Goal: Task Accomplishment & Management: Manage account settings

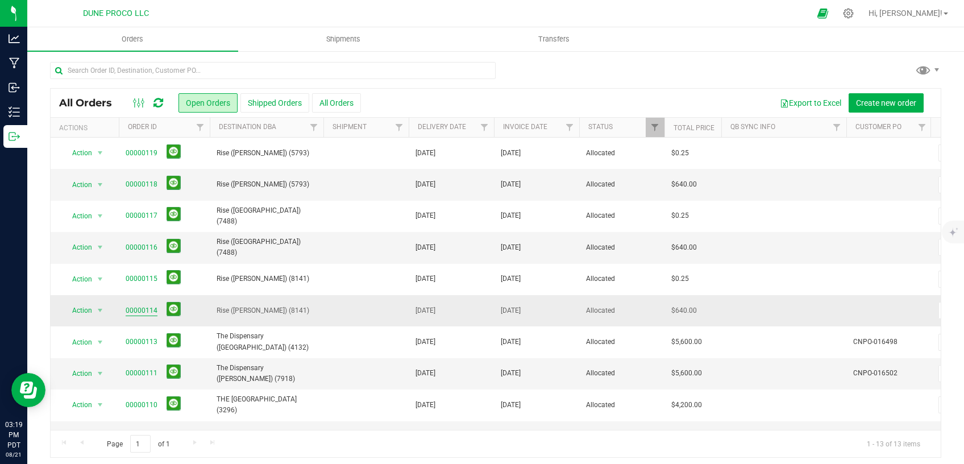
click at [148, 308] on link "00000114" at bounding box center [142, 310] width 32 height 11
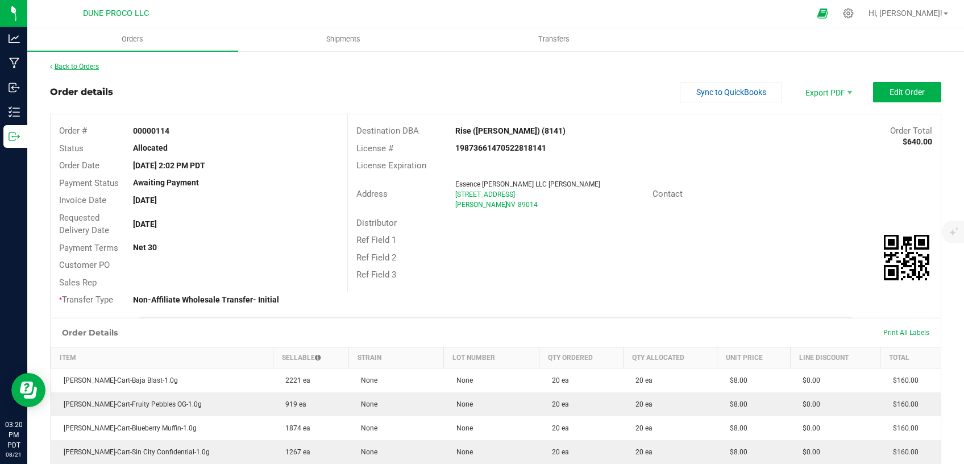
click at [66, 70] on link "Back to Orders" at bounding box center [74, 67] width 49 height 8
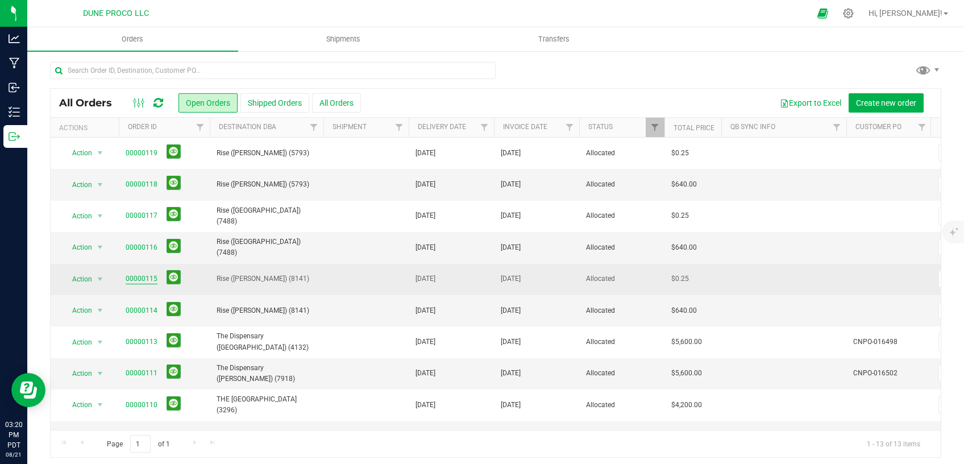
click at [144, 276] on link "00000115" at bounding box center [142, 278] width 32 height 11
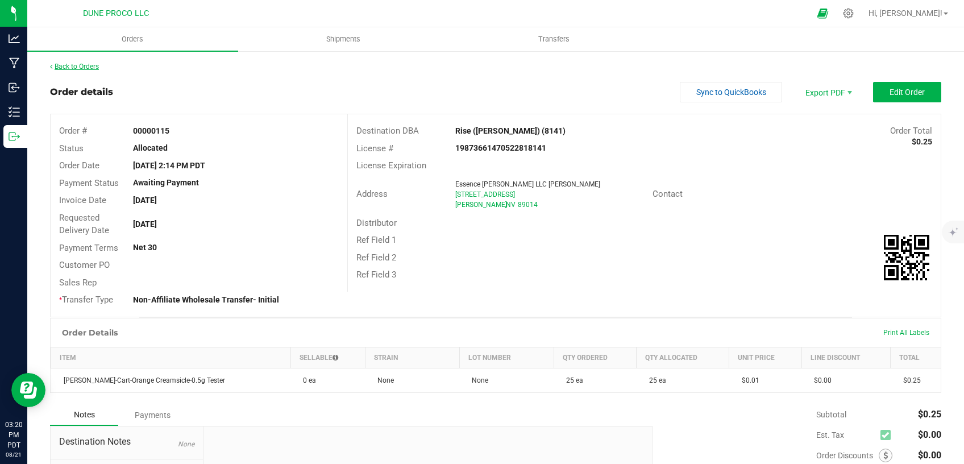
click at [93, 66] on link "Back to Orders" at bounding box center [74, 67] width 49 height 8
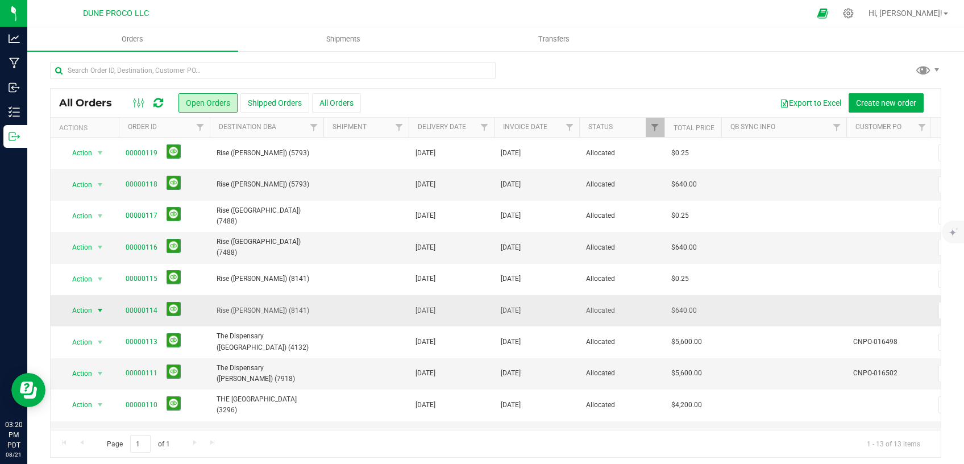
click at [97, 310] on span "select" at bounding box center [99, 310] width 9 height 9
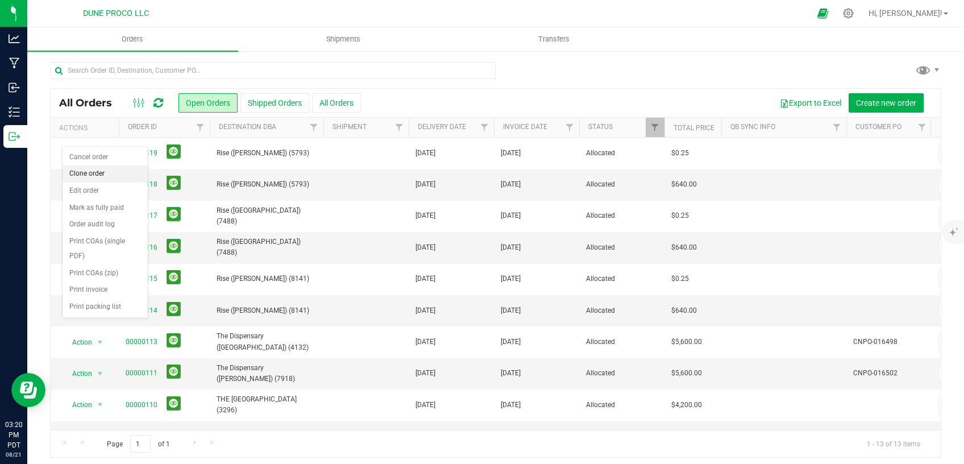
click at [107, 170] on li "Clone order" at bounding box center [105, 173] width 85 height 17
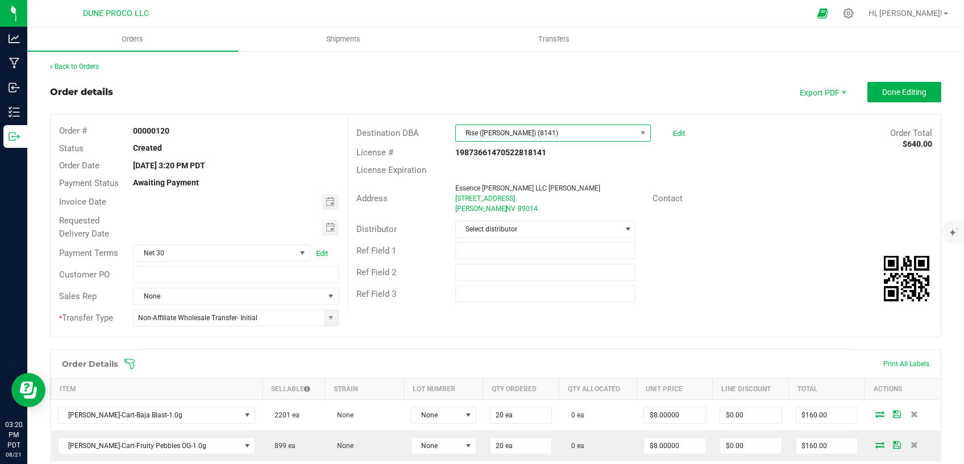
click at [505, 128] on span "Rise ([PERSON_NAME]) (8141)" at bounding box center [546, 133] width 180 height 16
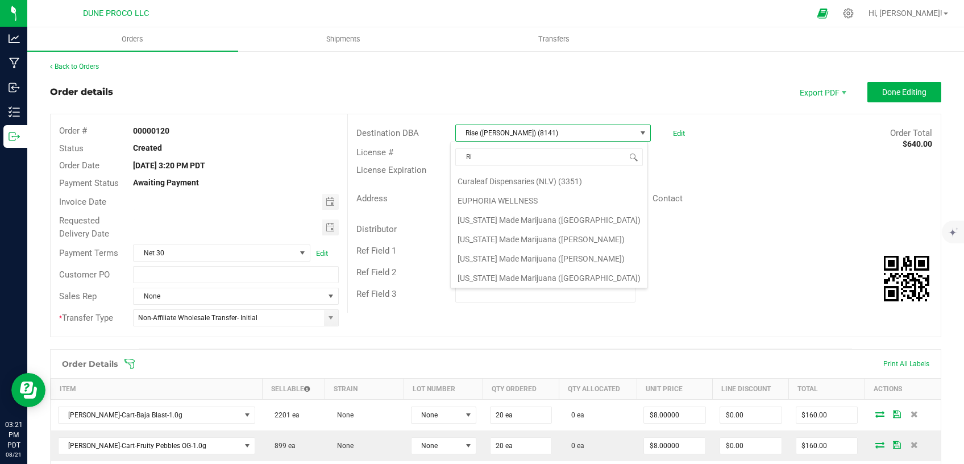
type input "R"
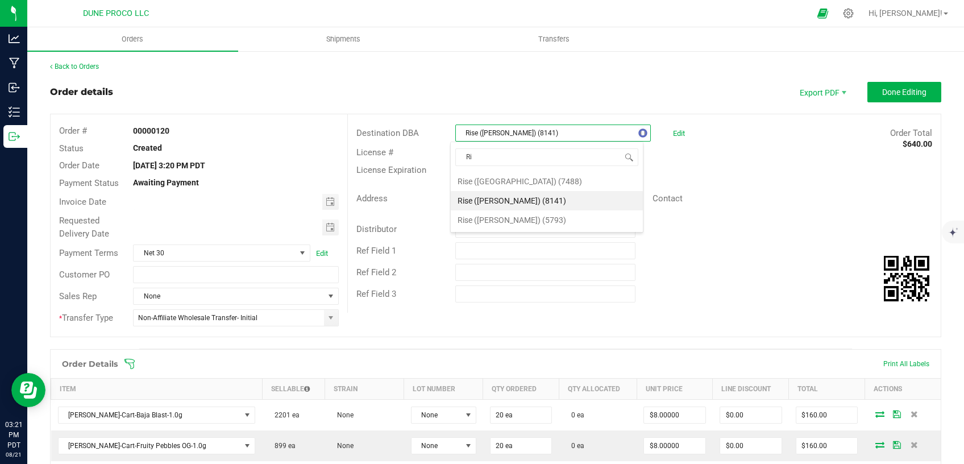
type input "R"
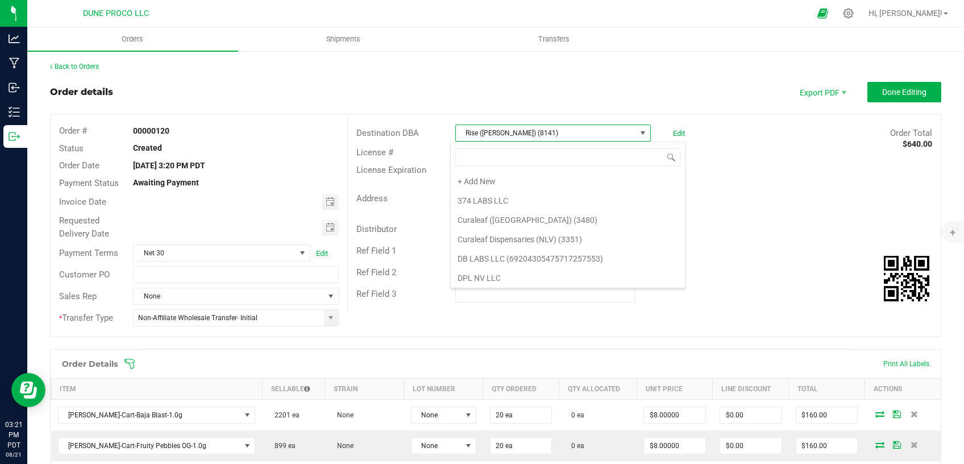
click at [776, 149] on div "License # 19873661470522818141" at bounding box center [644, 153] width 593 height 18
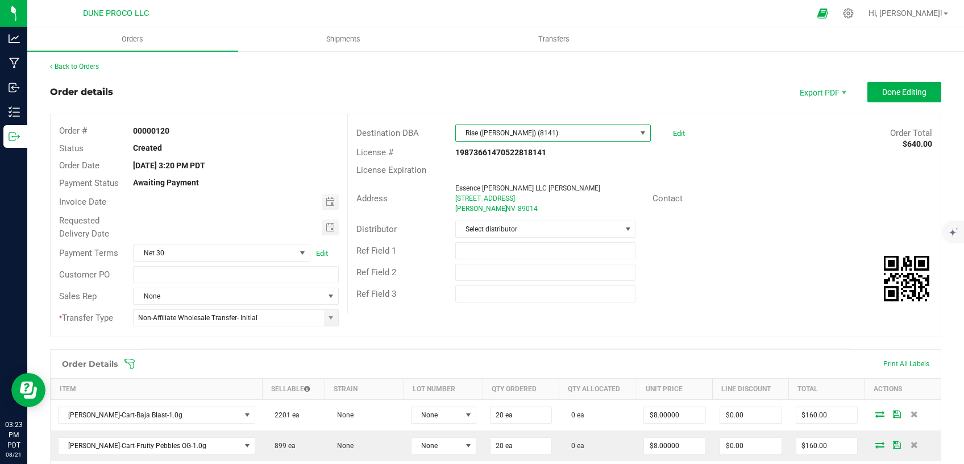
click at [555, 129] on span "Rise ([PERSON_NAME]) (8141)" at bounding box center [546, 133] width 180 height 16
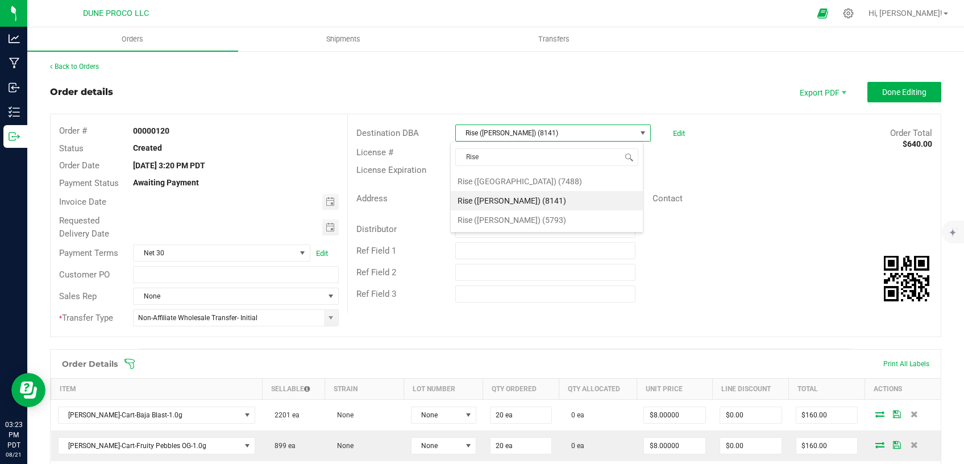
type input "Rise"
click at [787, 166] on div "License Expiration" at bounding box center [644, 170] width 593 height 18
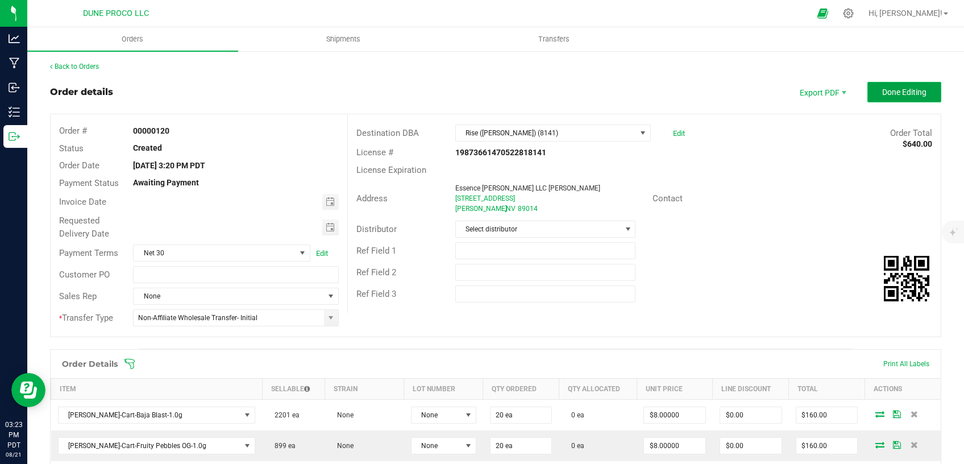
click at [883, 94] on span "Done Editing" at bounding box center [904, 92] width 44 height 9
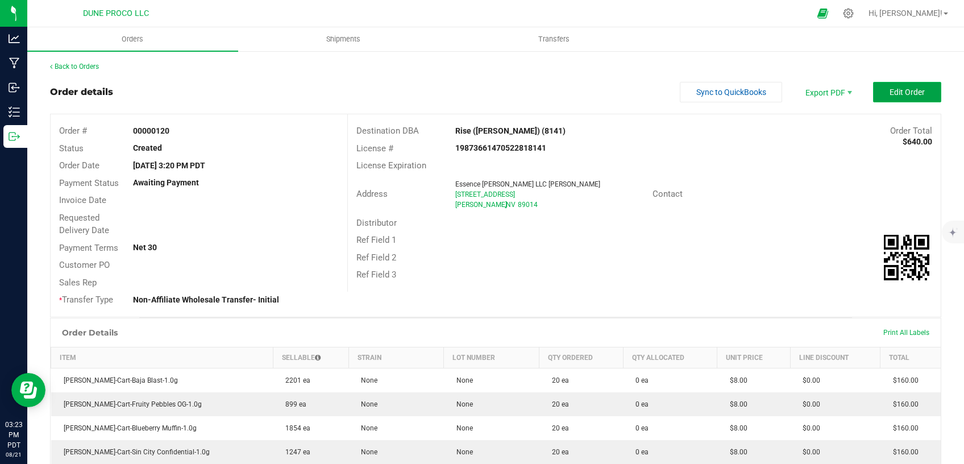
click at [900, 93] on span "Edit Order" at bounding box center [906, 92] width 35 height 9
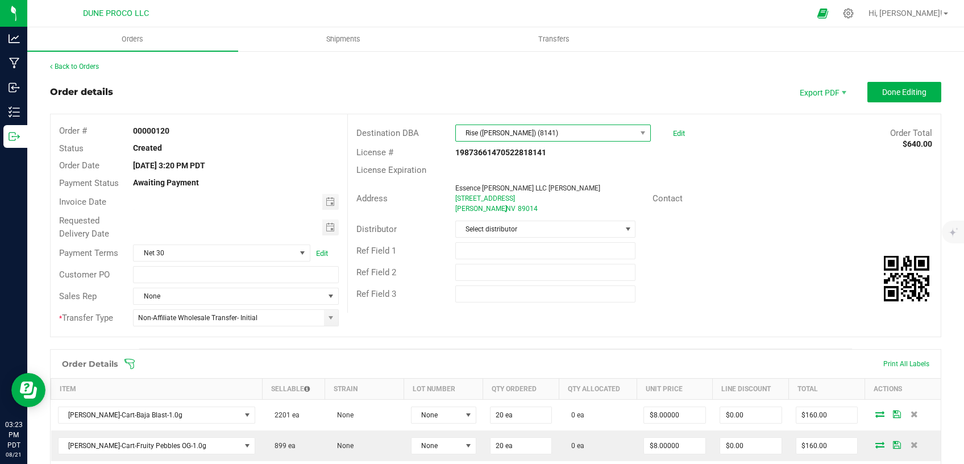
click at [538, 135] on span "Rise ([PERSON_NAME]) (8141)" at bounding box center [546, 133] width 180 height 16
type input "Rise"
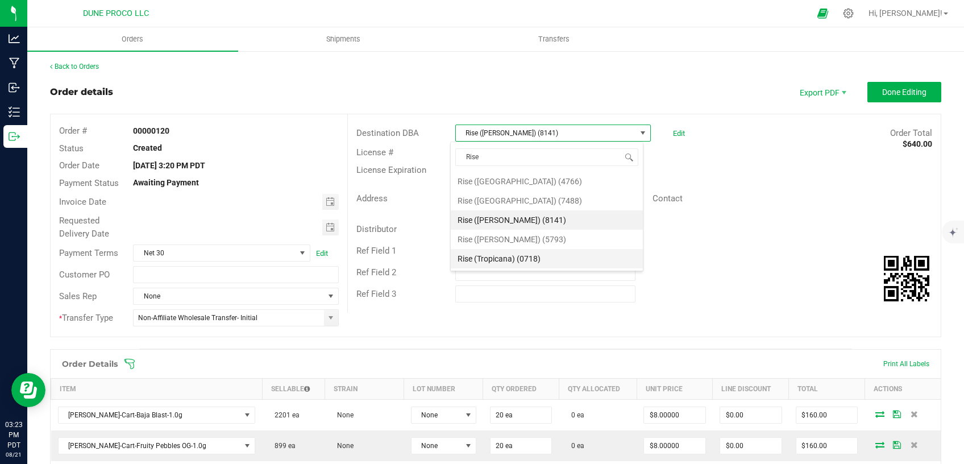
click at [500, 256] on li "Rise (Tropicana) (0718)" at bounding box center [547, 258] width 192 height 19
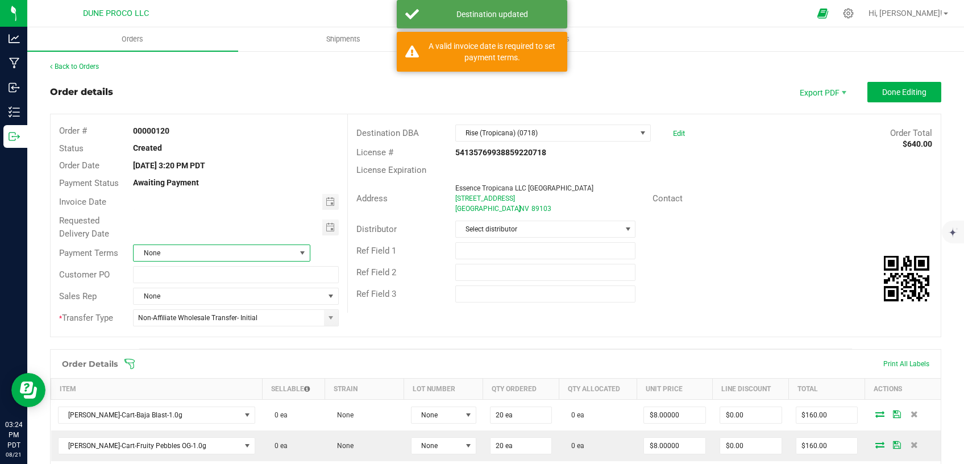
click at [239, 256] on span "None" at bounding box center [214, 253] width 161 height 16
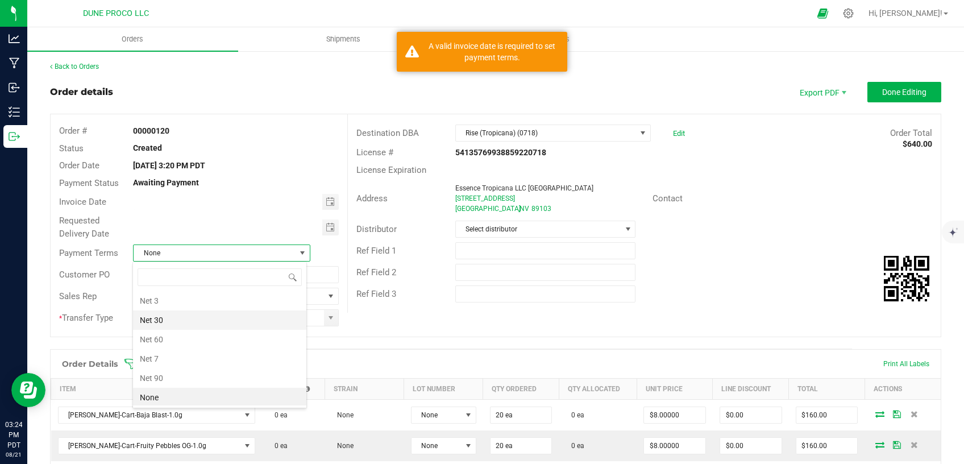
click at [209, 316] on li "Net 30" at bounding box center [219, 319] width 173 height 19
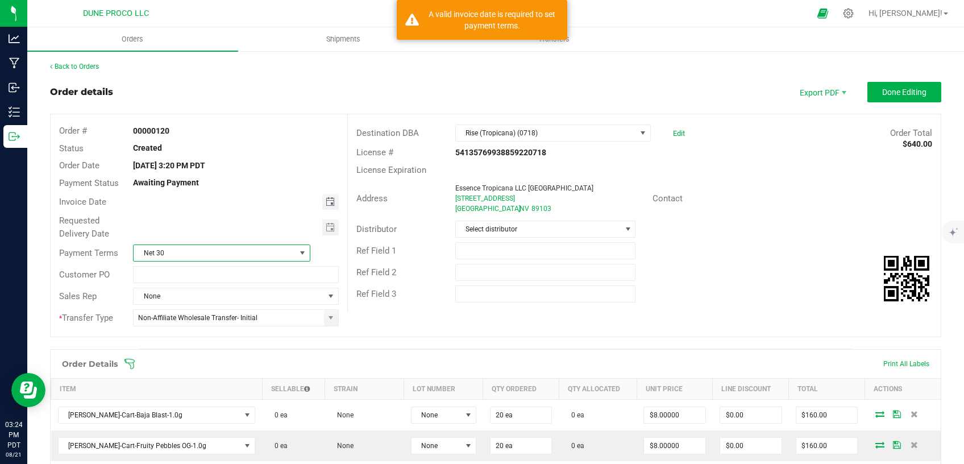
click at [329, 199] on span "Toggle calendar" at bounding box center [330, 201] width 9 height 9
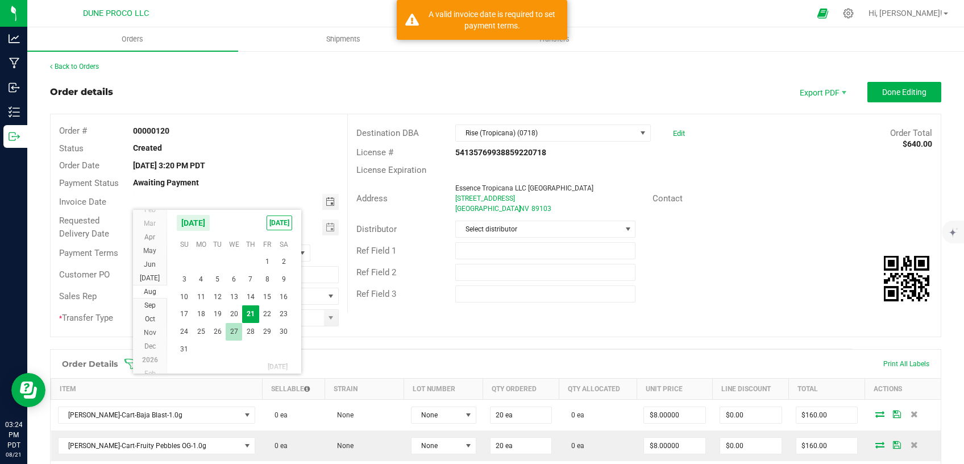
click at [231, 327] on span "27" at bounding box center [234, 332] width 16 height 18
type input "[DATE]"
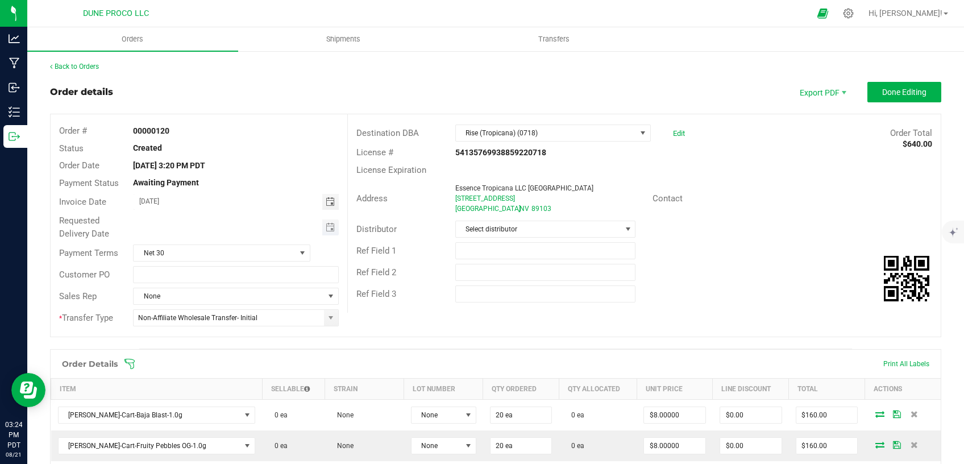
click at [334, 231] on span "Toggle calendar" at bounding box center [330, 227] width 16 height 16
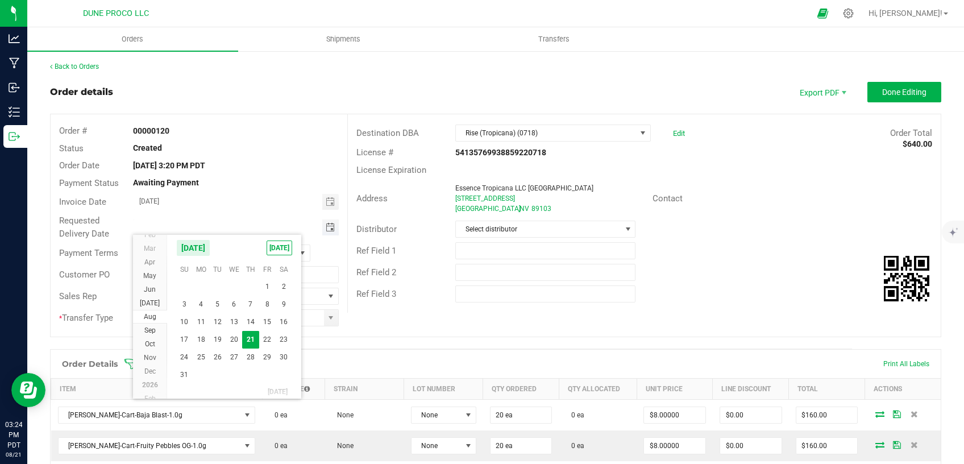
click at [328, 229] on span "Toggle calendar" at bounding box center [330, 227] width 9 height 9
type input "month/day/year"
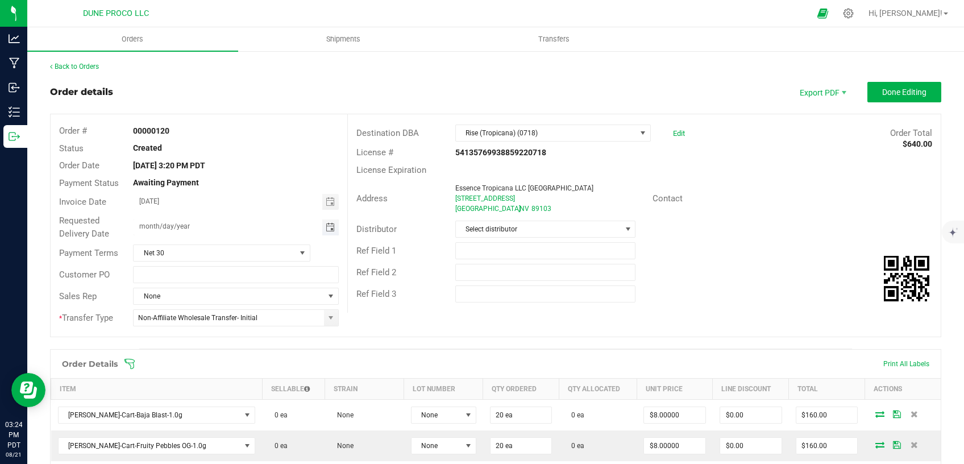
click at [328, 229] on span "Toggle calendar" at bounding box center [330, 227] width 9 height 9
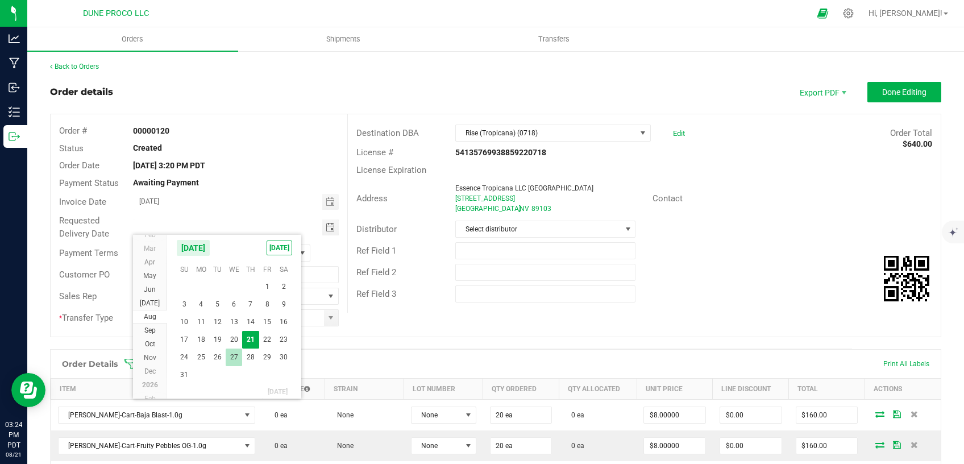
click at [230, 360] on span "27" at bounding box center [234, 357] width 16 height 18
type input "[DATE]"
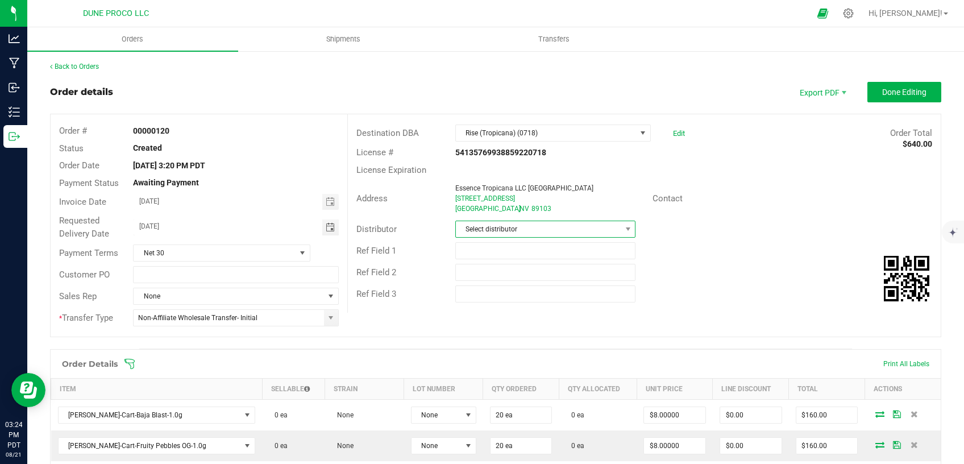
click at [480, 233] on span "Select distributor" at bounding box center [538, 229] width 165 height 16
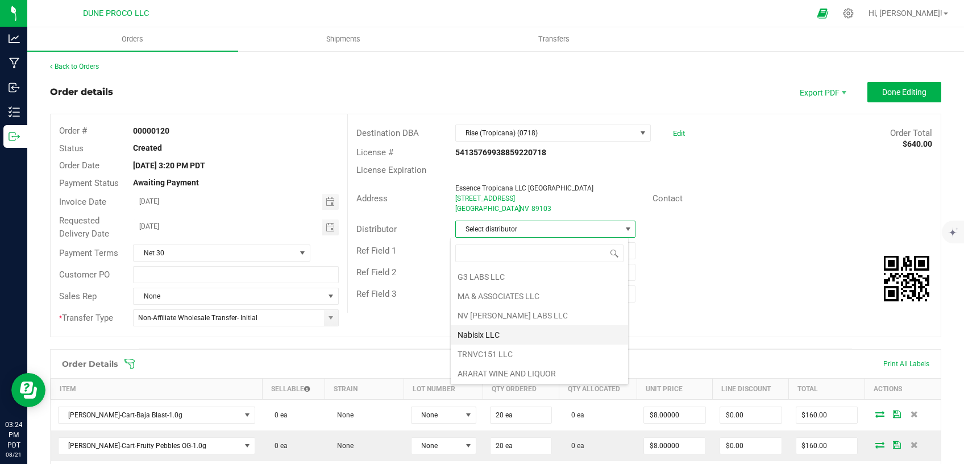
click at [478, 333] on li "Nabisix LLC" at bounding box center [539, 334] width 177 height 19
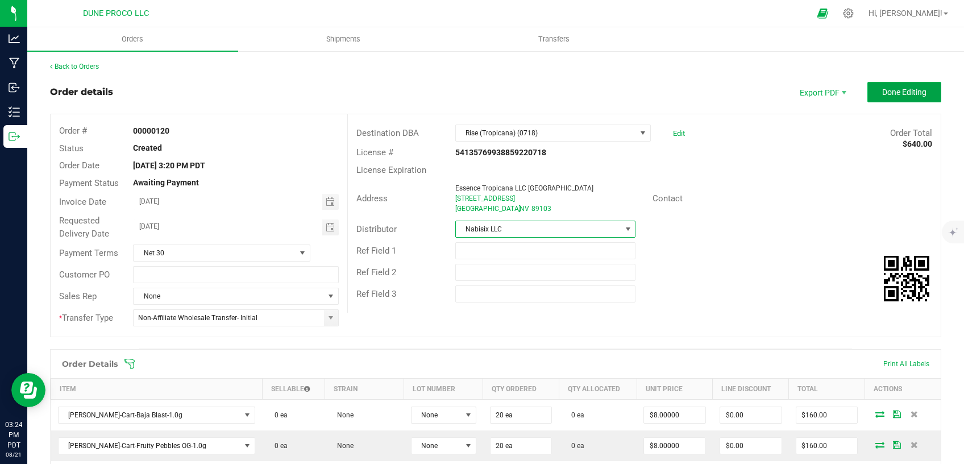
click at [891, 94] on span "Done Editing" at bounding box center [904, 92] width 44 height 9
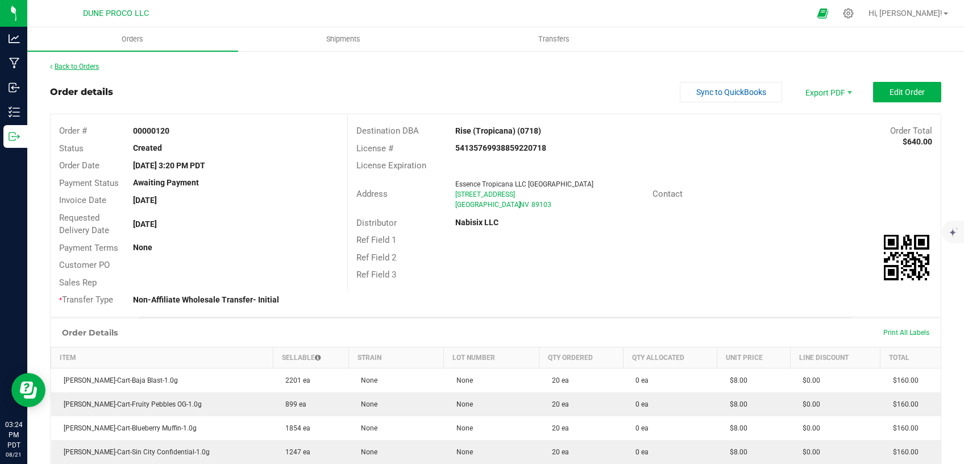
click at [64, 69] on link "Back to Orders" at bounding box center [74, 67] width 49 height 8
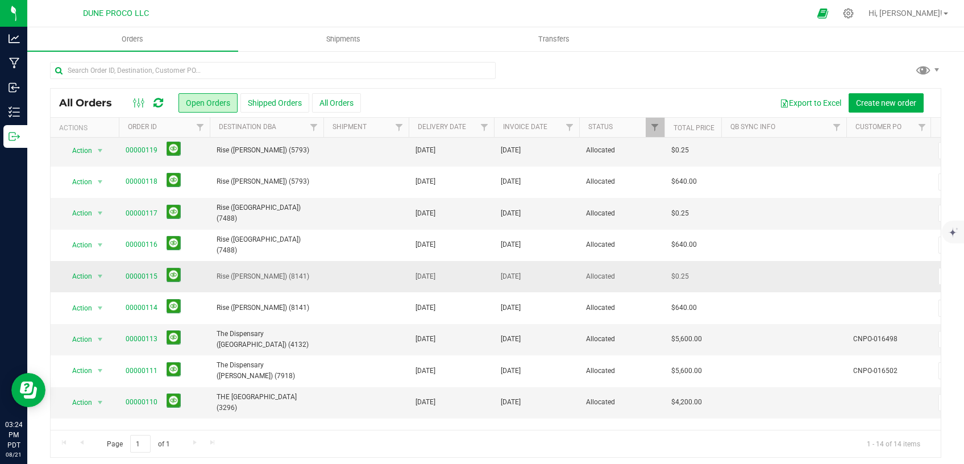
scroll to position [48, 0]
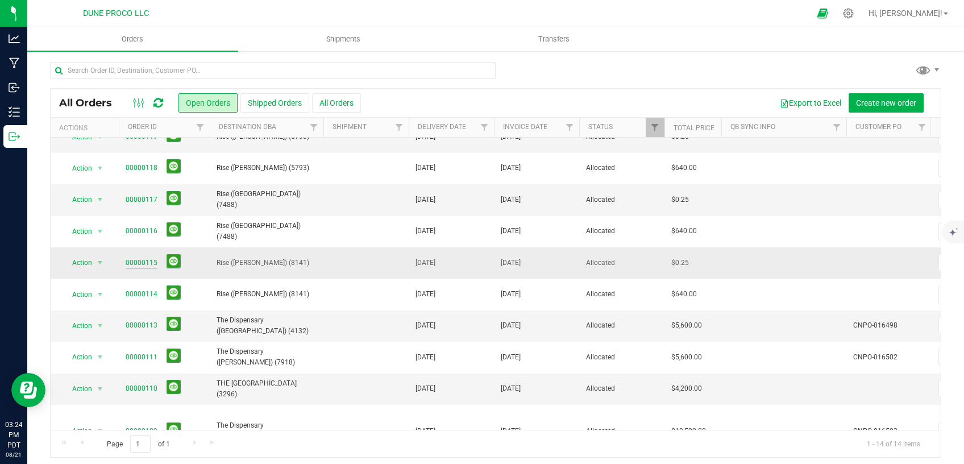
click at [152, 259] on link "00000115" at bounding box center [142, 262] width 32 height 11
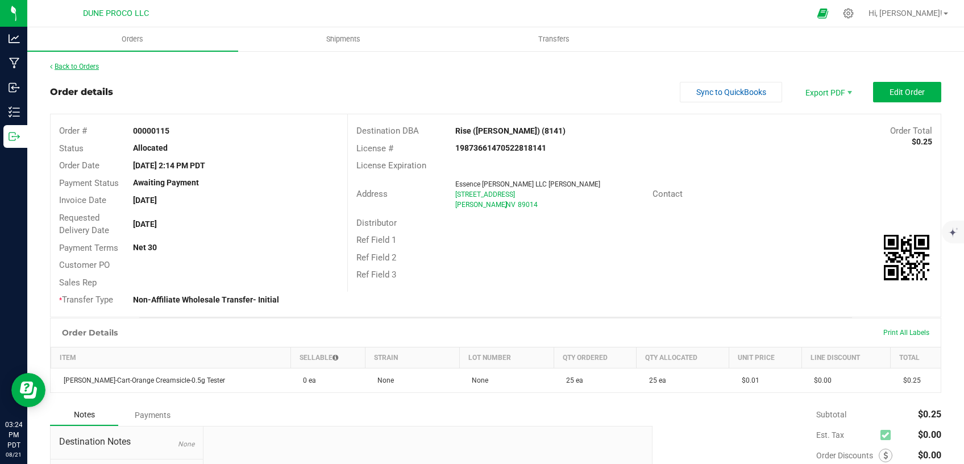
click at [76, 64] on link "Back to Orders" at bounding box center [74, 67] width 49 height 8
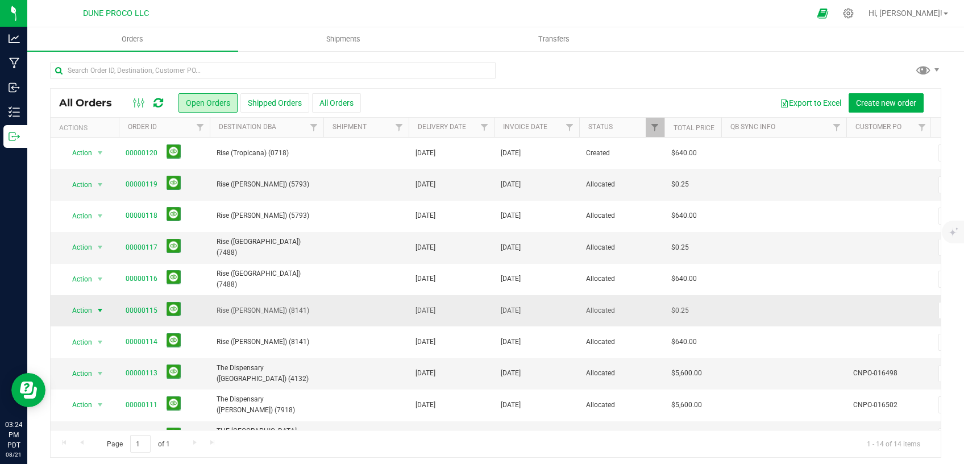
click at [98, 310] on span "select" at bounding box center [99, 310] width 9 height 9
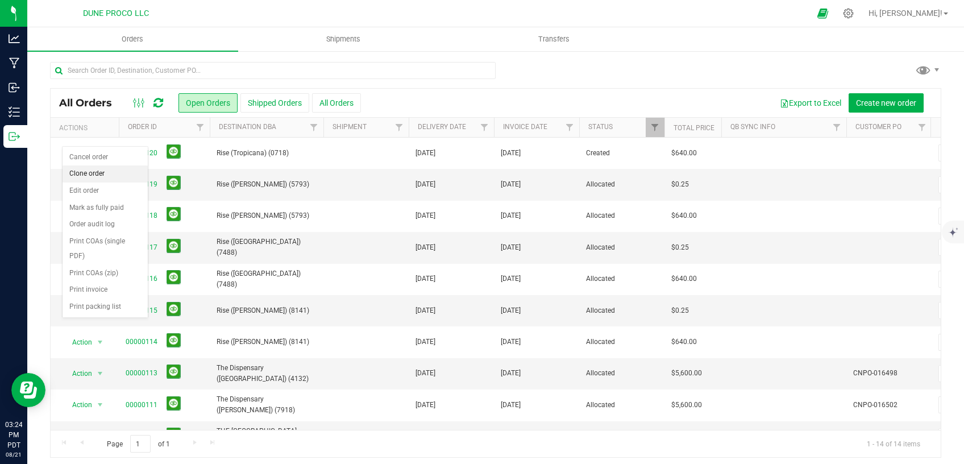
click at [89, 177] on li "Clone order" at bounding box center [105, 173] width 85 height 17
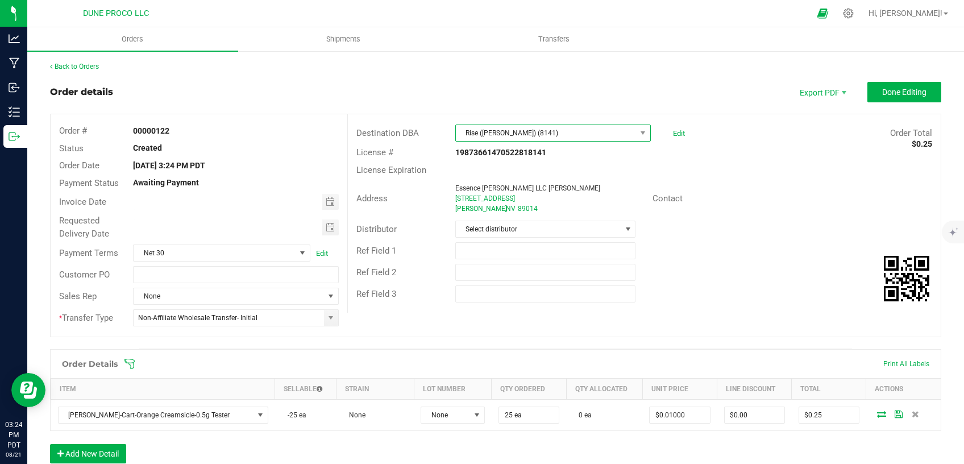
click at [540, 135] on span "Rise ([PERSON_NAME]) (8141)" at bounding box center [546, 133] width 180 height 16
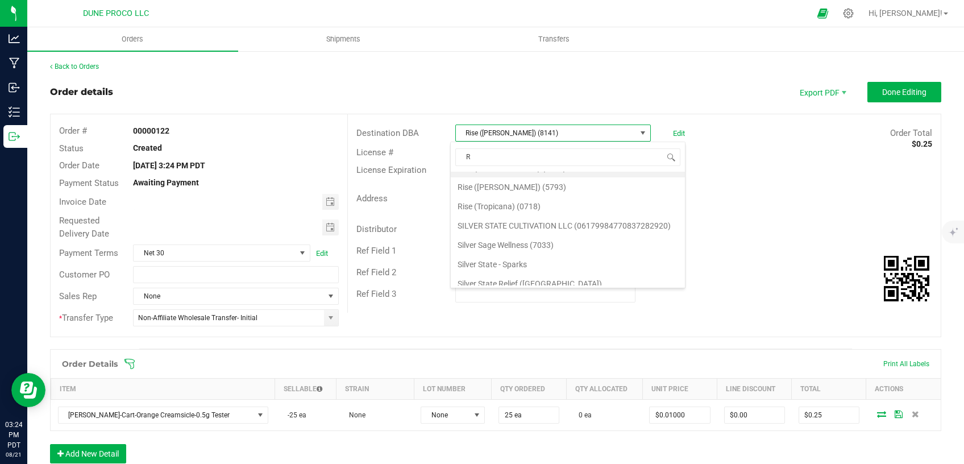
scroll to position [305, 0]
type input "Rise"
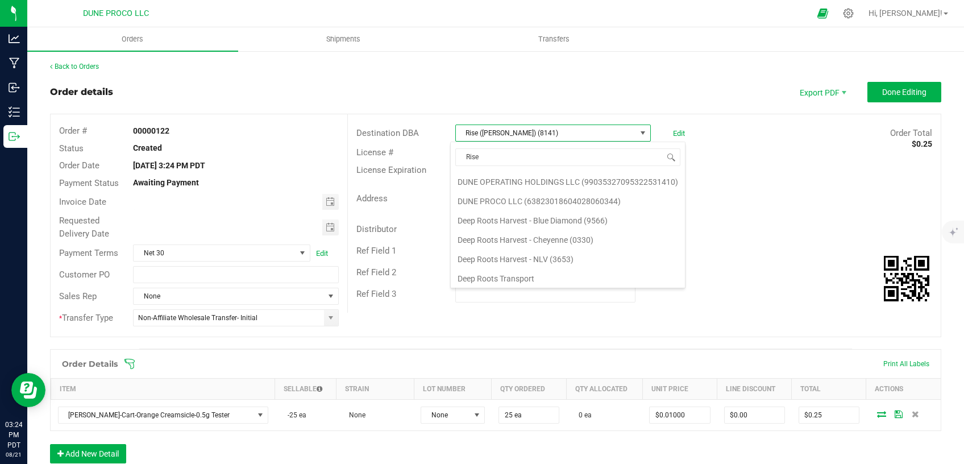
scroll to position [0, 0]
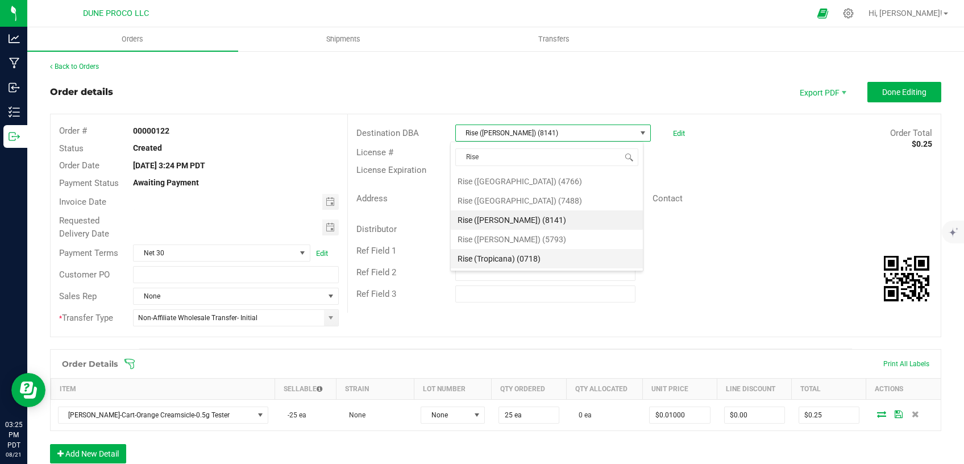
click at [502, 252] on li "Rise (Tropicana) (0718)" at bounding box center [547, 258] width 192 height 19
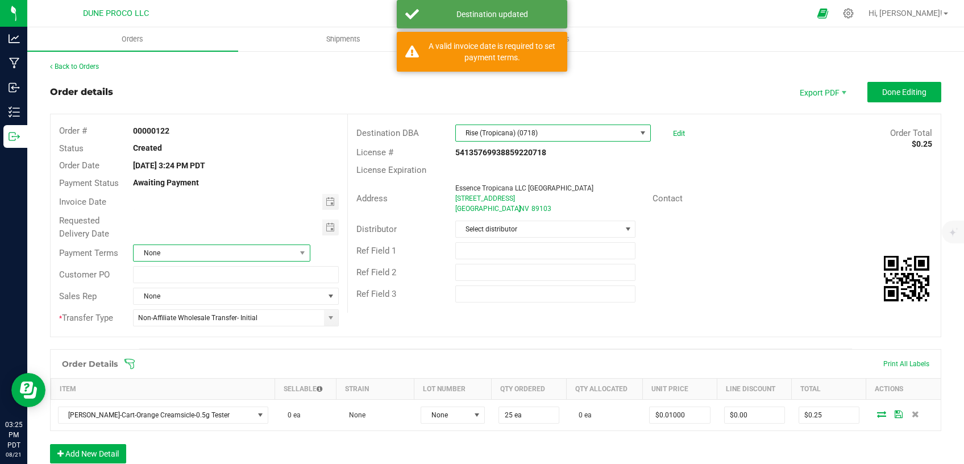
click at [260, 253] on span "None" at bounding box center [214, 253] width 161 height 16
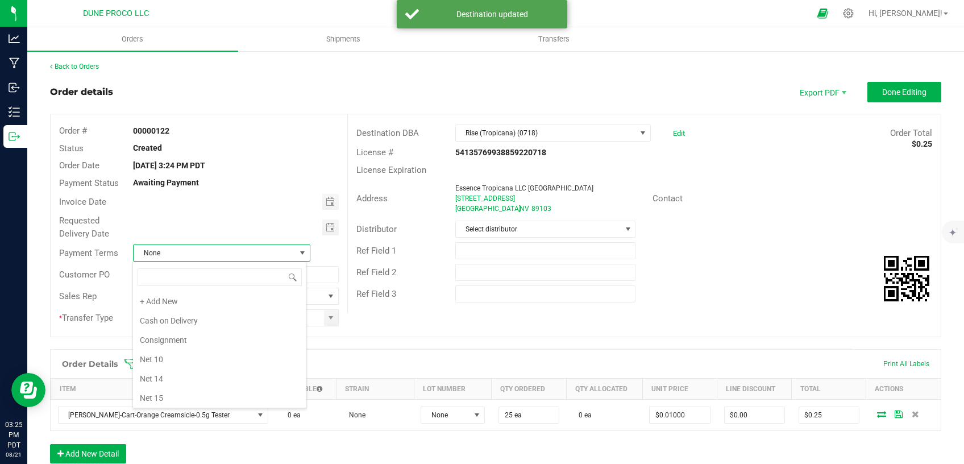
scroll to position [17, 174]
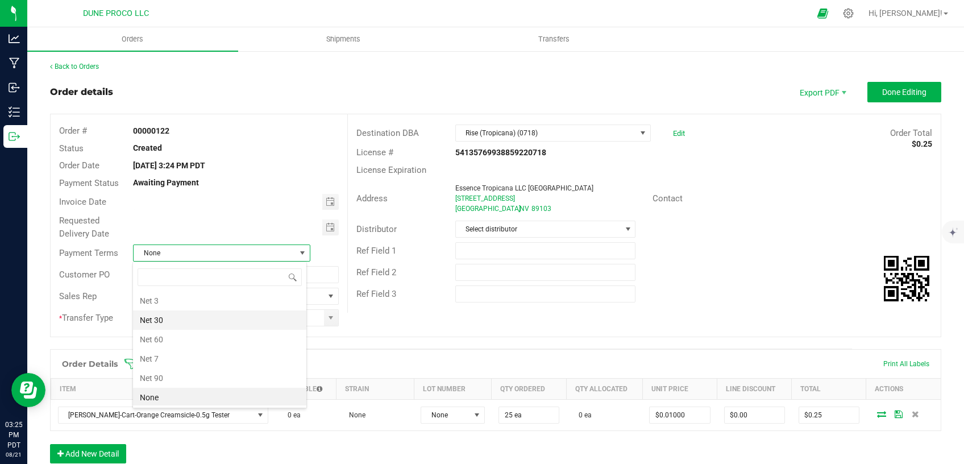
click at [177, 325] on li "Net 30" at bounding box center [219, 319] width 173 height 19
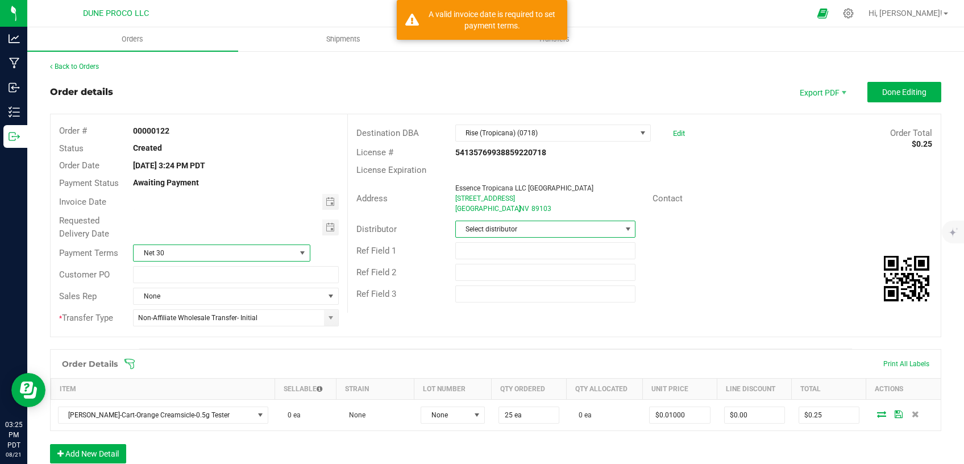
click at [567, 222] on span "Select distributor" at bounding box center [538, 229] width 165 height 16
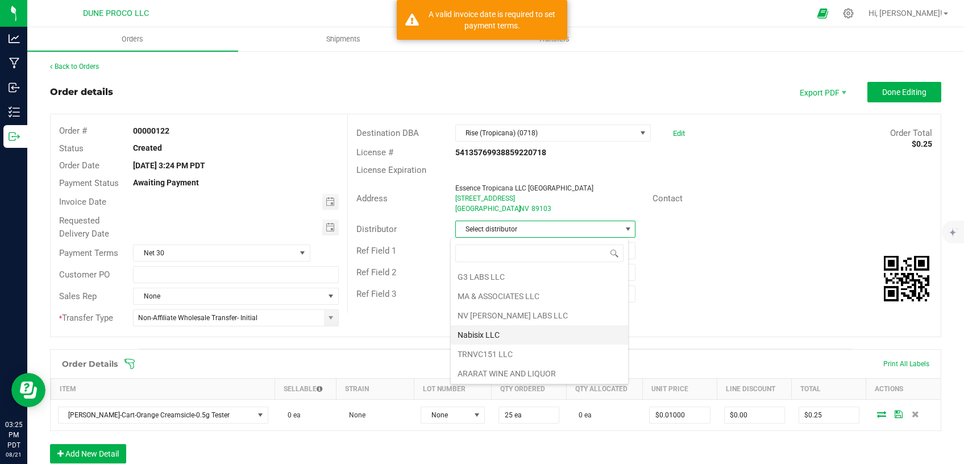
click at [482, 327] on li "Nabisix LLC" at bounding box center [539, 334] width 177 height 19
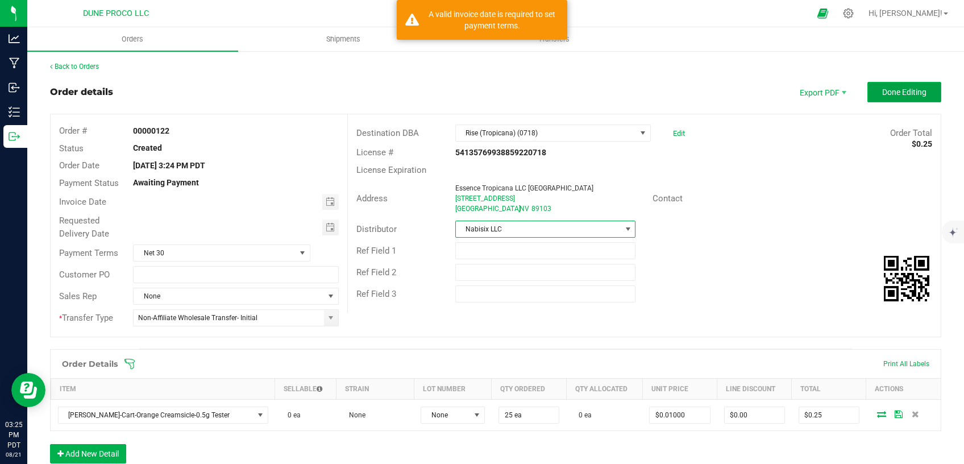
click at [883, 91] on span "Done Editing" at bounding box center [904, 92] width 44 height 9
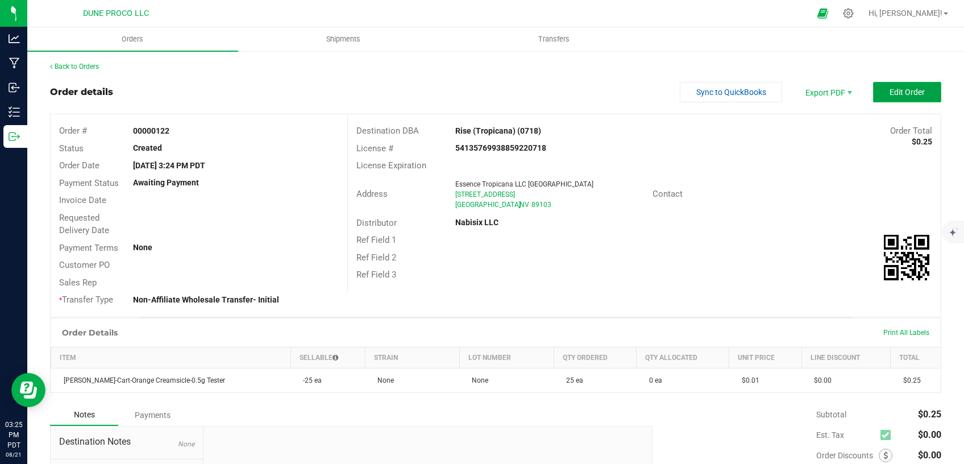
click at [905, 92] on span "Edit Order" at bounding box center [906, 92] width 35 height 9
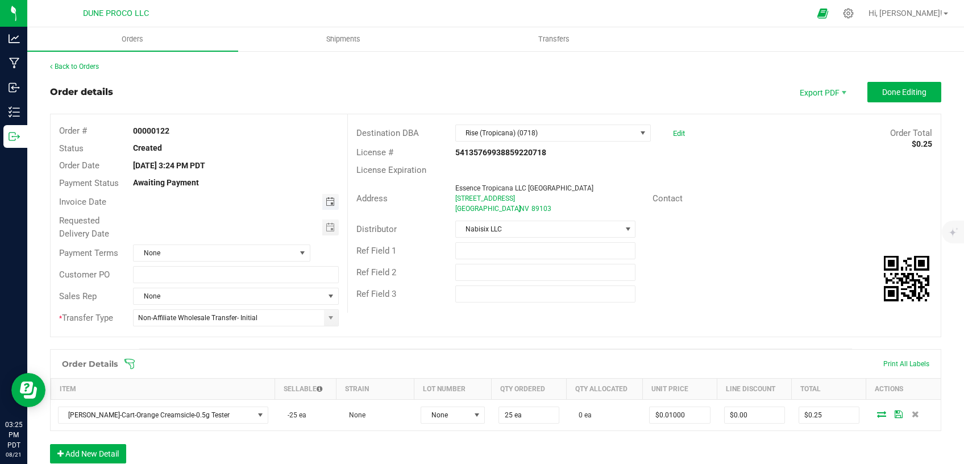
click at [326, 204] on span "Toggle calendar" at bounding box center [330, 201] width 9 height 9
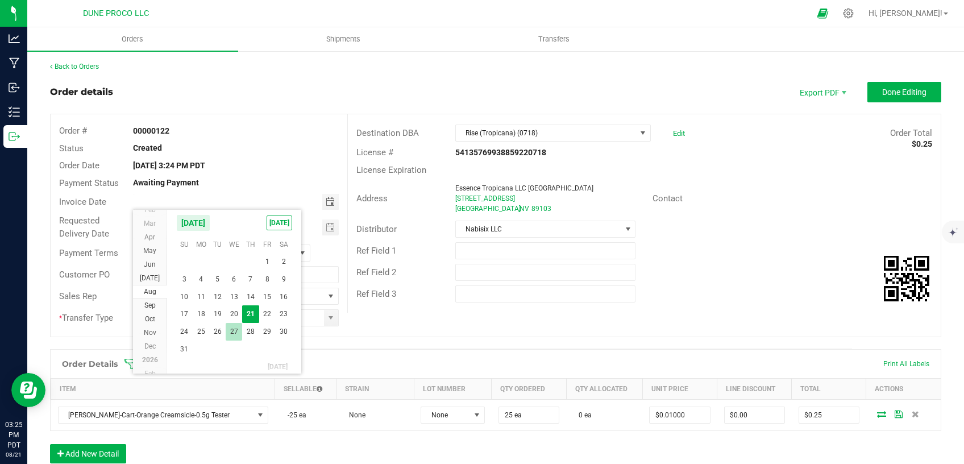
click at [239, 329] on span "27" at bounding box center [234, 332] width 16 height 18
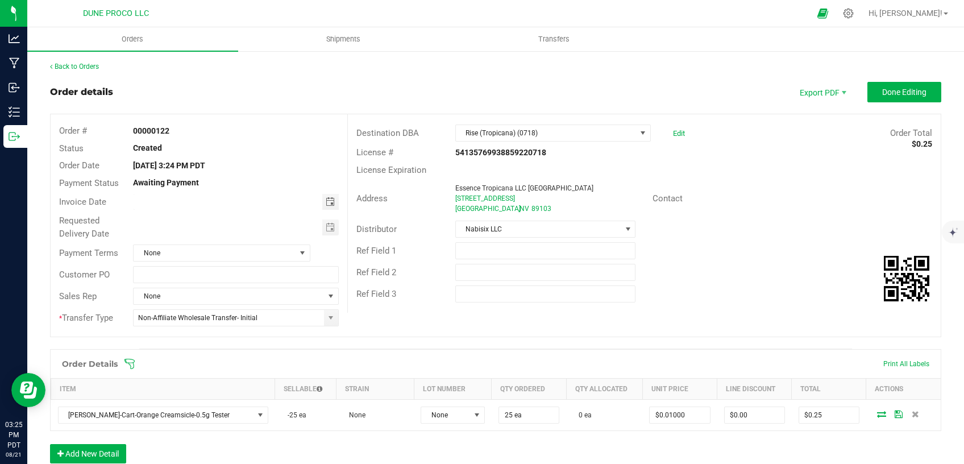
type input "[DATE]"
click at [322, 232] on span "Toggle calendar" at bounding box center [330, 227] width 16 height 16
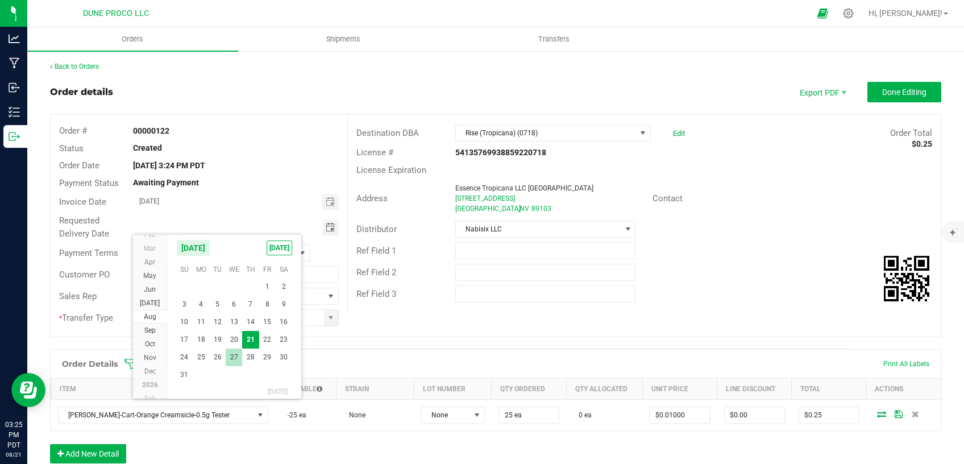
click at [230, 353] on span "27" at bounding box center [234, 357] width 16 height 18
type input "[DATE]"
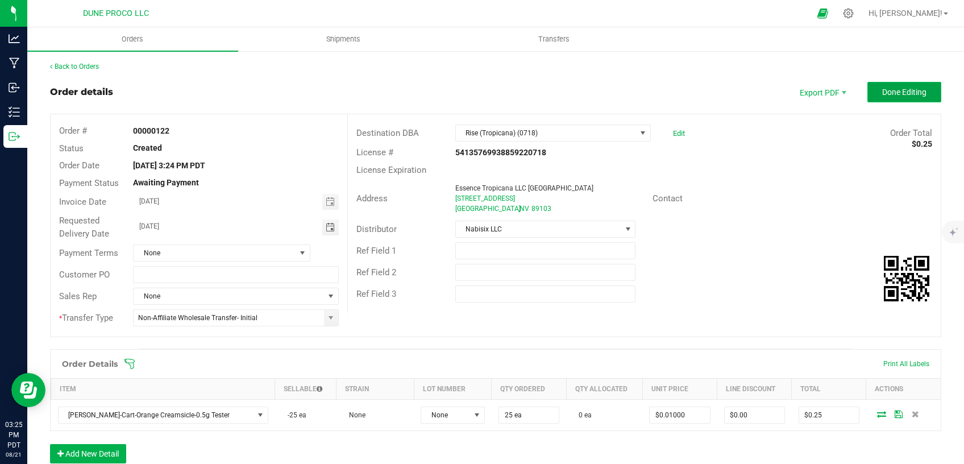
click at [882, 94] on span "Done Editing" at bounding box center [904, 92] width 44 height 9
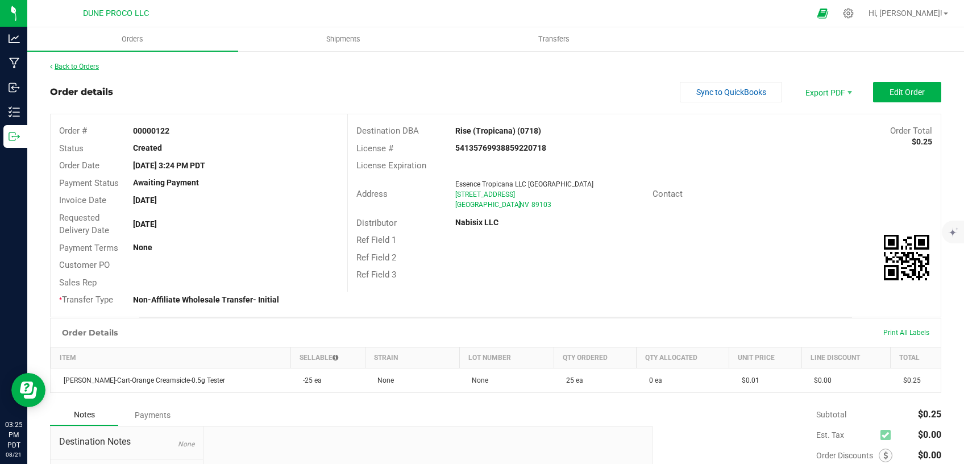
click at [94, 65] on link "Back to Orders" at bounding box center [74, 67] width 49 height 8
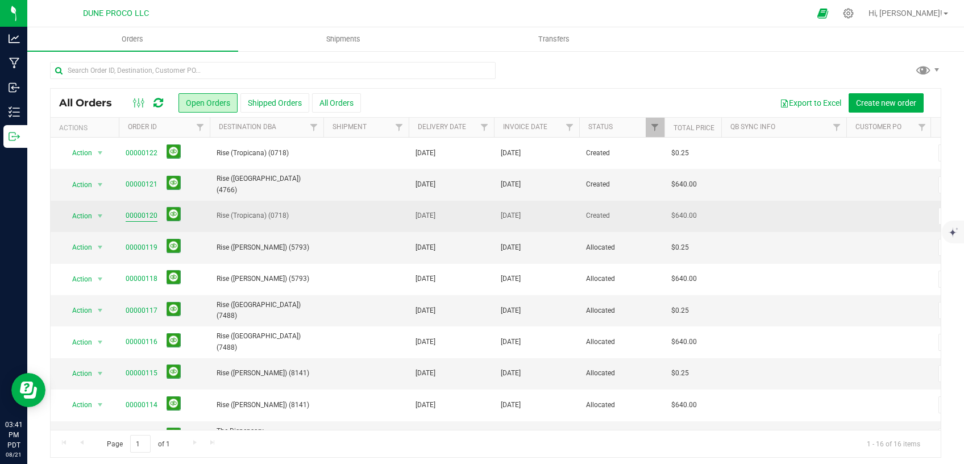
click at [153, 215] on link "00000120" at bounding box center [142, 215] width 32 height 11
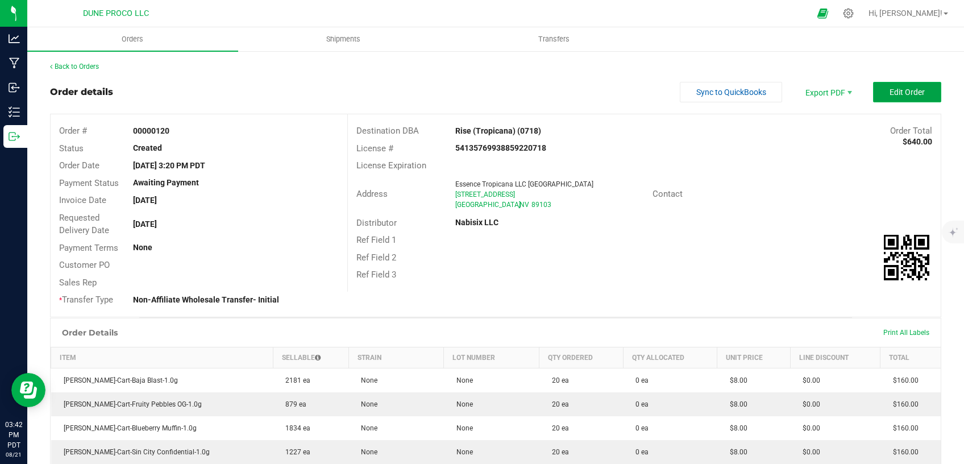
click at [884, 97] on button "Edit Order" at bounding box center [907, 92] width 68 height 20
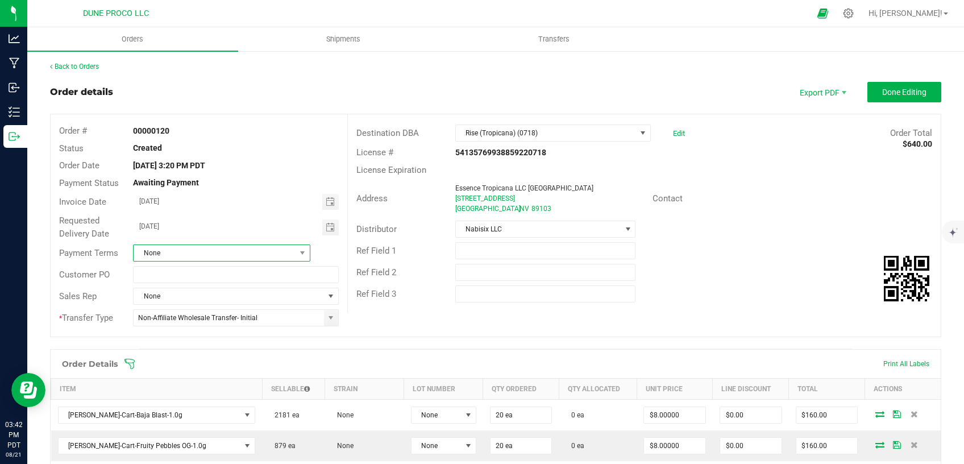
click at [276, 257] on span "None" at bounding box center [214, 253] width 161 height 16
click at [204, 323] on li "Net 30" at bounding box center [219, 319] width 173 height 19
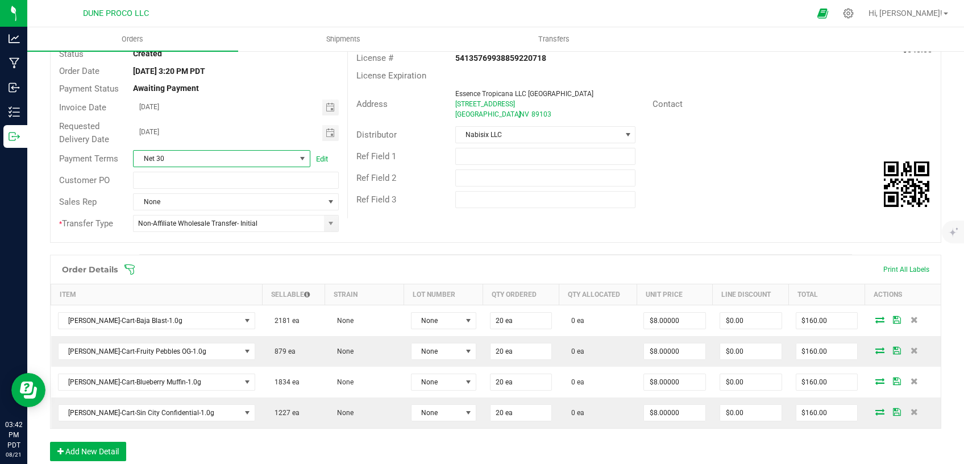
scroll to position [96, 0]
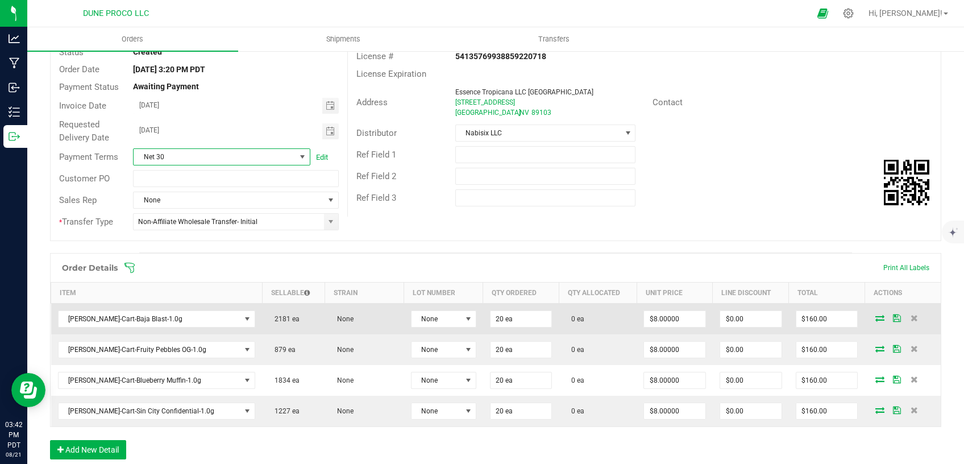
click at [875, 315] on icon at bounding box center [879, 317] width 9 height 7
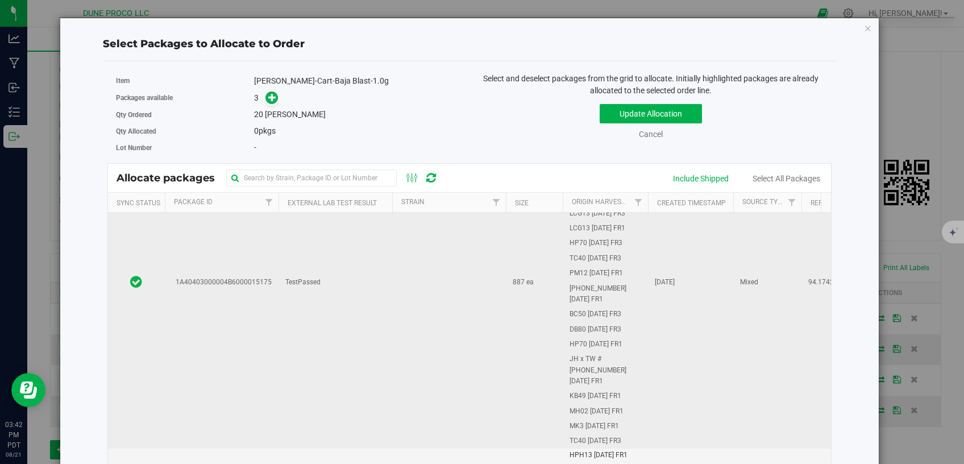
click at [402, 260] on td at bounding box center [449, 283] width 114 height 332
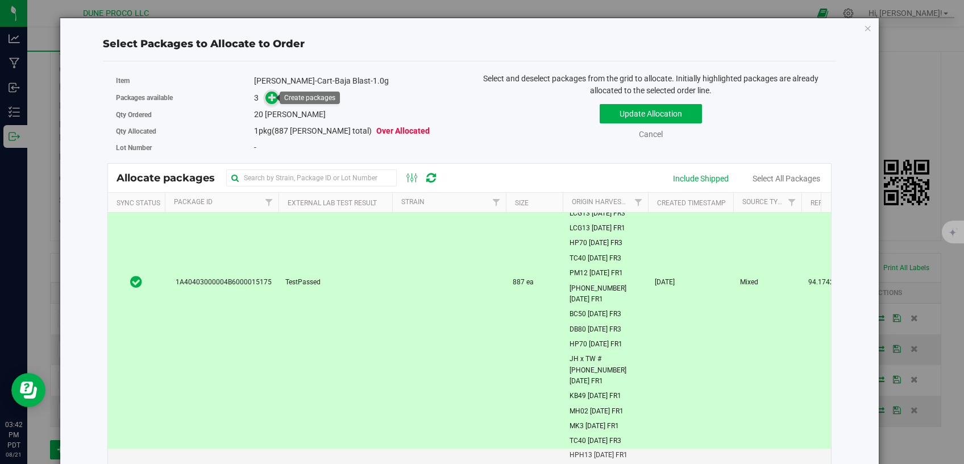
click at [272, 95] on icon at bounding box center [272, 97] width 9 height 9
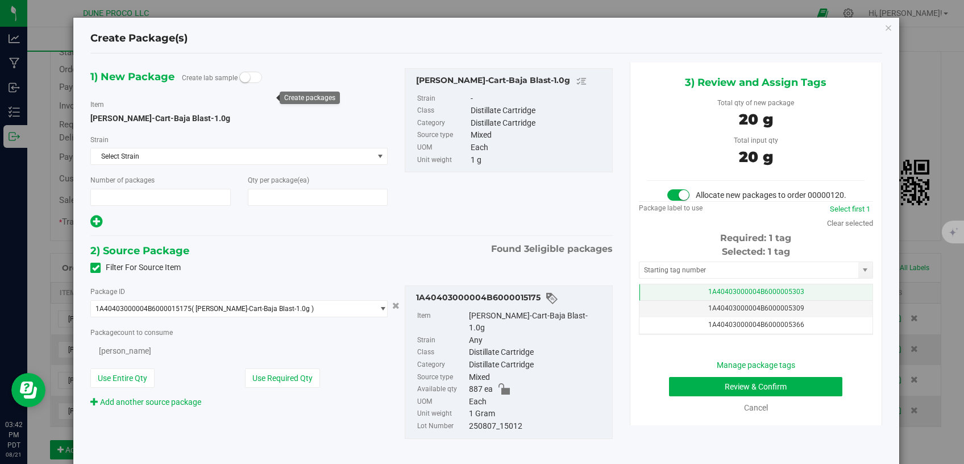
type input "1"
type input "20"
drag, startPoint x: 709, startPoint y: 306, endPoint x: 706, endPoint y: 293, distance: 13.4
click at [709, 296] on span "1A40403000004B6000005303" at bounding box center [756, 292] width 96 height 8
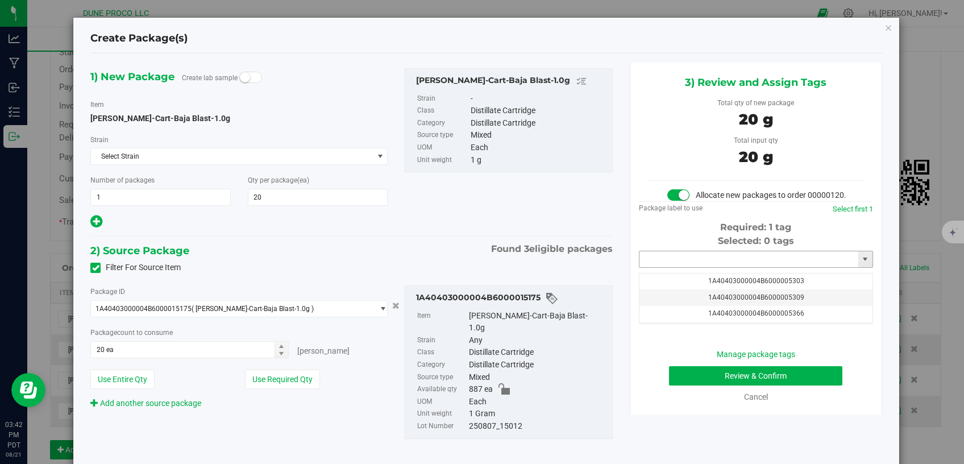
click at [698, 267] on input "text" at bounding box center [748, 259] width 219 height 16
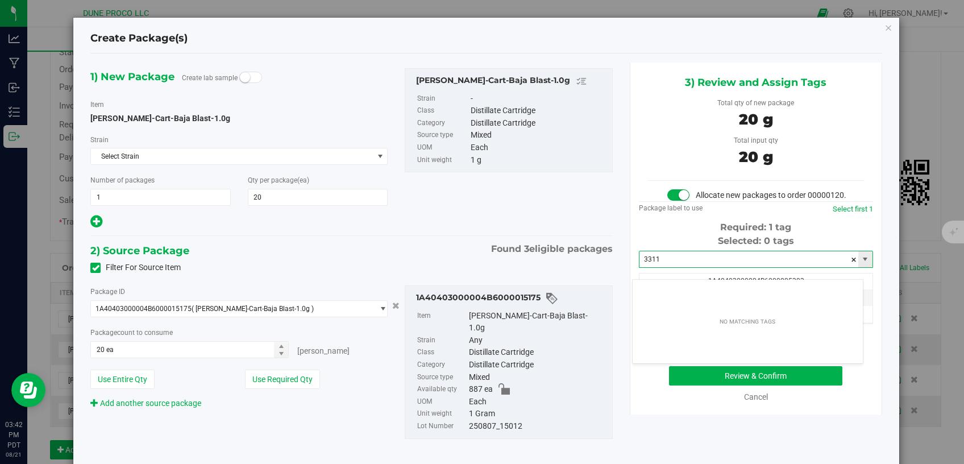
drag, startPoint x: 685, startPoint y: 269, endPoint x: 561, endPoint y: 272, distance: 123.9
click at [639, 267] on input "3311" at bounding box center [748, 259] width 219 height 16
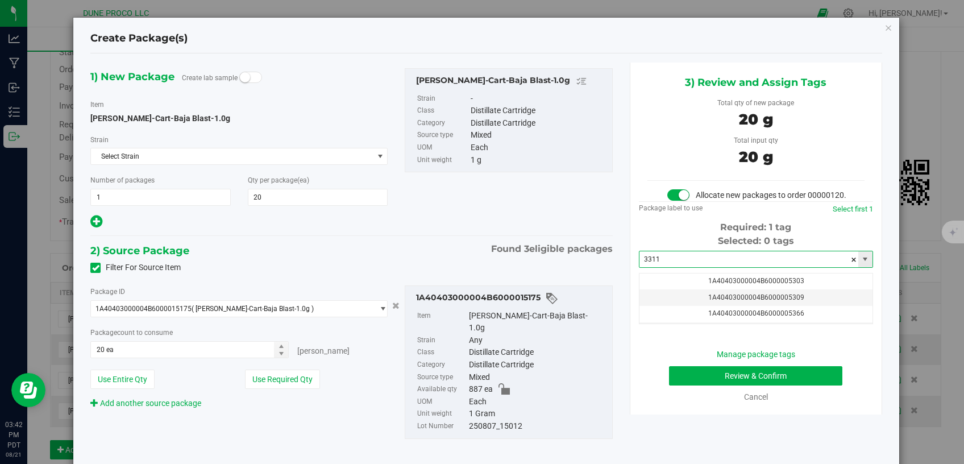
drag, startPoint x: 663, startPoint y: 271, endPoint x: 548, endPoint y: 265, distance: 114.3
click at [639, 267] on input "3311" at bounding box center [748, 259] width 219 height 16
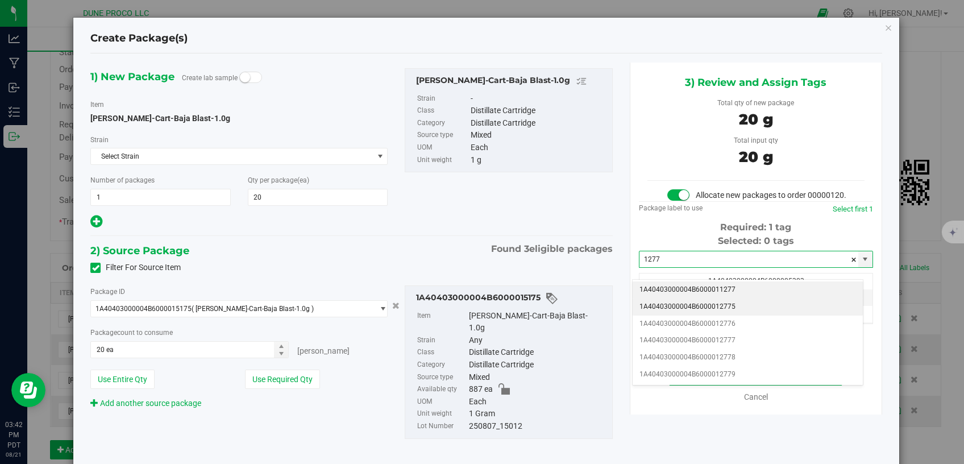
click at [671, 308] on li "1A40403000004B6000012775" at bounding box center [748, 306] width 230 height 17
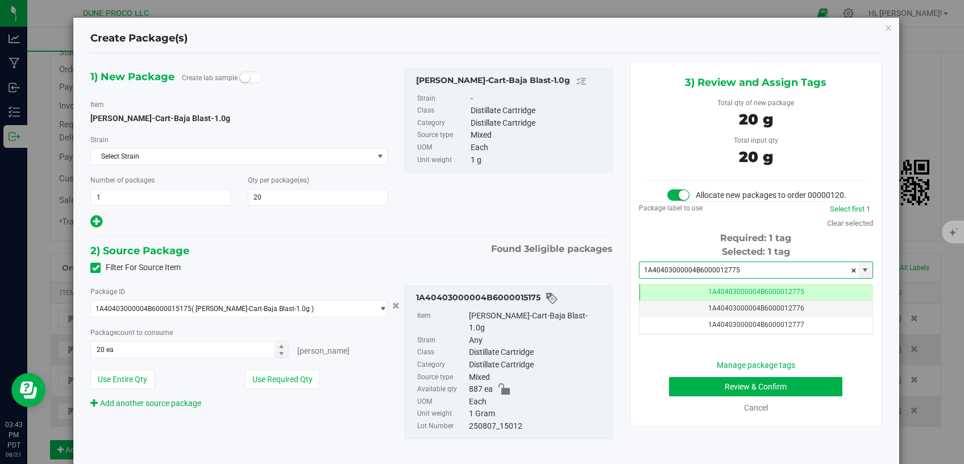
type input "1A40403000004B6000012775"
click at [723, 394] on button "Review & Confirm" at bounding box center [756, 386] width 174 height 19
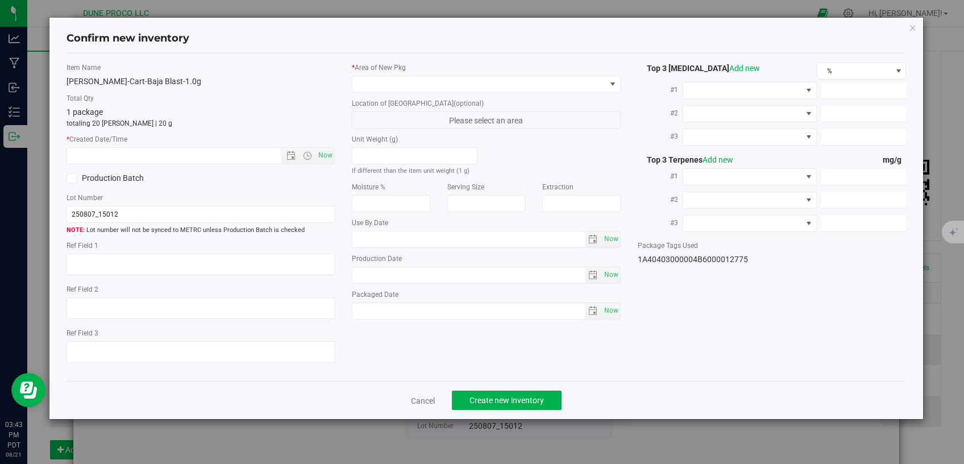
type textarea "94.1742%"
type textarea "<LOQ"
type input "941.7420"
type input "31.6820"
type input "5.1892"
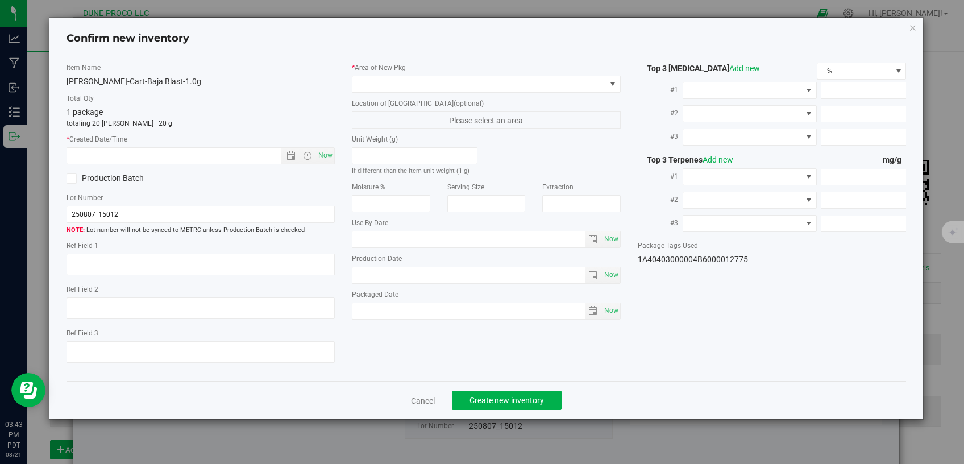
type input "3.3860"
type input "1.7100"
type input "1.7030"
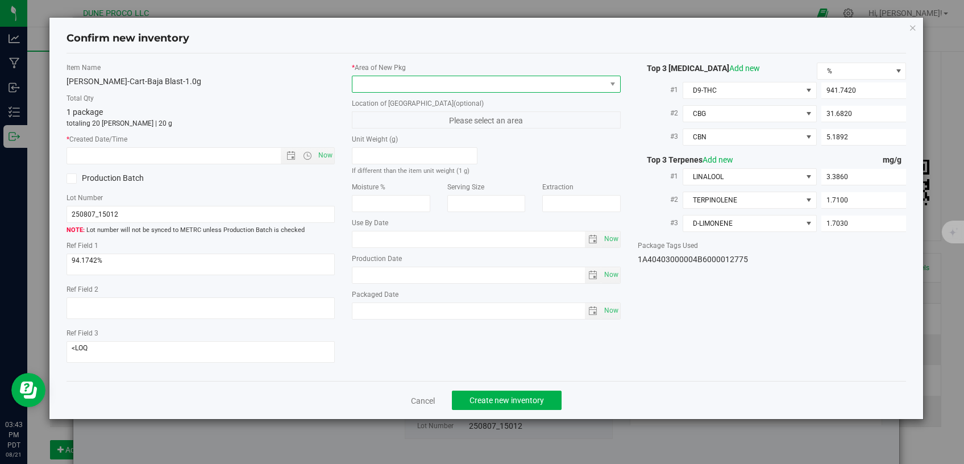
click at [517, 80] on span at bounding box center [478, 84] width 253 height 16
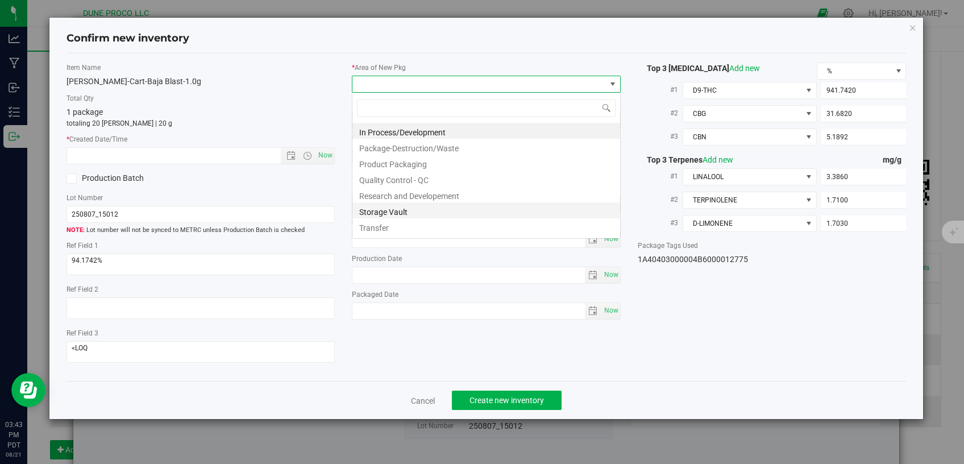
scroll to position [16, 268]
click at [413, 209] on li "Storage Vault" at bounding box center [486, 210] width 268 height 16
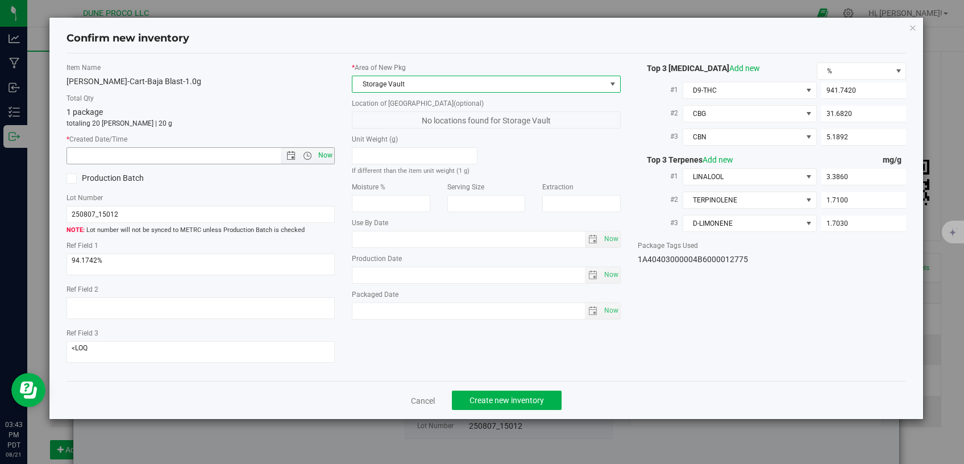
click at [329, 156] on span "Now" at bounding box center [325, 155] width 19 height 16
type input "[DATE] 3:43 PM"
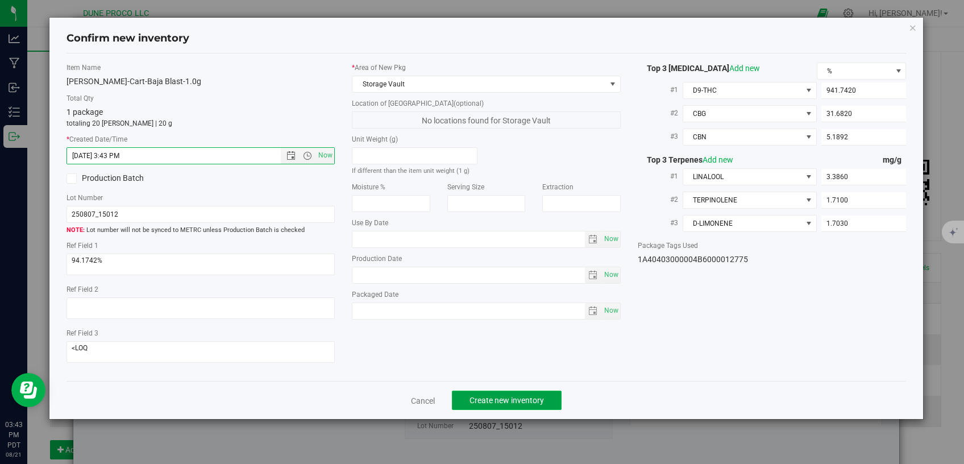
click at [534, 396] on span "Create new inventory" at bounding box center [506, 400] width 74 height 9
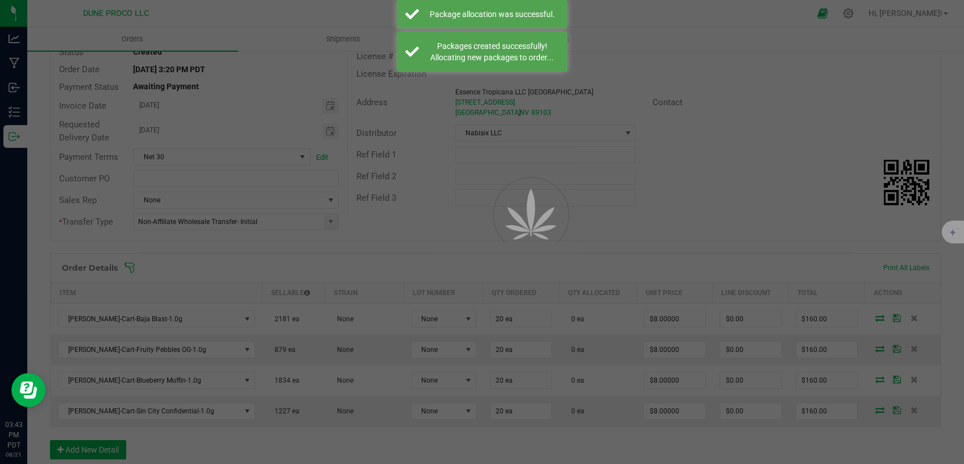
scroll to position [96, 0]
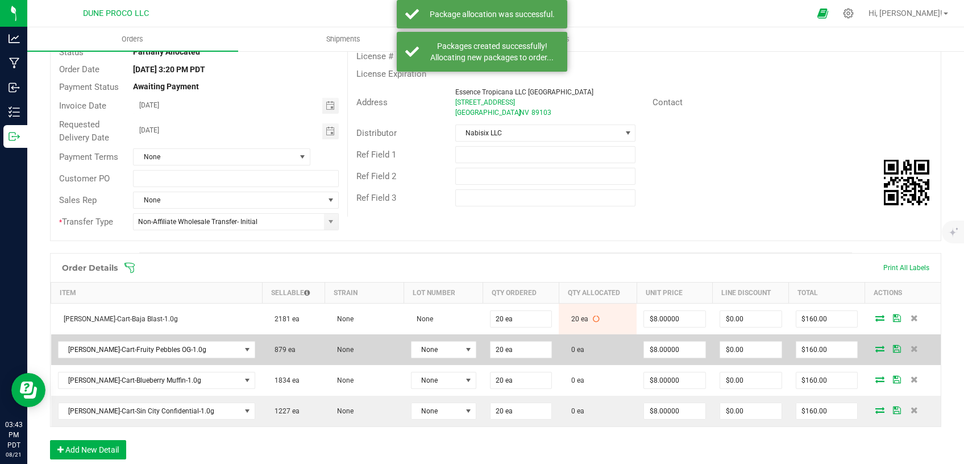
click at [875, 347] on icon at bounding box center [879, 348] width 9 height 7
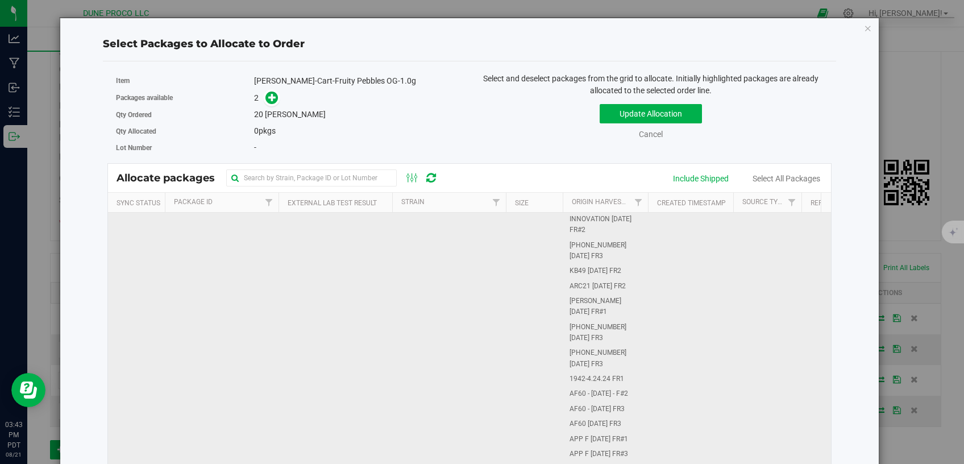
scroll to position [144, 0]
click at [312, 286] on td "TestPassed" at bounding box center [335, 432] width 114 height 729
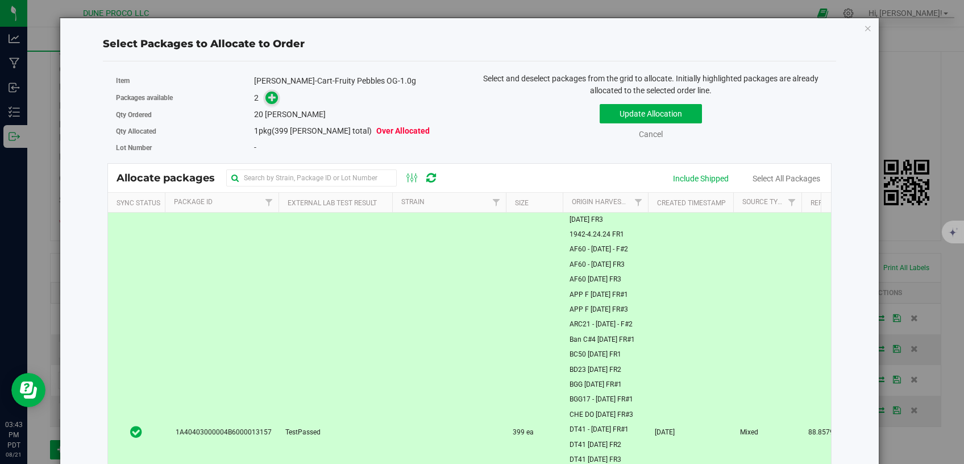
click at [268, 97] on icon at bounding box center [272, 97] width 8 height 8
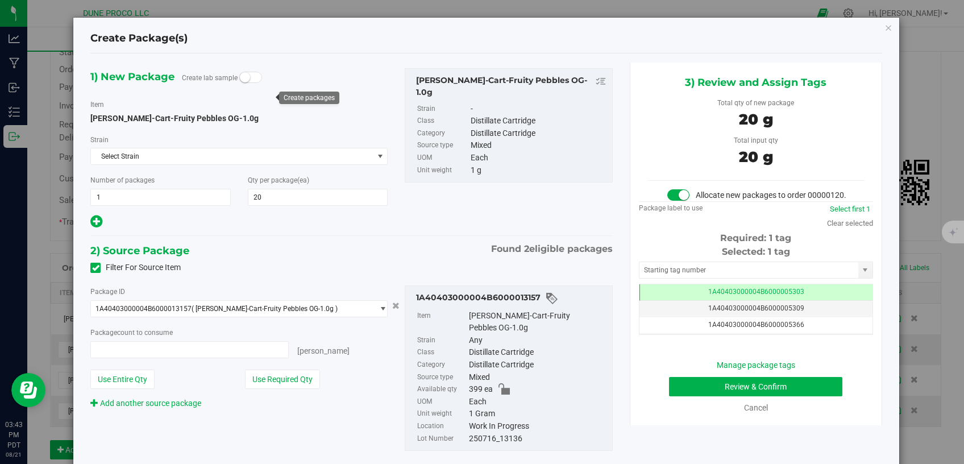
scroll to position [96, 0]
type input "20 ea"
click at [652, 301] on td "1A40403000004B6000005303" at bounding box center [755, 292] width 233 height 16
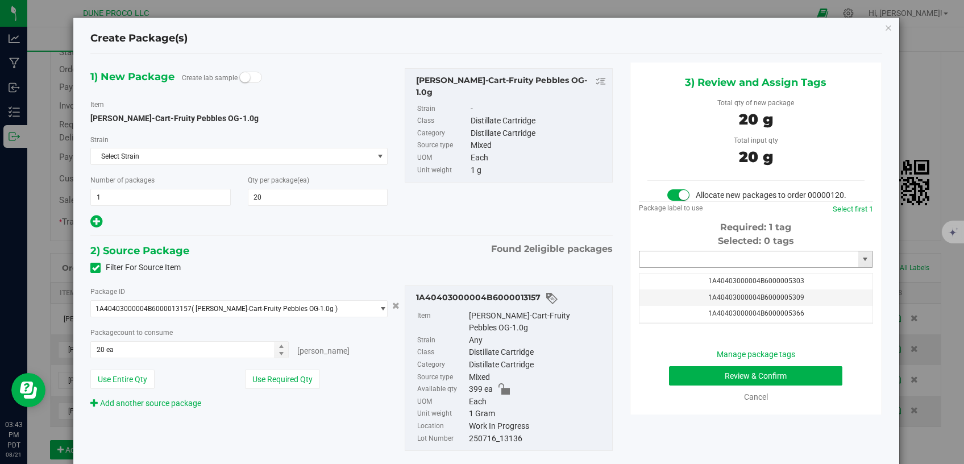
click at [661, 267] on input "text" at bounding box center [748, 259] width 219 height 16
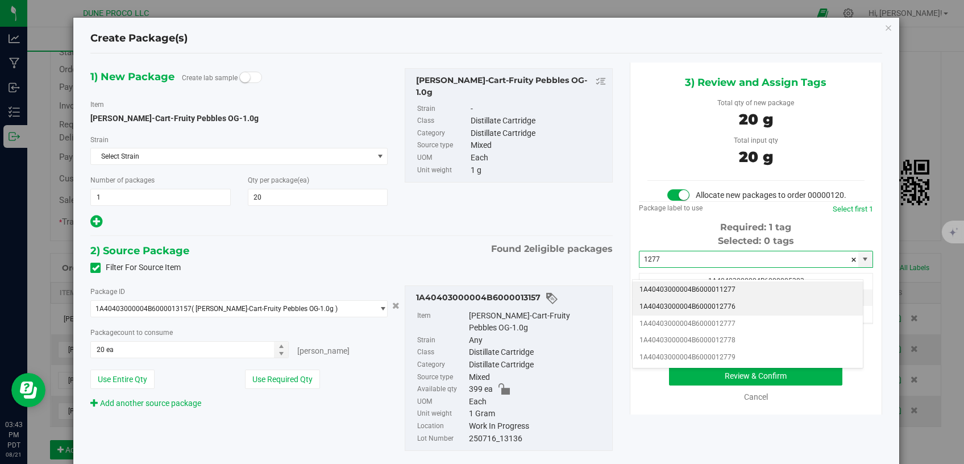
click at [658, 303] on li "1A40403000004B6000012776" at bounding box center [748, 306] width 230 height 17
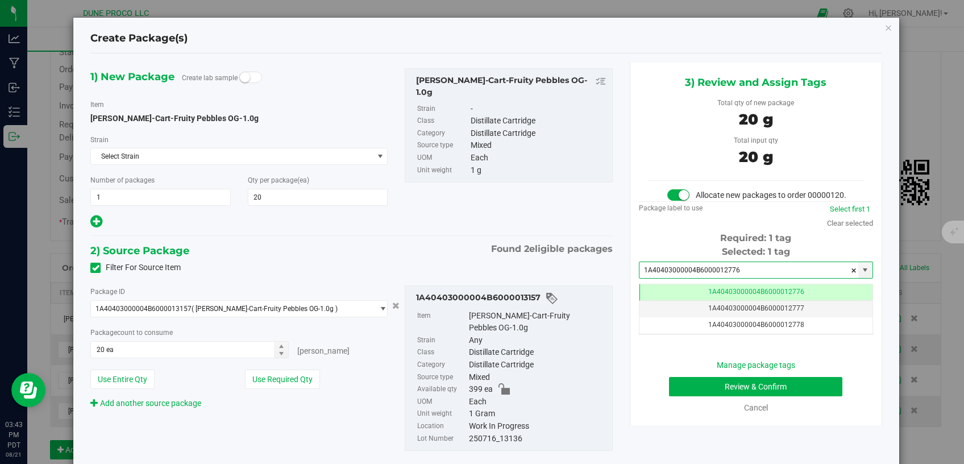
type input "1A40403000004B6000012776"
click at [694, 396] on button "Review & Confirm" at bounding box center [756, 386] width 174 height 19
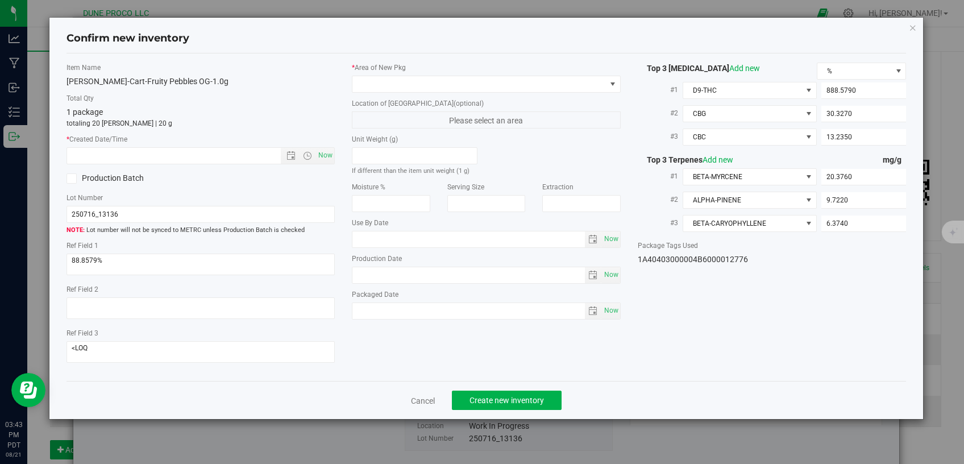
type input "[DATE]"
click at [484, 72] on label "* Area of [GEOGRAPHIC_DATA]" at bounding box center [486, 68] width 269 height 10
click at [484, 80] on span at bounding box center [478, 84] width 253 height 16
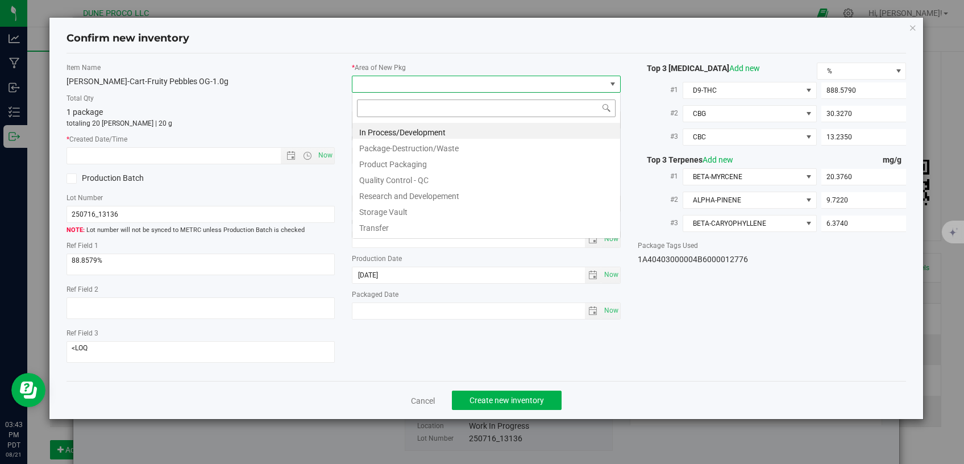
scroll to position [16, 268]
click at [414, 206] on li "Storage Vault" at bounding box center [486, 210] width 268 height 16
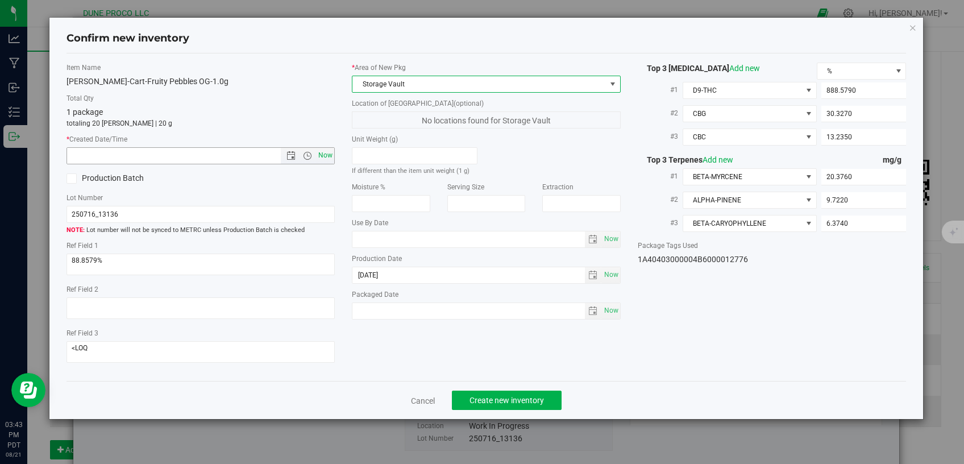
click at [324, 153] on span "Now" at bounding box center [325, 155] width 19 height 16
type input "[DATE] 3:43 PM"
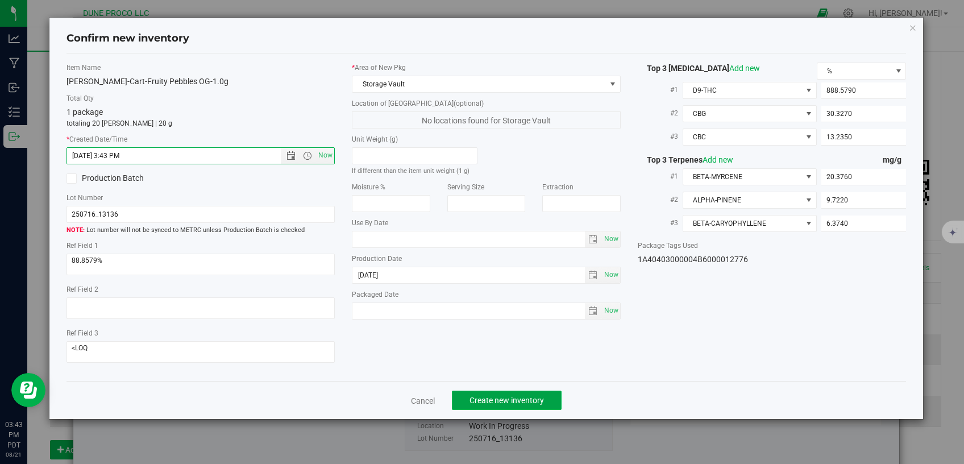
click at [464, 390] on button "Create new inventory" at bounding box center [507, 399] width 110 height 19
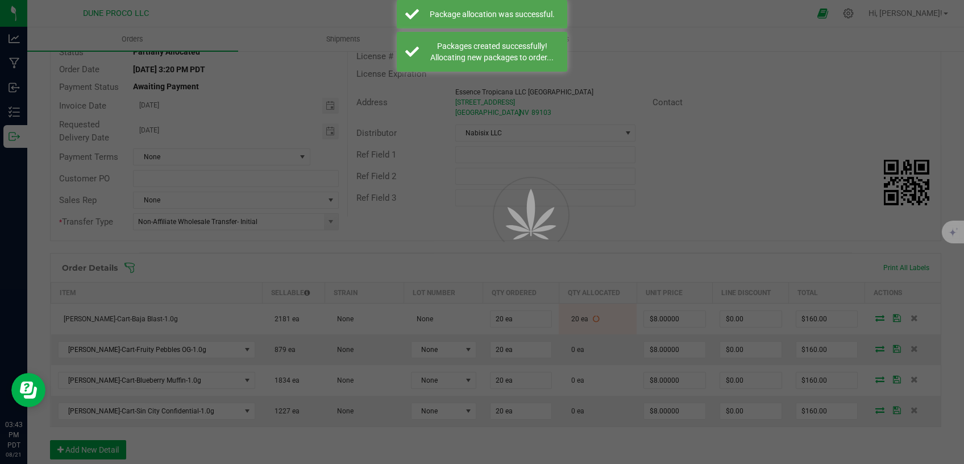
scroll to position [96, 0]
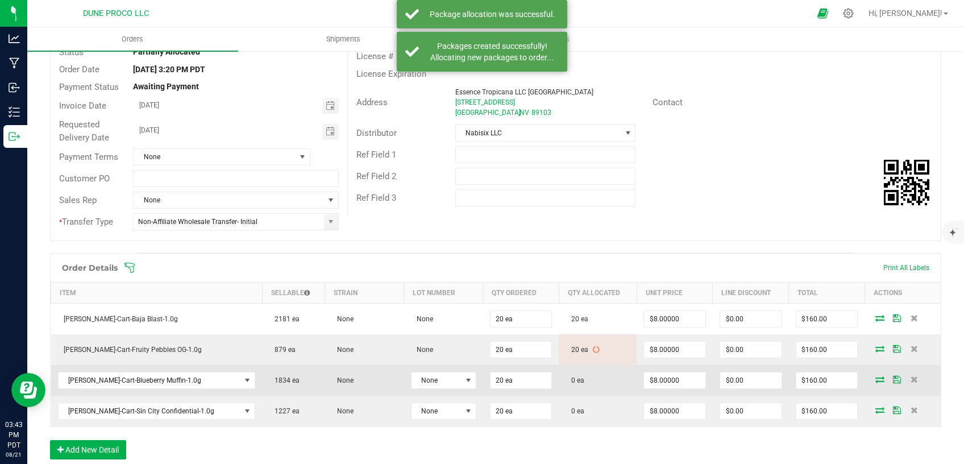
click at [871, 378] on span at bounding box center [879, 379] width 17 height 7
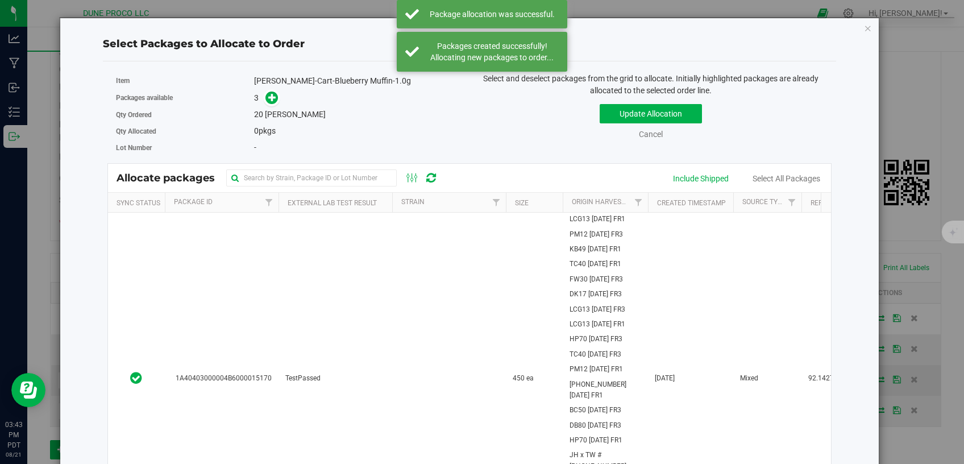
scroll to position [96, 0]
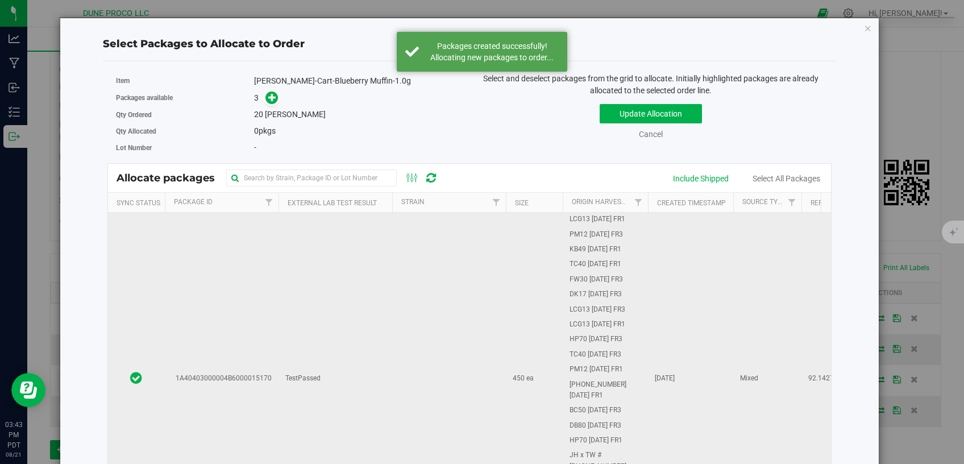
click at [334, 389] on td "TestPassed" at bounding box center [335, 379] width 114 height 332
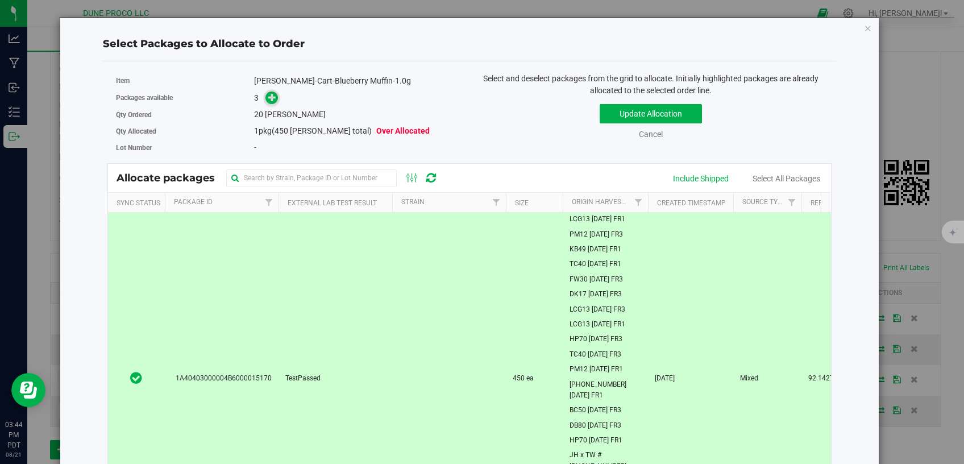
click at [266, 93] on span at bounding box center [271, 97] width 13 height 13
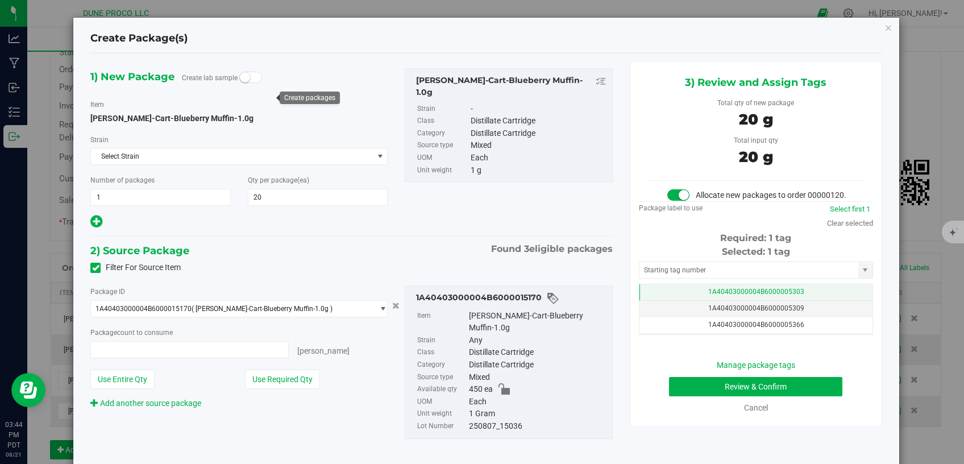
type input "20 ea"
click at [708, 296] on span "1A40403000004B6000005303" at bounding box center [756, 292] width 96 height 8
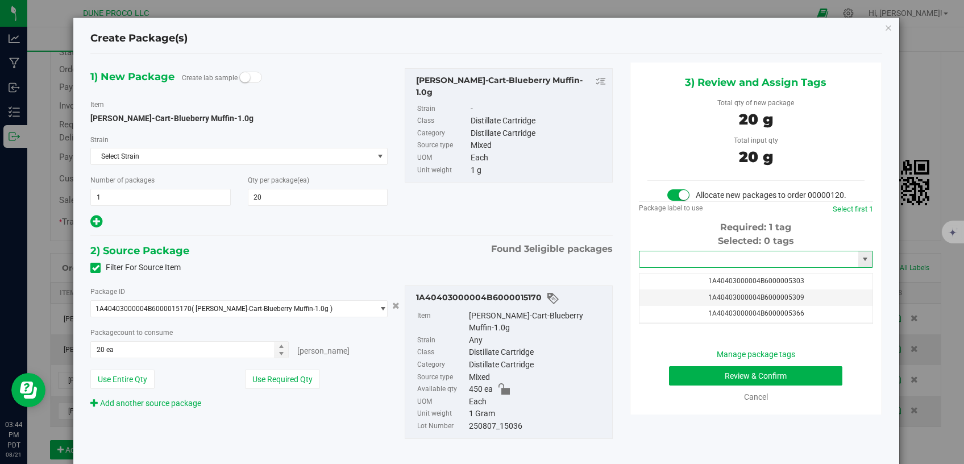
click at [700, 267] on input "text" at bounding box center [748, 259] width 219 height 16
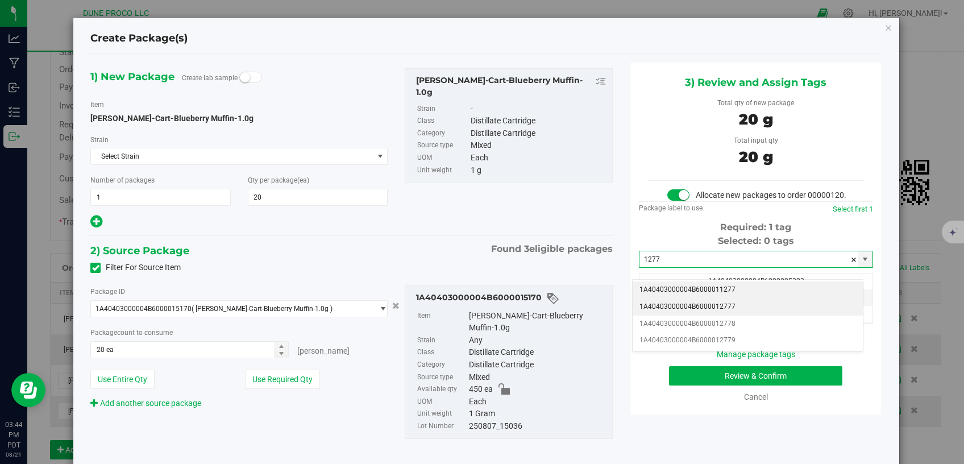
click at [692, 305] on li "1A40403000004B6000012777" at bounding box center [748, 306] width 230 height 17
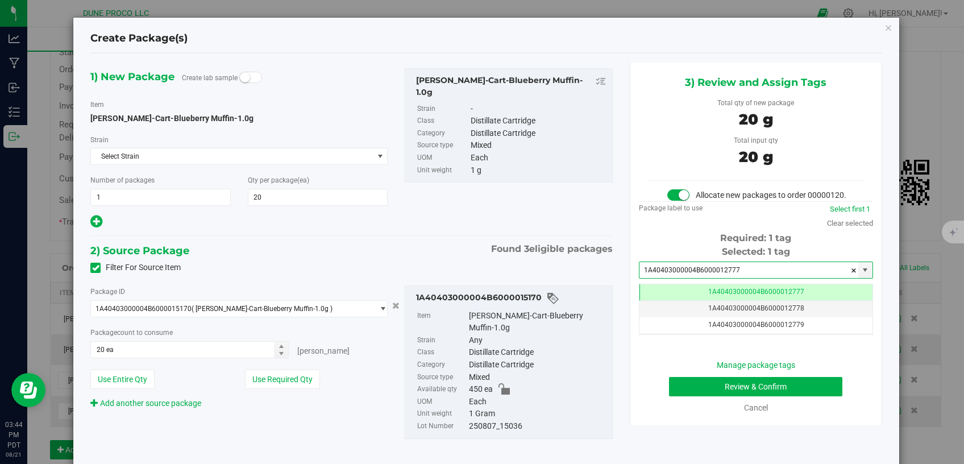
type input "1A40403000004B6000012777"
click at [676, 394] on button "Review & Confirm" at bounding box center [756, 386] width 174 height 19
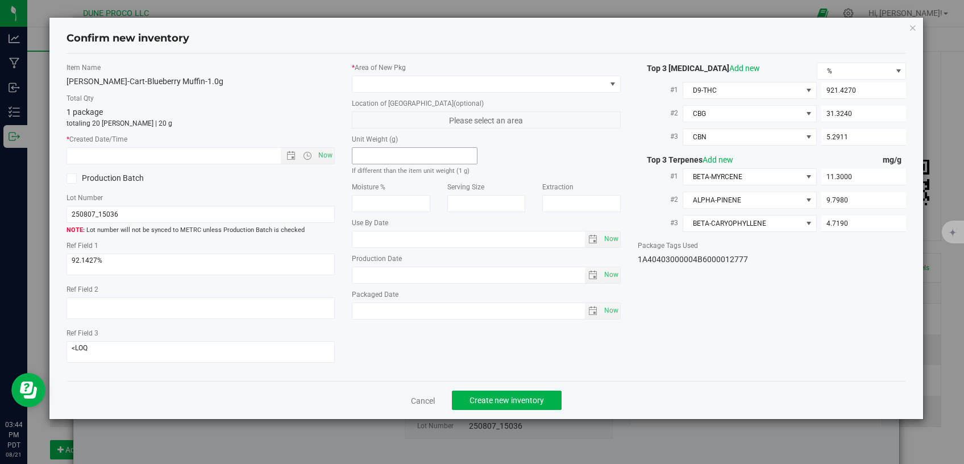
type input "[DATE]"
click at [395, 85] on span at bounding box center [478, 84] width 253 height 16
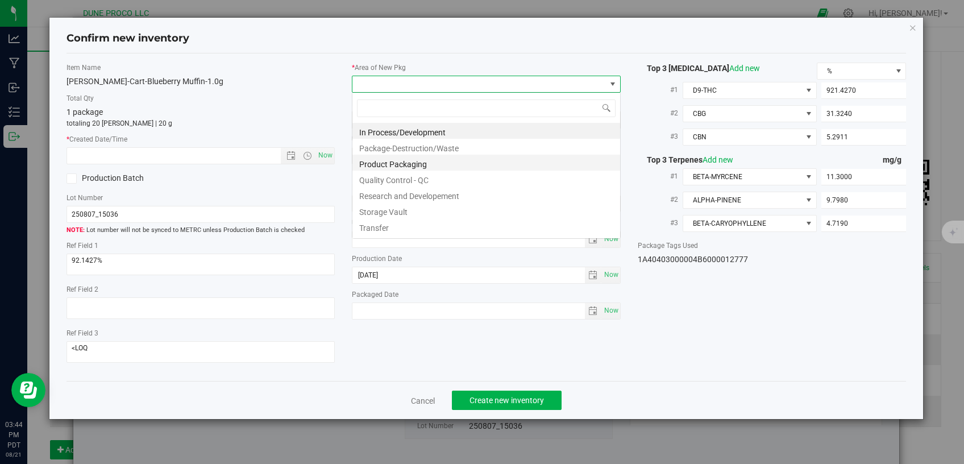
scroll to position [16, 268]
click at [421, 206] on li "Storage Vault" at bounding box center [486, 210] width 268 height 16
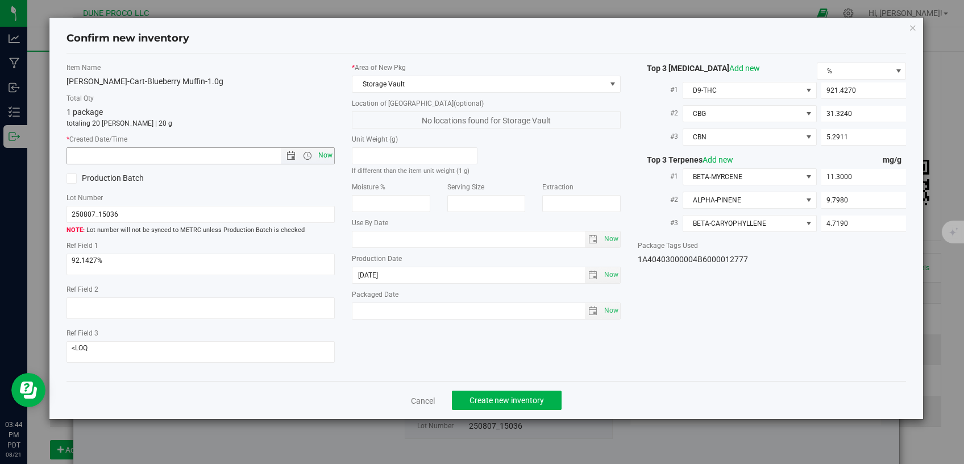
click at [319, 161] on span "Now" at bounding box center [325, 155] width 19 height 16
type input "[DATE] 3:44 PM"
click at [510, 396] on span "Create new inventory" at bounding box center [506, 400] width 74 height 9
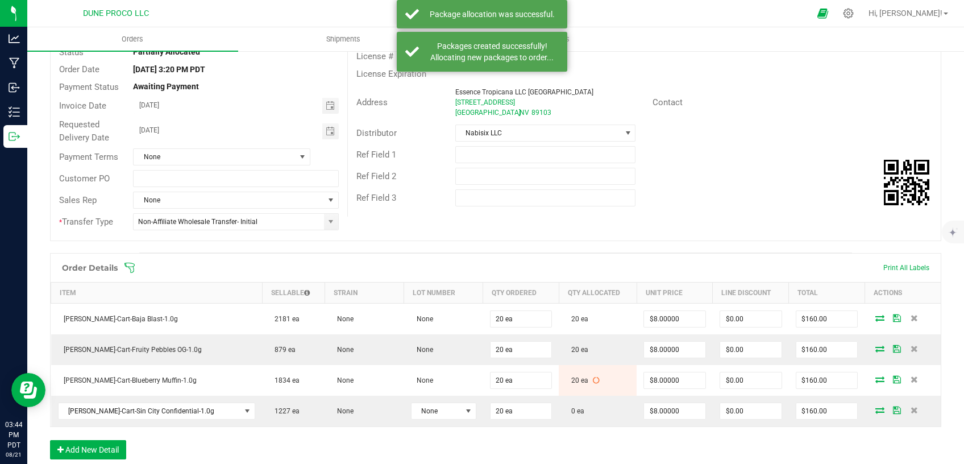
scroll to position [144, 0]
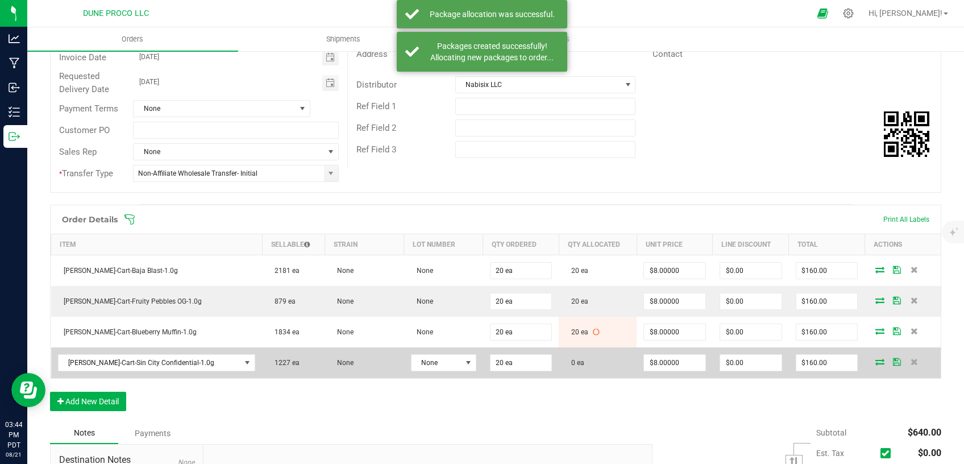
click at [875, 361] on icon at bounding box center [879, 361] width 9 height 7
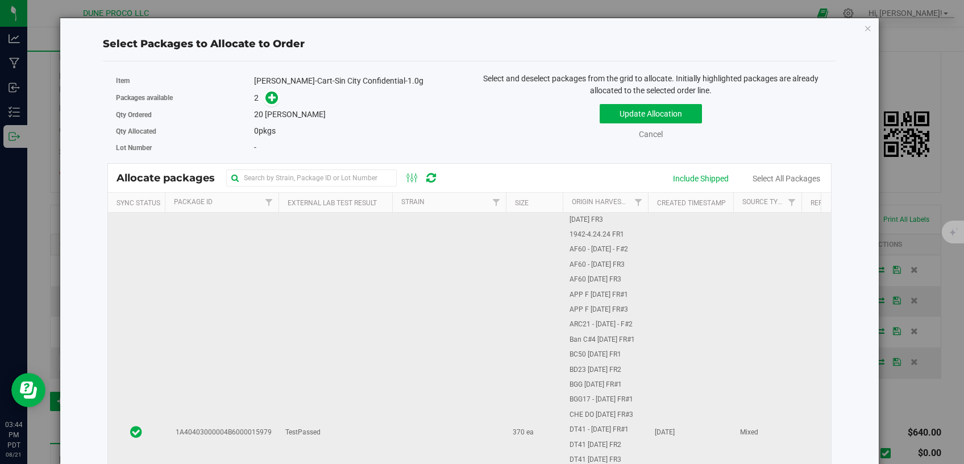
scroll to position [193, 0]
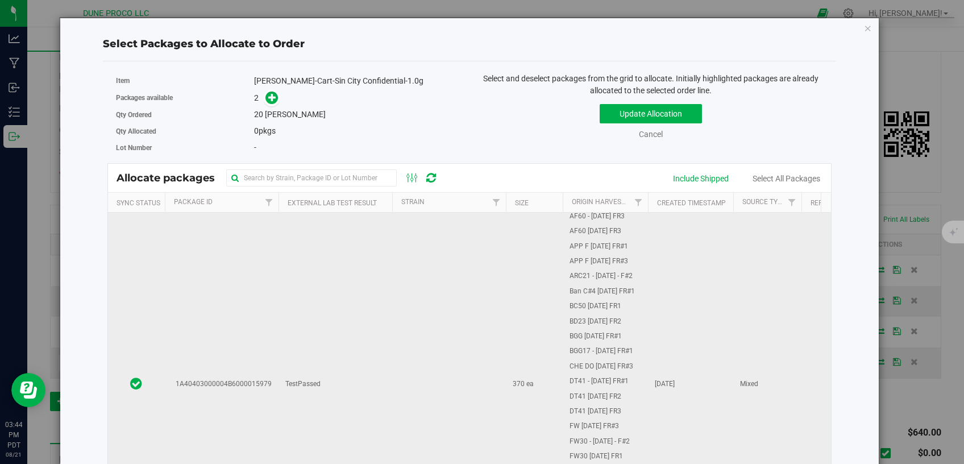
click at [359, 314] on td "TestPassed" at bounding box center [335, 384] width 114 height 729
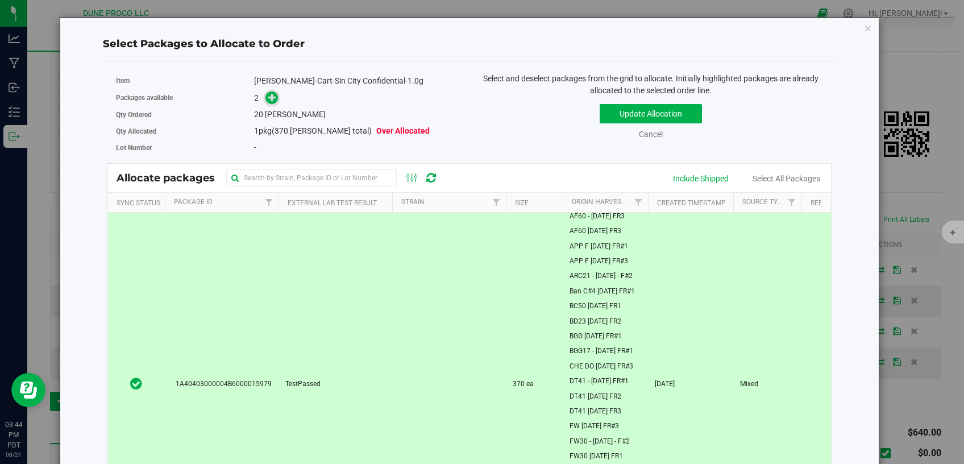
click at [269, 93] on icon at bounding box center [272, 97] width 9 height 9
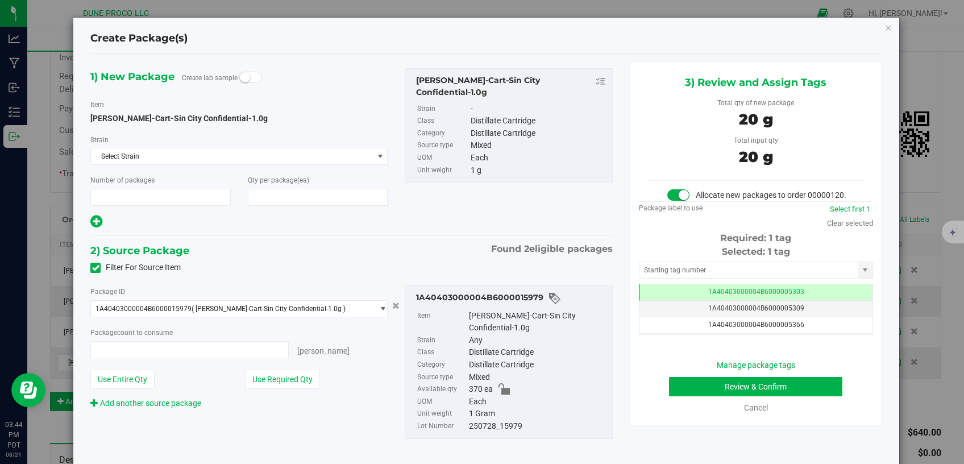
type input "1"
type input "20"
type input "20 ea"
click at [684, 301] on td "1A40403000004B6000005303" at bounding box center [755, 292] width 233 height 16
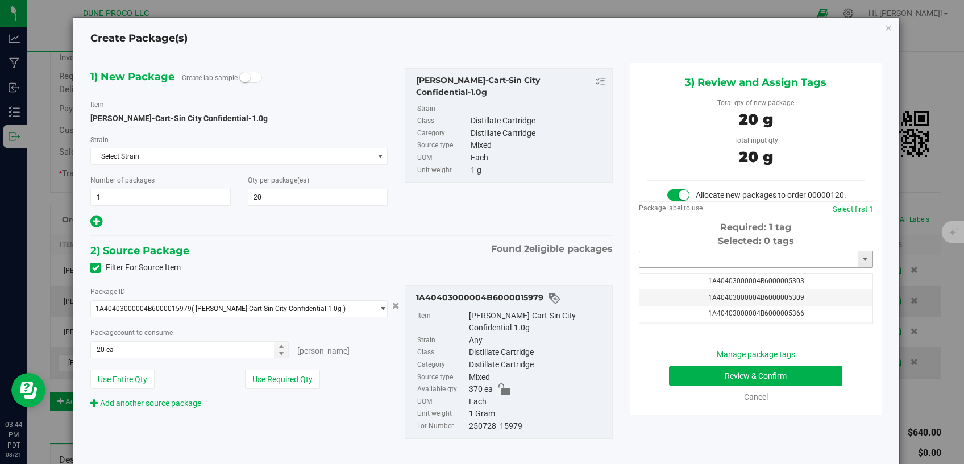
click at [677, 267] on input "text" at bounding box center [748, 259] width 219 height 16
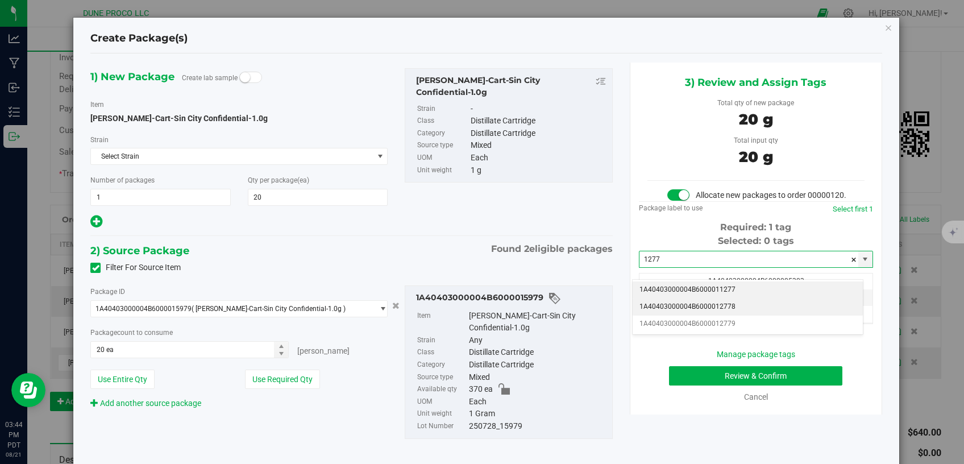
click at [682, 305] on li "1A40403000004B6000012778" at bounding box center [748, 306] width 230 height 17
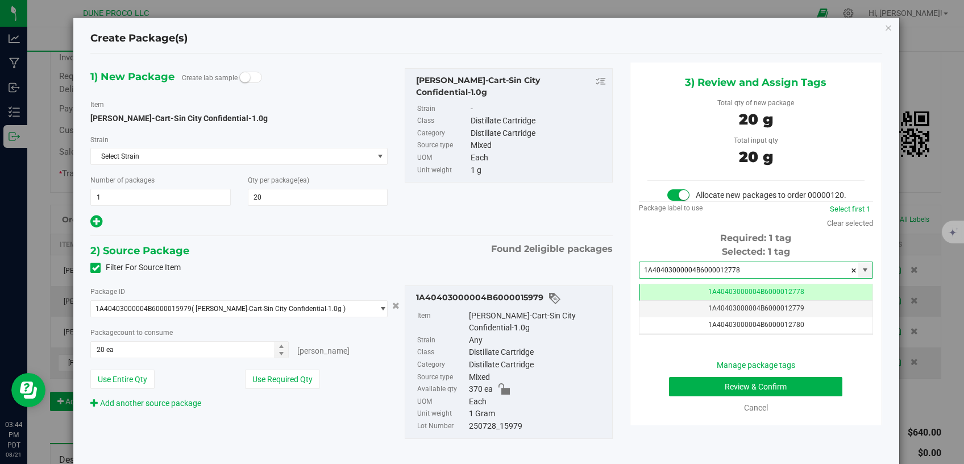
type input "1A40403000004B6000012778"
click at [707, 396] on button "Review & Confirm" at bounding box center [756, 386] width 174 height 19
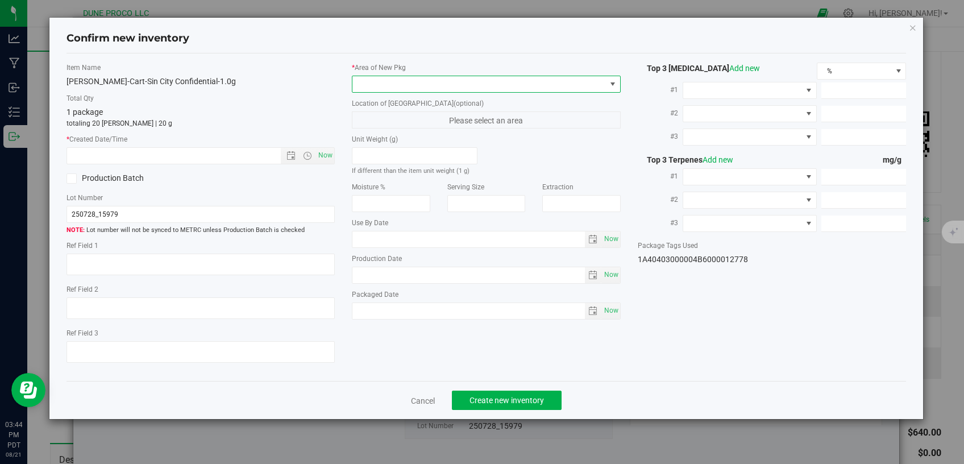
click at [507, 81] on span at bounding box center [478, 84] width 253 height 16
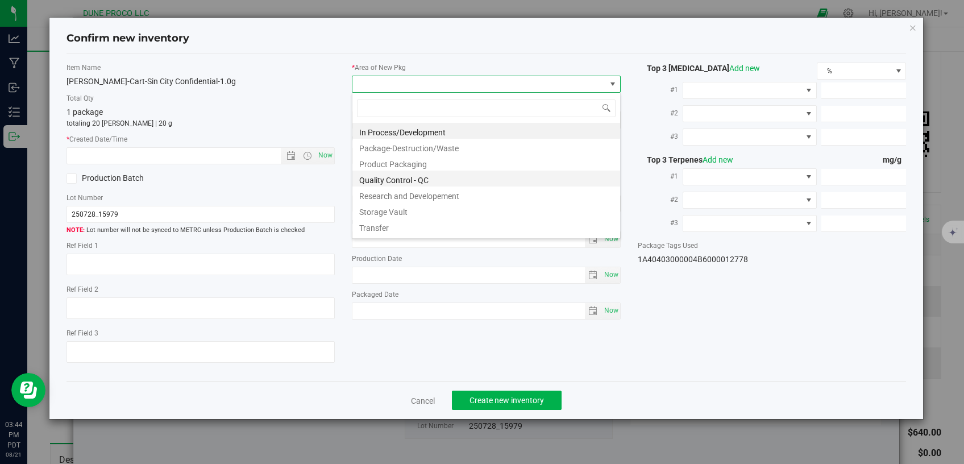
scroll to position [16, 268]
click at [425, 208] on li "Storage Vault" at bounding box center [486, 210] width 268 height 16
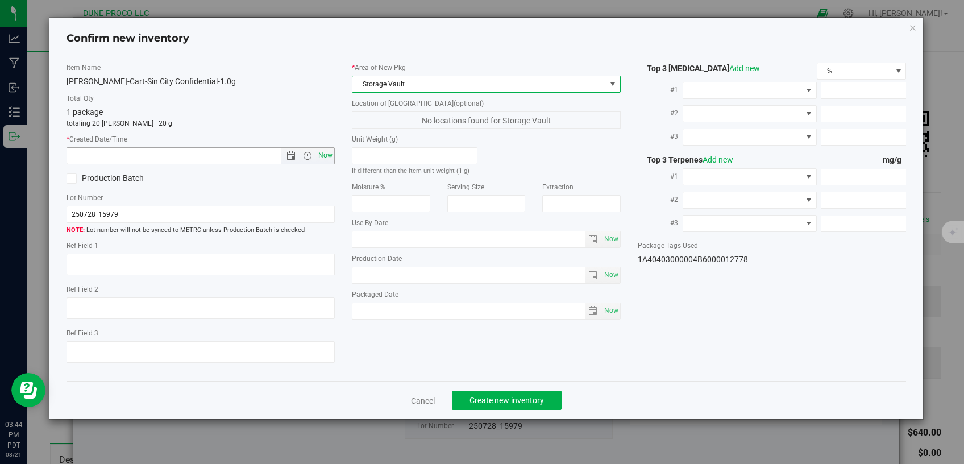
click at [321, 159] on span "Now" at bounding box center [325, 155] width 19 height 16
type input "[DATE] 3:44 PM"
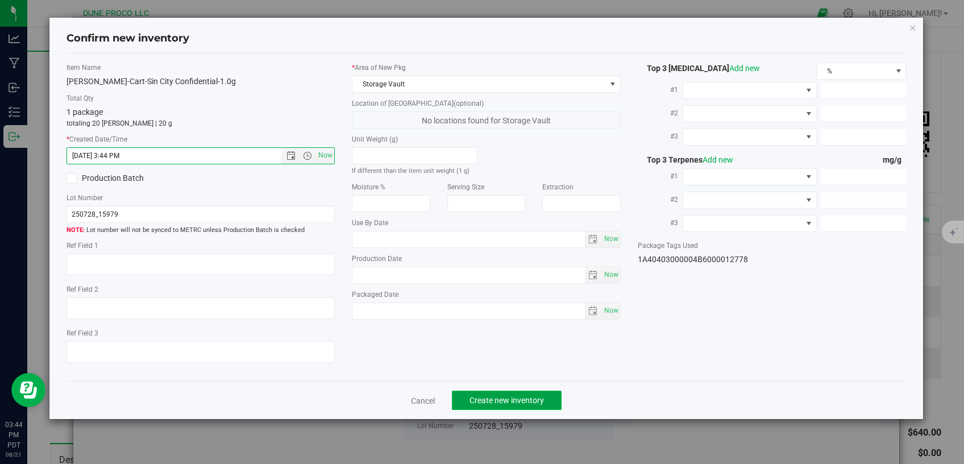
click at [496, 396] on span "Create new inventory" at bounding box center [506, 400] width 74 height 9
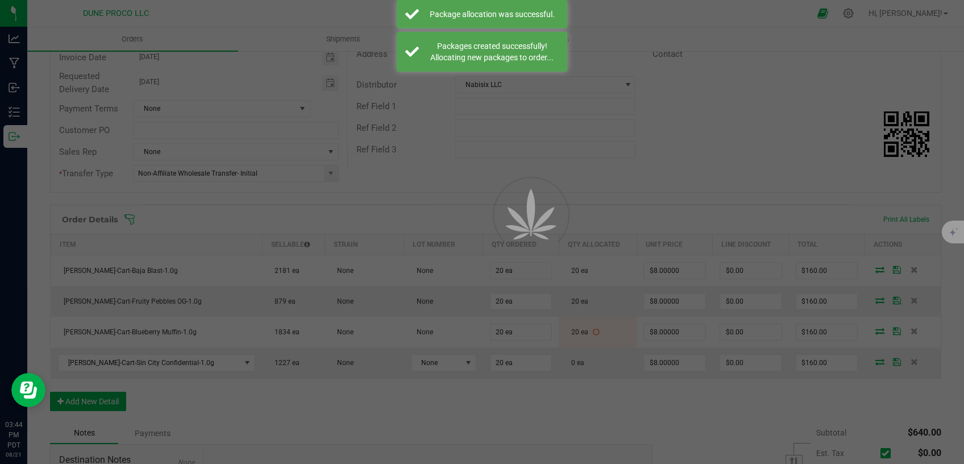
scroll to position [144, 0]
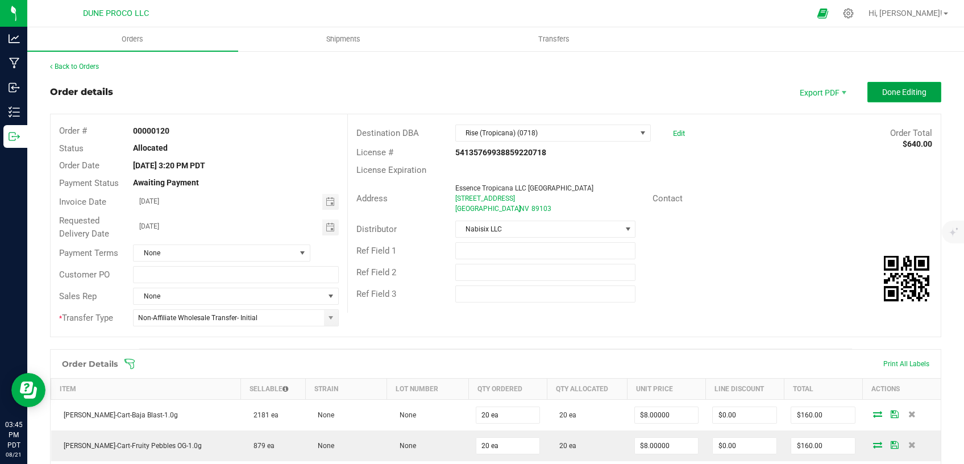
click at [886, 93] on span "Done Editing" at bounding box center [904, 92] width 44 height 9
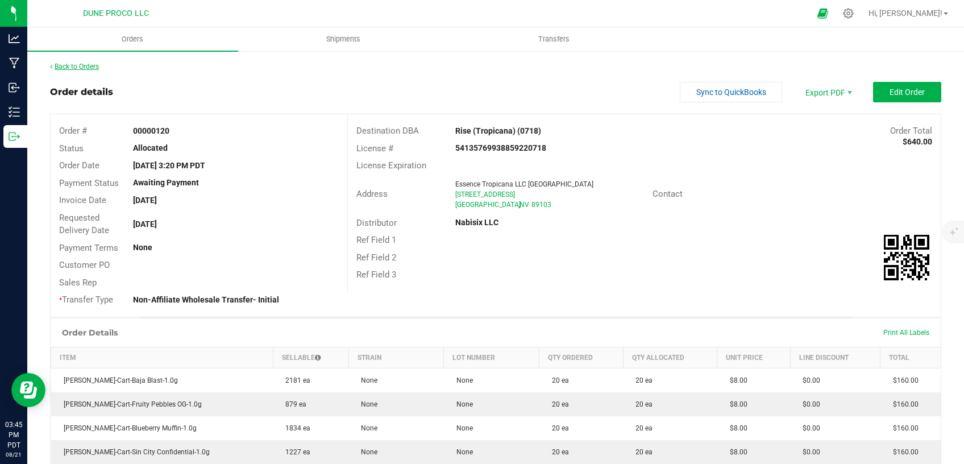
click at [77, 64] on link "Back to Orders" at bounding box center [74, 67] width 49 height 8
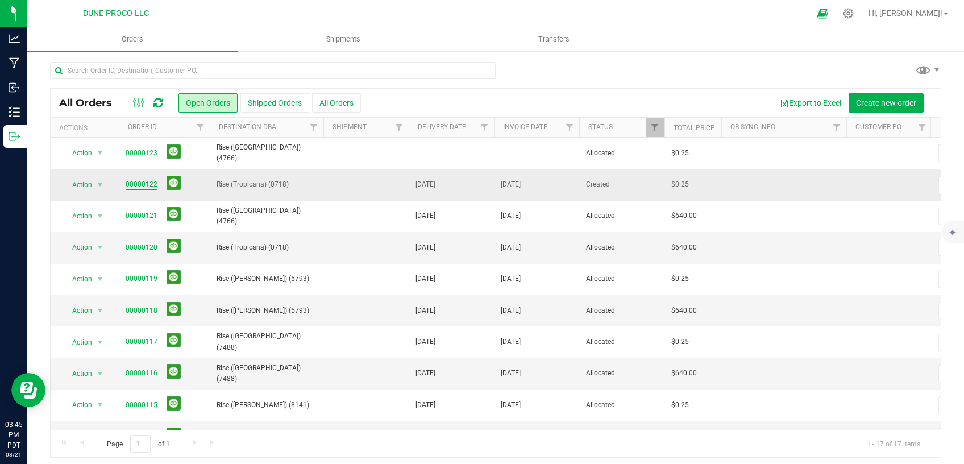
click at [149, 186] on link "00000122" at bounding box center [142, 184] width 32 height 11
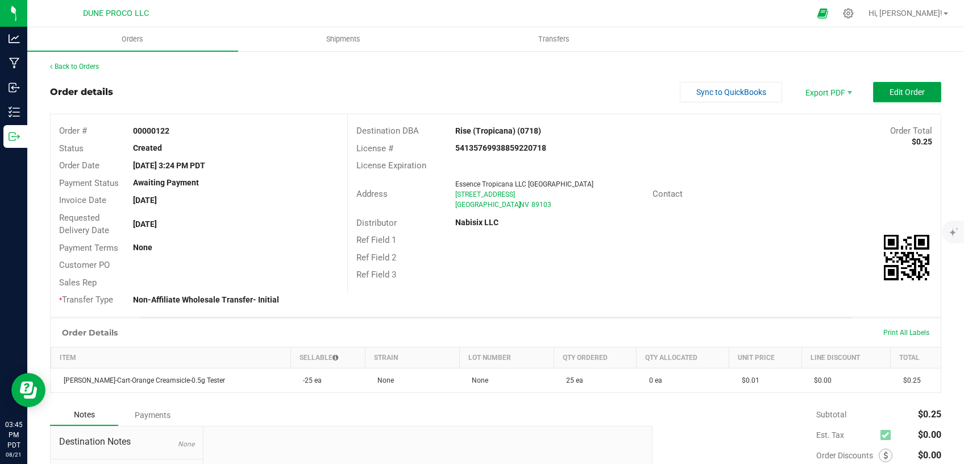
click at [873, 95] on button "Edit Order" at bounding box center [907, 92] width 68 height 20
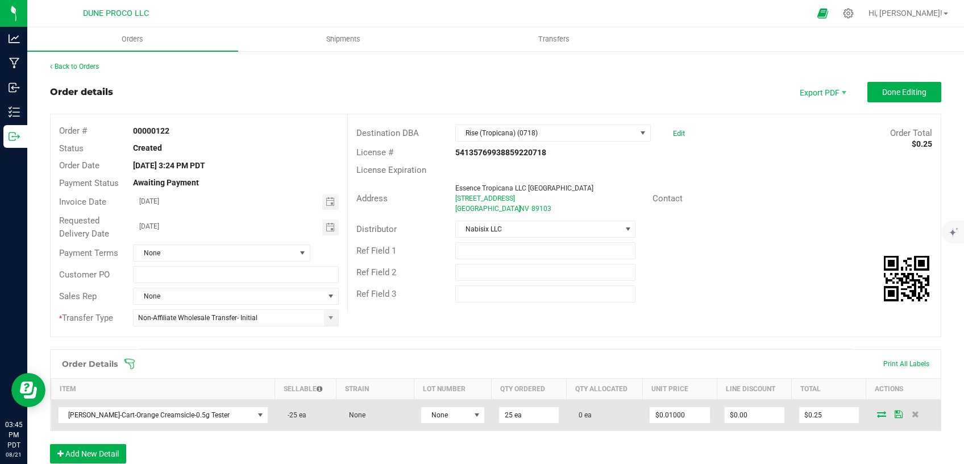
click at [877, 414] on icon at bounding box center [881, 413] width 9 height 7
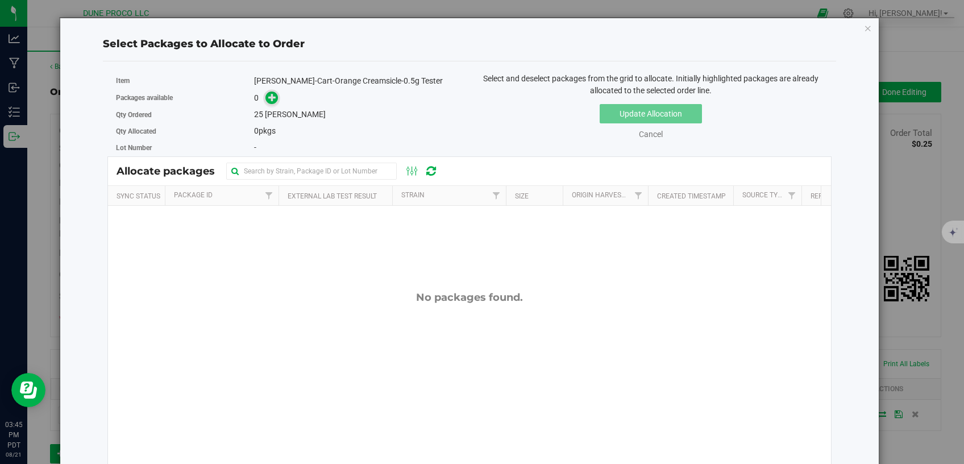
click at [268, 101] on icon at bounding box center [272, 97] width 8 height 8
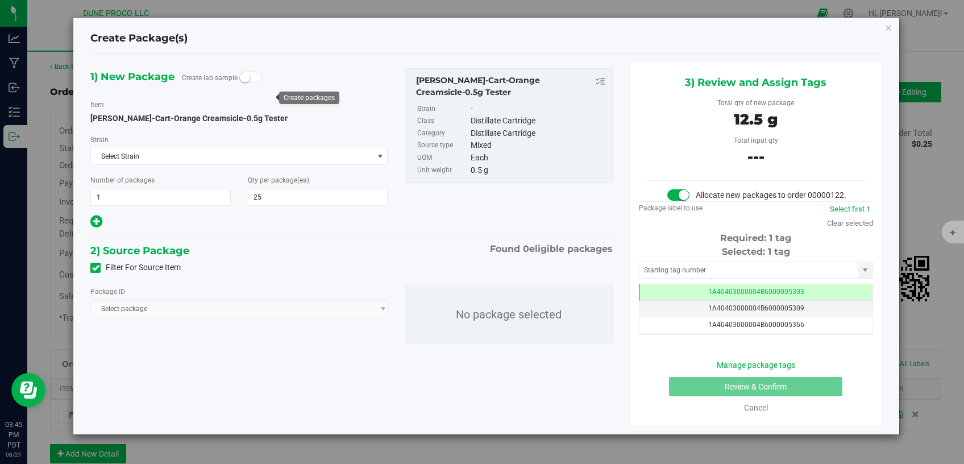
click at [96, 268] on icon at bounding box center [95, 268] width 7 height 0
click at [0, 0] on input "Filter For Source Item" at bounding box center [0, 0] width 0 height 0
click at [166, 306] on span "Select package" at bounding box center [232, 309] width 282 height 16
click at [217, 303] on span "Select package" at bounding box center [232, 309] width 282 height 16
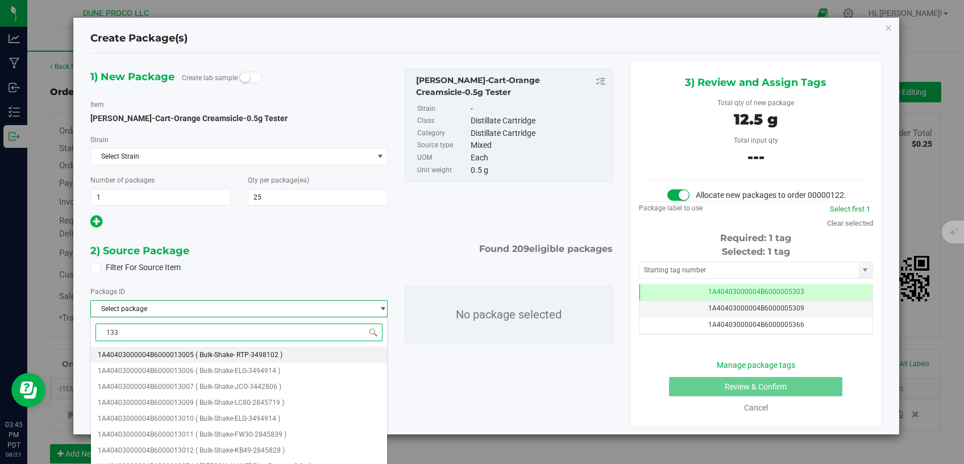
type input "1338"
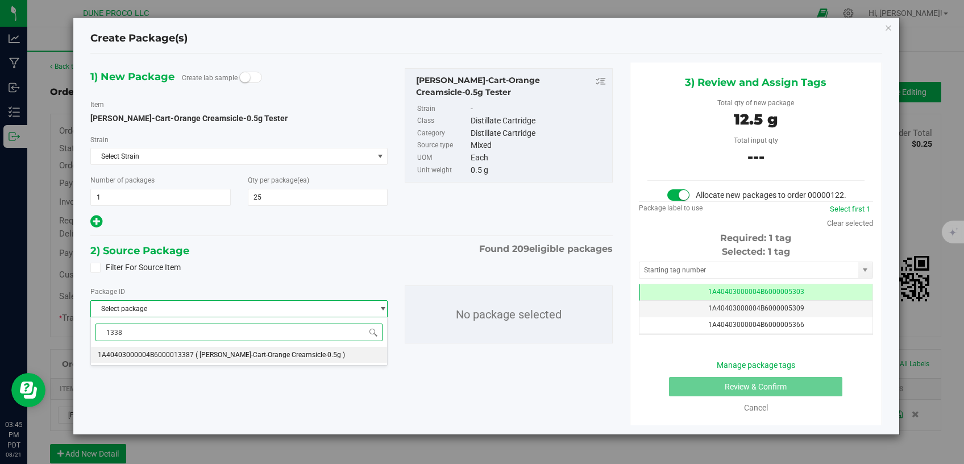
click at [195, 351] on span "( [PERSON_NAME]-Cart-Orange Creamsicle-0.5g )" at bounding box center [269, 355] width 149 height 8
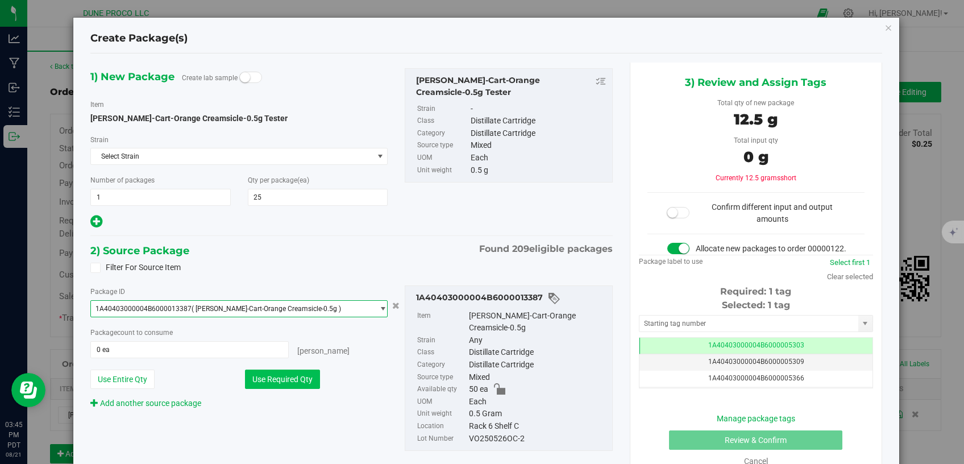
click at [249, 385] on button "Use Required Qty" at bounding box center [282, 378] width 75 height 19
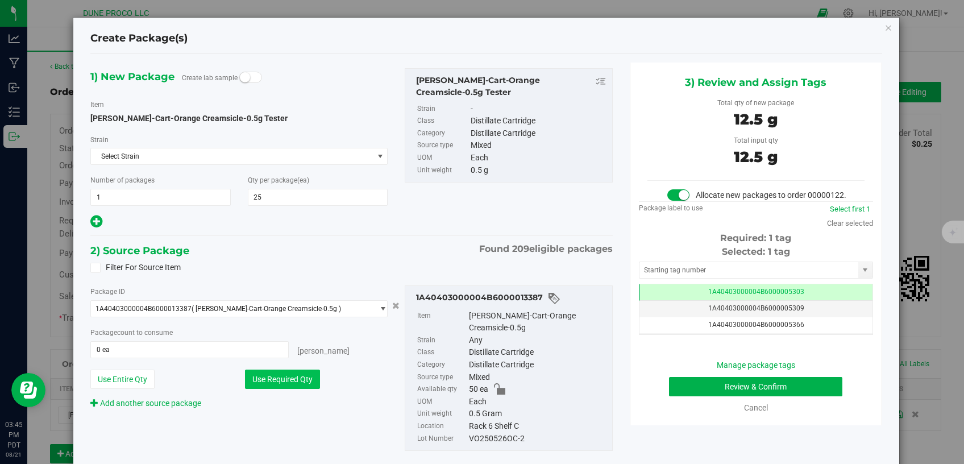
type input "25 ea"
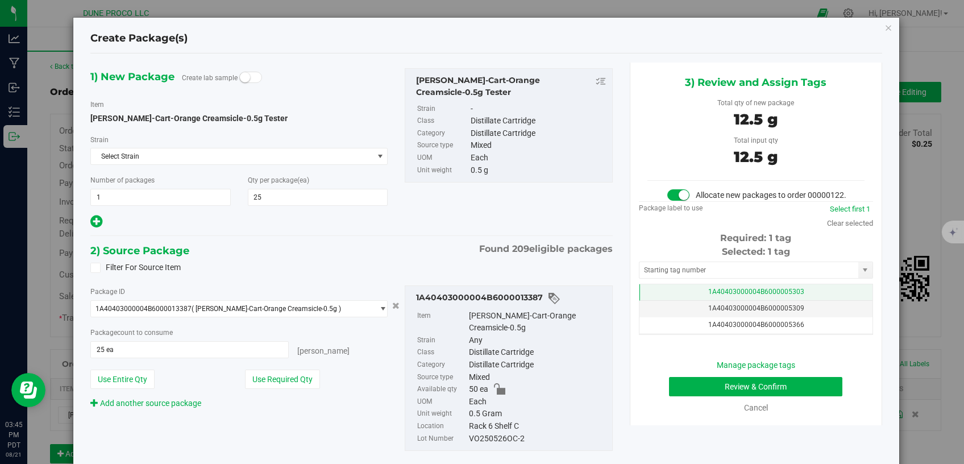
click at [644, 301] on td "1A40403000004B6000005303" at bounding box center [755, 292] width 233 height 16
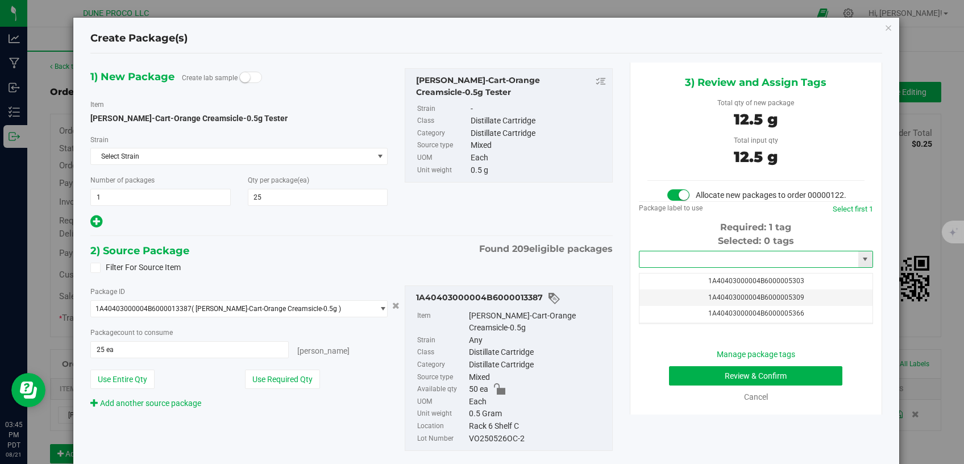
click at [673, 267] on input "text" at bounding box center [748, 259] width 219 height 16
click at [685, 303] on li "1A40403000004B6000012779" at bounding box center [748, 306] width 230 height 17
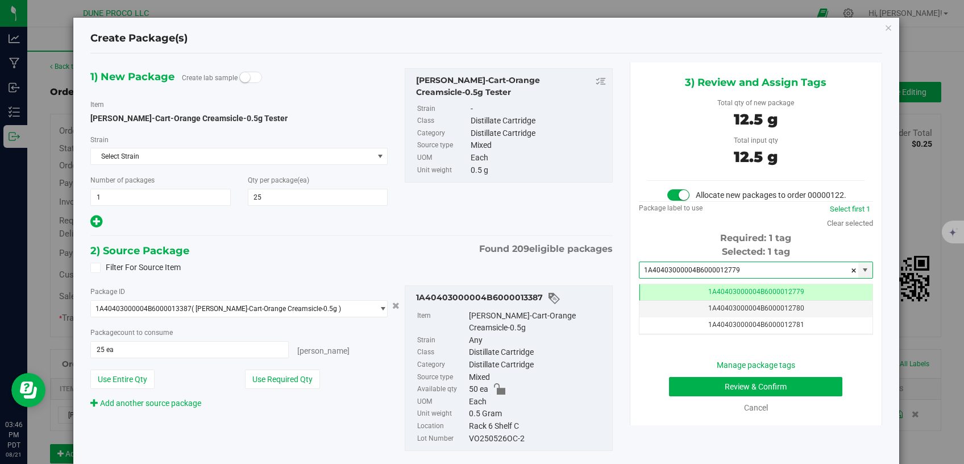
type input "1A40403000004B6000012779"
click at [671, 396] on button "Review & Confirm" at bounding box center [756, 386] width 174 height 19
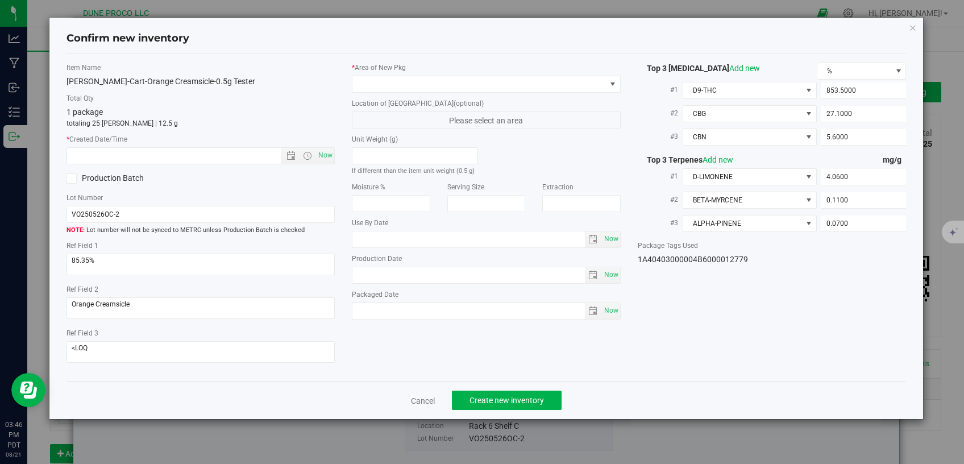
type input "[DATE]"
click at [428, 81] on span at bounding box center [478, 84] width 253 height 16
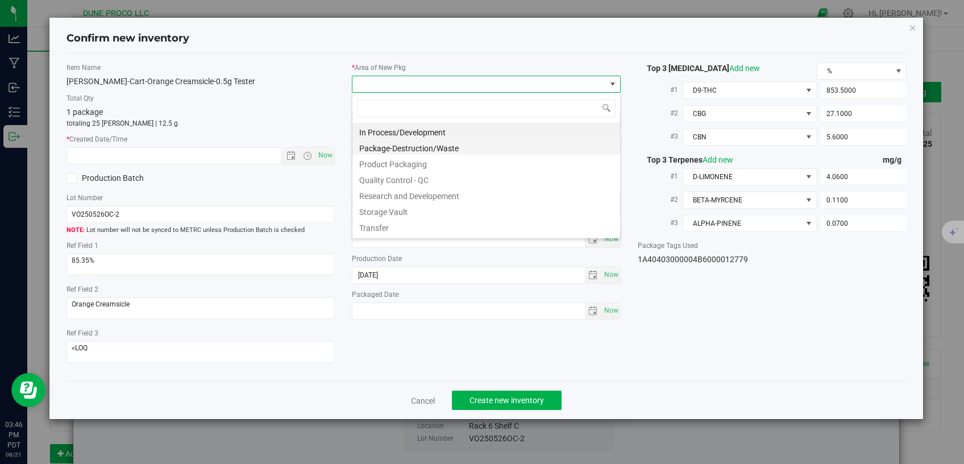
scroll to position [16, 268]
click at [391, 204] on li "Storage Vault" at bounding box center [486, 210] width 268 height 16
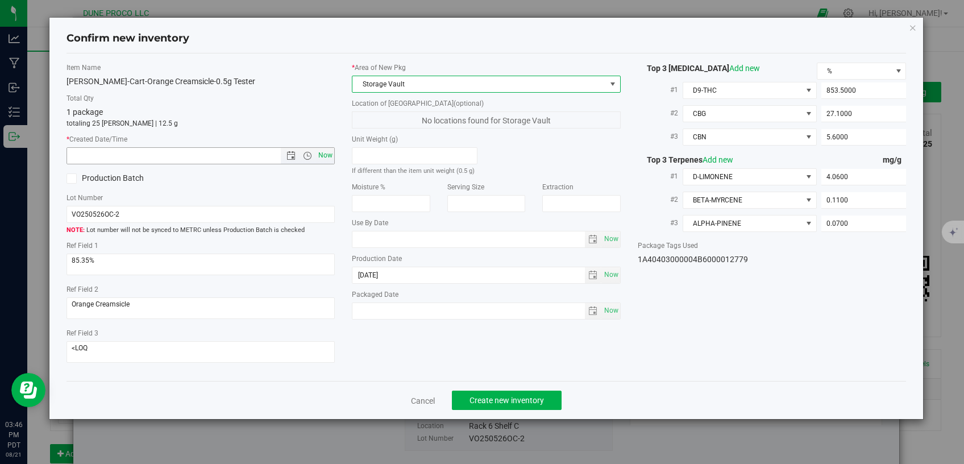
click at [330, 161] on span "Now" at bounding box center [325, 155] width 19 height 16
type input "[DATE] 3:46 PM"
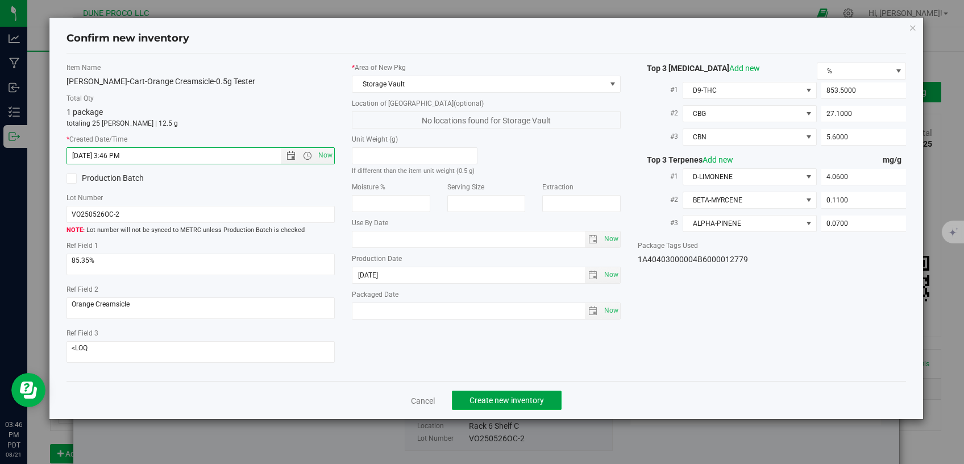
click at [476, 396] on span "Create new inventory" at bounding box center [506, 400] width 74 height 9
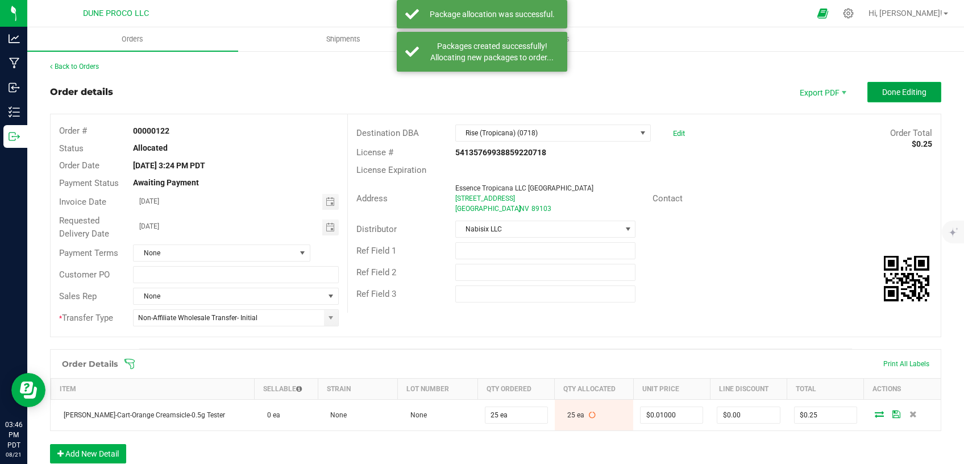
click at [901, 98] on button "Done Editing" at bounding box center [904, 92] width 74 height 20
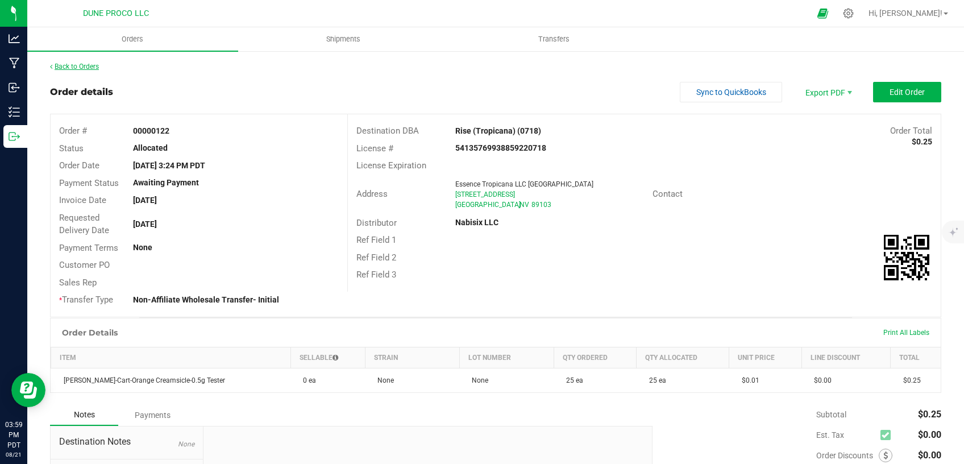
click at [90, 65] on link "Back to Orders" at bounding box center [74, 67] width 49 height 8
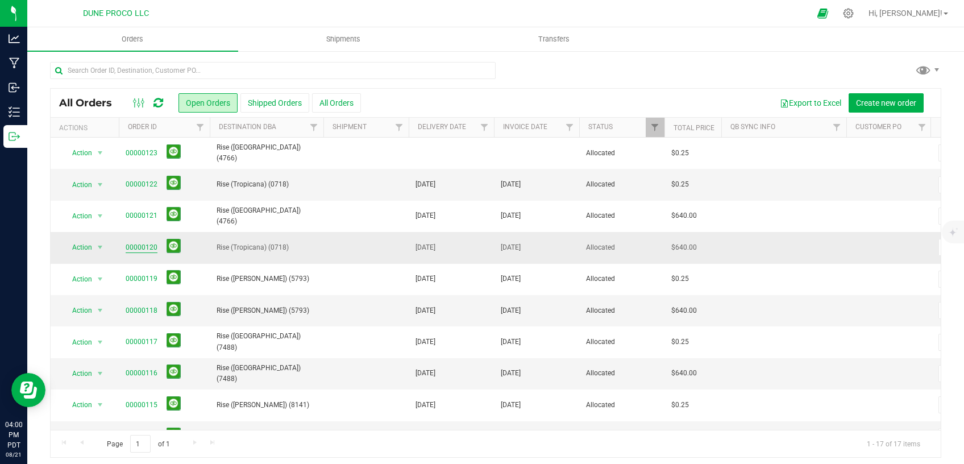
click at [132, 247] on link "00000120" at bounding box center [142, 247] width 32 height 11
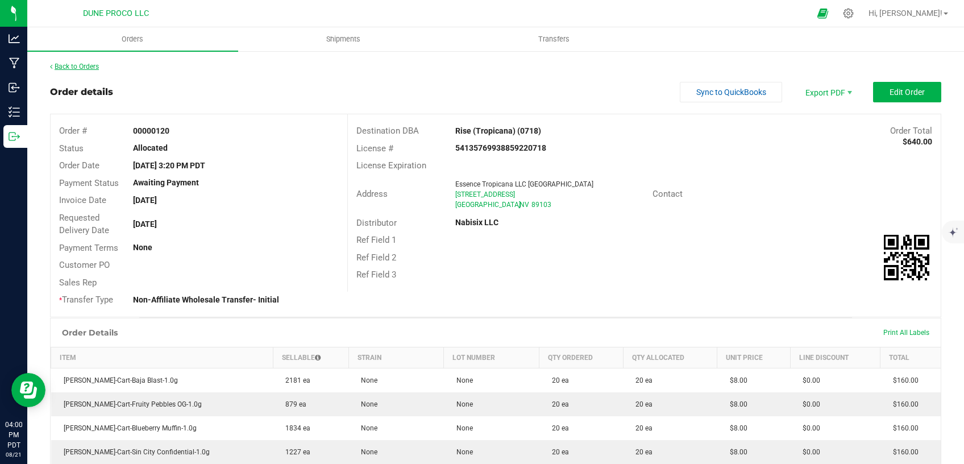
click at [70, 64] on link "Back to Orders" at bounding box center [74, 67] width 49 height 8
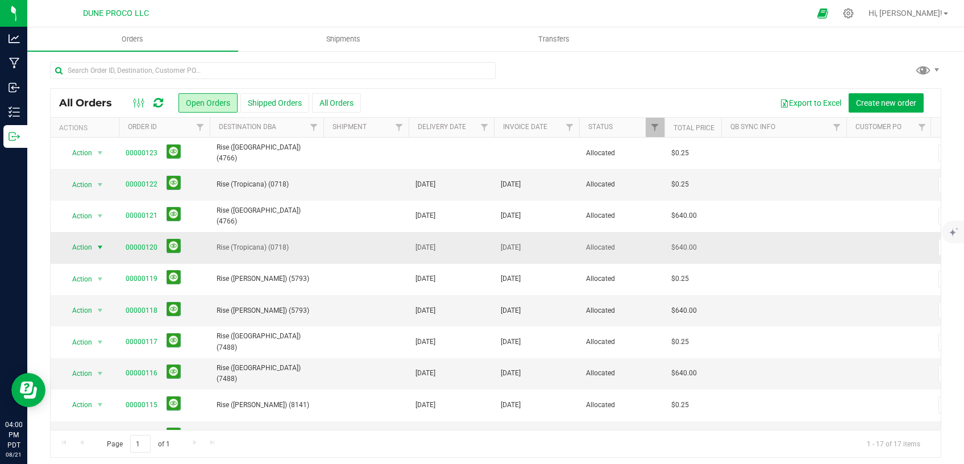
click at [102, 247] on span "select" at bounding box center [99, 247] width 9 height 9
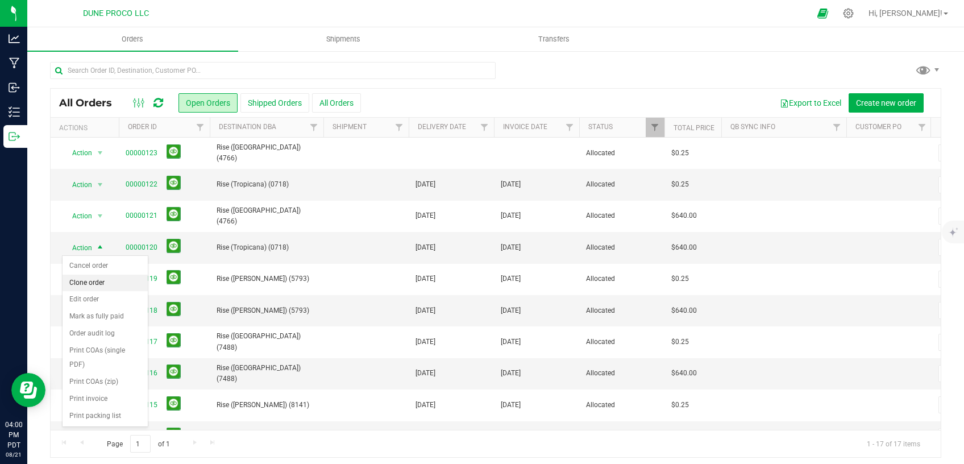
click at [101, 277] on li "Clone order" at bounding box center [105, 282] width 85 height 17
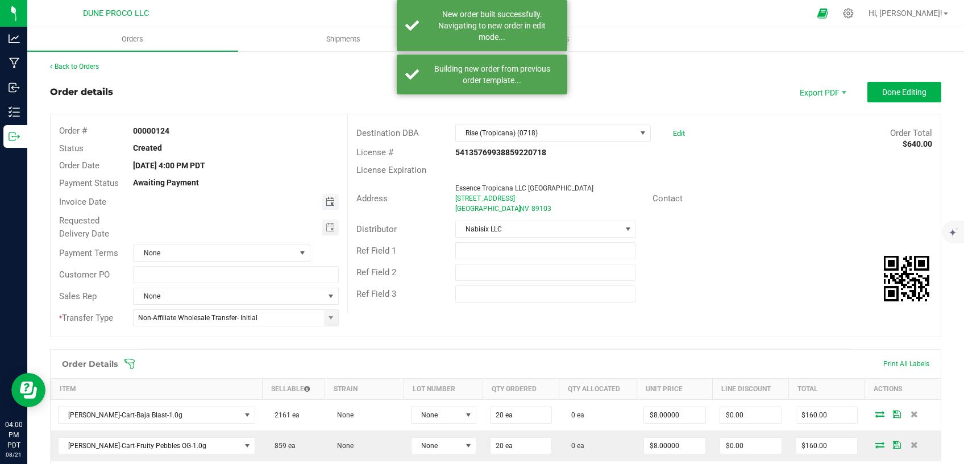
click at [326, 202] on span "Toggle calendar" at bounding box center [330, 201] width 9 height 9
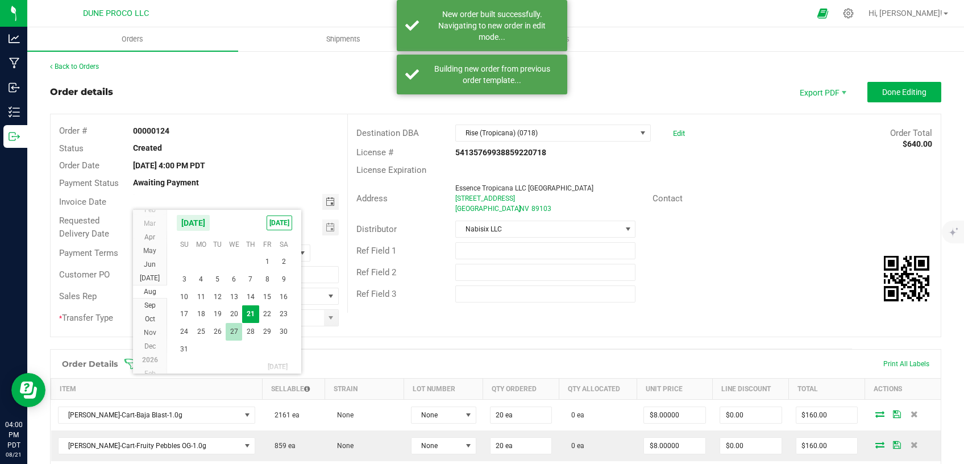
click at [235, 330] on span "27" at bounding box center [234, 332] width 16 height 18
type input "[DATE]"
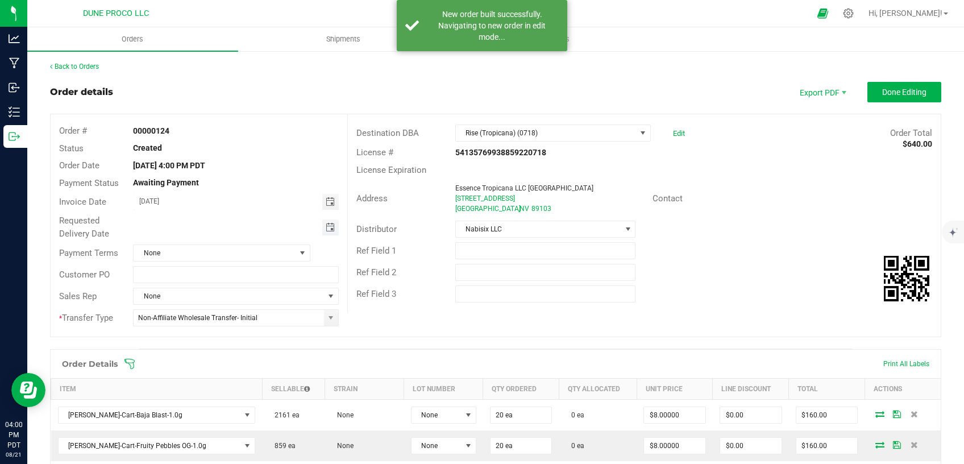
click at [326, 230] on span "Toggle calendar" at bounding box center [330, 227] width 9 height 9
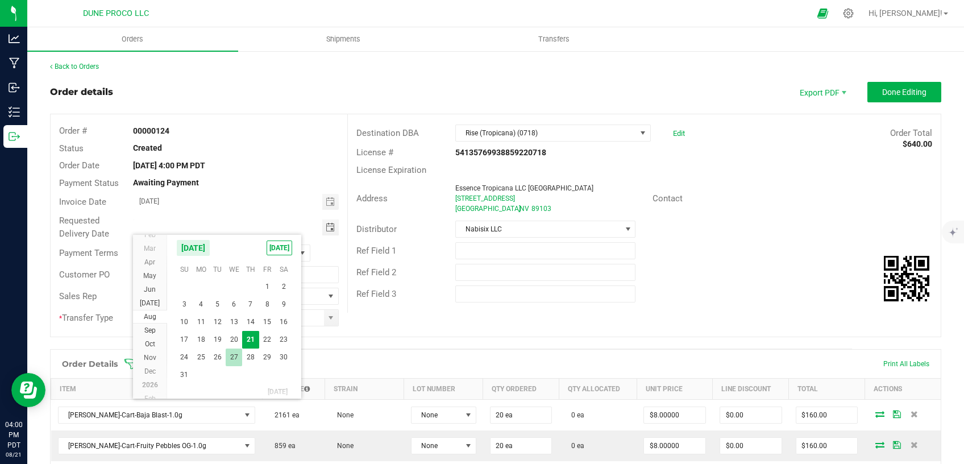
click at [236, 355] on span "27" at bounding box center [234, 357] width 16 height 18
type input "[DATE]"
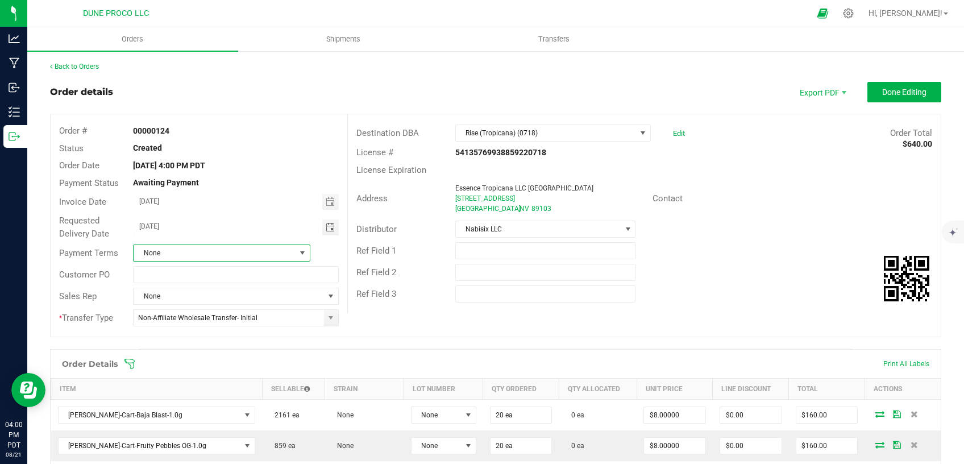
click at [298, 248] on span at bounding box center [302, 252] width 9 height 9
click at [220, 317] on li "Net 30" at bounding box center [219, 319] width 173 height 19
click at [536, 129] on span "Rise (Tropicana) (0718)" at bounding box center [546, 133] width 180 height 16
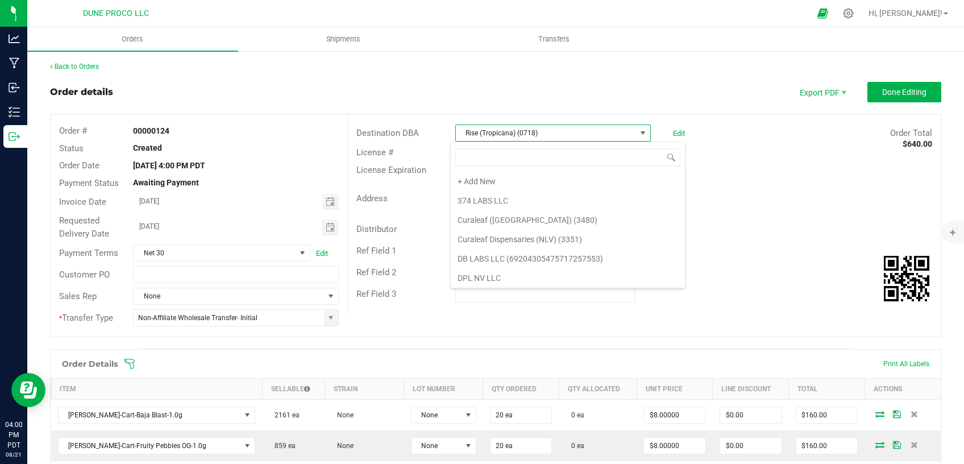
scroll to position [17, 193]
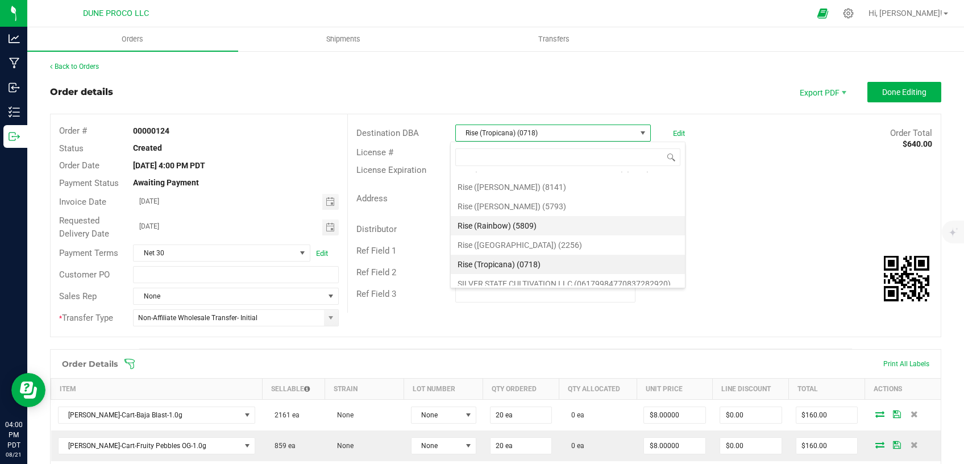
click at [534, 230] on li "Rise (Rainbow) (5809)" at bounding box center [568, 225] width 234 height 19
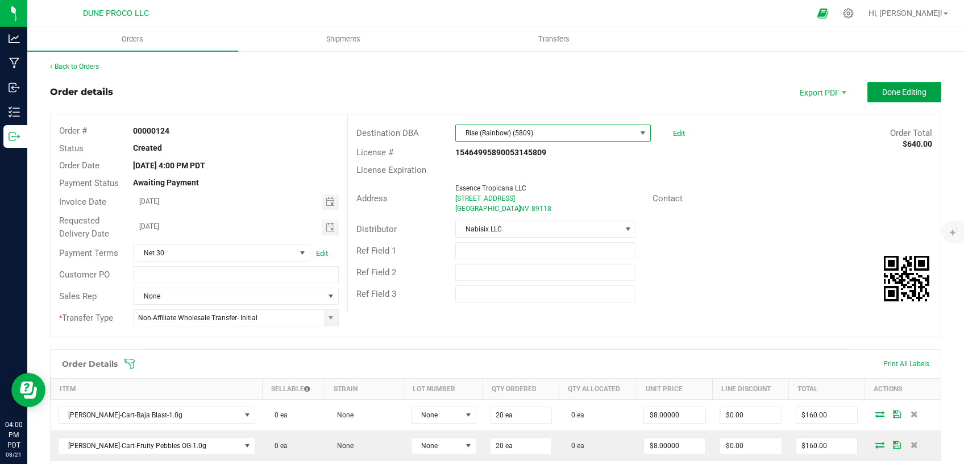
click at [872, 87] on button "Done Editing" at bounding box center [904, 92] width 74 height 20
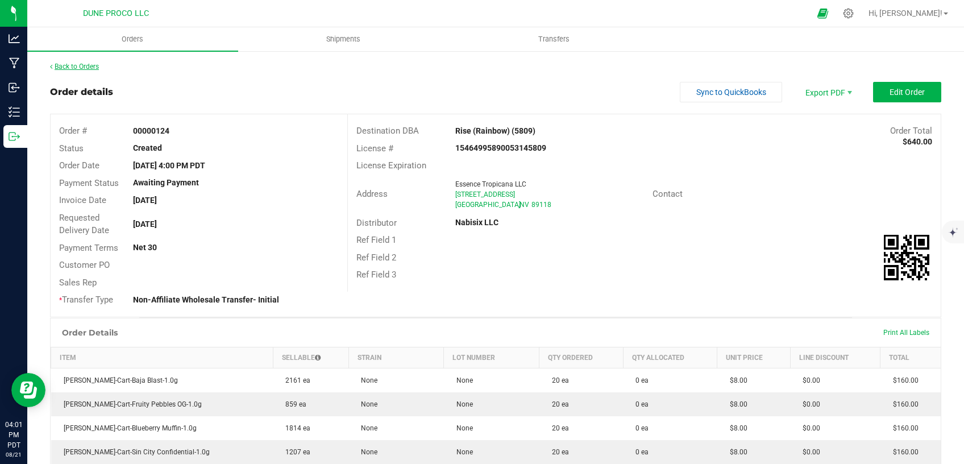
click at [96, 63] on link "Back to Orders" at bounding box center [74, 67] width 49 height 8
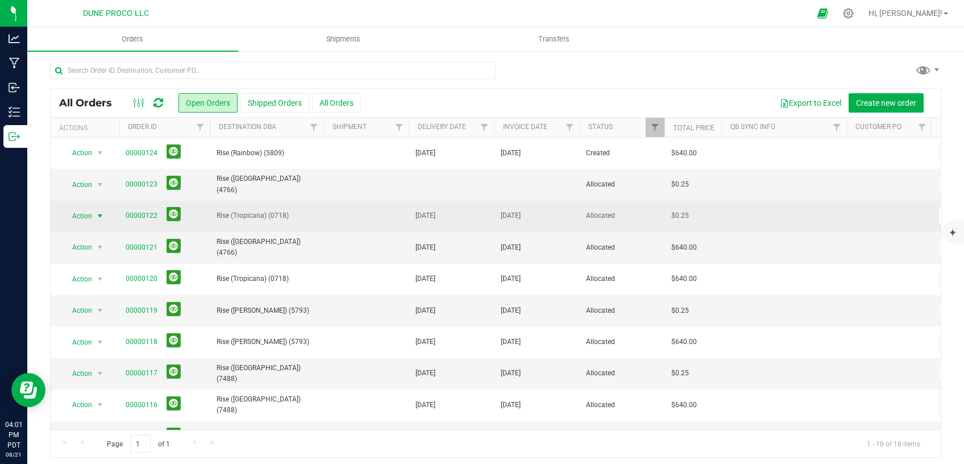
click at [101, 213] on span "select" at bounding box center [99, 215] width 9 height 9
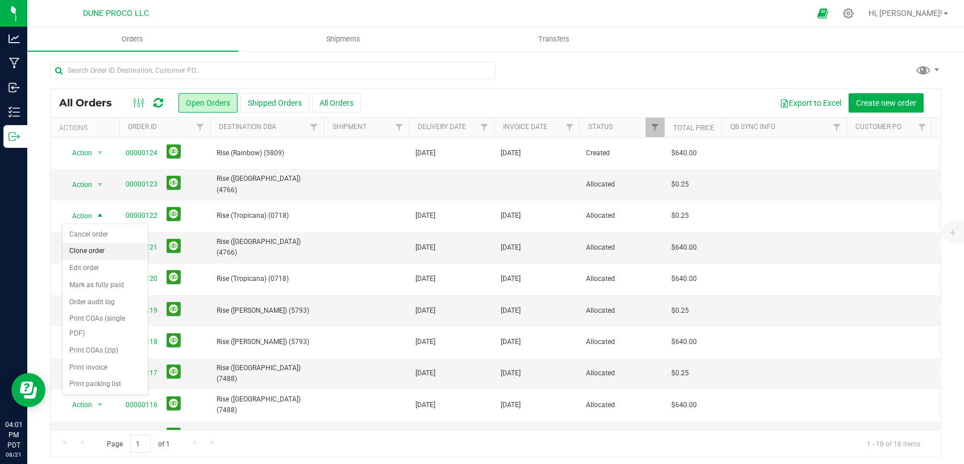
click at [94, 252] on li "Clone order" at bounding box center [105, 251] width 85 height 17
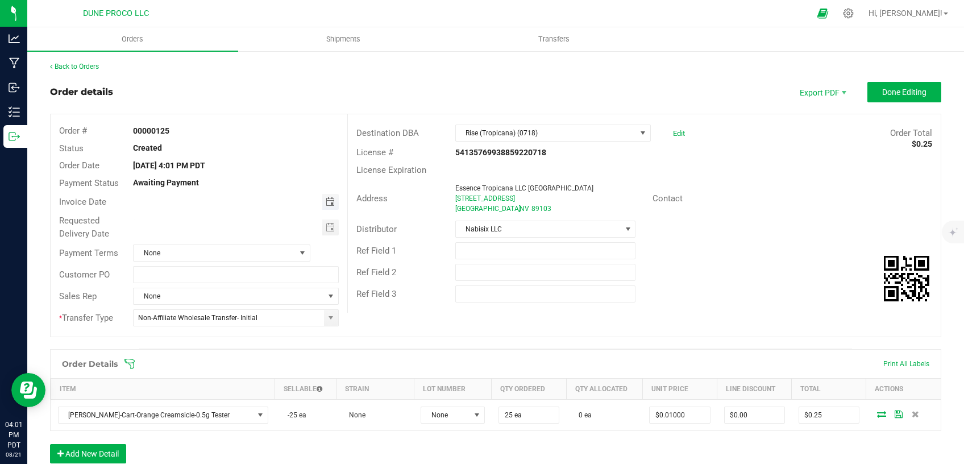
click at [329, 205] on span "Toggle calendar" at bounding box center [330, 201] width 9 height 9
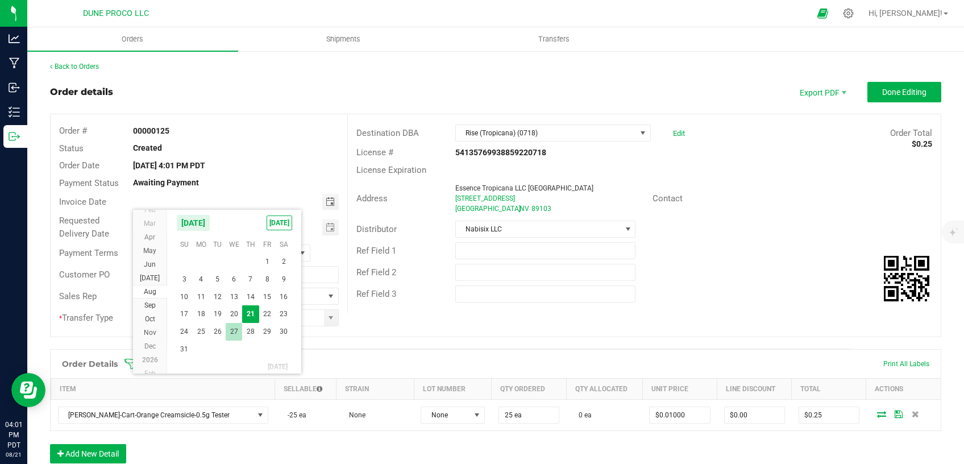
click at [238, 330] on span "27" at bounding box center [234, 332] width 16 height 18
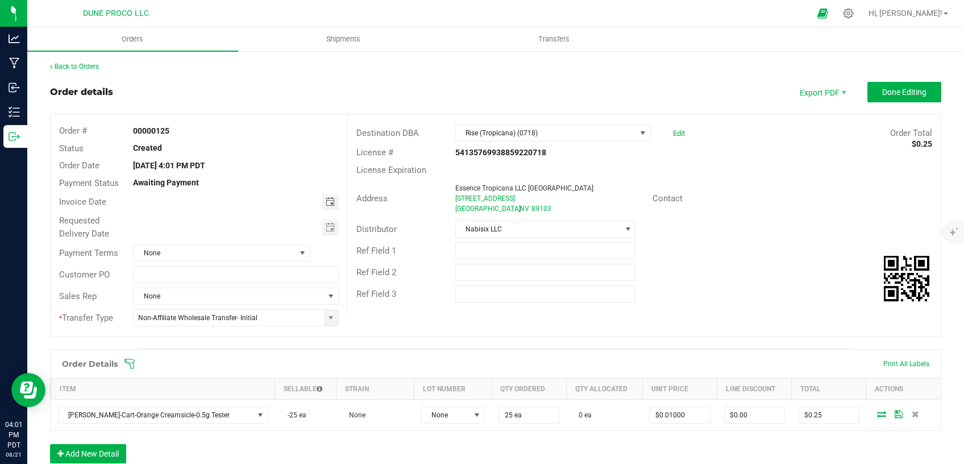
type input "[DATE]"
click at [322, 231] on span "Toggle calendar" at bounding box center [330, 227] width 16 height 16
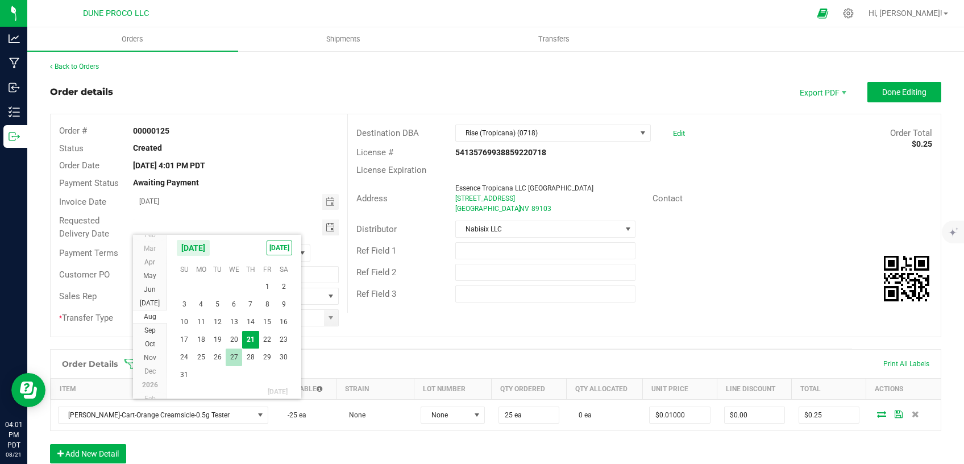
click at [236, 351] on span "27" at bounding box center [234, 357] width 16 height 18
type input "[DATE]"
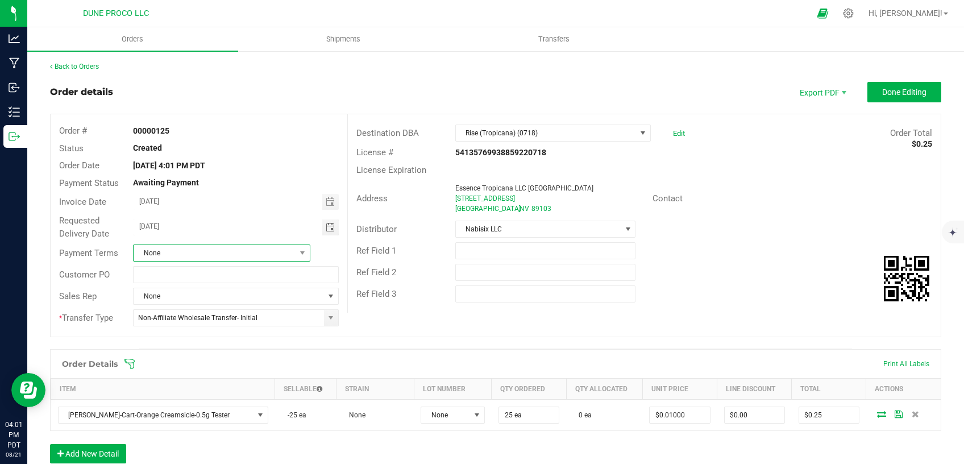
click at [228, 251] on span "None" at bounding box center [214, 253] width 161 height 16
click at [205, 322] on li "Net 30" at bounding box center [219, 319] width 173 height 19
click at [503, 139] on span "Rise (Tropicana) (0718)" at bounding box center [546, 133] width 180 height 16
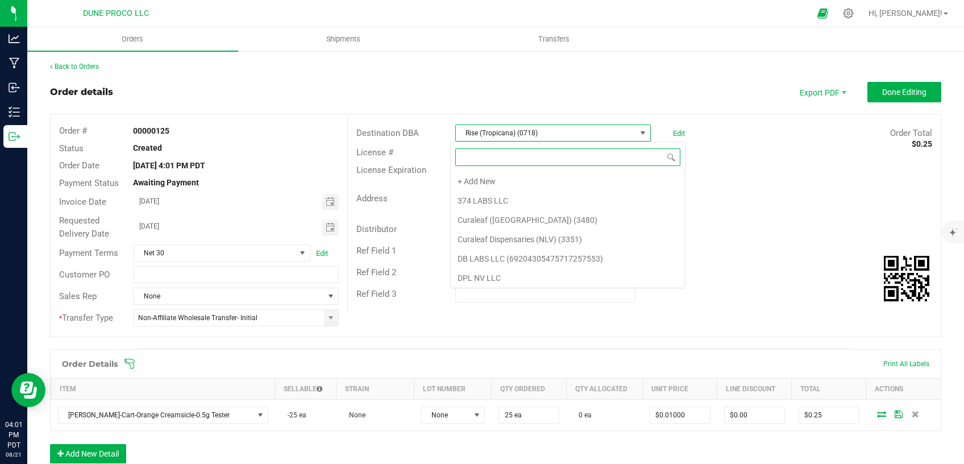
scroll to position [787, 0]
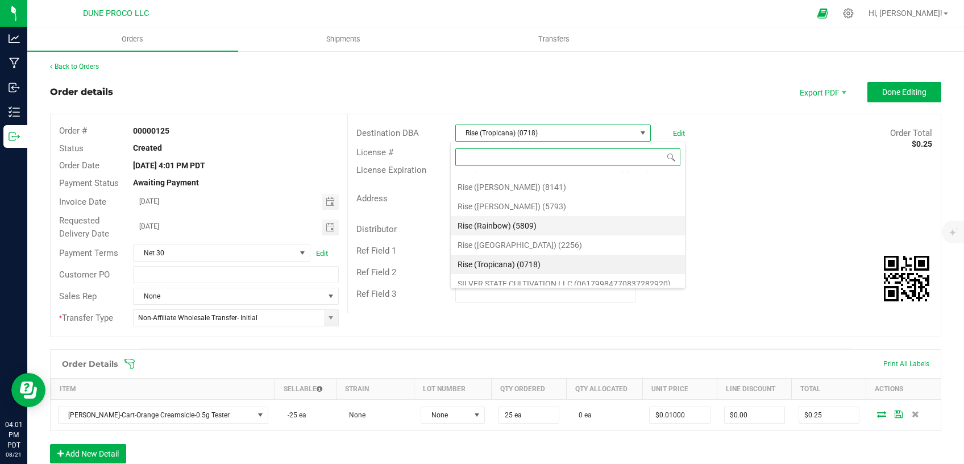
click at [498, 232] on li "Rise (Rainbow) (5809)" at bounding box center [568, 225] width 234 height 19
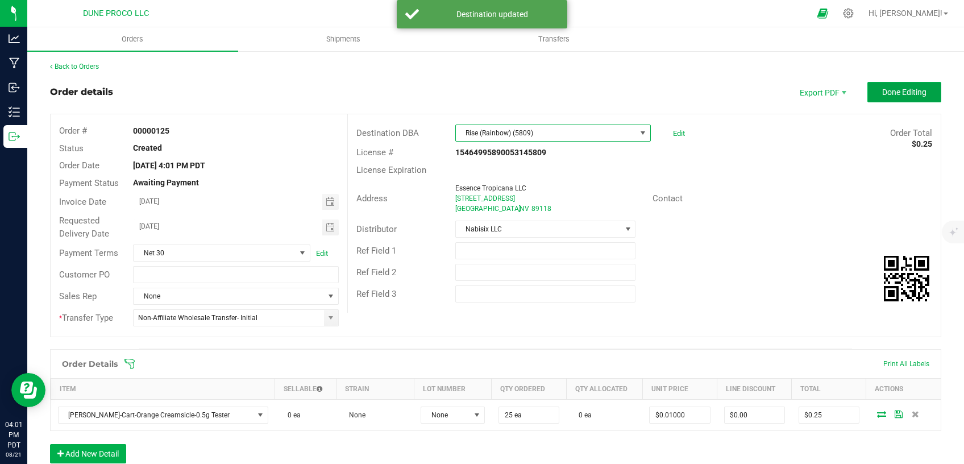
click at [882, 93] on span "Done Editing" at bounding box center [904, 92] width 44 height 9
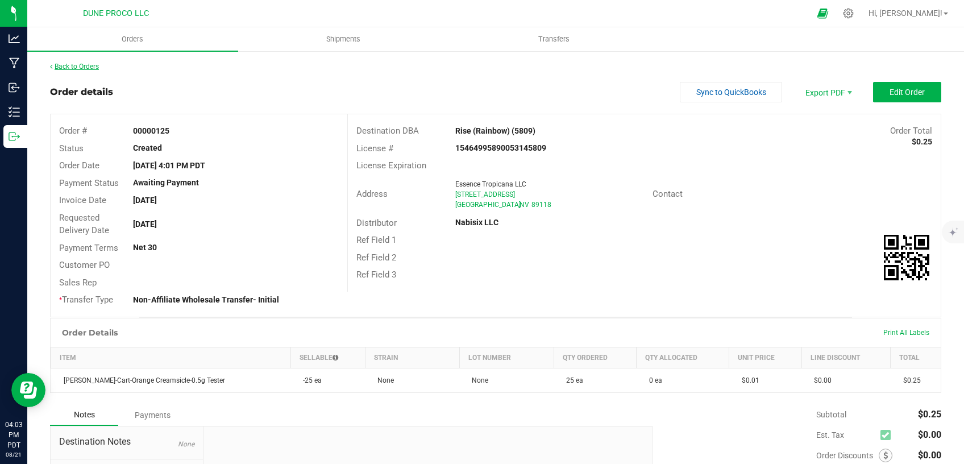
click at [80, 65] on link "Back to Orders" at bounding box center [74, 67] width 49 height 8
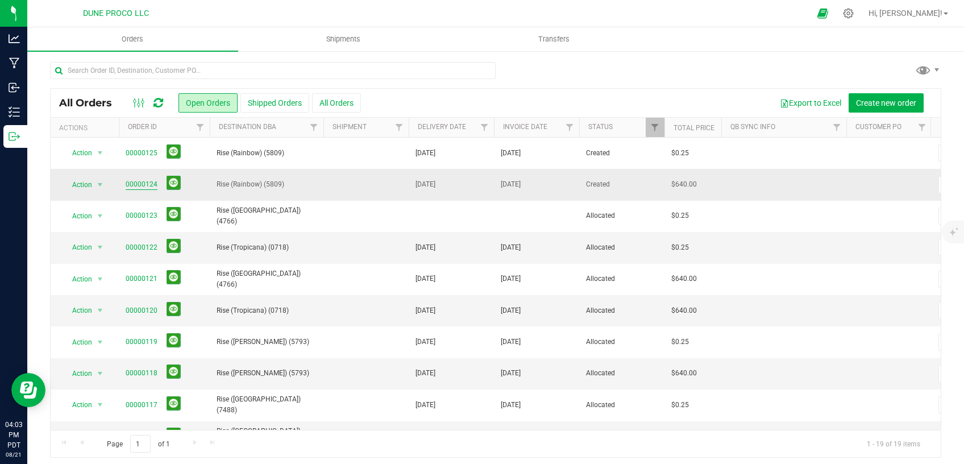
click at [146, 186] on link "00000124" at bounding box center [142, 184] width 32 height 11
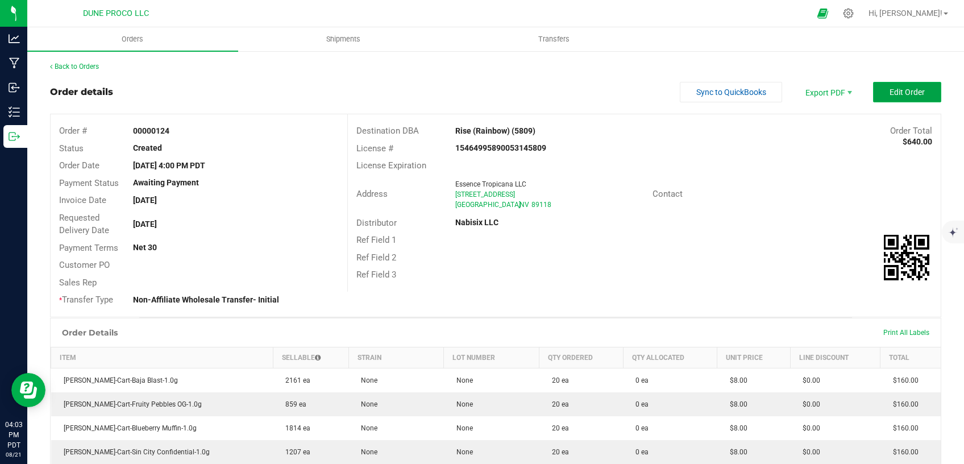
click at [910, 87] on button "Edit Order" at bounding box center [907, 92] width 68 height 20
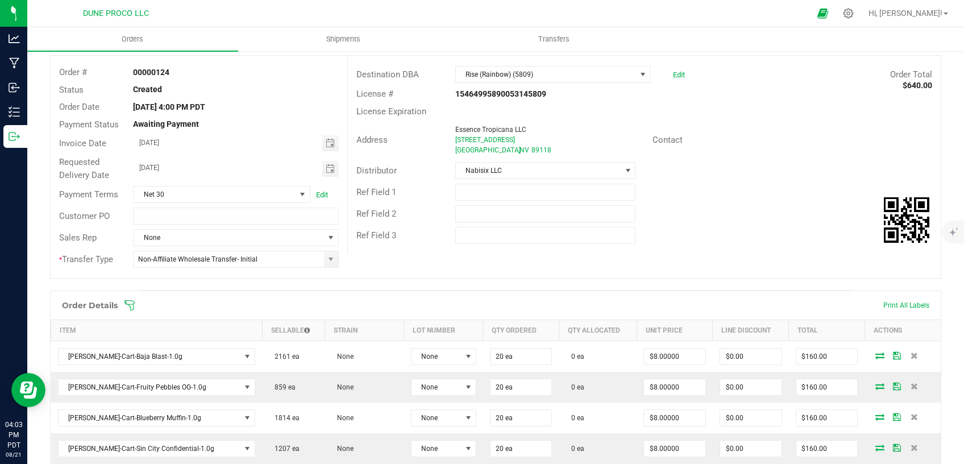
scroll to position [96, 0]
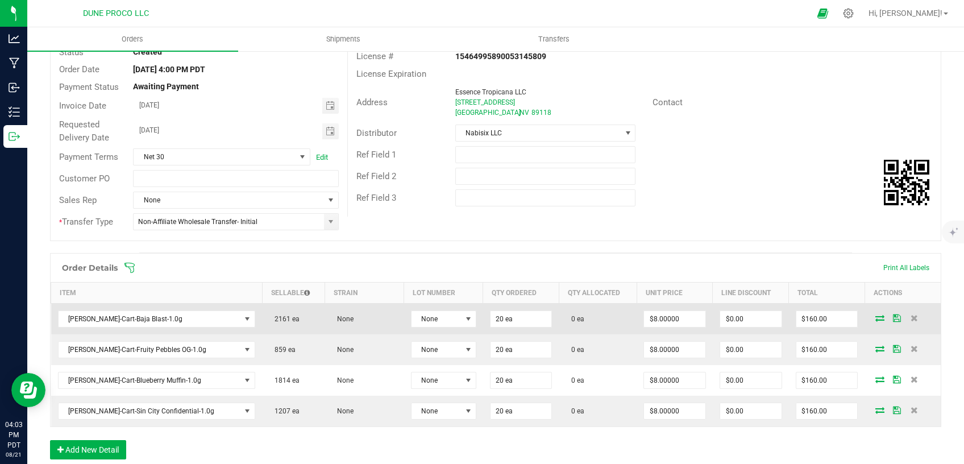
click at [875, 319] on icon at bounding box center [879, 317] width 9 height 7
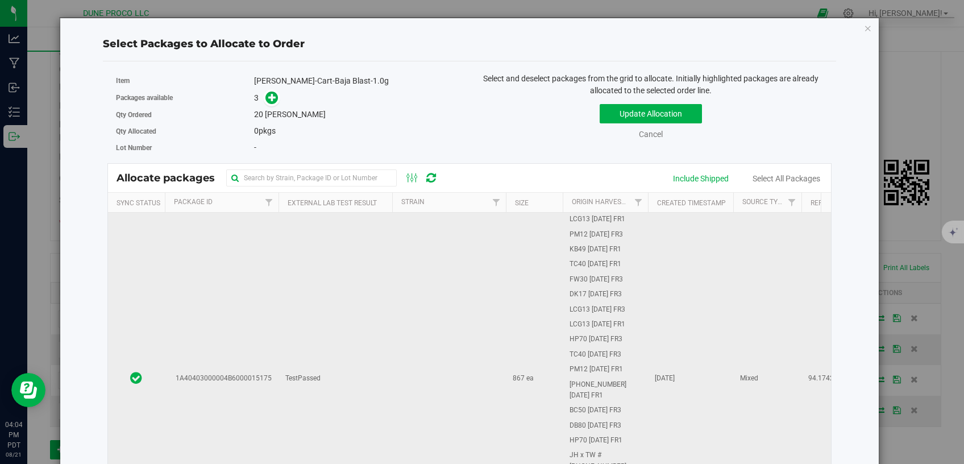
click at [304, 328] on td "TestPassed" at bounding box center [335, 379] width 114 height 332
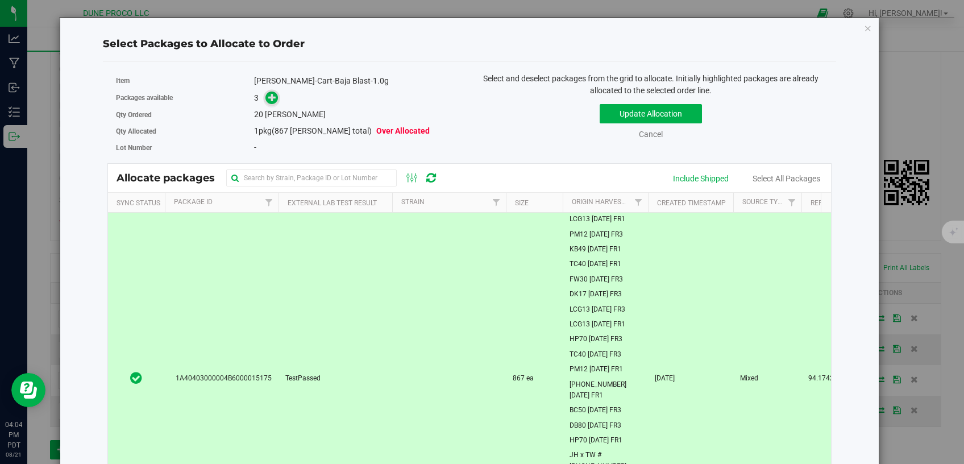
click at [273, 101] on icon at bounding box center [272, 97] width 8 height 8
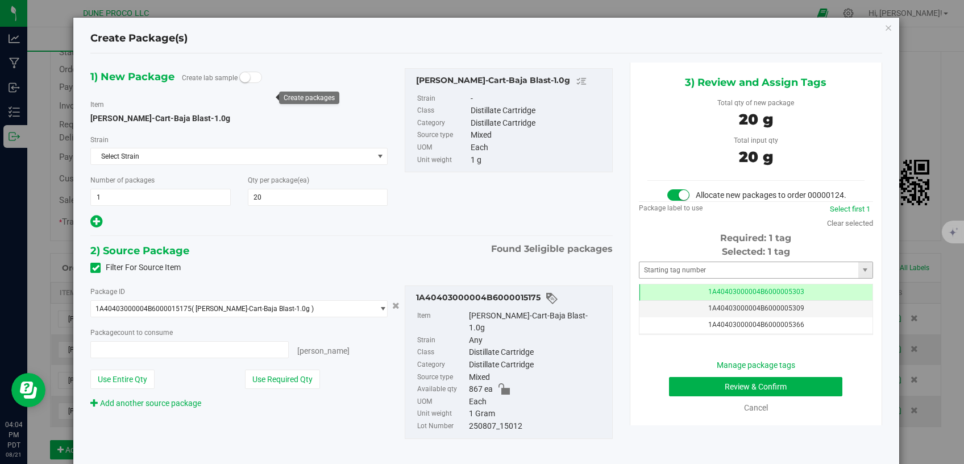
type input "20 ea"
click at [660, 301] on td "1A40403000004B6000005303" at bounding box center [755, 292] width 233 height 16
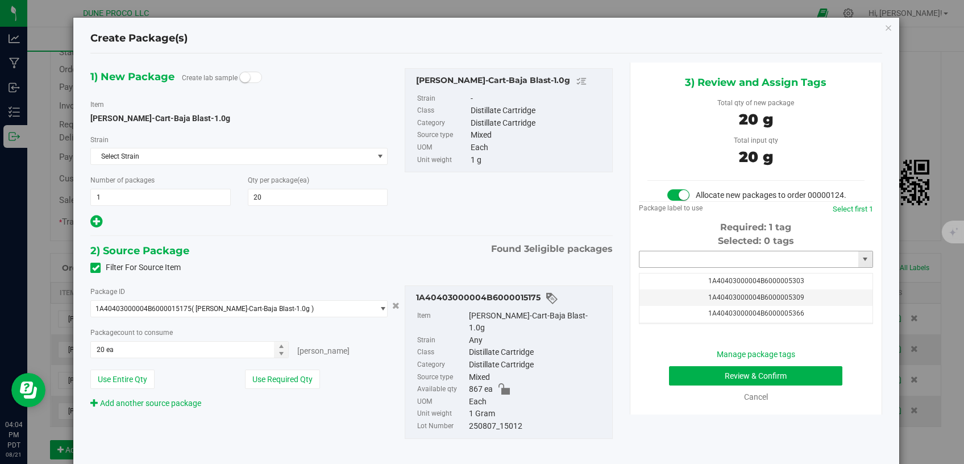
click at [677, 267] on input "text" at bounding box center [748, 259] width 219 height 16
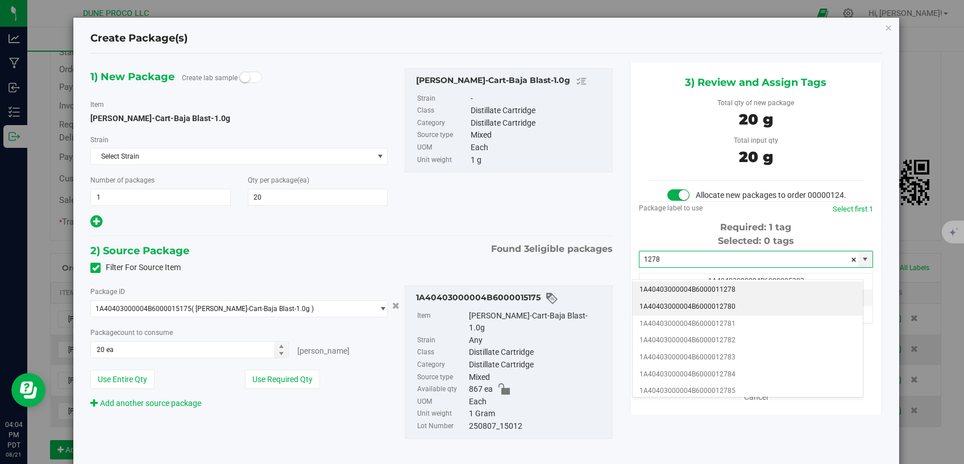
click at [661, 303] on li "1A40403000004B6000012780" at bounding box center [748, 306] width 230 height 17
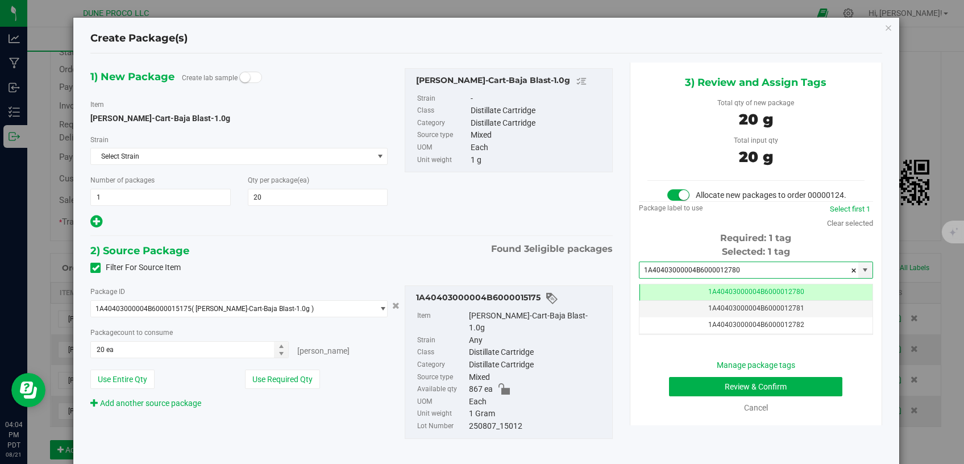
type input "1A40403000004B6000012780"
click at [690, 396] on button "Review & Confirm" at bounding box center [756, 386] width 174 height 19
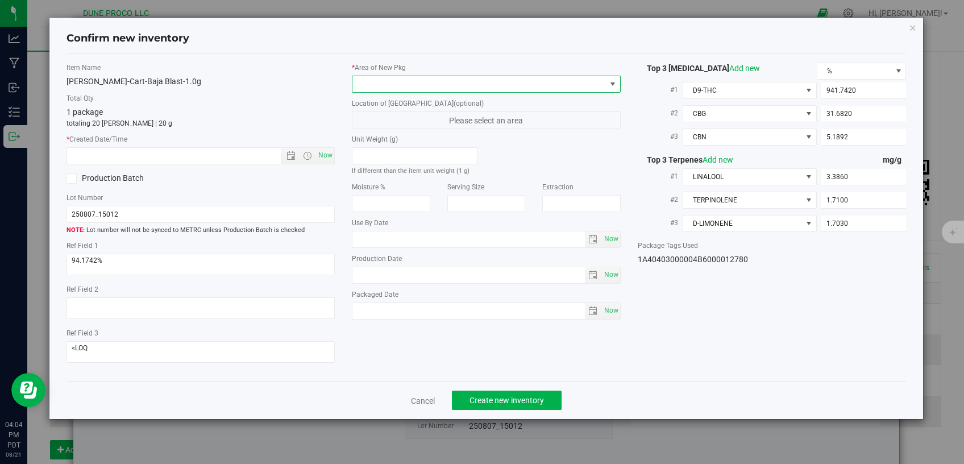
click at [398, 83] on span at bounding box center [478, 84] width 253 height 16
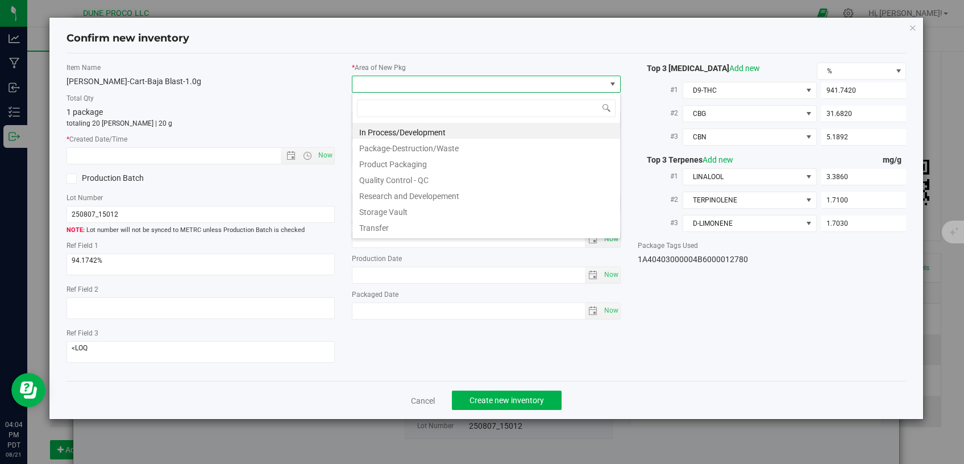
scroll to position [16, 268]
click at [404, 213] on li "Storage Vault" at bounding box center [486, 210] width 268 height 16
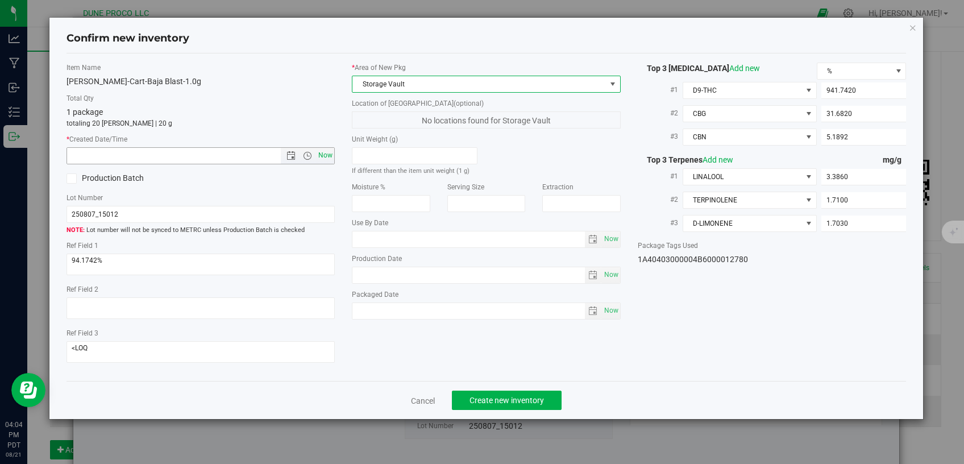
click at [327, 157] on span "Now" at bounding box center [325, 155] width 19 height 16
type input "[DATE] 4:04 PM"
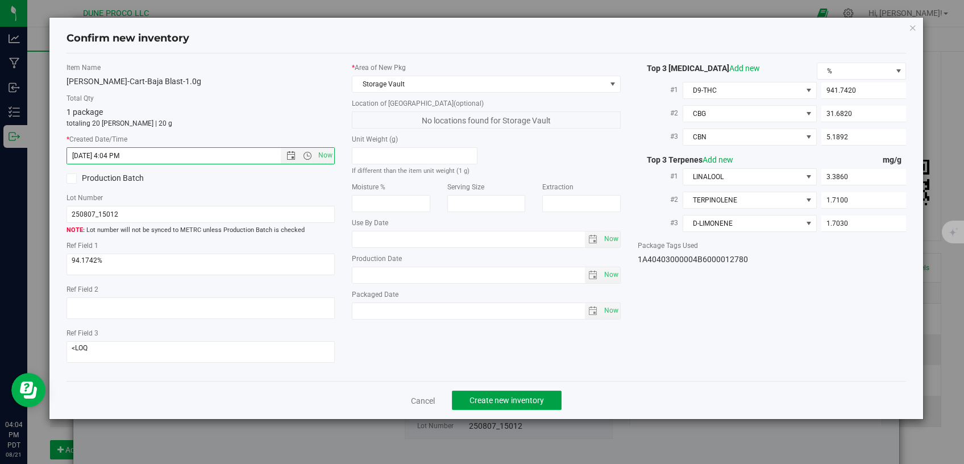
click at [547, 390] on button "Create new inventory" at bounding box center [507, 399] width 110 height 19
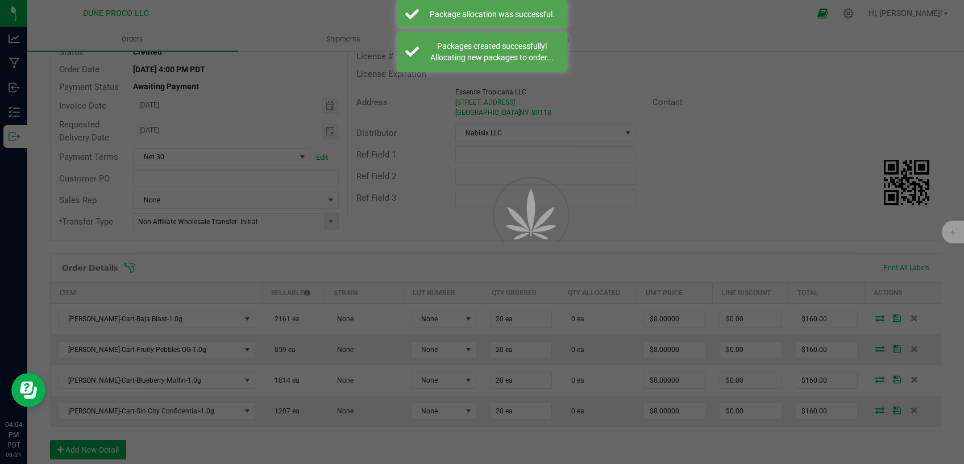
scroll to position [96, 0]
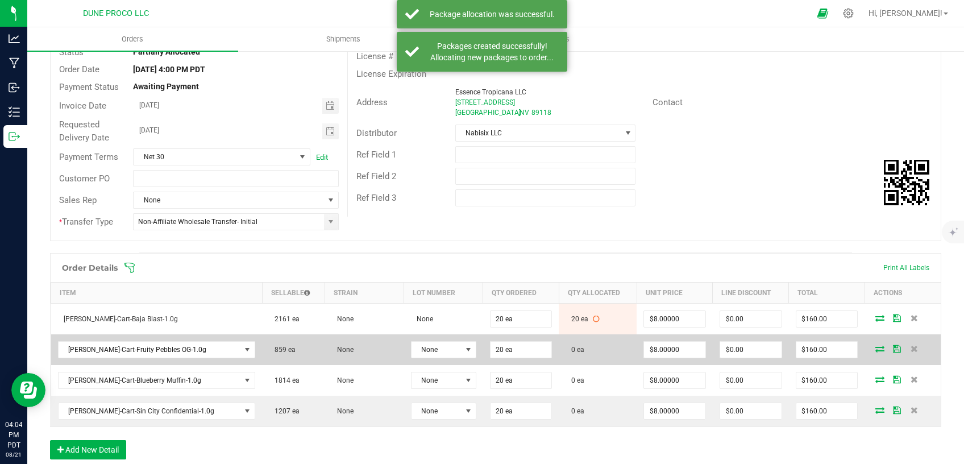
click at [875, 348] on icon at bounding box center [879, 348] width 9 height 7
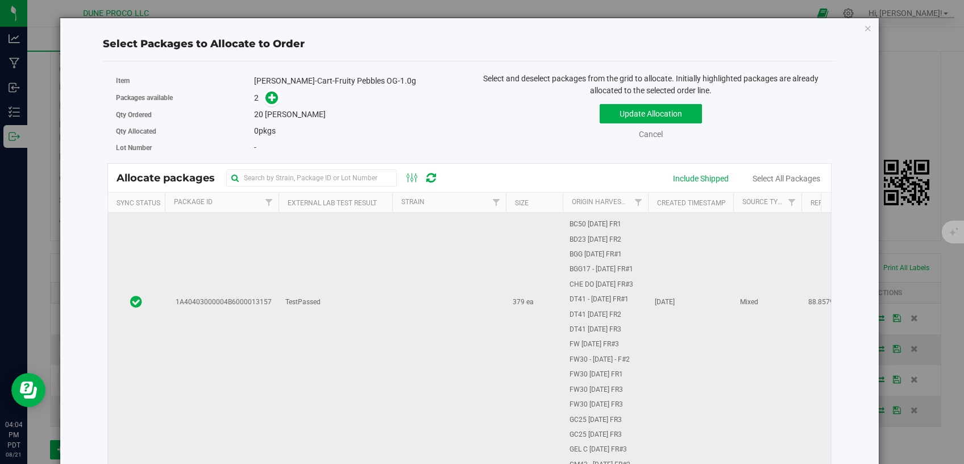
scroll to position [241, 0]
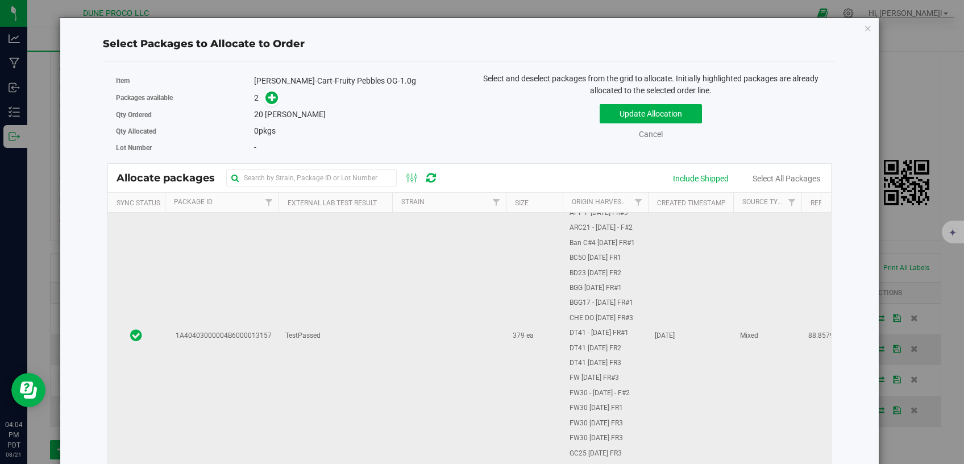
click at [265, 272] on td "1A40403000004B6000013157" at bounding box center [222, 336] width 114 height 729
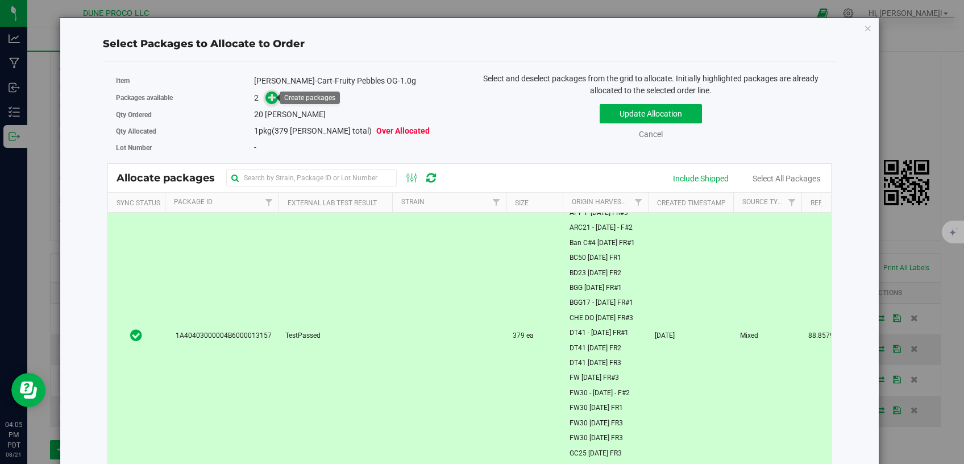
click at [271, 100] on icon at bounding box center [272, 97] width 9 height 9
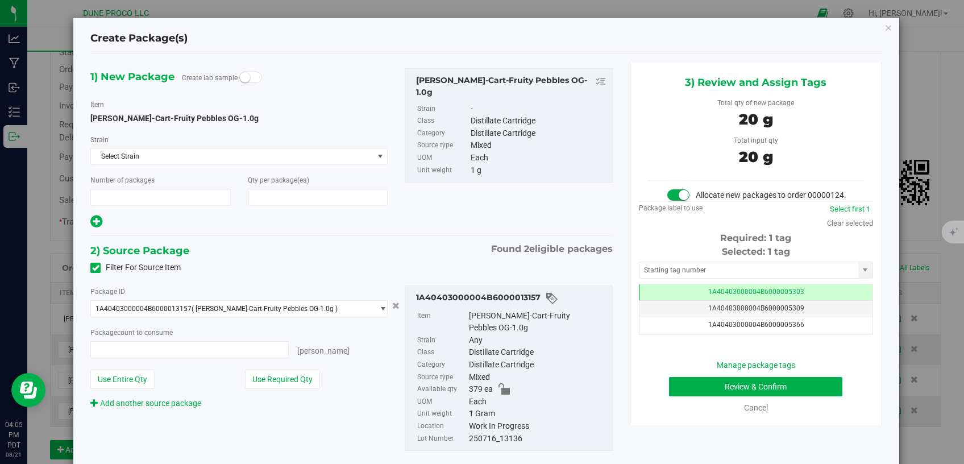
type input "1"
type input "20"
type input "20 ea"
click at [664, 301] on td "1A40403000004B6000005303" at bounding box center [755, 292] width 233 height 16
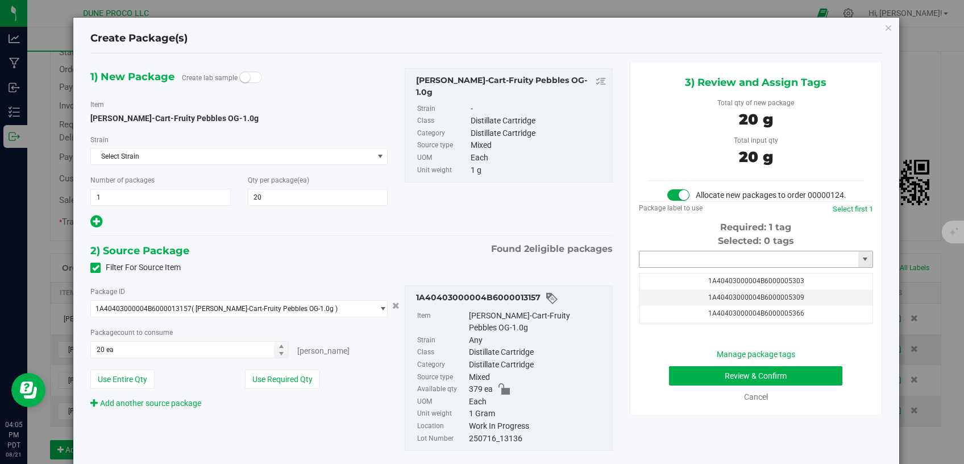
click at [665, 267] on input "text" at bounding box center [748, 259] width 219 height 16
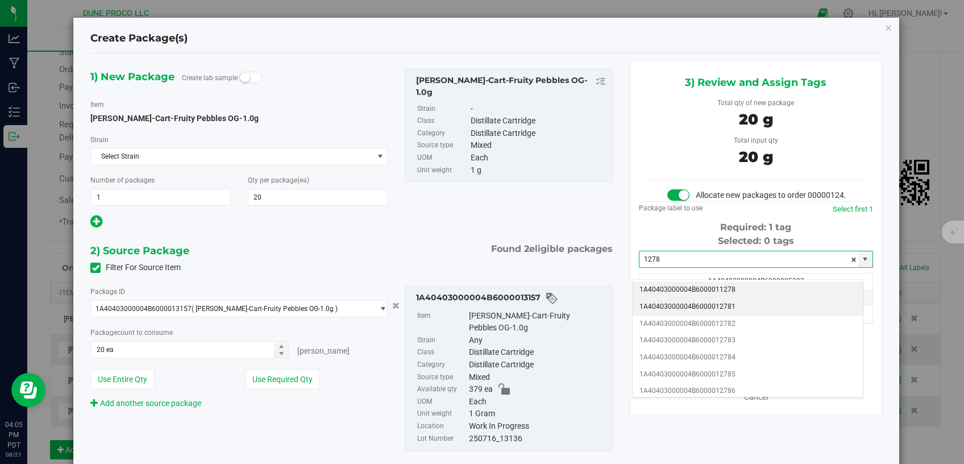
click at [673, 308] on li "1A40403000004B6000012781" at bounding box center [748, 306] width 230 height 17
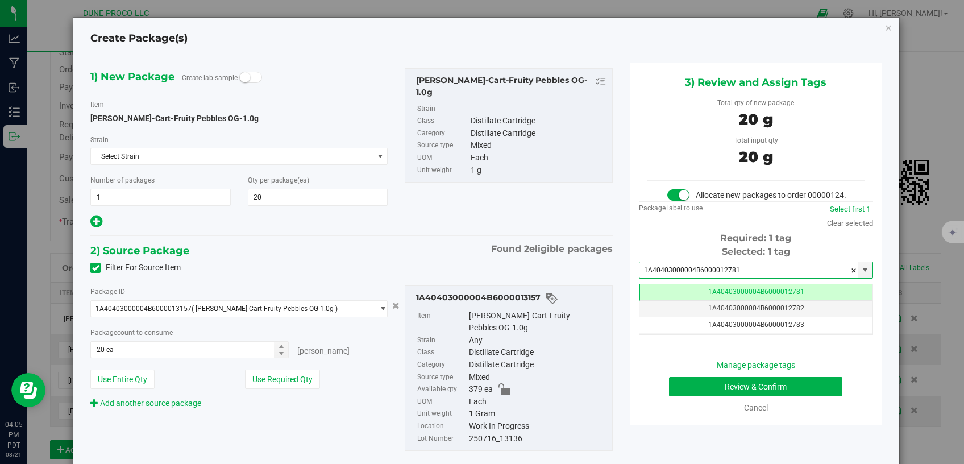
type input "1A40403000004B6000012781"
click at [782, 396] on button "Review & Confirm" at bounding box center [756, 386] width 174 height 19
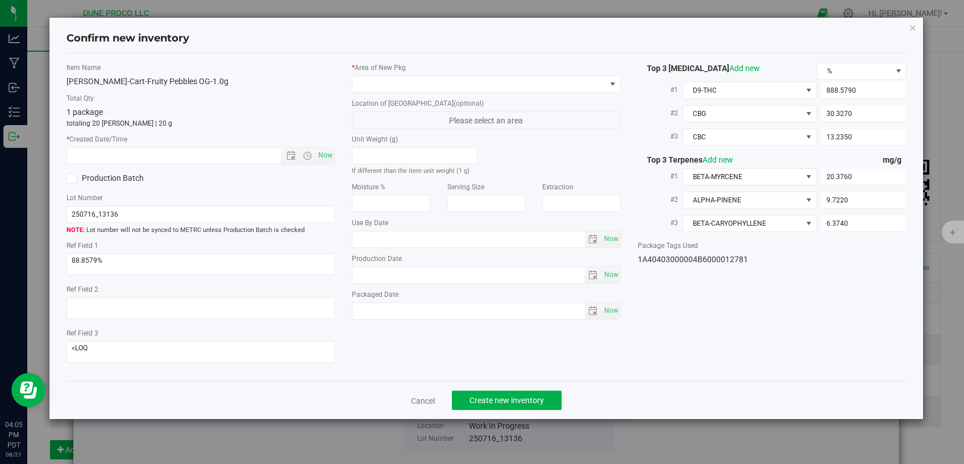
type input "[DATE]"
click at [458, 85] on span at bounding box center [478, 84] width 253 height 16
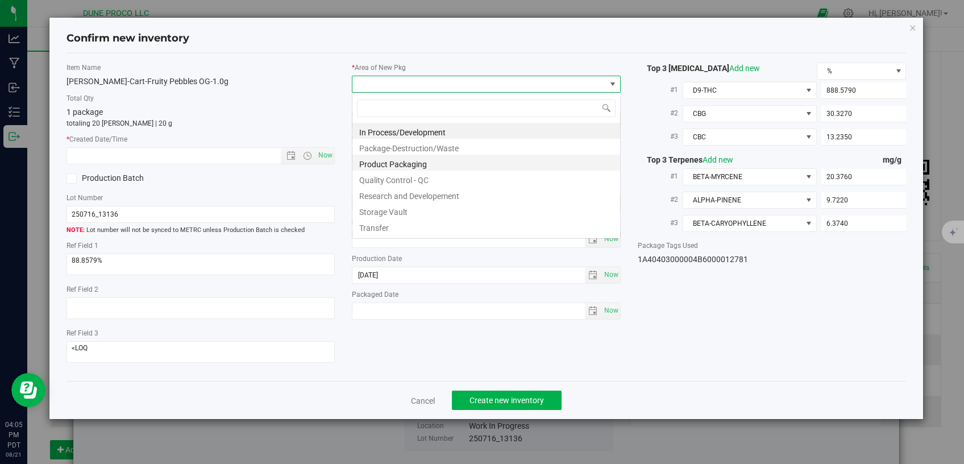
scroll to position [16, 268]
click at [393, 209] on li "Storage Vault" at bounding box center [486, 210] width 268 height 16
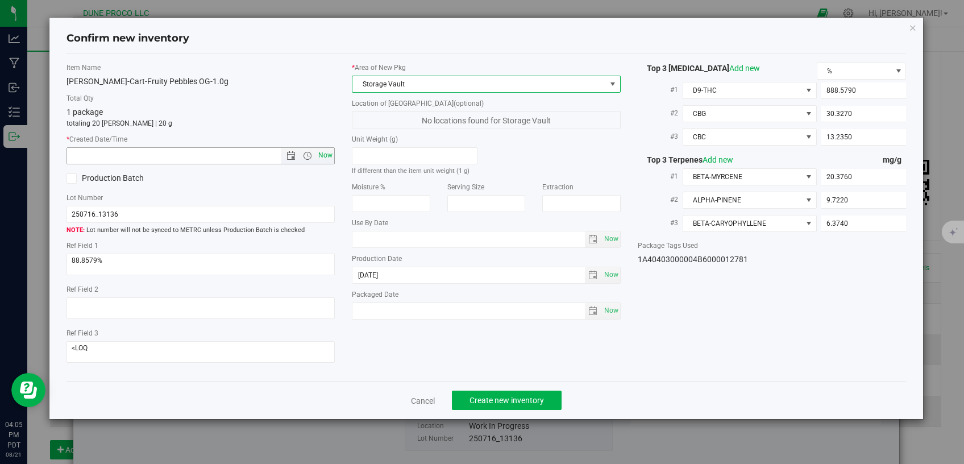
click at [328, 155] on span "Now" at bounding box center [325, 155] width 19 height 16
type input "[DATE] 4:05 PM"
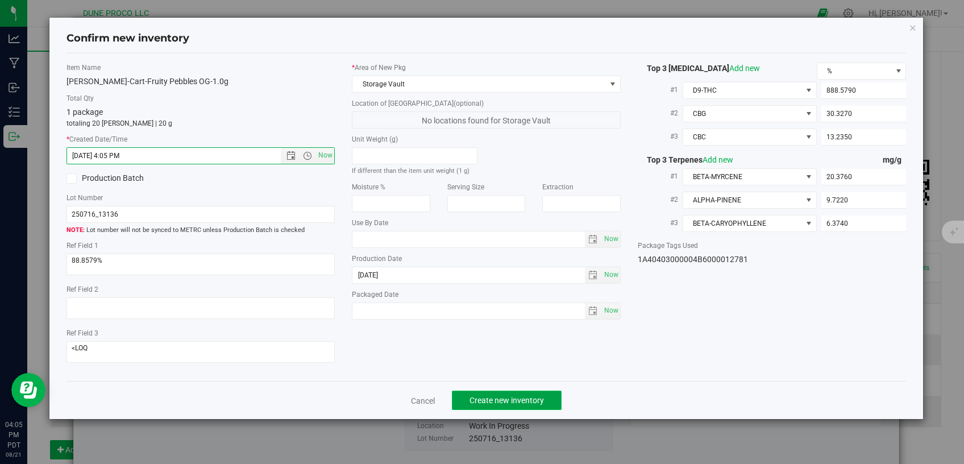
click at [512, 396] on span "Create new inventory" at bounding box center [506, 400] width 74 height 9
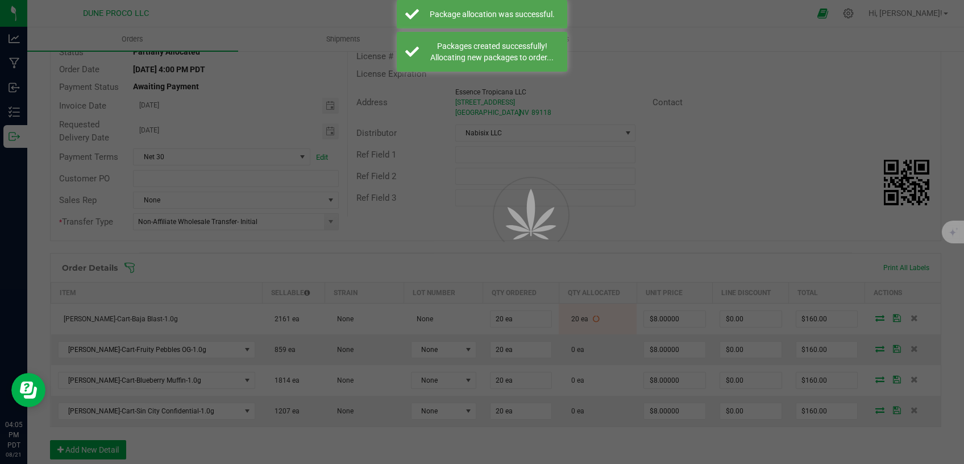
scroll to position [96, 0]
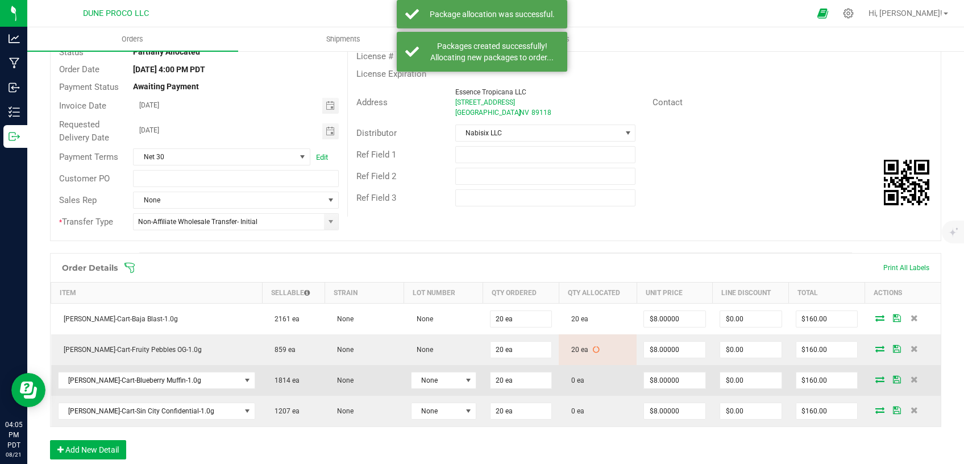
click at [875, 377] on icon at bounding box center [879, 379] width 9 height 7
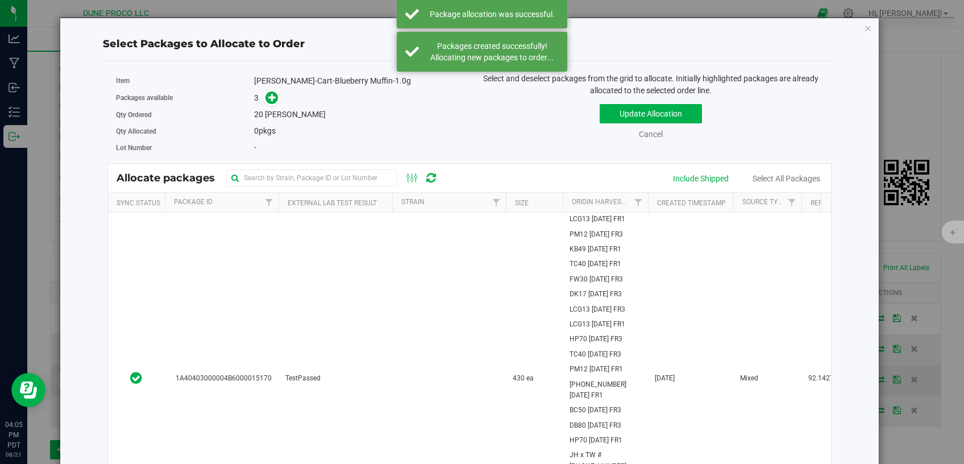
scroll to position [96, 0]
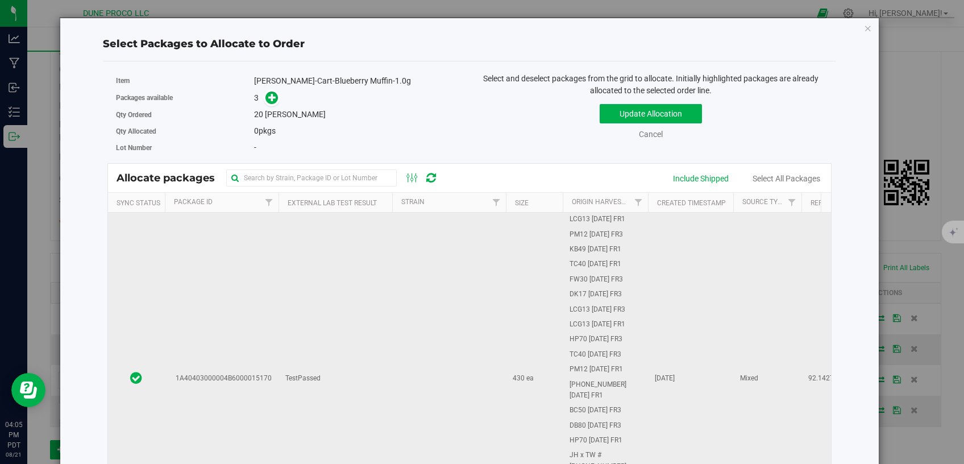
click at [342, 306] on td "TestPassed" at bounding box center [335, 379] width 114 height 332
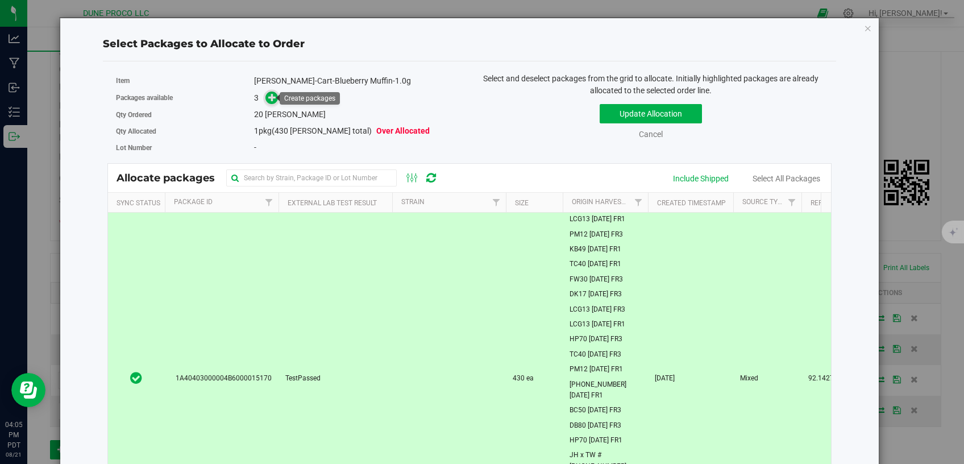
click at [268, 101] on icon at bounding box center [272, 97] width 9 height 9
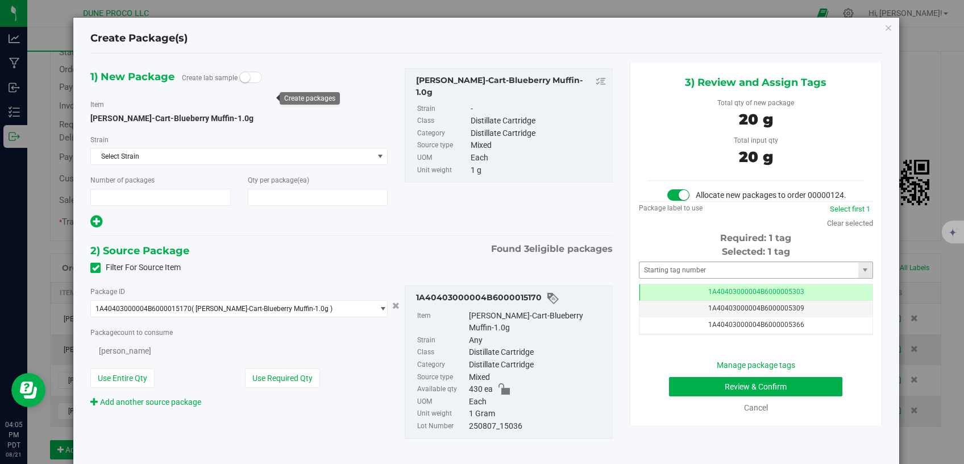
type input "1"
type input "20"
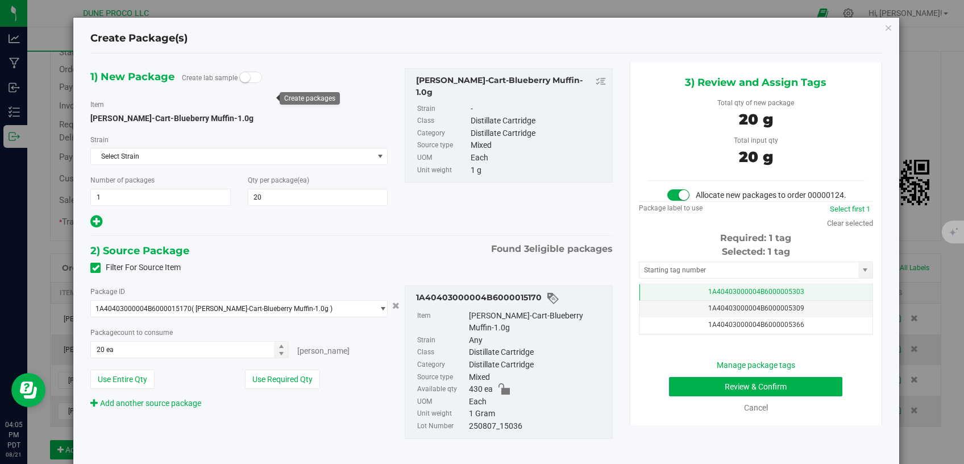
click at [708, 296] on span "1A40403000004B6000005303" at bounding box center [756, 292] width 96 height 8
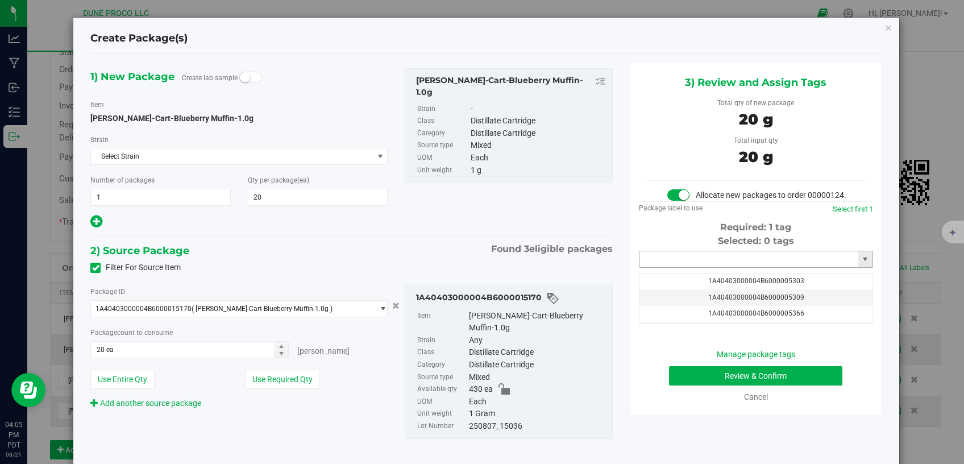
click at [698, 267] on input "text" at bounding box center [748, 259] width 219 height 16
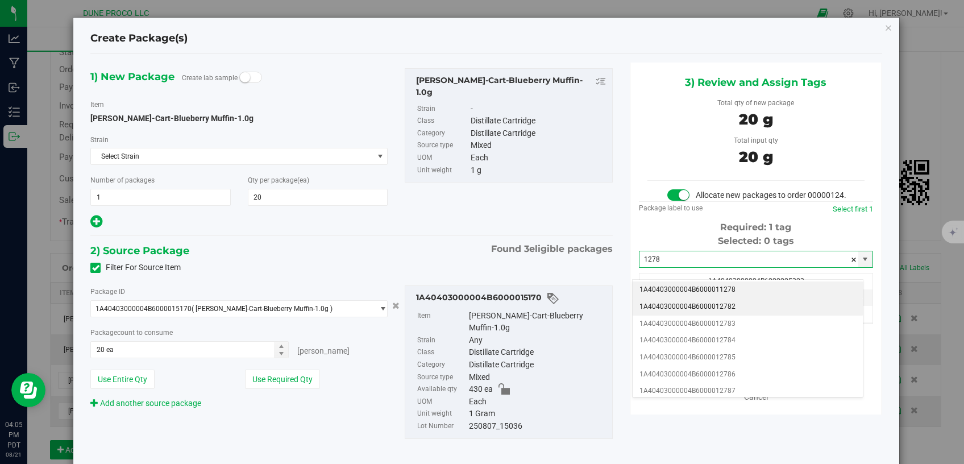
click at [707, 304] on li "1A40403000004B6000012782" at bounding box center [748, 306] width 230 height 17
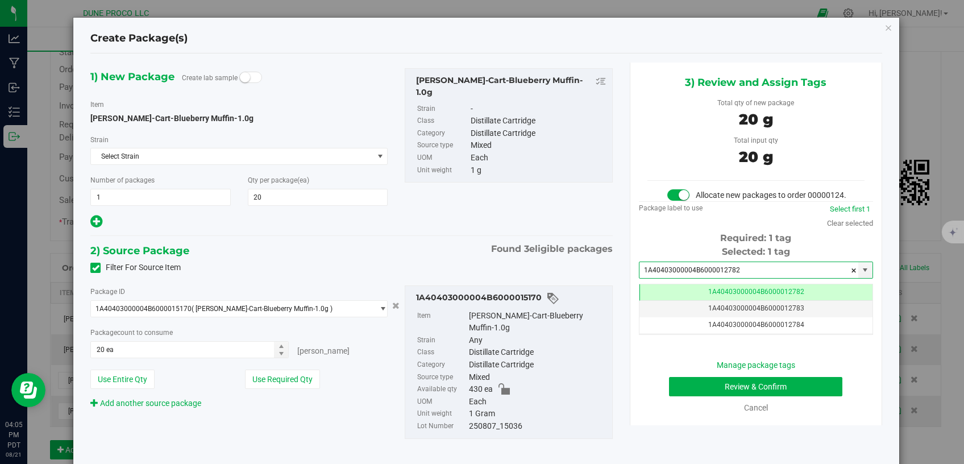
type input "1A40403000004B6000012782"
click at [702, 396] on button "Review & Confirm" at bounding box center [756, 386] width 174 height 19
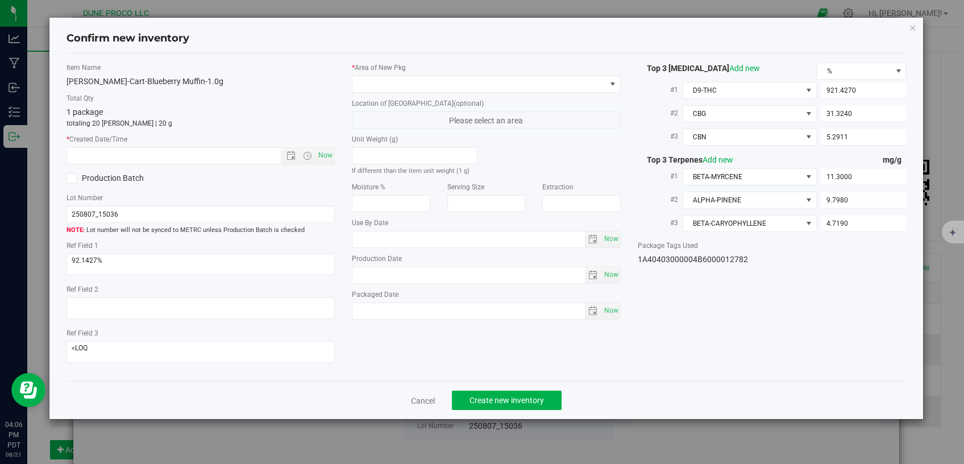
type input "[DATE]"
click at [402, 82] on span at bounding box center [478, 84] width 253 height 16
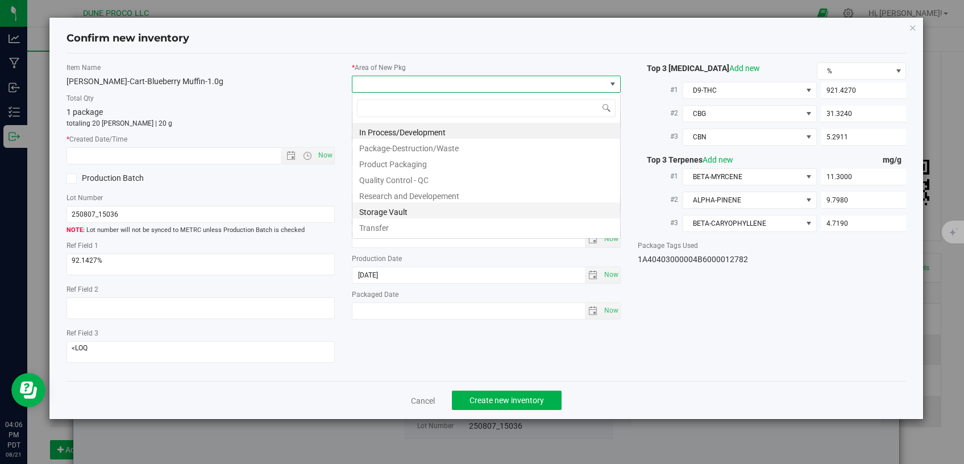
scroll to position [16, 268]
click at [430, 214] on li "Storage Vault" at bounding box center [486, 210] width 268 height 16
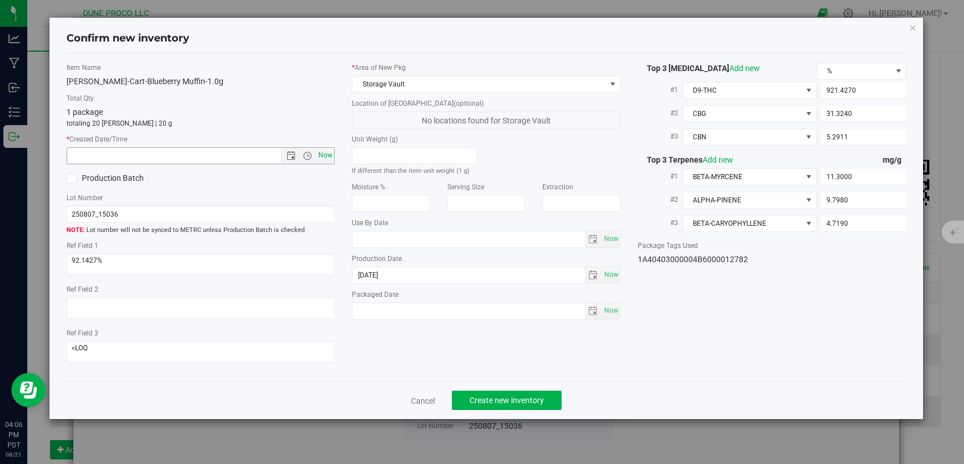
click at [321, 153] on span "Now" at bounding box center [325, 155] width 19 height 16
type input "[DATE] 4:06 PM"
click at [519, 396] on span "Create new inventory" at bounding box center [506, 400] width 74 height 9
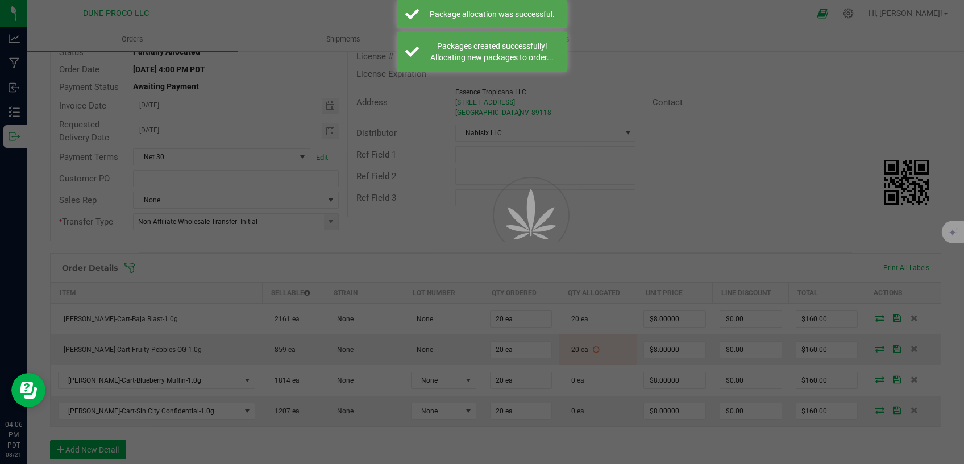
scroll to position [96, 0]
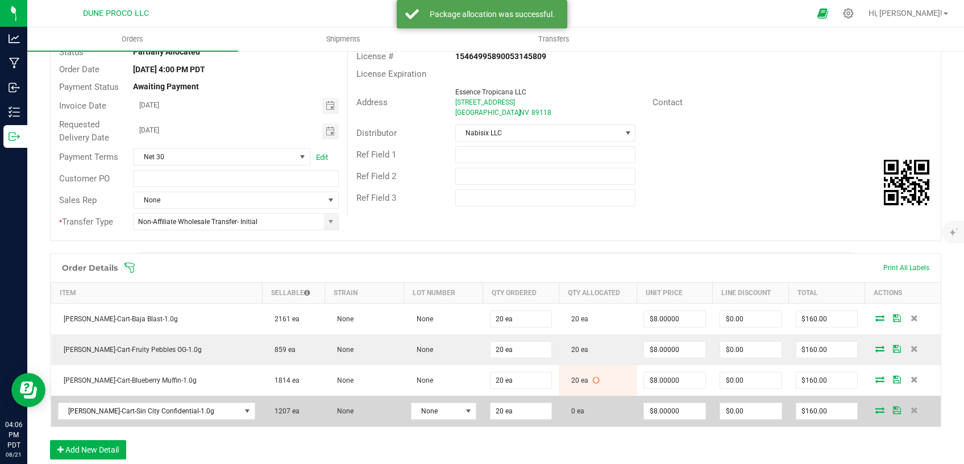
click at [875, 410] on icon at bounding box center [879, 409] width 9 height 7
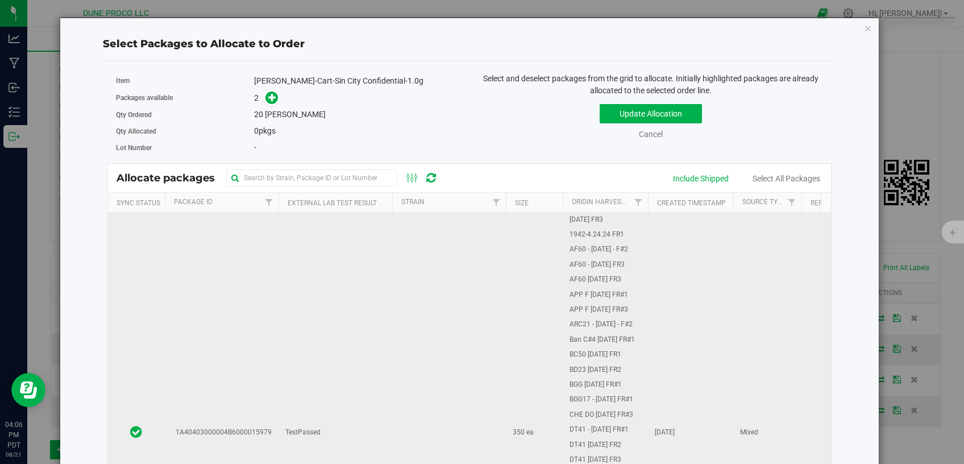
scroll to position [193, 0]
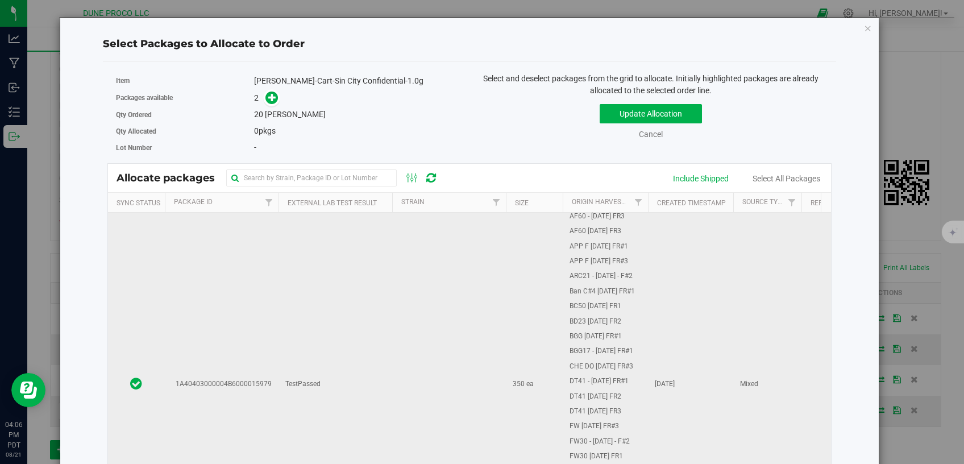
click at [398, 244] on td at bounding box center [449, 384] width 114 height 729
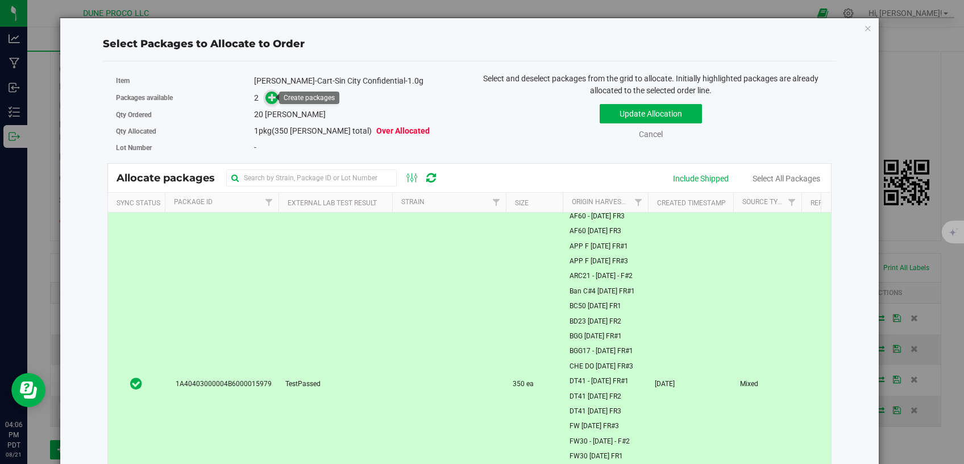
click at [275, 97] on span at bounding box center [272, 97] width 14 height 14
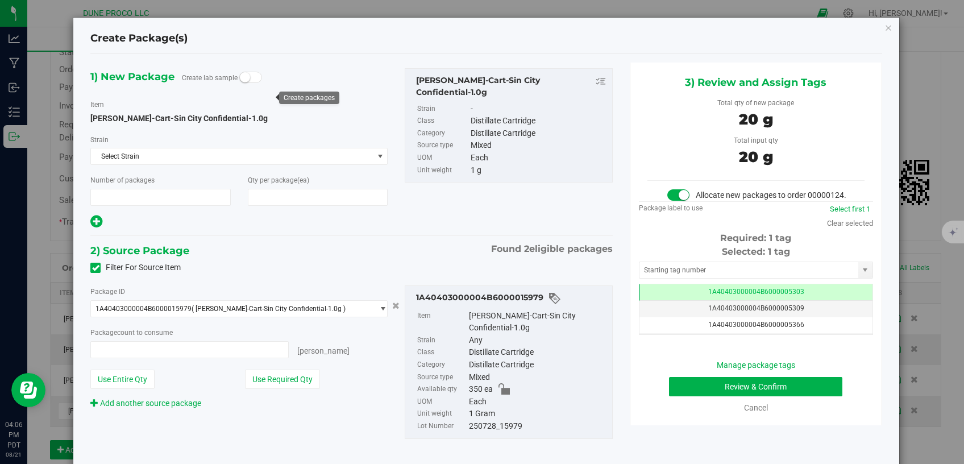
type input "1"
type input "20"
type input "20 ea"
click at [659, 296] on td "1A40403000004B6000005303" at bounding box center [755, 292] width 233 height 16
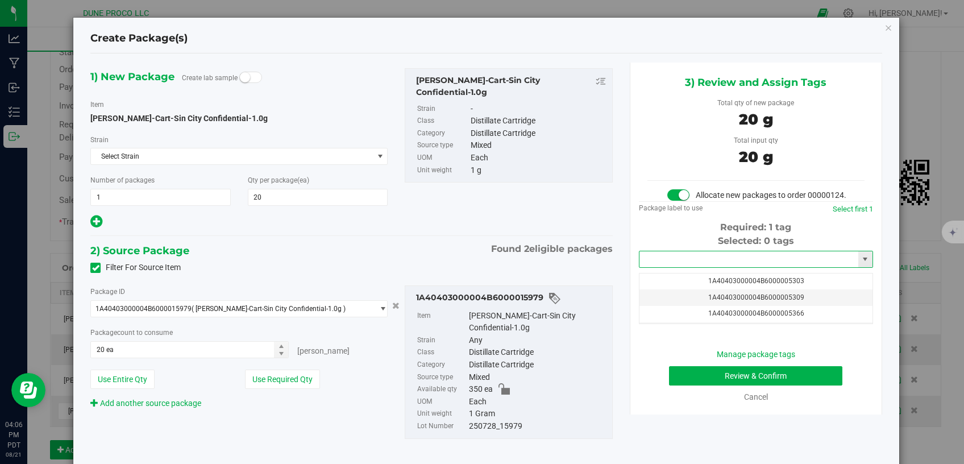
click at [677, 267] on input "text" at bounding box center [748, 259] width 219 height 16
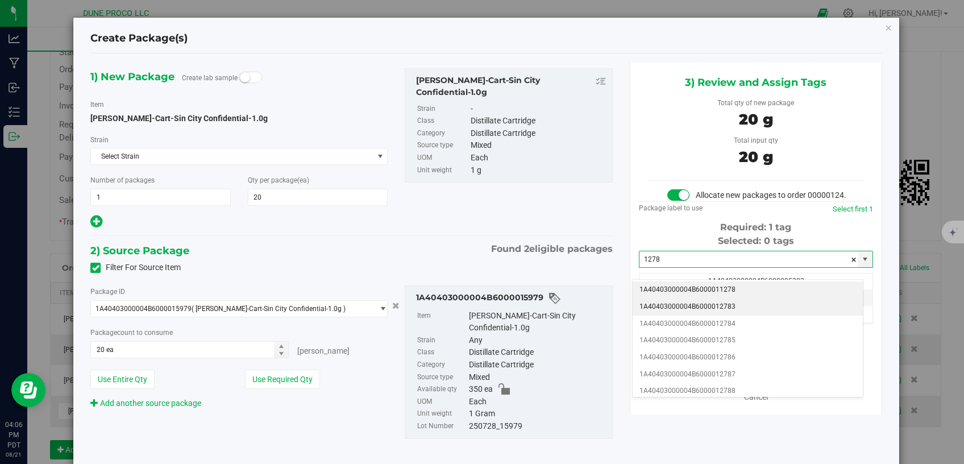
click at [675, 303] on li "1A40403000004B6000012783" at bounding box center [748, 306] width 230 height 17
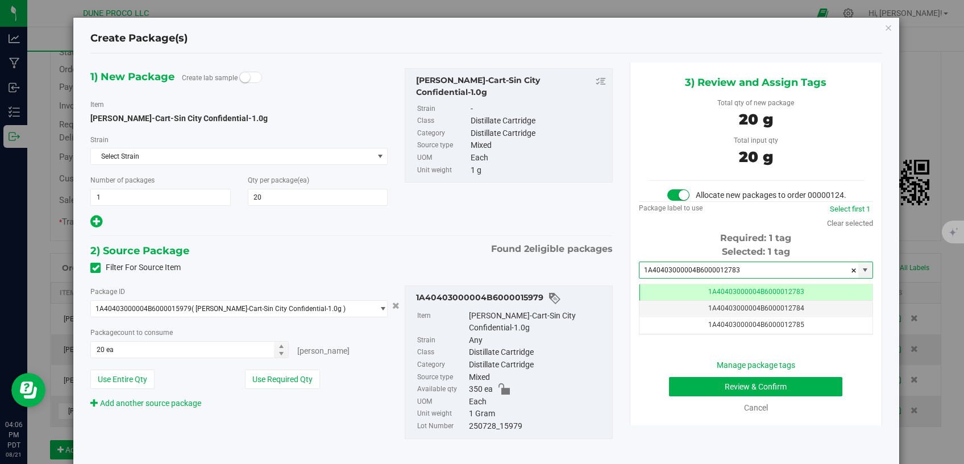
type input "1A40403000004B6000012783"
click at [690, 396] on button "Review & Confirm" at bounding box center [756, 386] width 174 height 19
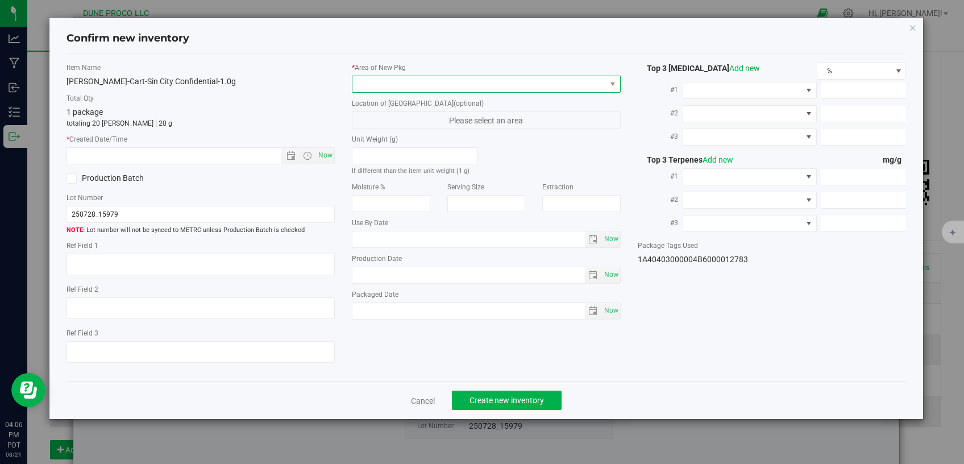
click at [489, 79] on span at bounding box center [478, 84] width 253 height 16
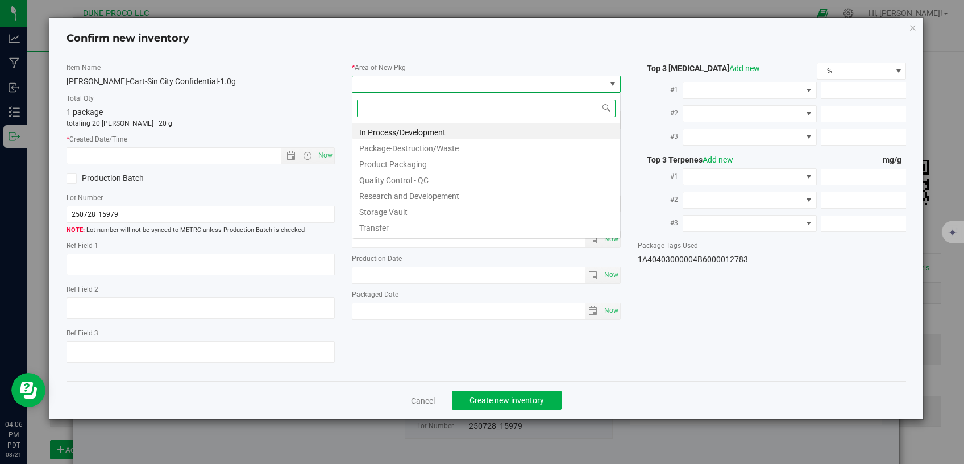
scroll to position [16, 268]
click at [450, 207] on li "Storage Vault" at bounding box center [486, 210] width 268 height 16
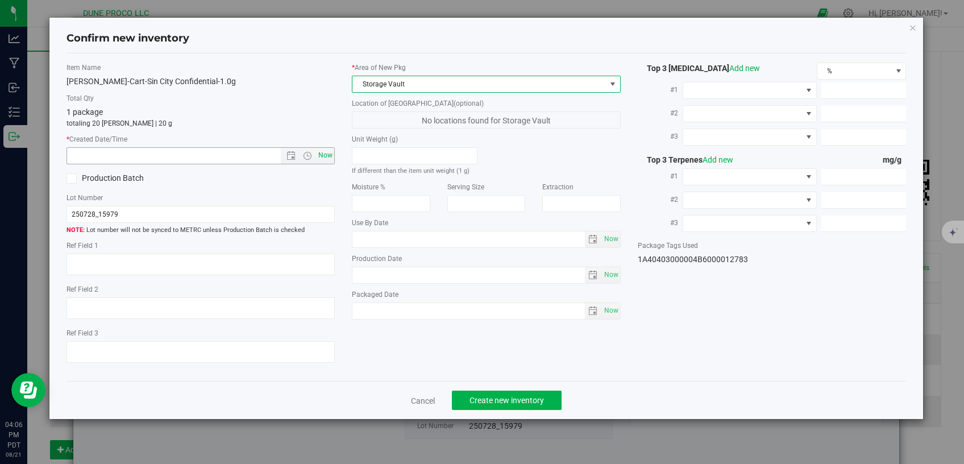
click at [333, 151] on span "Now" at bounding box center [325, 155] width 19 height 16
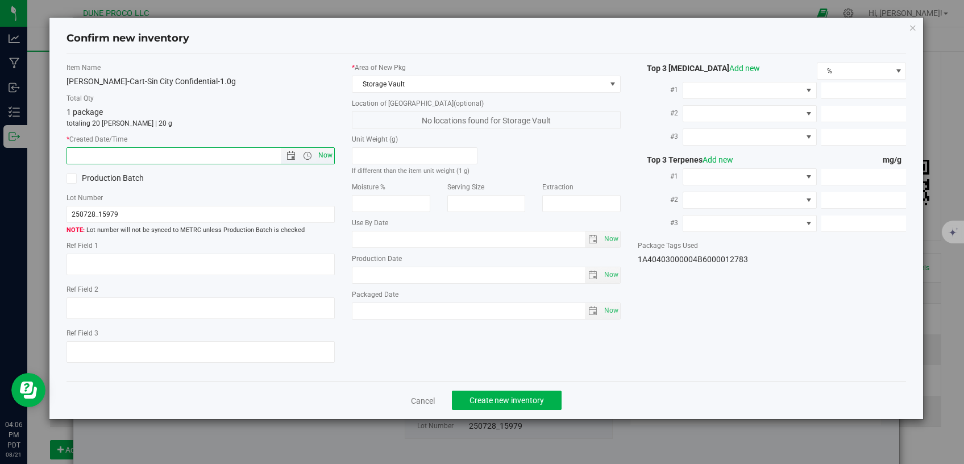
type input "[DATE] 4:06 PM"
click at [469, 390] on button "Create new inventory" at bounding box center [507, 399] width 110 height 19
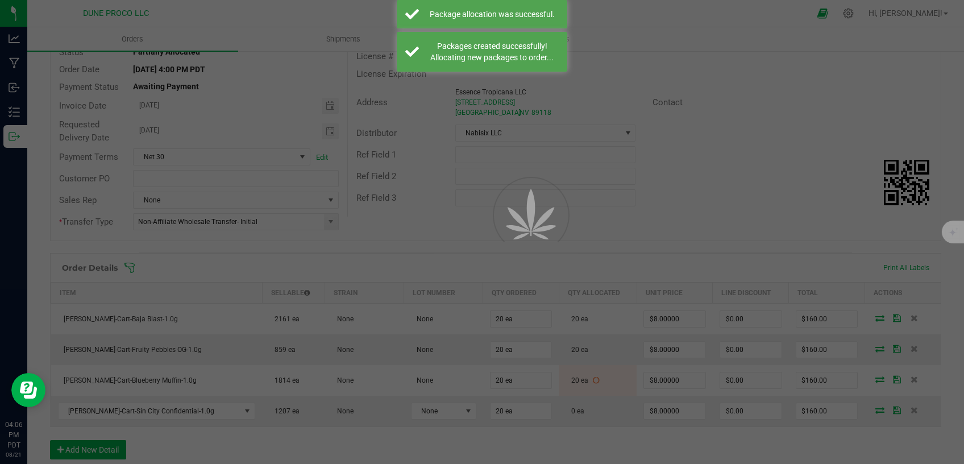
scroll to position [96, 0]
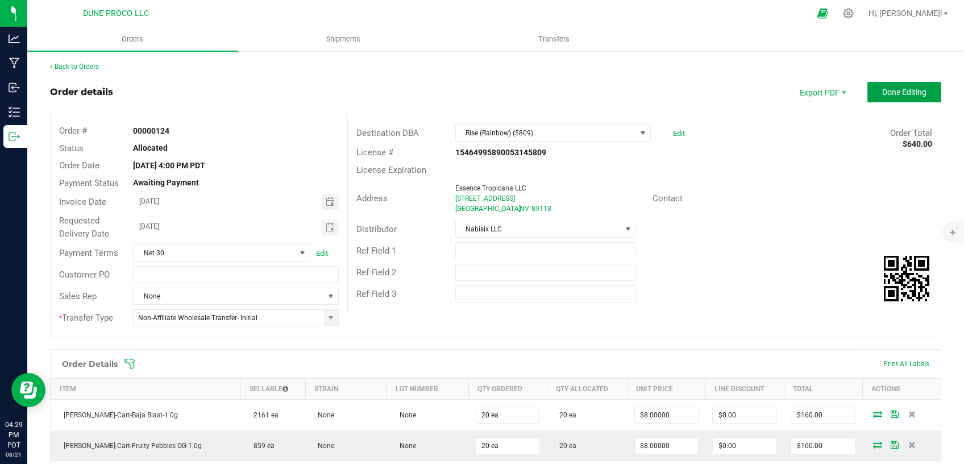
click at [913, 88] on span "Done Editing" at bounding box center [904, 92] width 44 height 9
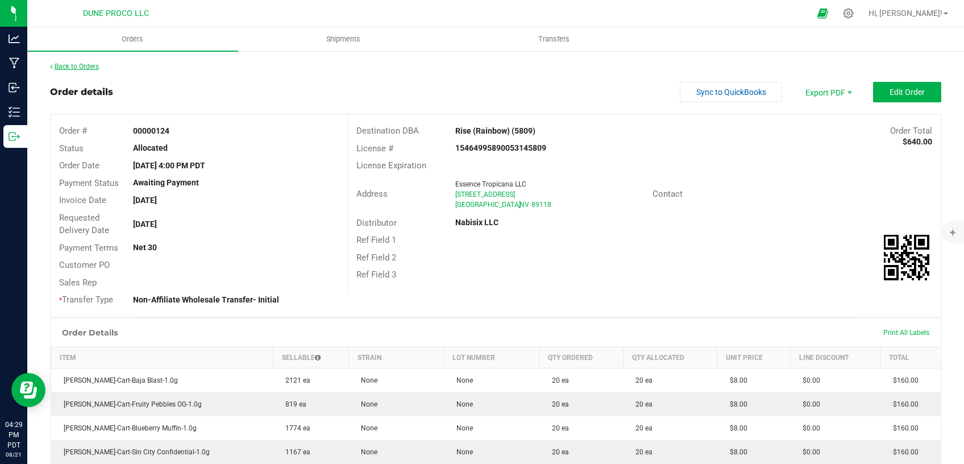
click at [74, 69] on link "Back to Orders" at bounding box center [74, 67] width 49 height 8
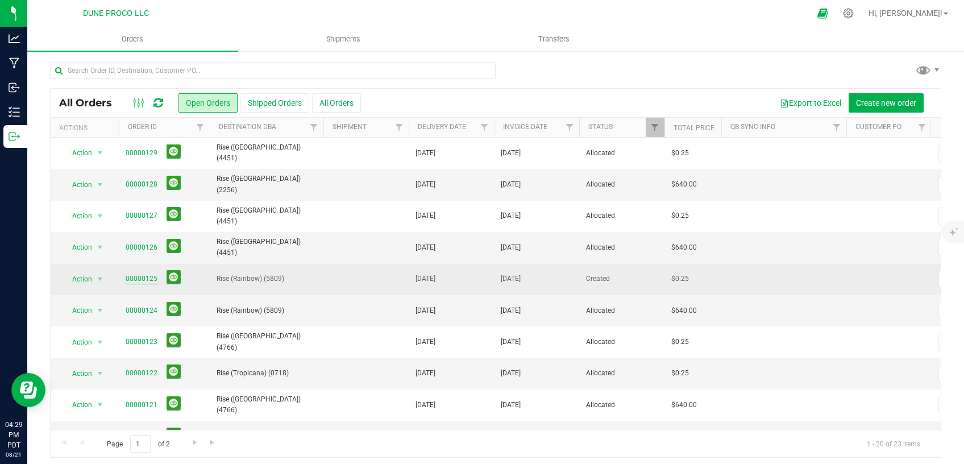
click at [143, 280] on link "00000125" at bounding box center [142, 278] width 32 height 11
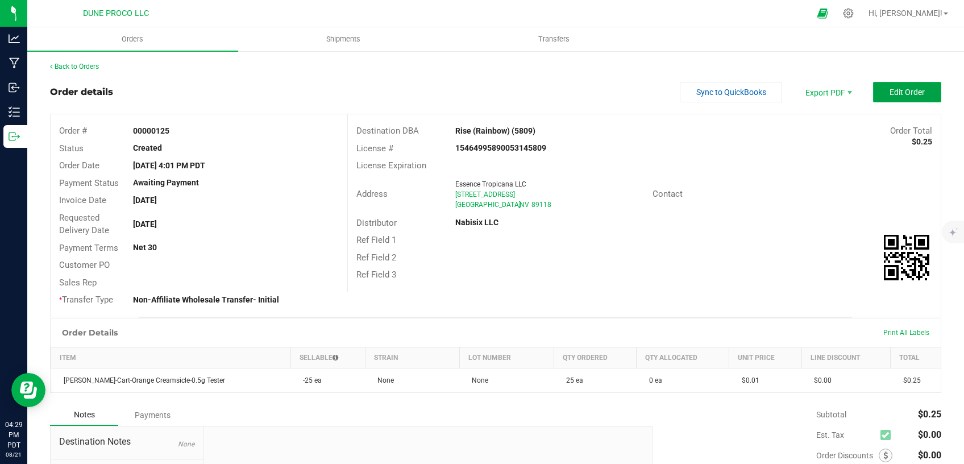
click at [889, 88] on span "Edit Order" at bounding box center [906, 92] width 35 height 9
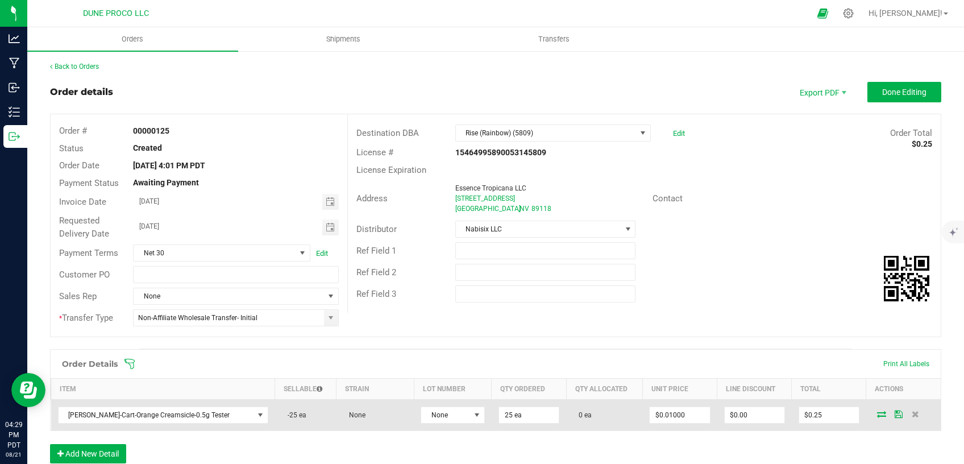
click at [877, 413] on icon at bounding box center [881, 413] width 9 height 7
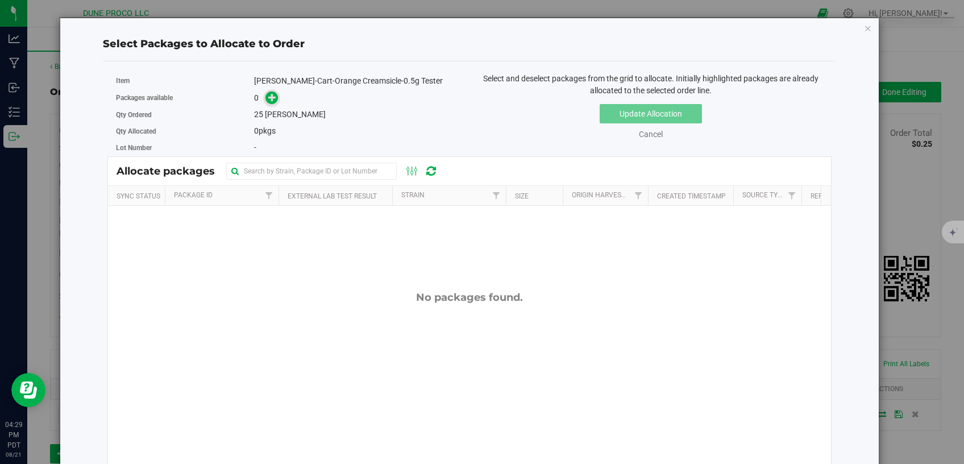
click at [268, 101] on icon at bounding box center [272, 97] width 9 height 9
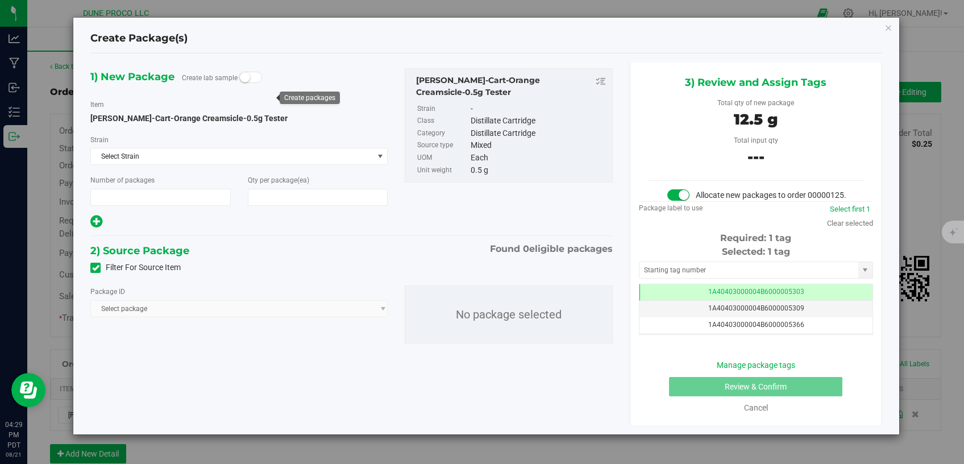
type input "1"
type input "25"
click at [97, 268] on icon at bounding box center [95, 268] width 7 height 0
click at [0, 0] on input "Filter For Source Item" at bounding box center [0, 0] width 0 height 0
click at [150, 310] on span "Select package" at bounding box center [232, 309] width 282 height 16
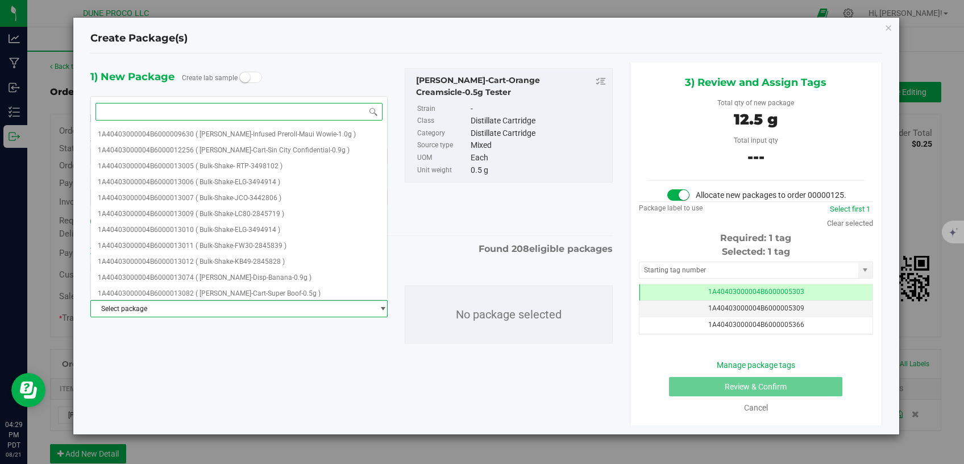
paste input "13304"
type input "13304"
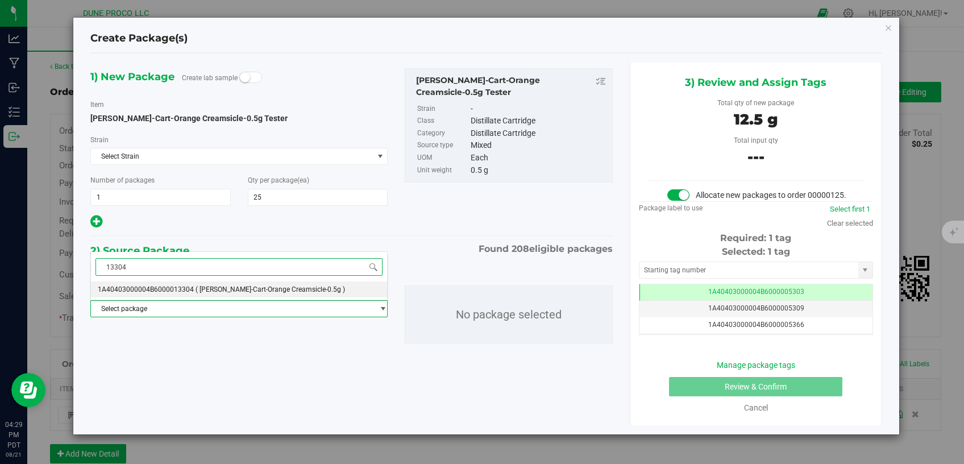
click at [161, 287] on span "1A40403000004B6000013304" at bounding box center [146, 289] width 96 height 8
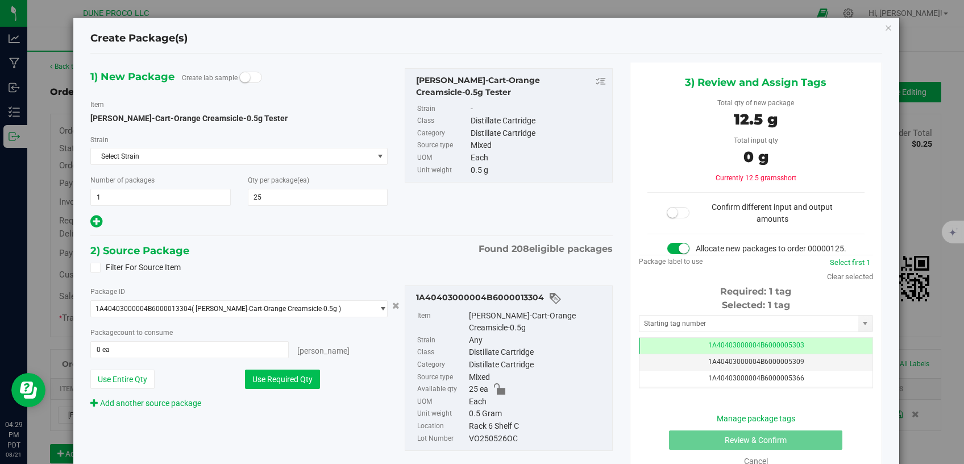
click at [272, 377] on button "Use Required Qty" at bounding box center [282, 378] width 75 height 19
type input "25 ea"
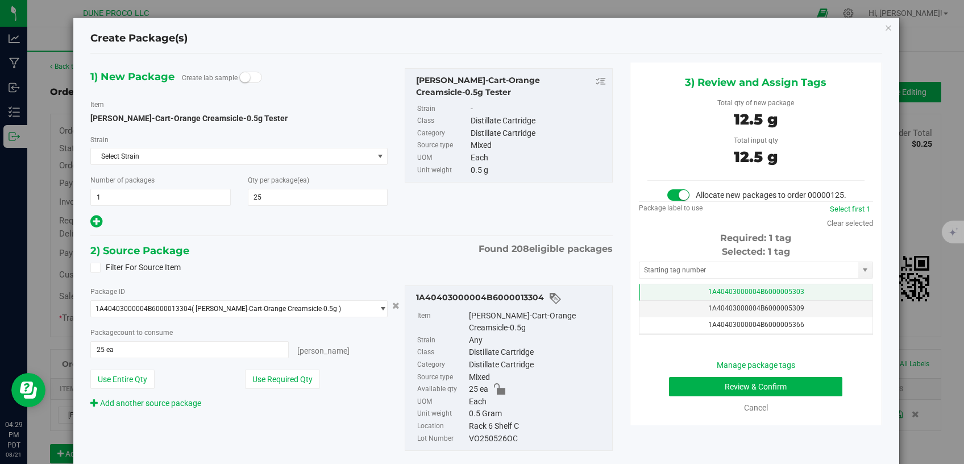
click at [666, 301] on td "1A40403000004B6000005303" at bounding box center [755, 292] width 233 height 16
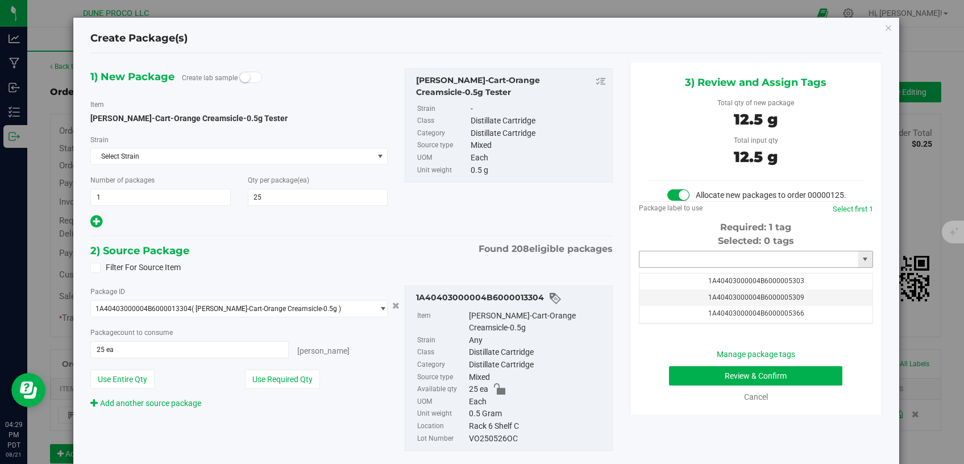
click at [676, 267] on input "text" at bounding box center [748, 259] width 219 height 16
click at [729, 292] on li "1A40403000004B6000012784" at bounding box center [748, 289] width 230 height 17
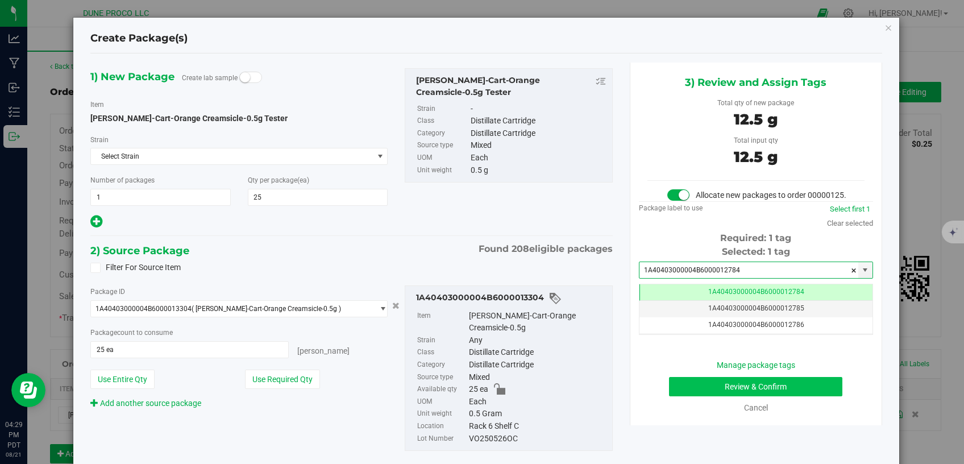
type input "1A40403000004B6000012784"
click at [680, 396] on button "Review & Confirm" at bounding box center [756, 386] width 174 height 19
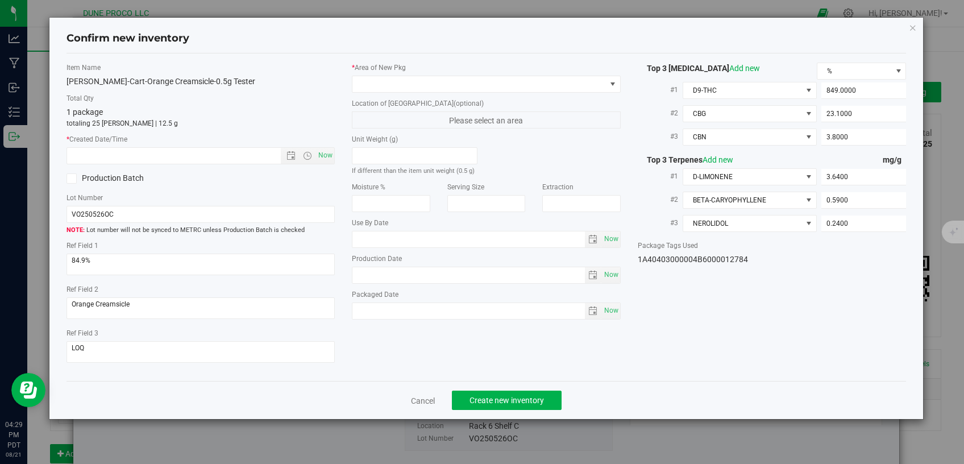
click at [438, 73] on div "* Area of [GEOGRAPHIC_DATA]" at bounding box center [486, 78] width 269 height 30
click at [436, 83] on span at bounding box center [478, 84] width 253 height 16
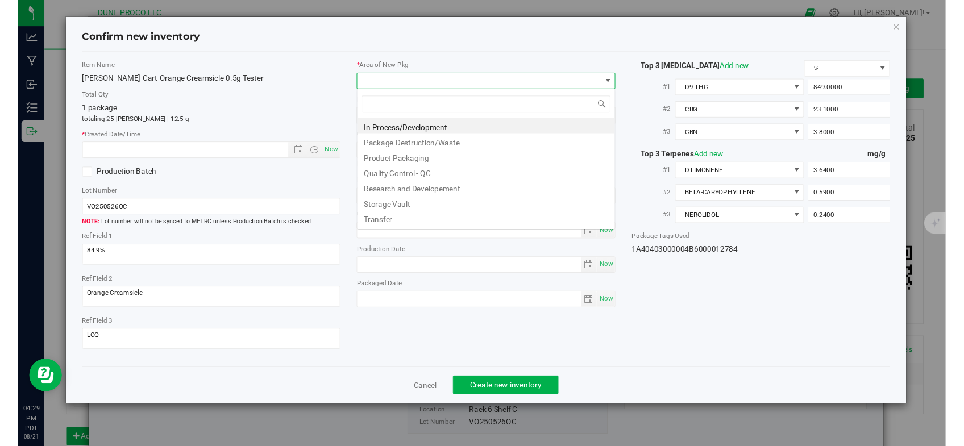
scroll to position [16, 268]
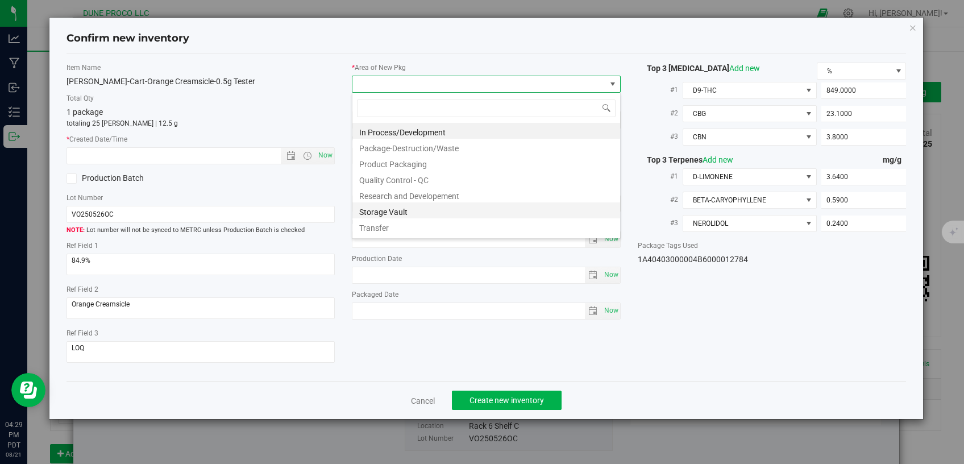
click at [389, 213] on li "Storage Vault" at bounding box center [486, 210] width 268 height 16
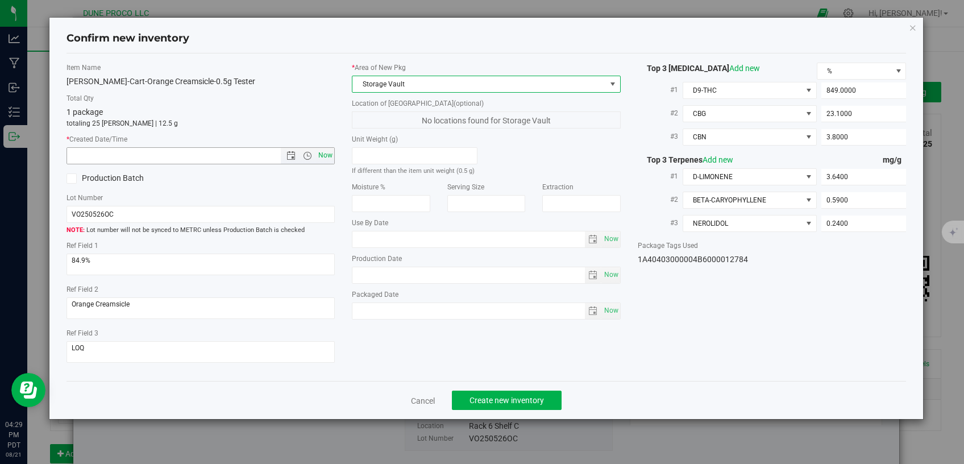
click at [328, 154] on span "Now" at bounding box center [325, 155] width 19 height 16
type input "[DATE] 4:29 PM"
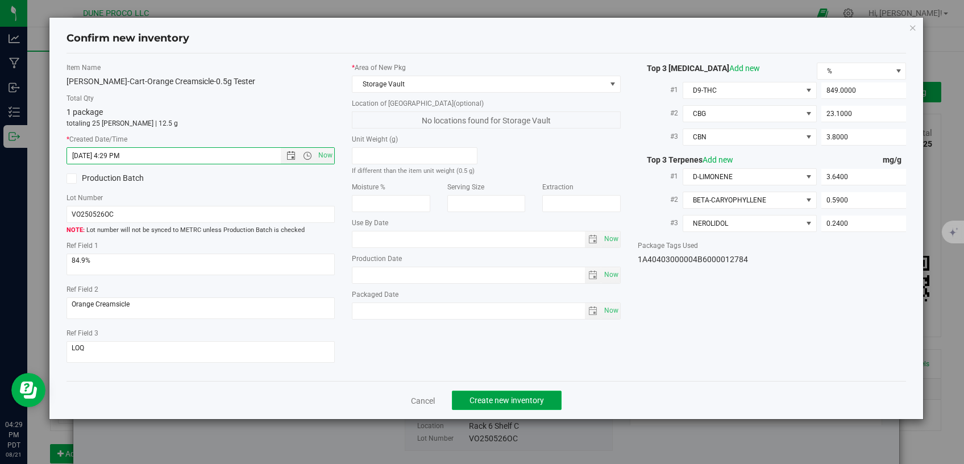
click at [472, 396] on span "Create new inventory" at bounding box center [506, 400] width 74 height 9
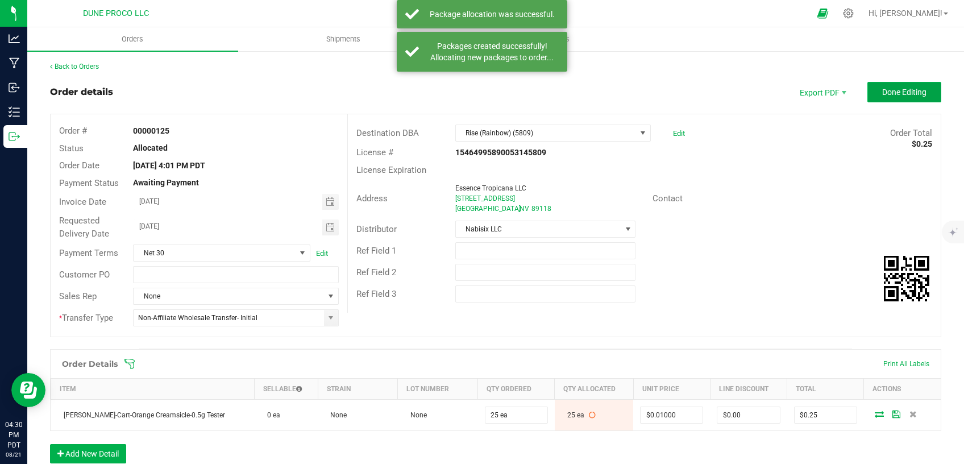
click at [889, 84] on button "Done Editing" at bounding box center [904, 92] width 74 height 20
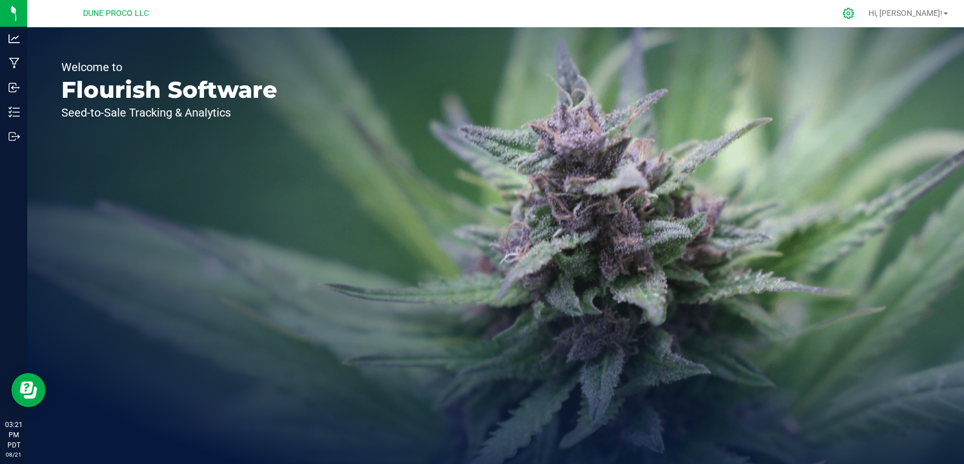
click at [854, 11] on icon at bounding box center [848, 13] width 12 height 12
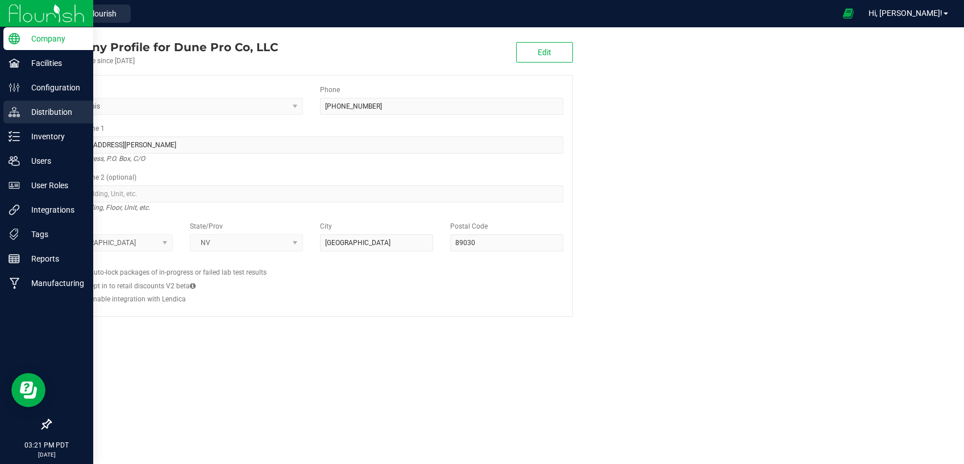
click at [53, 118] on p "Distribution" at bounding box center [54, 112] width 68 height 14
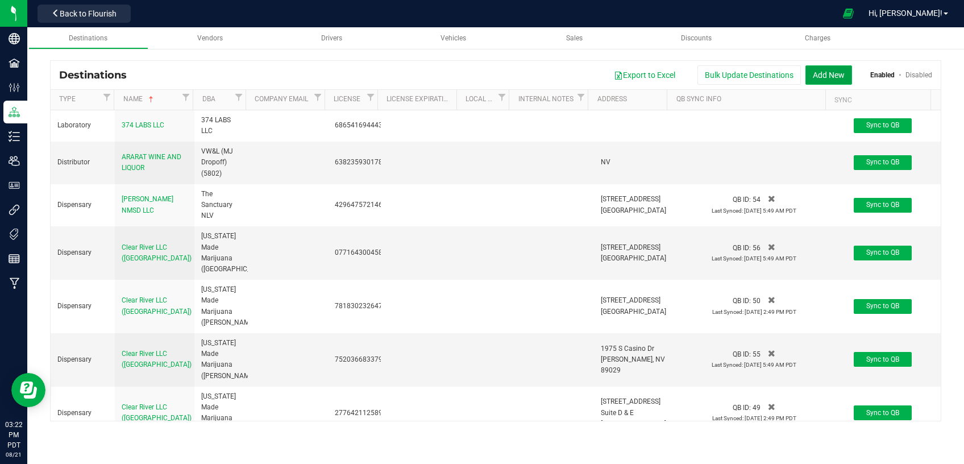
click at [841, 71] on button "Add New" at bounding box center [828, 74] width 47 height 19
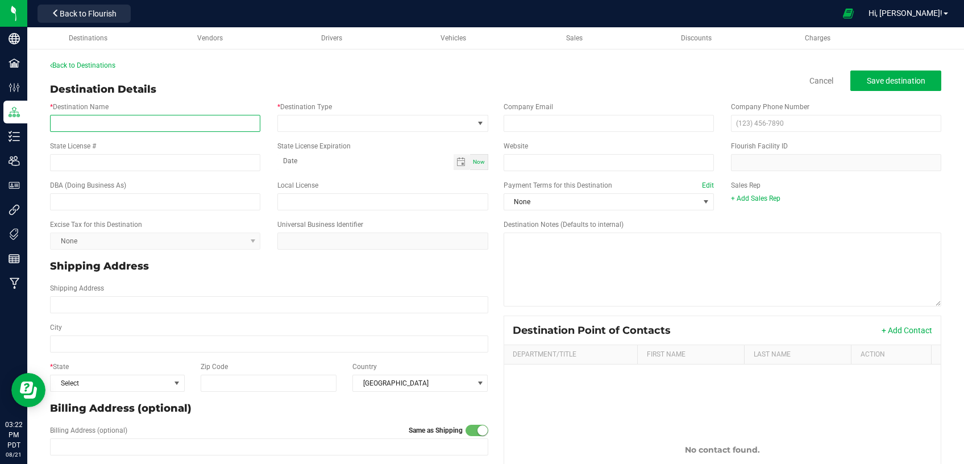
click at [188, 130] on input "* Destination Name" at bounding box center [155, 123] width 210 height 17
paste input "Essence Tropicana LLC [GEOGRAPHIC_DATA]"
type input "Essence Tropicana LLC [GEOGRAPHIC_DATA]"
click at [178, 160] on input "State License #" at bounding box center [155, 162] width 210 height 17
paste input "54135769938859220718"
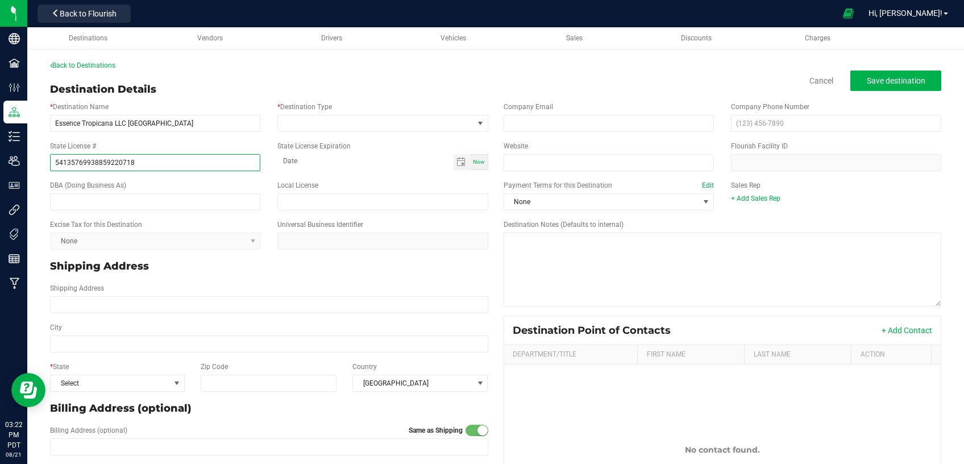
type input "54135769938859220718"
click at [213, 200] on input "text" at bounding box center [155, 201] width 210 height 17
paste input "Rise (Tropicana) (0718)"
type input "Rise (Tropicana) (0718)"
click at [378, 123] on span at bounding box center [375, 123] width 195 height 16
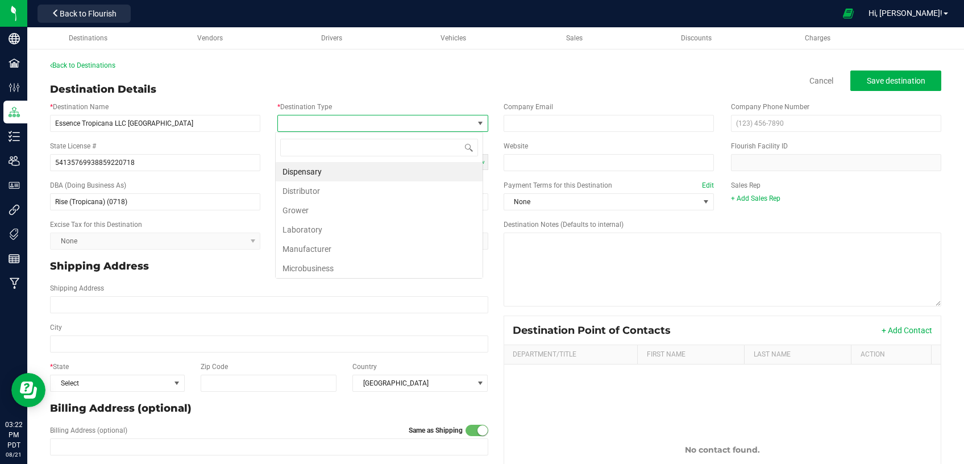
scroll to position [17, 207]
click at [325, 176] on li "Dispensary" at bounding box center [379, 171] width 207 height 19
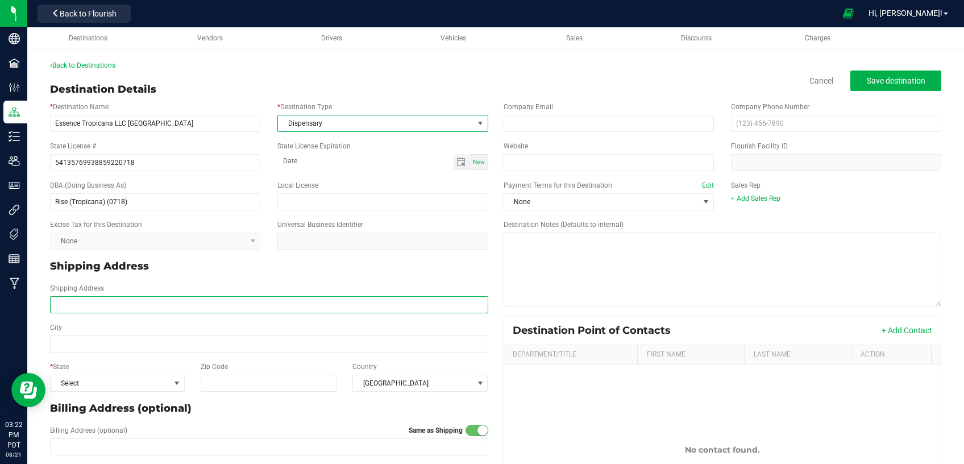
click at [186, 306] on input "Shipping Address" at bounding box center [269, 304] width 438 height 17
paste input "[STREET_ADDRESS]"
type input "[STREET_ADDRESS]"
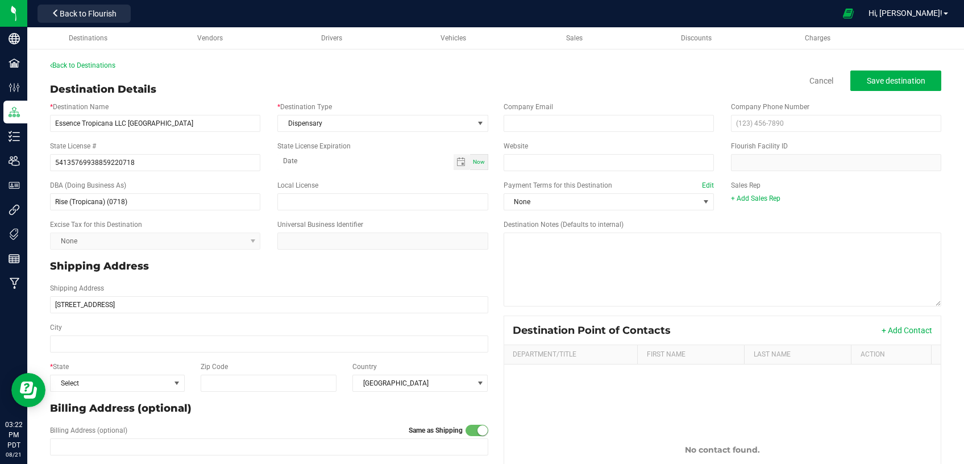
type input "[STREET_ADDRESS]"
click at [217, 338] on input "City" at bounding box center [269, 343] width 438 height 17
paste input "[GEOGRAPHIC_DATA]"
type input "[GEOGRAPHIC_DATA]"
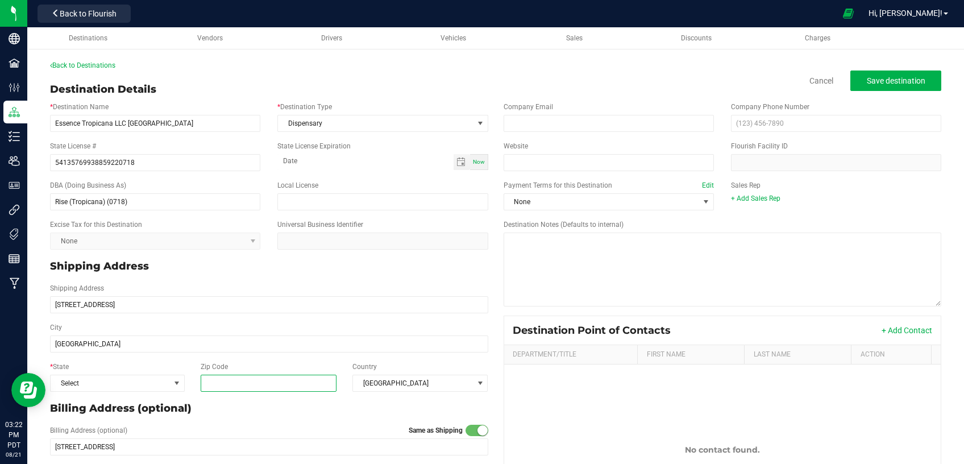
click at [233, 391] on input "Zip Code" at bounding box center [268, 383] width 135 height 17
type input "89103"
click at [136, 374] on div "* State Select" at bounding box center [117, 376] width 152 height 30
click at [136, 382] on span "Select" at bounding box center [110, 383] width 119 height 16
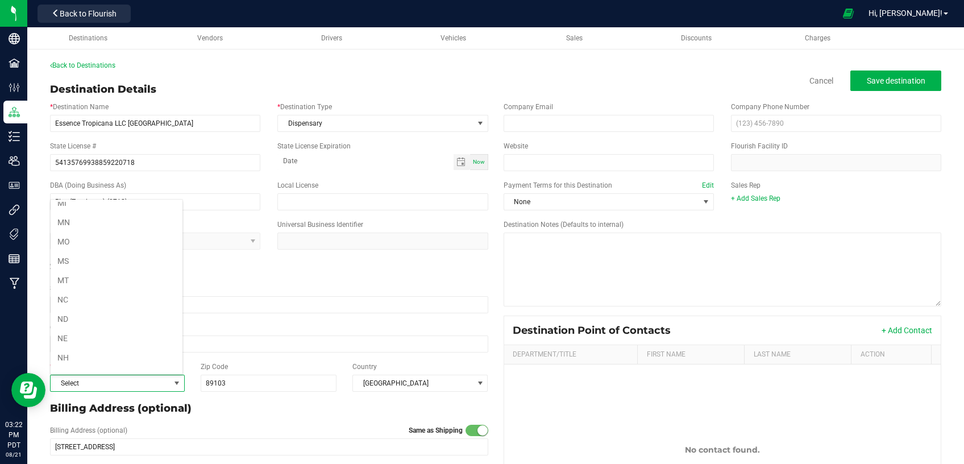
scroll to position [482, 0]
click at [105, 360] on li "NV" at bounding box center [117, 366] width 132 height 19
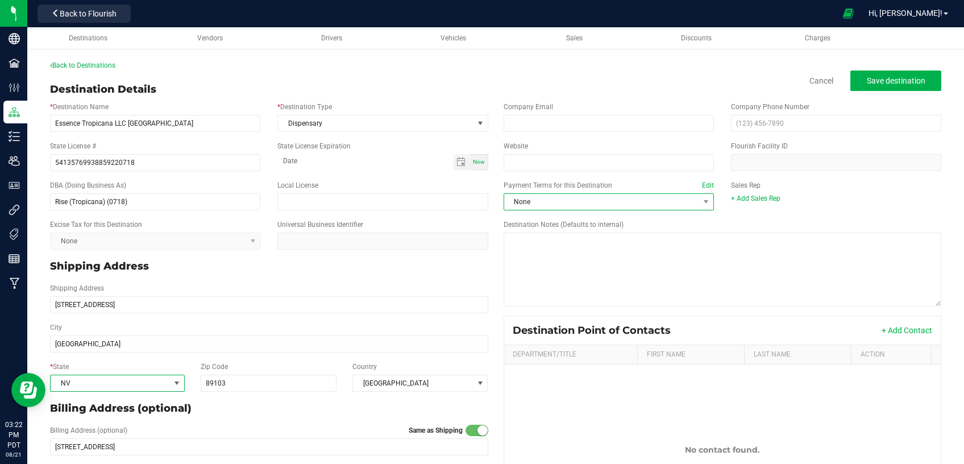
click at [580, 196] on span "None" at bounding box center [601, 202] width 195 height 16
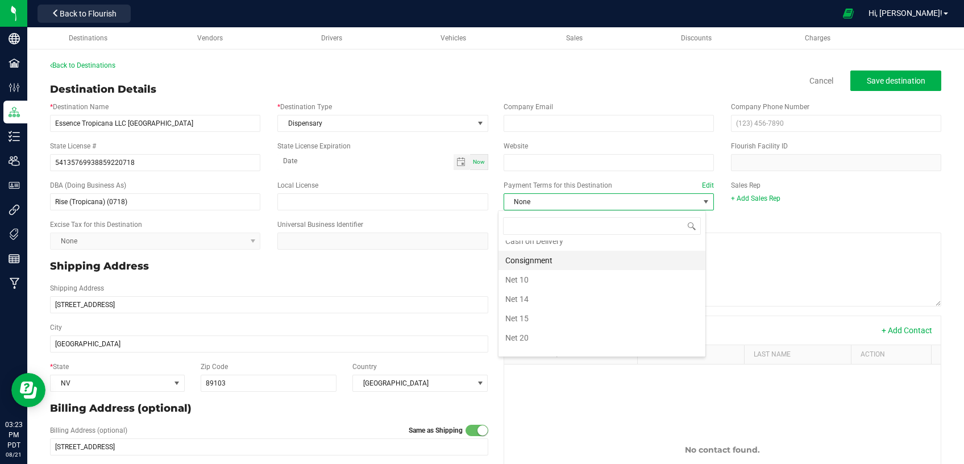
scroll to position [96, 0]
click at [554, 320] on li "Net 30" at bounding box center [601, 327] width 207 height 19
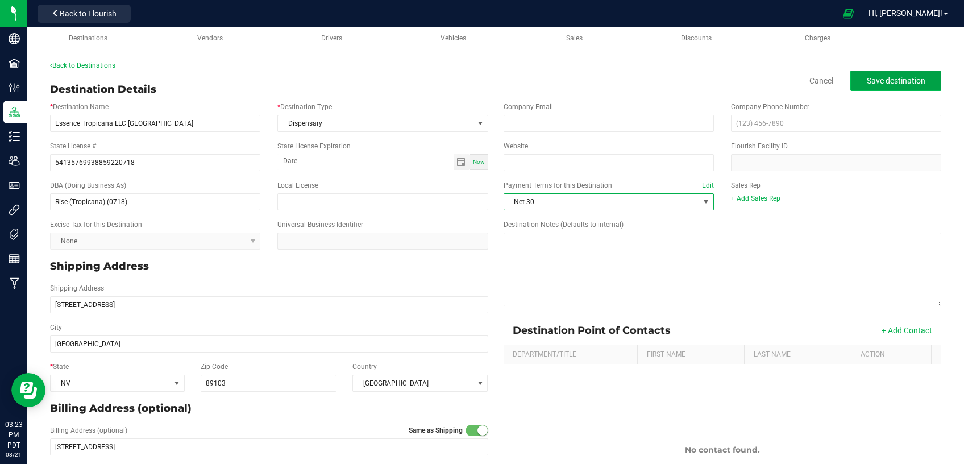
click at [869, 77] on span "Save destination" at bounding box center [896, 80] width 59 height 9
click at [82, 65] on link "Back to Destinations" at bounding box center [82, 65] width 65 height 8
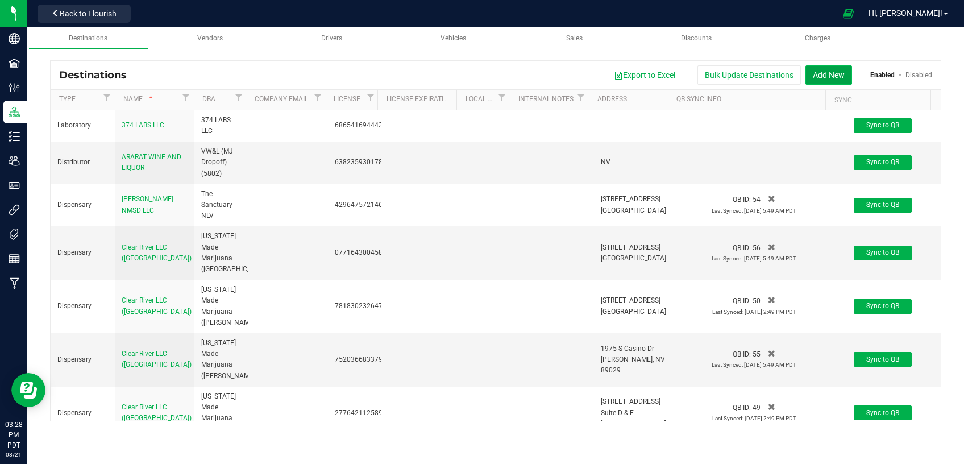
click at [841, 75] on button "Add New" at bounding box center [828, 74] width 47 height 19
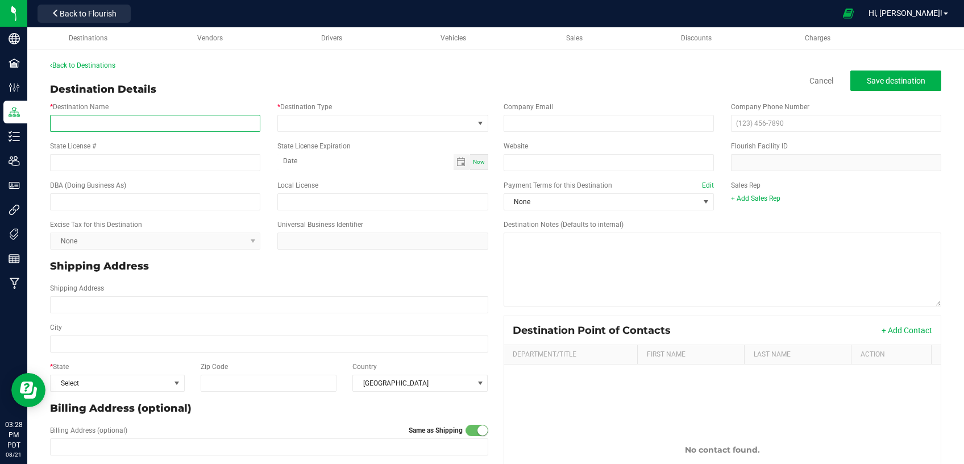
click at [140, 126] on input "* Destination Name" at bounding box center [155, 123] width 210 height 17
paste input "Essence [PERSON_NAME] LLC 2"
type input "Essence [PERSON_NAME] LLC 2"
click at [122, 169] on input "State License #" at bounding box center [155, 162] width 210 height 17
paste input "34299986630191194451"
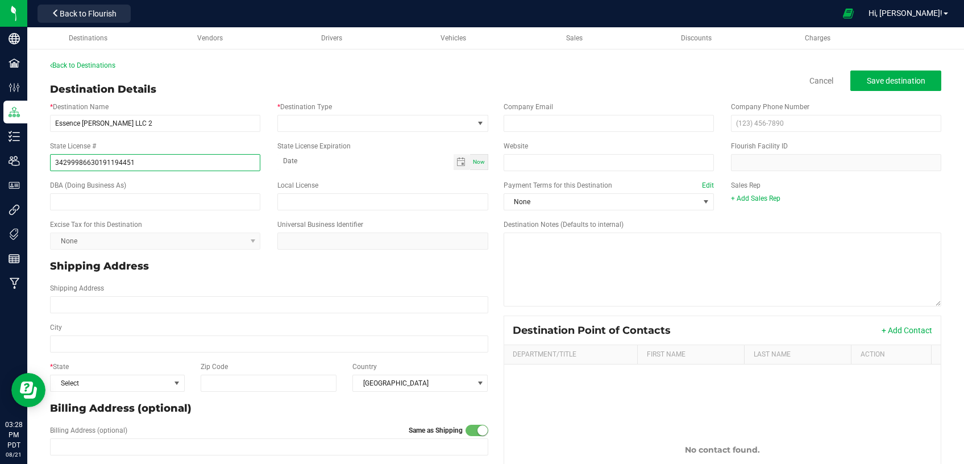
type input "34299986630191194451"
click at [173, 206] on input "text" at bounding box center [155, 201] width 210 height 17
paste input "Rise ([GEOGRAPHIC_DATA]) (4451)"
type input "Rise ([GEOGRAPHIC_DATA]) (4451)"
click at [288, 117] on span at bounding box center [375, 123] width 195 height 16
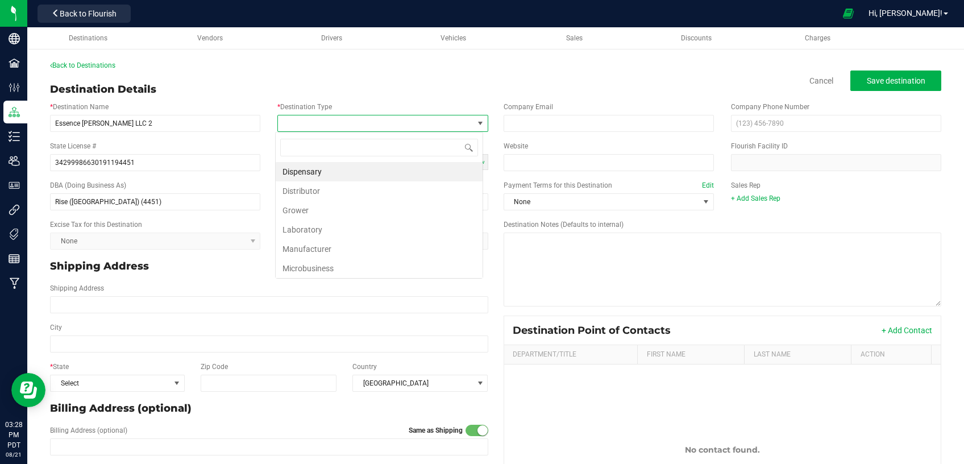
scroll to position [17, 207]
click at [328, 172] on li "Dispensary" at bounding box center [379, 171] width 207 height 19
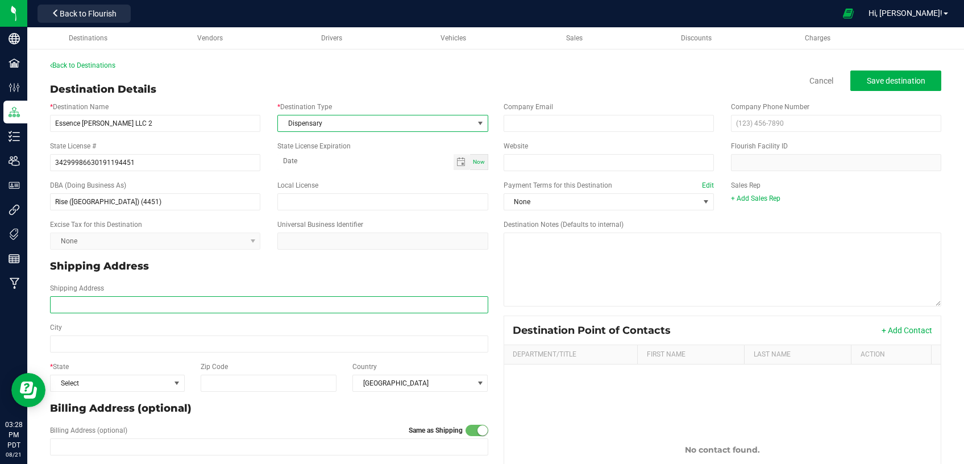
click at [144, 307] on input "Shipping Address" at bounding box center [269, 304] width 438 height 17
paste input "3060 U.S. Highway 50"
type input "3060 U.S. Highway 50"
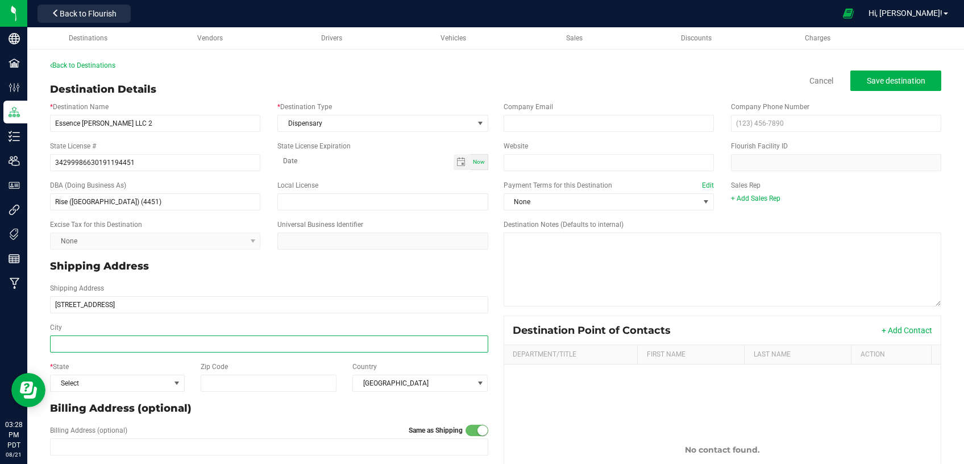
type input "3060 U.S. Highway 50"
click at [131, 346] on input "City" at bounding box center [269, 343] width 438 height 17
type input "[GEOGRAPHIC_DATA]"
click at [135, 384] on span "Select" at bounding box center [110, 383] width 119 height 16
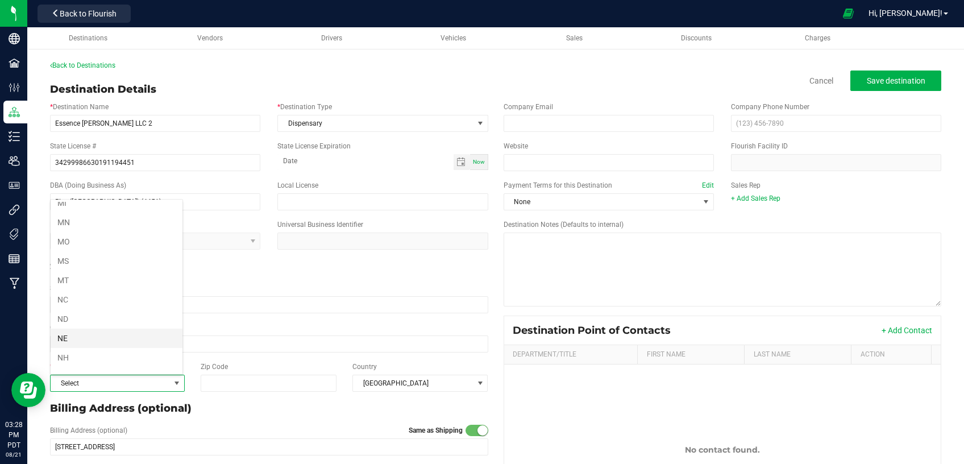
scroll to position [482, 0]
click at [87, 358] on li "NV" at bounding box center [117, 366] width 132 height 19
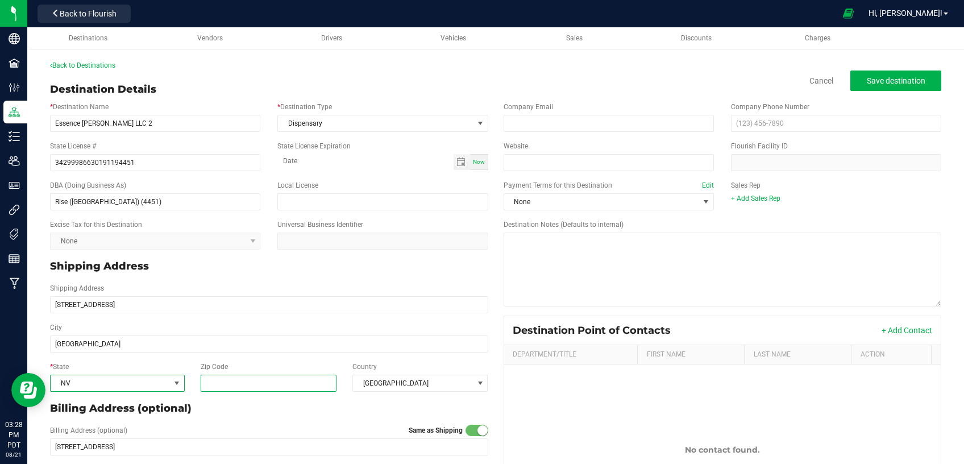
click at [294, 376] on input "Zip Code" at bounding box center [268, 383] width 135 height 17
paste input "89701"
type input "89701"
click at [593, 199] on span "None" at bounding box center [601, 202] width 195 height 16
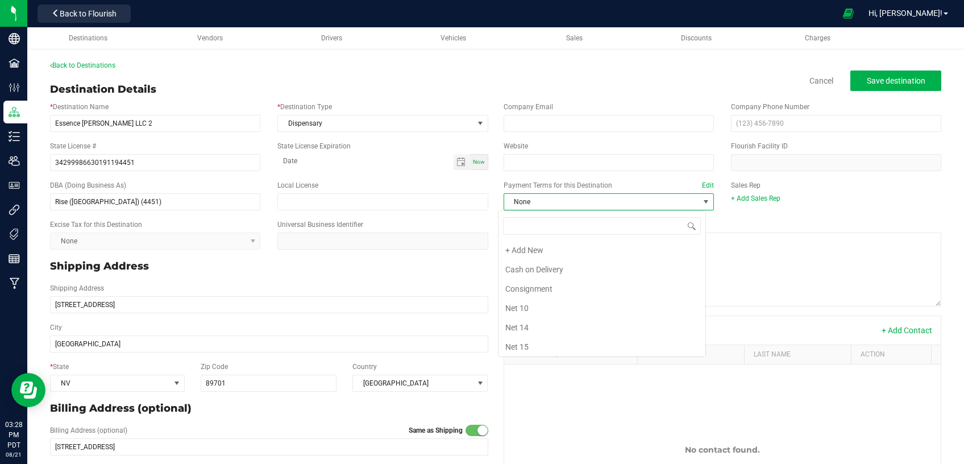
scroll to position [136, 0]
click at [538, 264] on li "Net 30" at bounding box center [601, 268] width 207 height 19
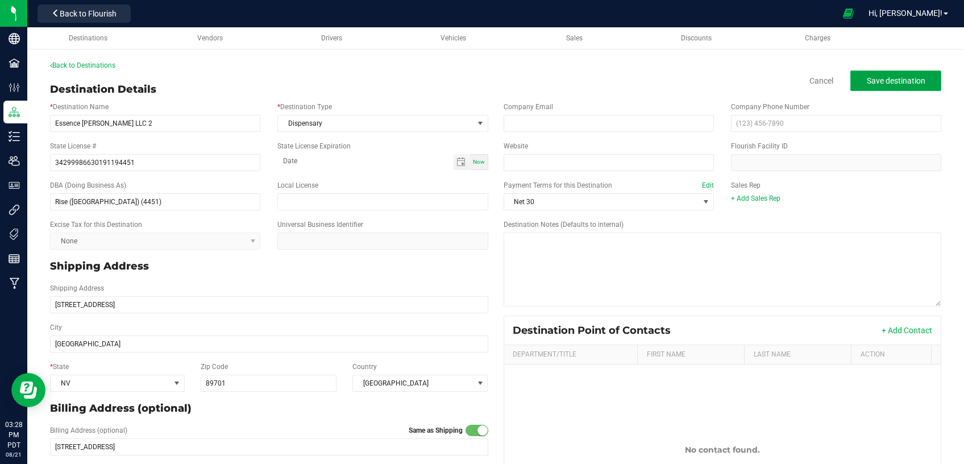
click at [875, 81] on span "Save destination" at bounding box center [896, 80] width 59 height 9
click at [97, 67] on link "Back to Destinations" at bounding box center [82, 65] width 65 height 8
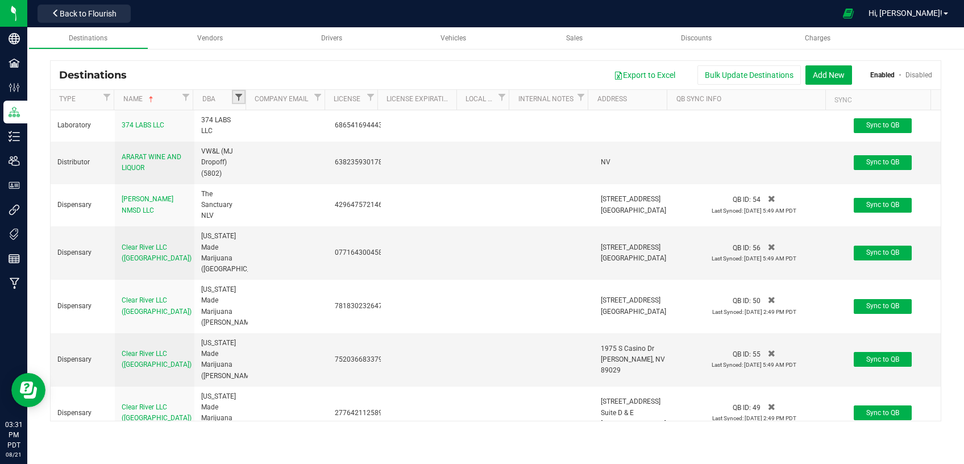
click at [240, 97] on span "Filter" at bounding box center [238, 97] width 9 height 9
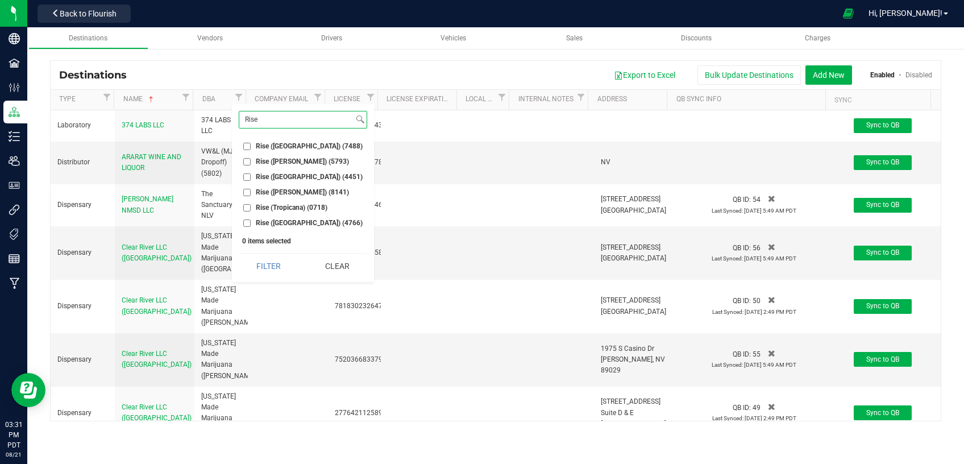
type input "Rise"
click at [829, 72] on button "Add New" at bounding box center [828, 74] width 47 height 19
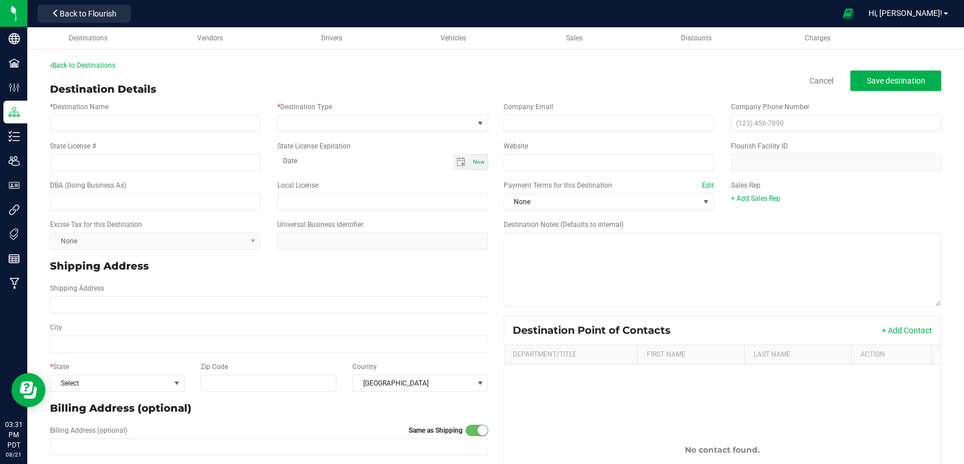
click at [131, 103] on div "* Destination Name" at bounding box center [154, 117] width 227 height 30
click at [130, 119] on input "* Destination Name" at bounding box center [155, 123] width 210 height 17
paste input "Essence Henderson LLC"
type input "Essence Henderson LLC"
click at [158, 161] on input "State License #" at bounding box center [155, 162] width 210 height 17
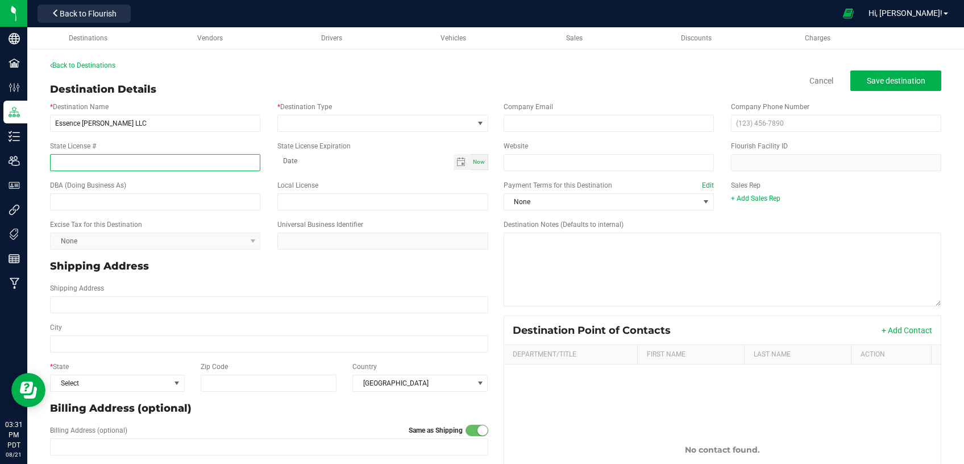
paste input "18482416987753786163"
type input "18482416987753786163"
click at [185, 200] on input "text" at bounding box center [155, 201] width 210 height 17
paste input "Rise ([PERSON_NAME]) (6163)"
type input "Rise ([PERSON_NAME]) (6163)"
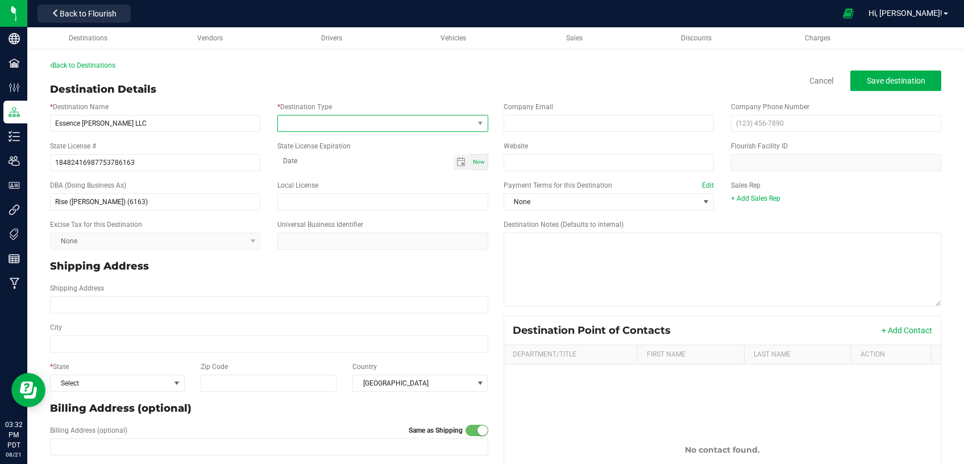
click at [348, 122] on span at bounding box center [375, 123] width 195 height 16
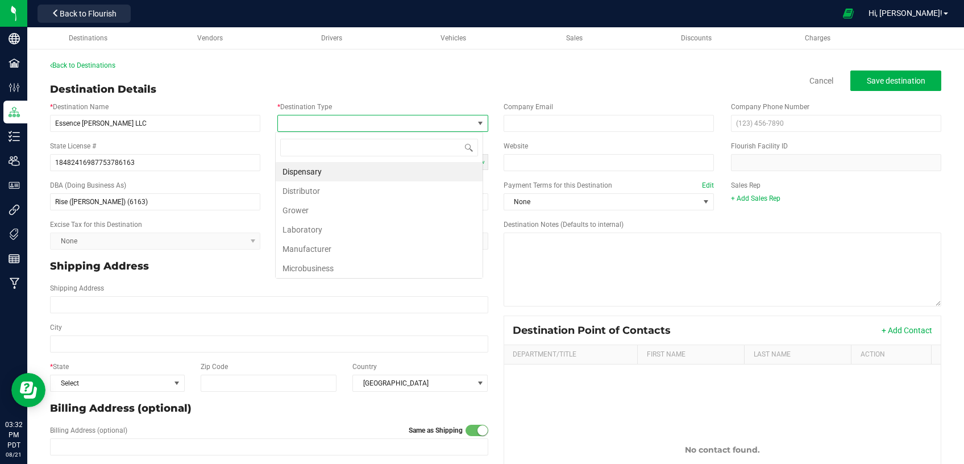
scroll to position [17, 207]
click at [333, 171] on li "Dispensary" at bounding box center [379, 171] width 207 height 19
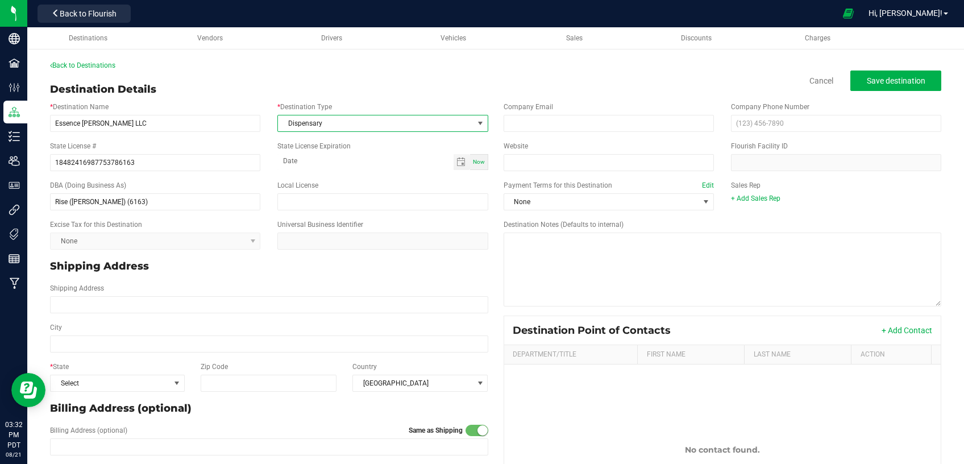
click at [535, 193] on div "Payment Terms for this Destination Edit None" at bounding box center [608, 195] width 227 height 30
click at [551, 207] on span "None" at bounding box center [601, 202] width 195 height 16
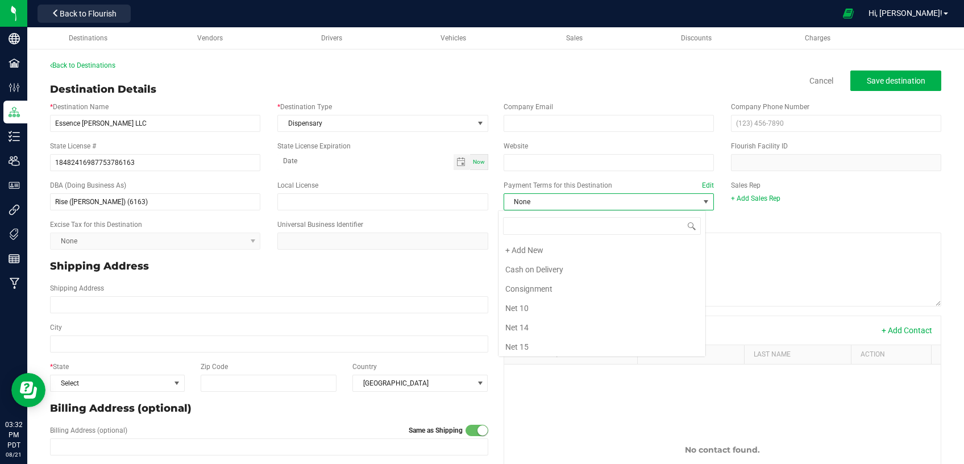
scroll to position [136, 0]
click at [541, 266] on li "Net 30" at bounding box center [601, 268] width 207 height 19
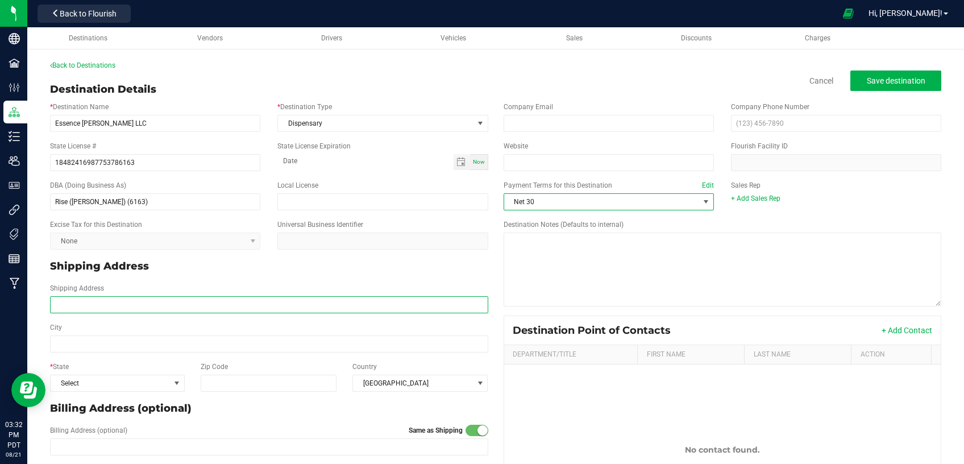
click at [136, 306] on input "Shipping Address" at bounding box center [269, 304] width 438 height 17
paste input "3930 W. Craig Rd Suite 101-104"
type input "3930 W. Craig Rd Suite 101-104"
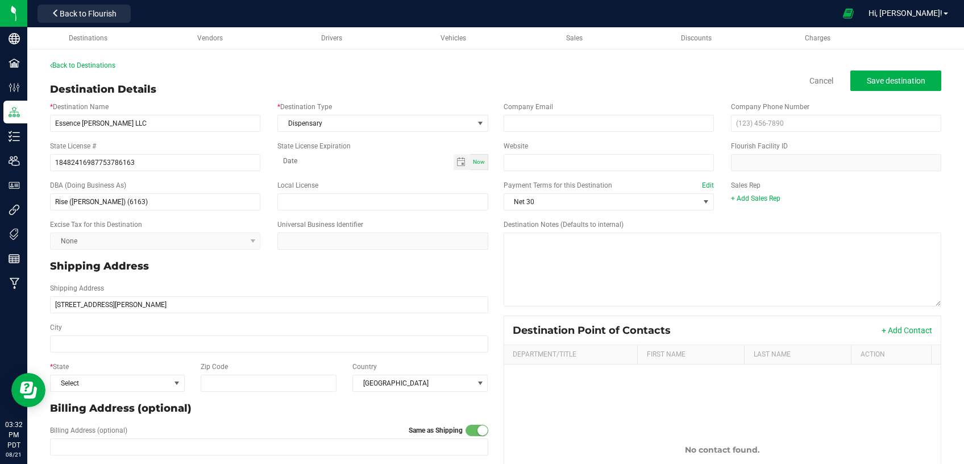
type input "3930 W. Craig Rd Suite 101-104"
click at [220, 346] on input "City" at bounding box center [269, 343] width 438 height 17
paste input "North Las Vegas"
type input "North Las Vegas"
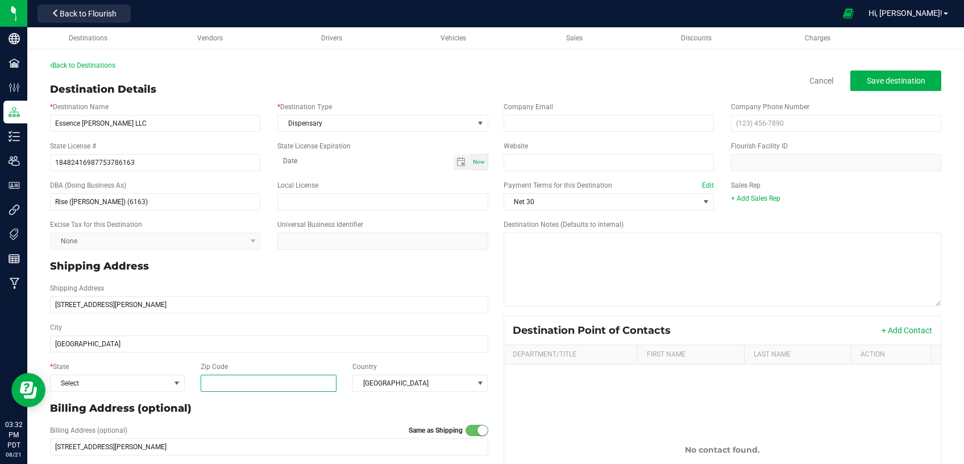
click at [228, 378] on input "Zip Code" at bounding box center [268, 383] width 135 height 17
type input "89032"
click at [147, 378] on span "Select" at bounding box center [110, 383] width 119 height 16
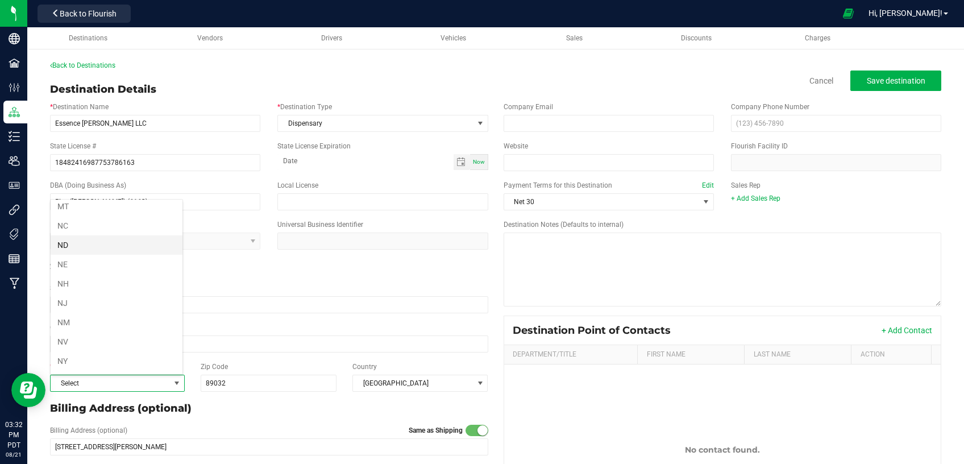
scroll to position [530, 0]
click at [93, 313] on li "NV" at bounding box center [117, 319] width 132 height 19
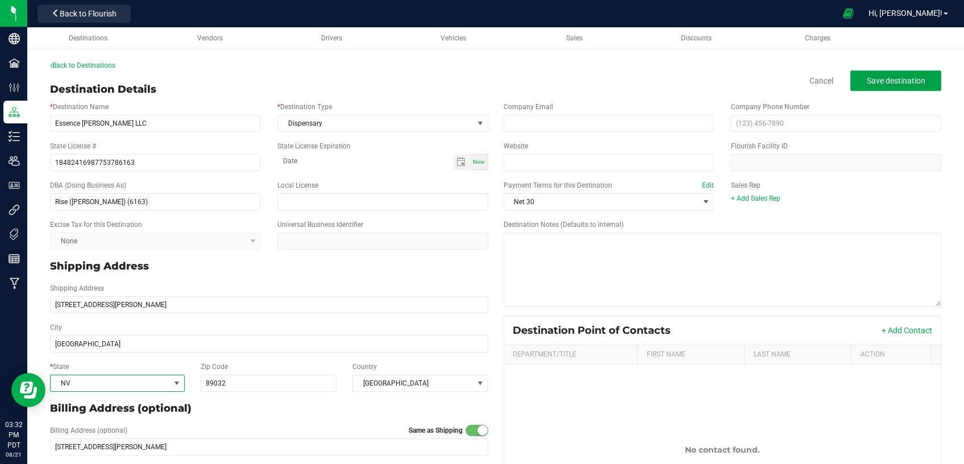
click at [888, 77] on span "Save destination" at bounding box center [896, 80] width 59 height 9
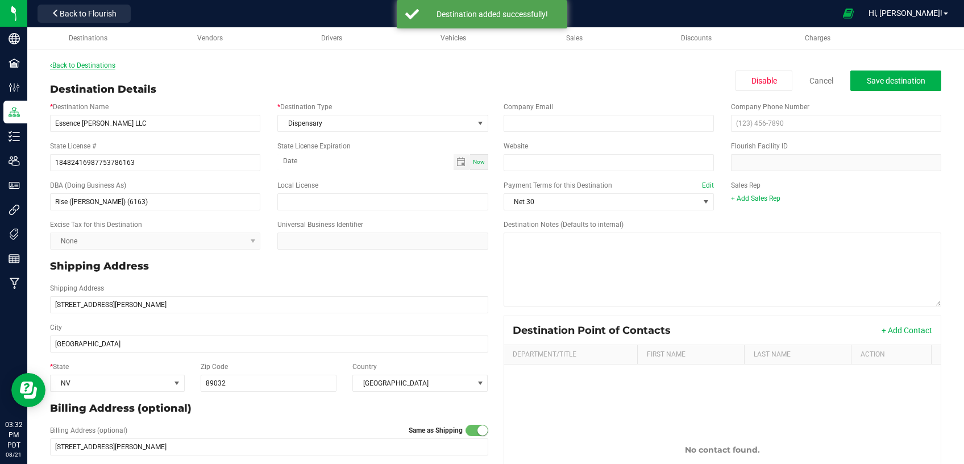
click at [88, 62] on link "Back to Destinations" at bounding box center [82, 65] width 65 height 8
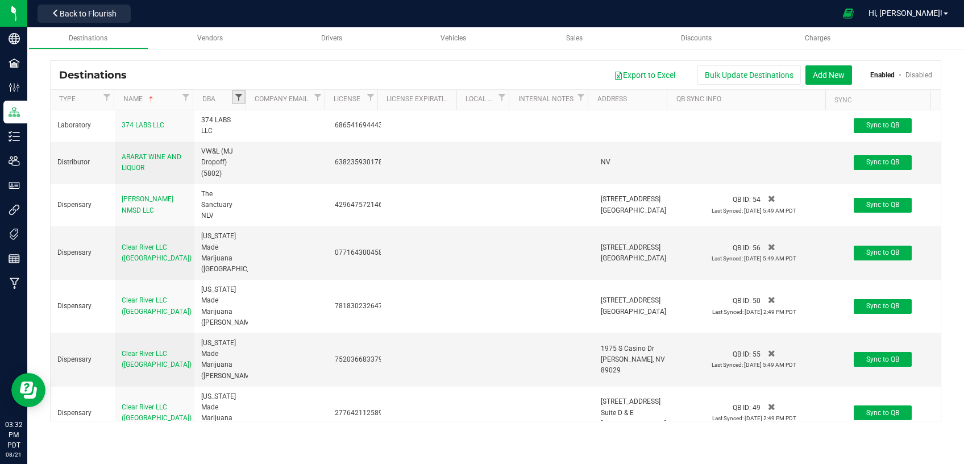
click at [235, 100] on span "Filter" at bounding box center [238, 97] width 9 height 9
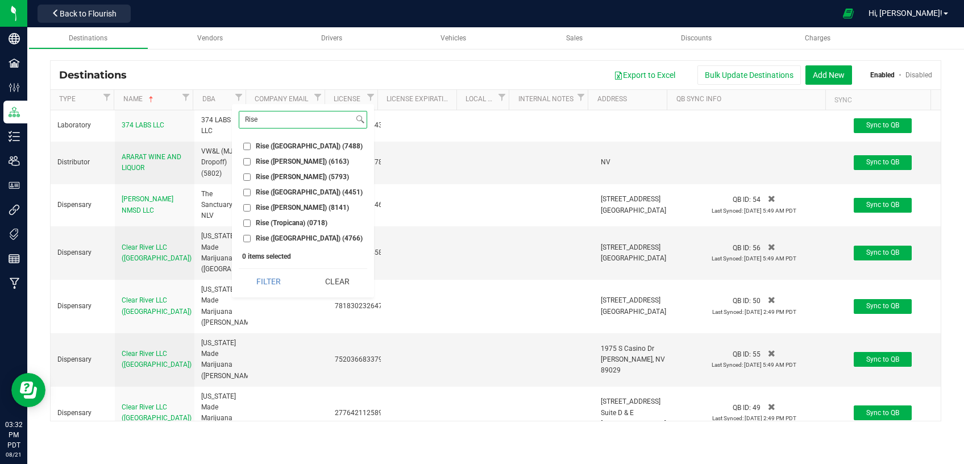
type input "Rise"
click at [829, 76] on button "Add New" at bounding box center [828, 74] width 47 height 19
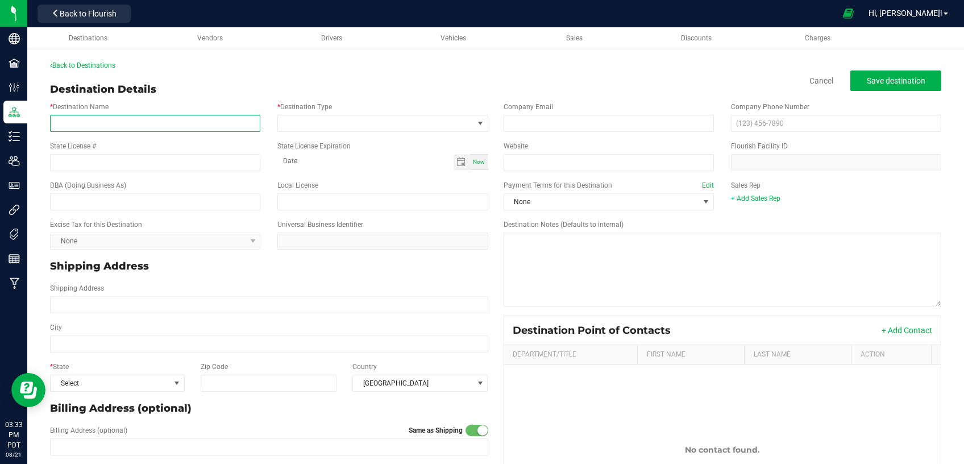
click at [161, 130] on input "* Destination Name" at bounding box center [155, 123] width 210 height 17
paste input "Essence Tropicana LLC"
type input "Essence Tropicana LLC"
click at [133, 158] on input "State License #" at bounding box center [155, 162] width 210 height 17
paste input "15464995890053145809"
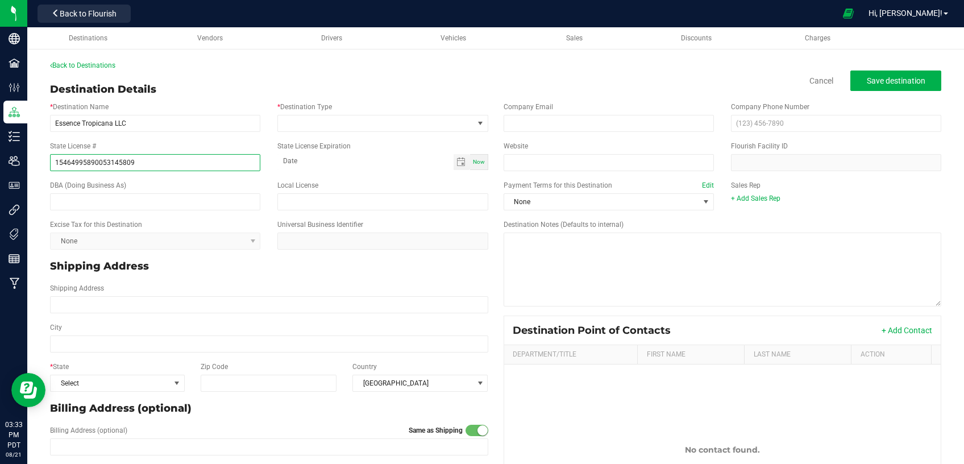
type input "15464995890053145809"
click at [193, 206] on input "text" at bounding box center [155, 201] width 210 height 17
paste input "Rise (Rainbow) (5809)"
type input "Rise (Rainbow) (5809)"
click at [321, 127] on span at bounding box center [375, 123] width 195 height 16
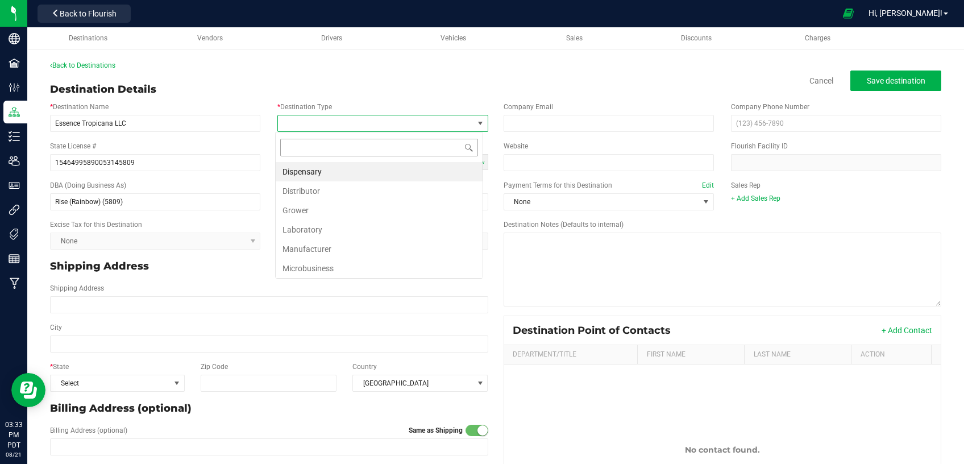
scroll to position [17, 207]
click at [323, 171] on li "Dispensary" at bounding box center [379, 171] width 207 height 19
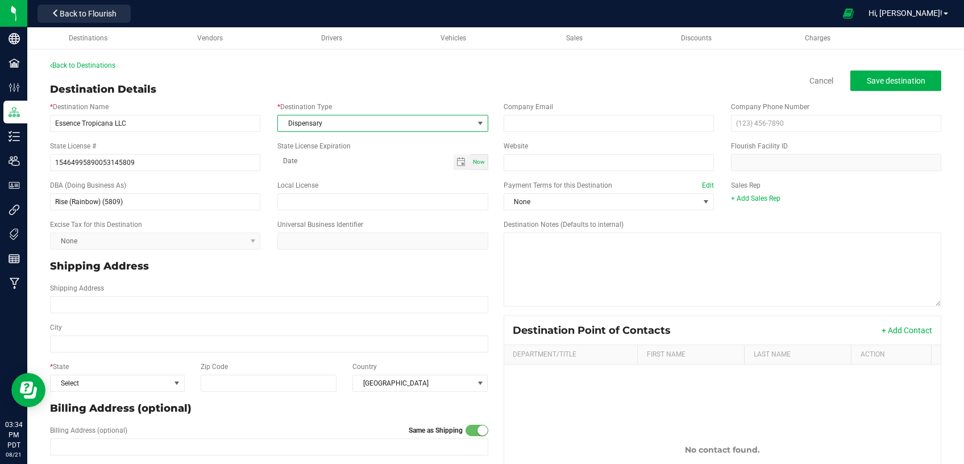
click at [222, 294] on div "Shipping Address" at bounding box center [268, 298] width 455 height 30
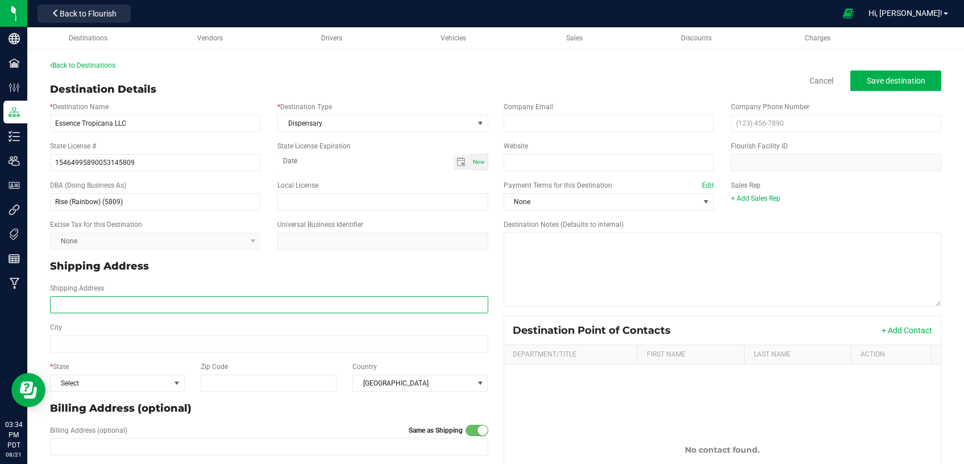
click at [221, 299] on input "Shipping Address" at bounding box center [269, 304] width 438 height 17
paste input "[STREET_ADDRESS]"
type input "[STREET_ADDRESS]"
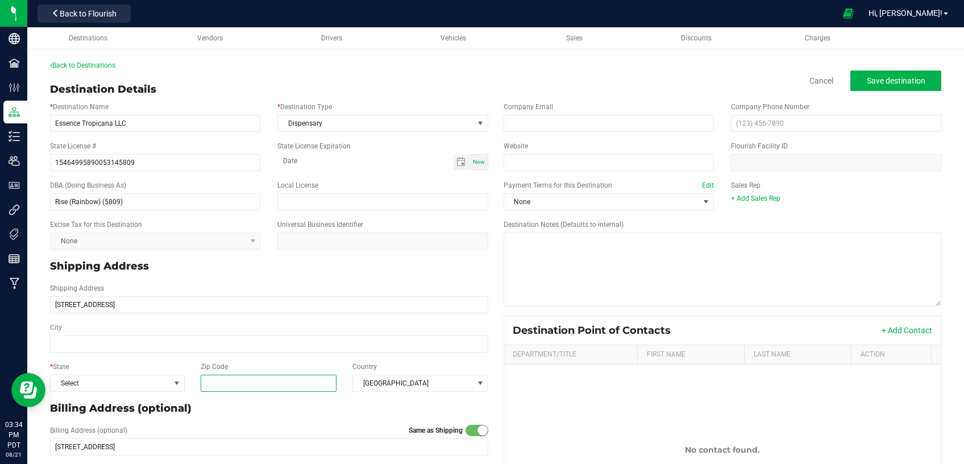
drag, startPoint x: 223, startPoint y: 382, endPoint x: 242, endPoint y: 372, distance: 21.4
click at [223, 382] on input "Zip Code" at bounding box center [268, 383] width 135 height 17
type input "89118"
click at [180, 337] on input "City" at bounding box center [269, 343] width 438 height 17
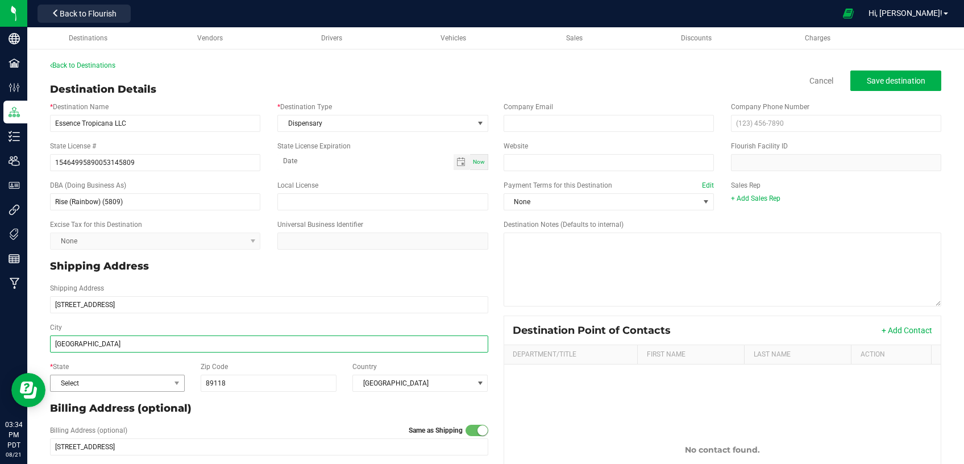
type input "[GEOGRAPHIC_DATA]"
click at [119, 381] on span "Select" at bounding box center [110, 383] width 119 height 16
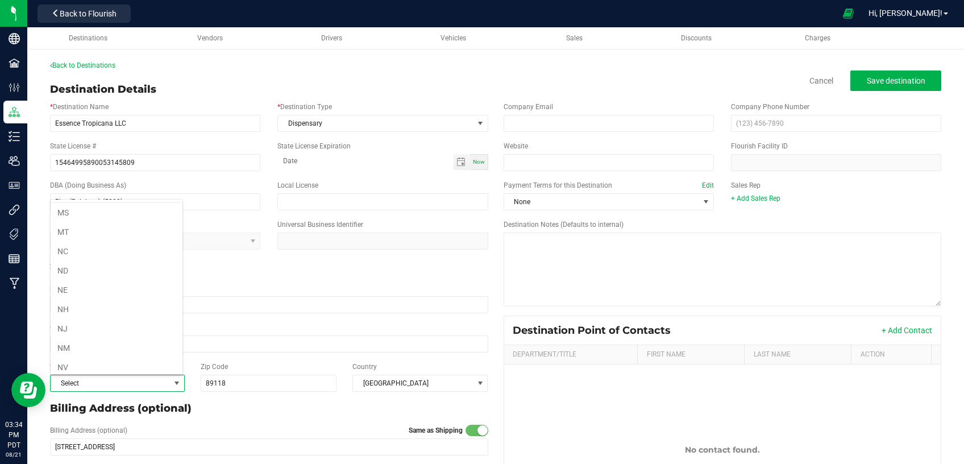
scroll to position [530, 0]
drag, startPoint x: 93, startPoint y: 310, endPoint x: 199, endPoint y: 287, distance: 108.8
click at [93, 310] on li "NV" at bounding box center [117, 319] width 132 height 19
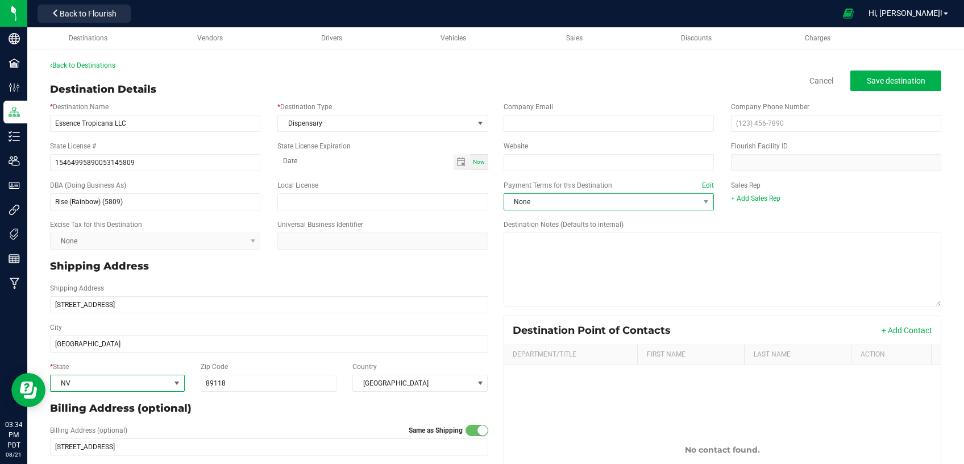
click at [553, 205] on span "None" at bounding box center [601, 202] width 195 height 16
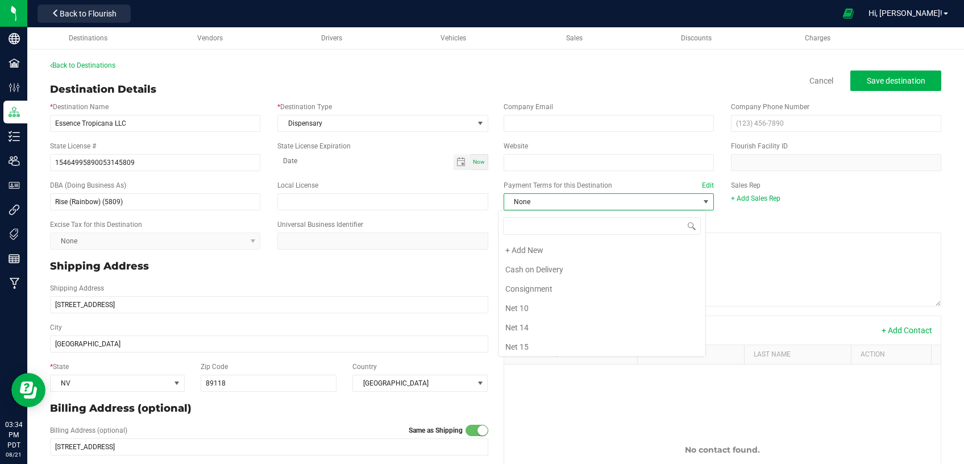
scroll to position [136, 0]
click at [536, 267] on li "Net 30" at bounding box center [601, 268] width 207 height 19
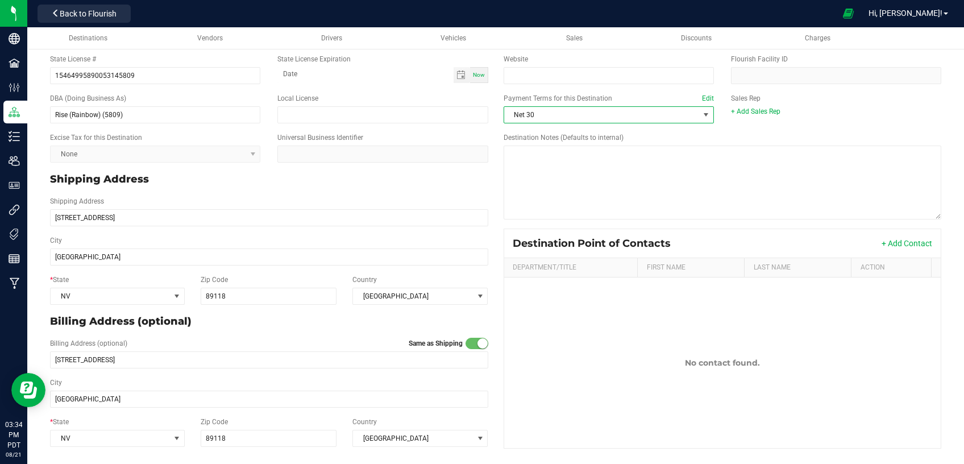
scroll to position [0, 0]
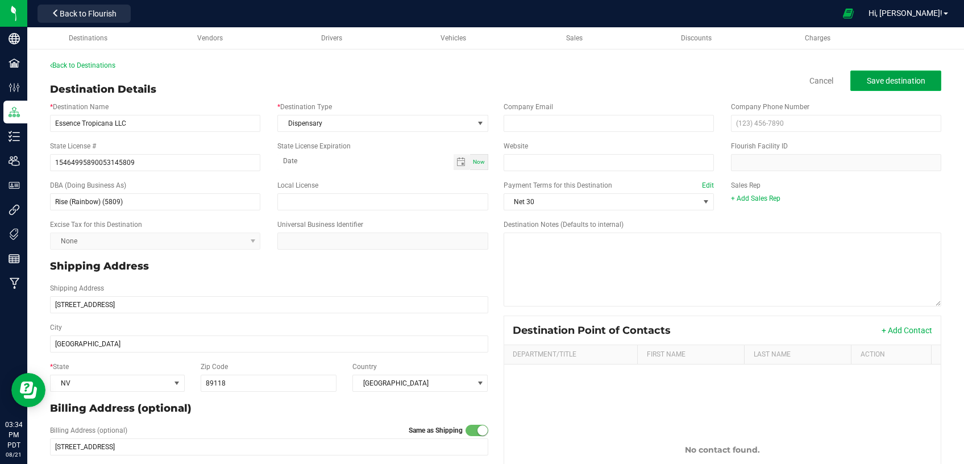
click at [890, 82] on span "Save destination" at bounding box center [896, 80] width 59 height 9
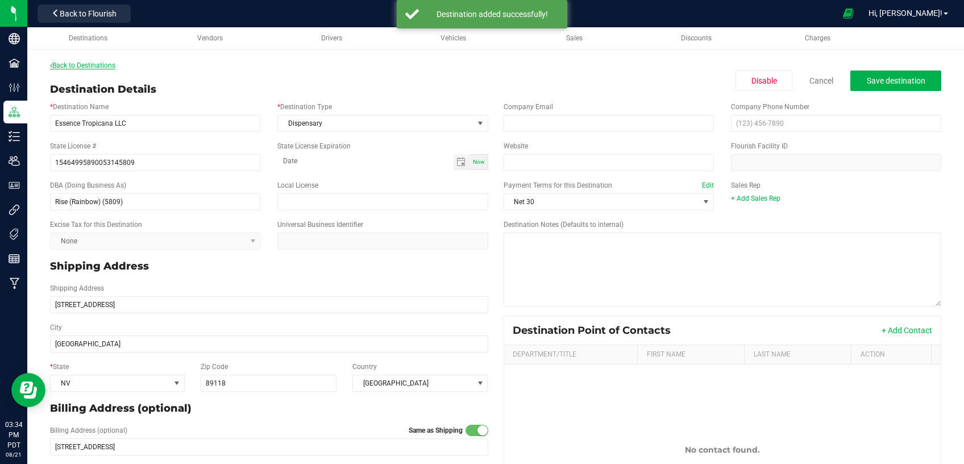
click at [114, 64] on link "Back to Destinations" at bounding box center [82, 65] width 65 height 8
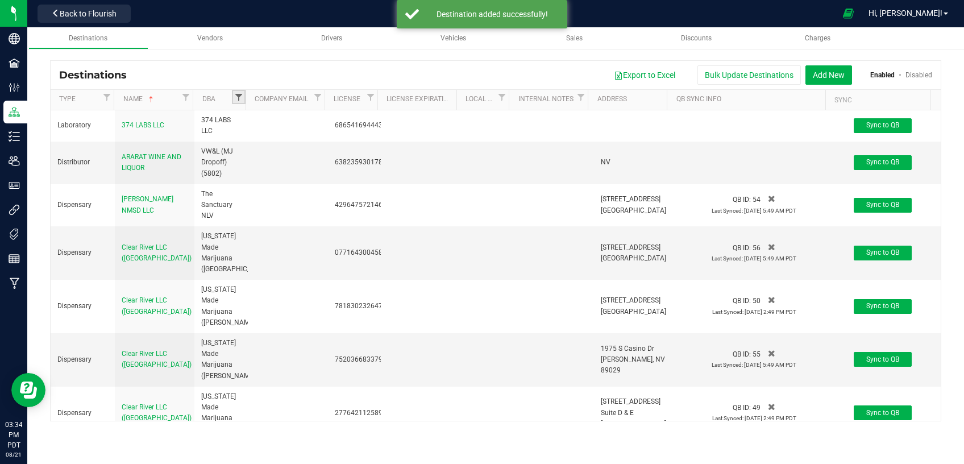
click at [235, 97] on span "Filter" at bounding box center [238, 97] width 9 height 9
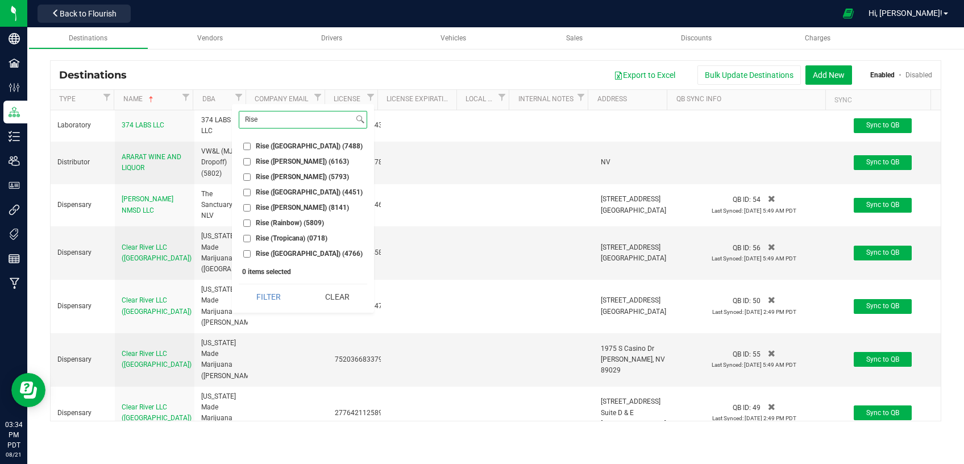
type input "Rise"
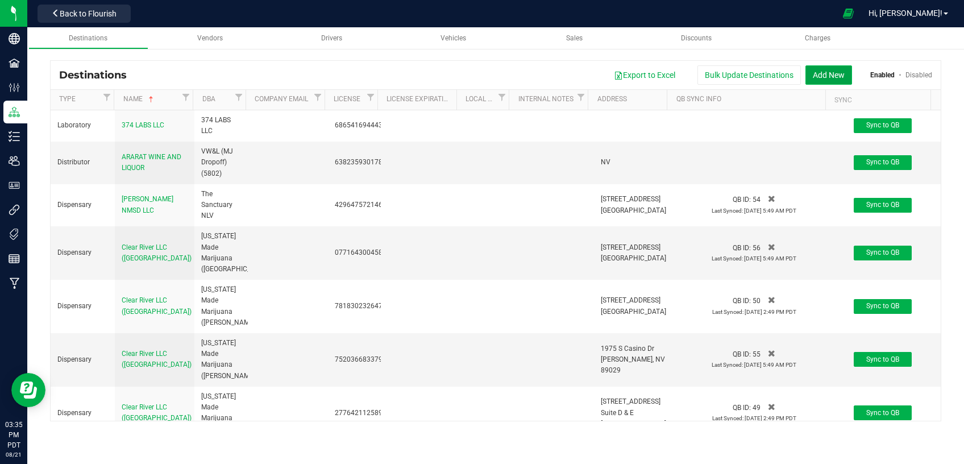
click at [817, 78] on button "Add New" at bounding box center [828, 74] width 47 height 19
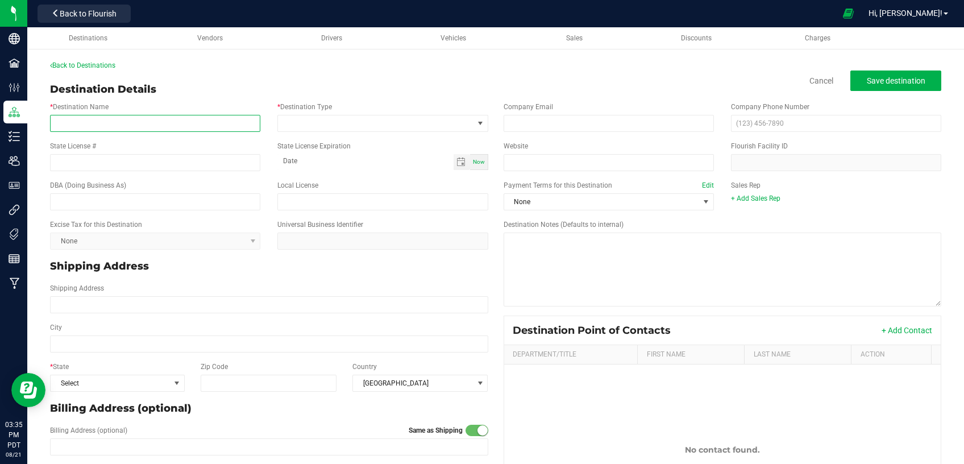
click at [194, 124] on input "* Destination Name" at bounding box center [155, 123] width 210 height 17
paste input "Essence Tropicana LLC (6974)"
type input "Essence Tropicana LLC (6974)"
click at [131, 166] on input "State License #" at bounding box center [155, 162] width 210 height 17
paste input "43490264137335866974"
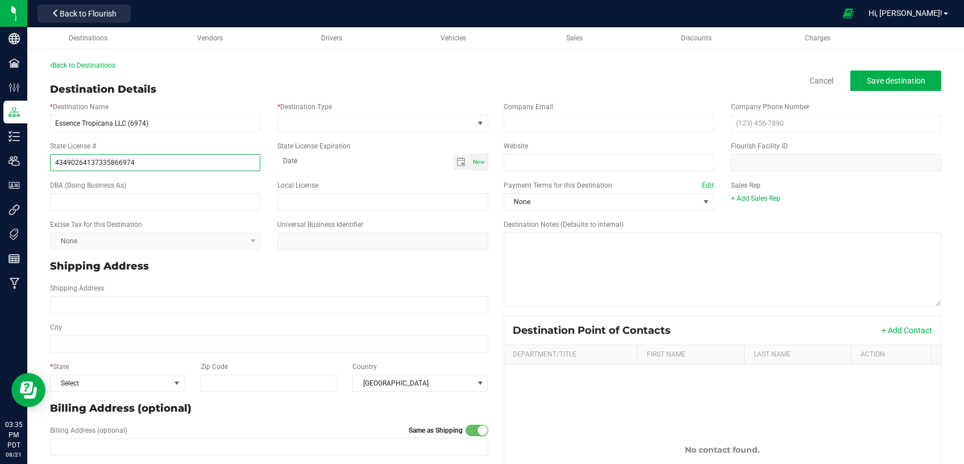
type input "43490264137335866974"
click at [153, 201] on input "text" at bounding box center [155, 201] width 210 height 17
paste input "Rise ([PERSON_NAME] / [GEOGRAPHIC_DATA]) (6974)"
type input "Rise ([PERSON_NAME] / [GEOGRAPHIC_DATA]) (6974)"
click at [373, 120] on span at bounding box center [375, 123] width 195 height 16
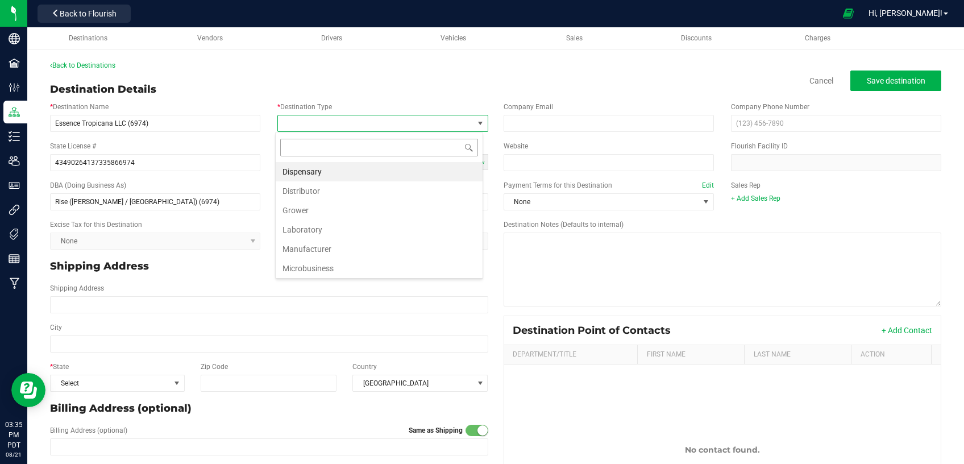
scroll to position [17, 207]
click at [326, 174] on li "Dispensary" at bounding box center [379, 171] width 207 height 19
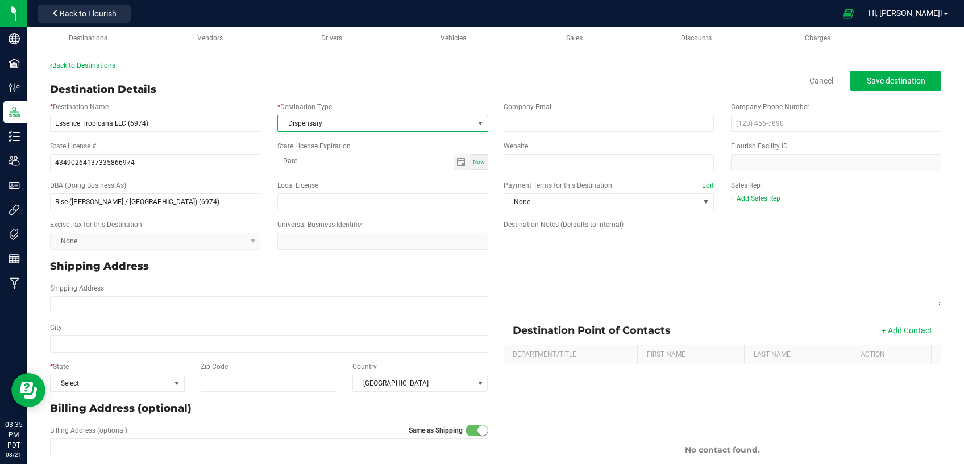
click at [518, 210] on div "Payment Terms for this Destination Edit None Sales Rep + Add Sales Rep" at bounding box center [722, 195] width 455 height 39
click at [518, 207] on span "None" at bounding box center [601, 202] width 195 height 16
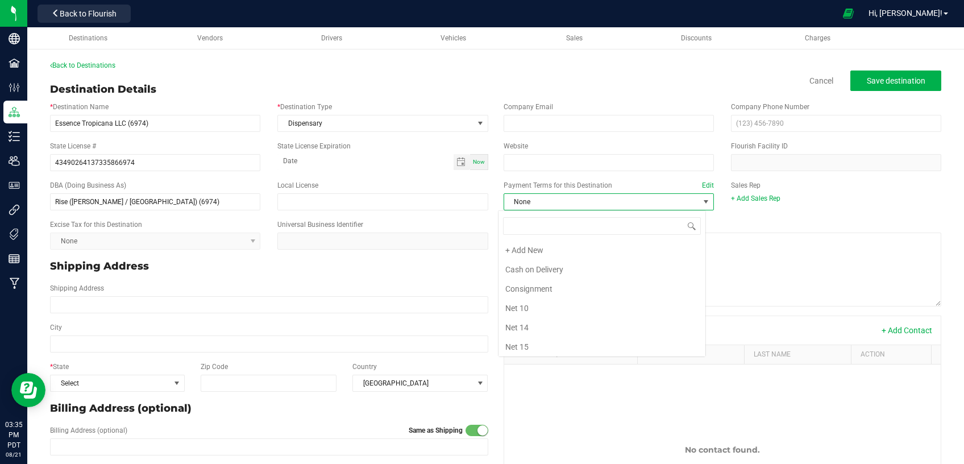
scroll to position [136, 0]
click at [525, 267] on li "Net 30" at bounding box center [601, 268] width 207 height 19
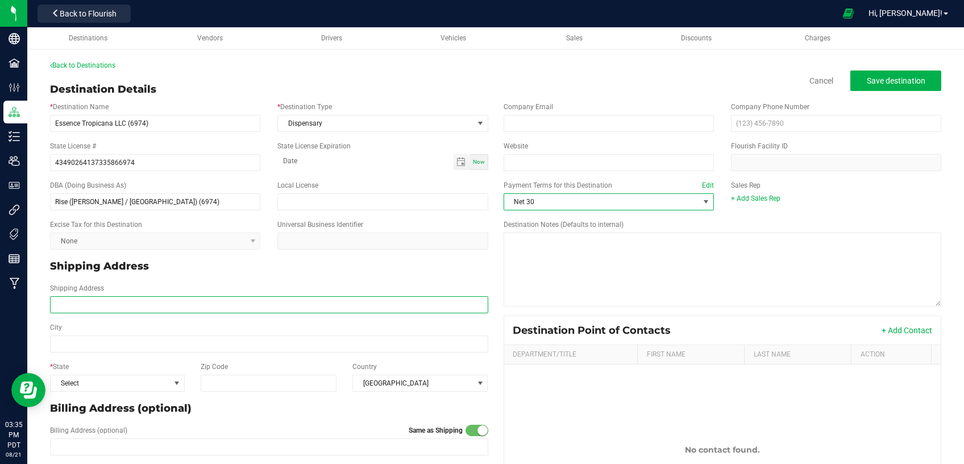
click at [130, 302] on input "Shipping Address" at bounding box center [269, 304] width 438 height 17
paste input "1000 S. Boulder Hwy."
type input "1000 S. Boulder Hwy."
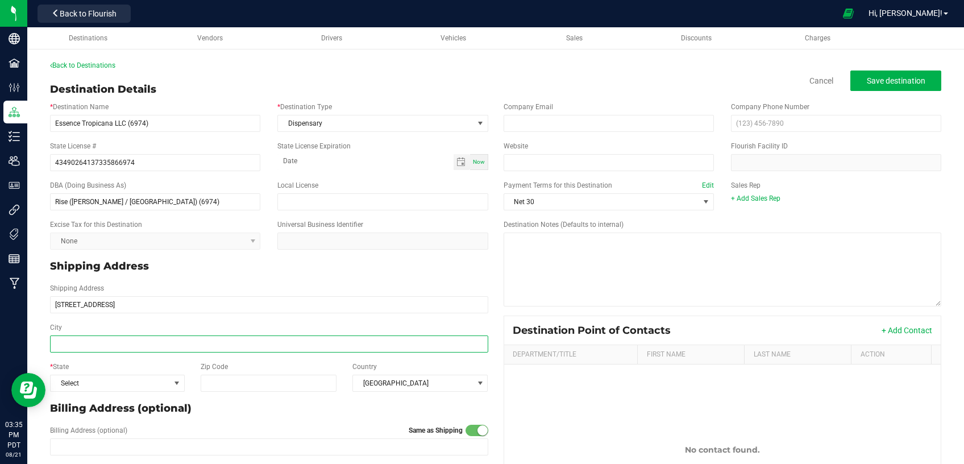
type input "1000 S. Boulder Hwy."
click at [123, 346] on input "City" at bounding box center [269, 343] width 438 height 17
type input "[PERSON_NAME]"
click at [136, 385] on span "Select" at bounding box center [110, 383] width 119 height 16
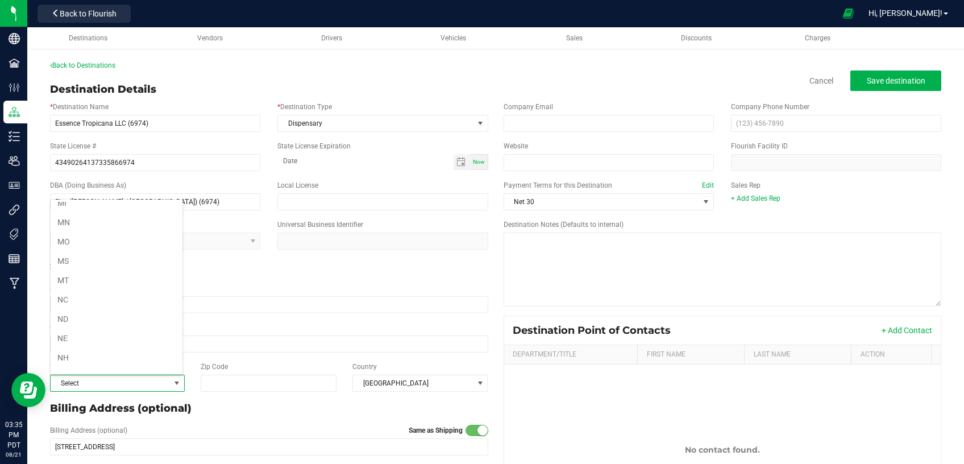
scroll to position [482, 0]
click at [99, 363] on li "NV" at bounding box center [117, 366] width 132 height 19
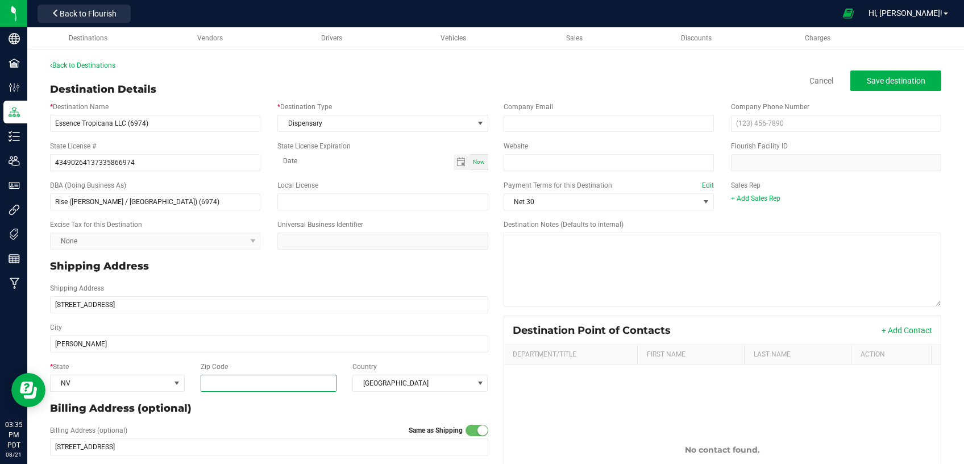
click at [250, 377] on input "Zip Code" at bounding box center [268, 383] width 135 height 17
paste input "89015"
type input "89015"
click at [867, 81] on span "Save destination" at bounding box center [896, 80] width 59 height 9
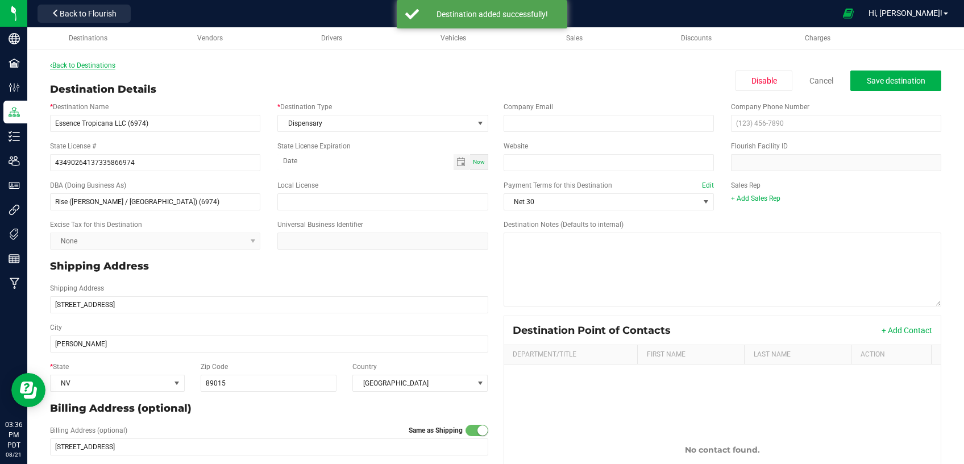
click at [64, 66] on link "Back to Destinations" at bounding box center [82, 65] width 65 height 8
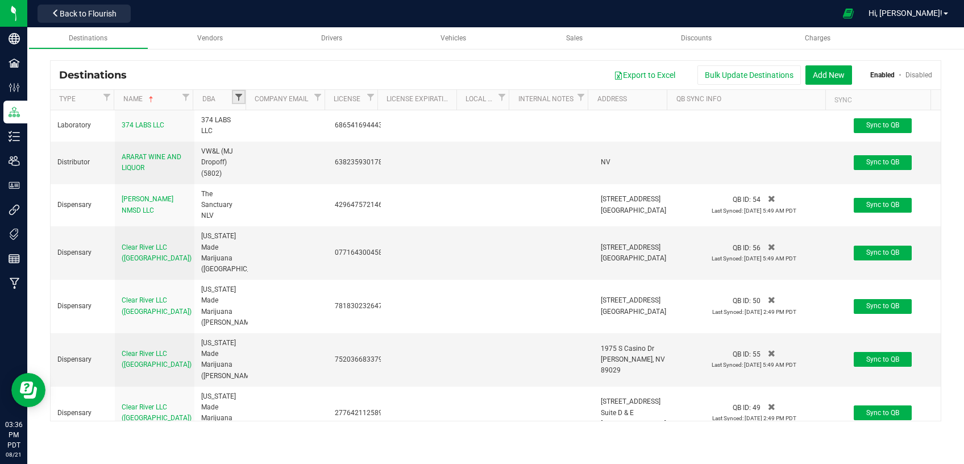
click at [235, 98] on span "Filter" at bounding box center [238, 97] width 9 height 9
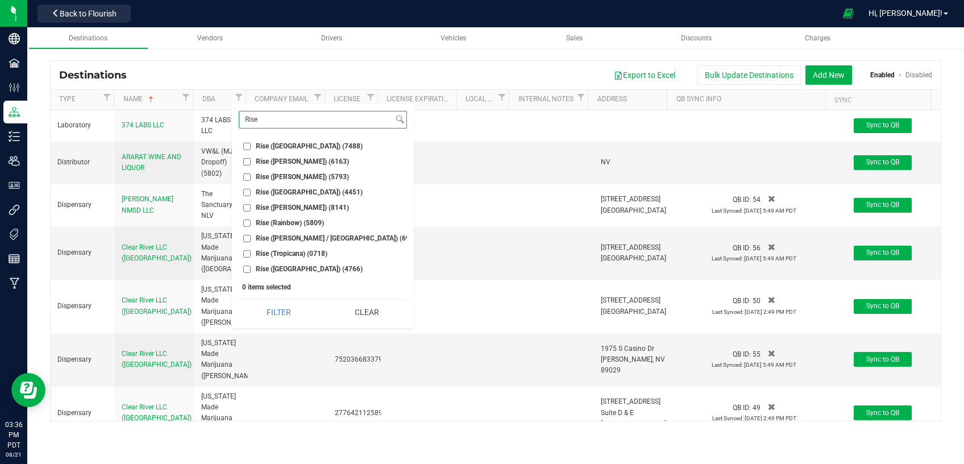
type input "Rise"
click at [816, 80] on button "Add New" at bounding box center [828, 74] width 47 height 19
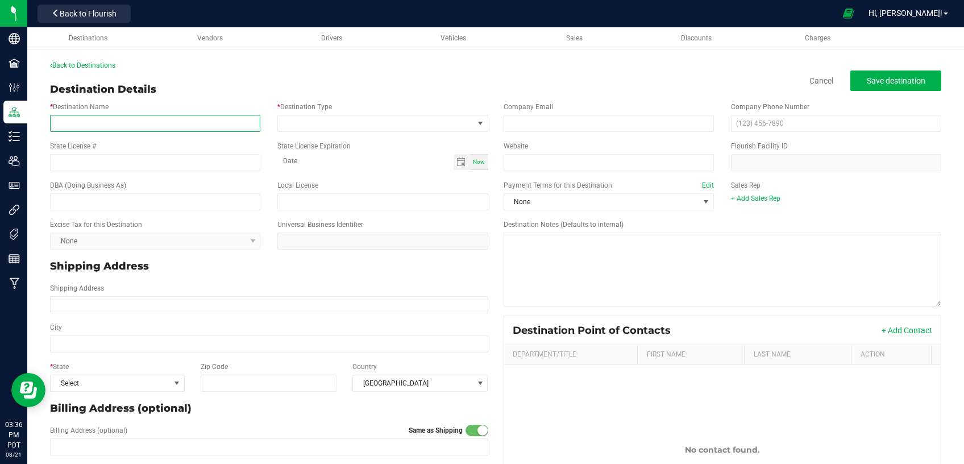
click at [163, 120] on input "* Destination Name" at bounding box center [155, 123] width 210 height 17
paste input "Essence Tropicana LLC Reno"
type input "Essence Tropicana LLC Reno"
click at [317, 122] on span at bounding box center [375, 123] width 195 height 16
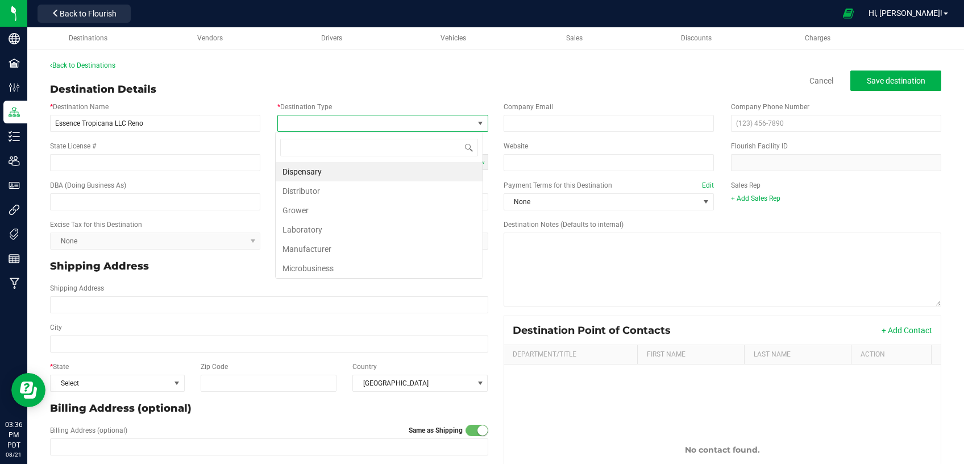
scroll to position [17, 207]
click at [312, 173] on li "Dispensary" at bounding box center [379, 171] width 207 height 19
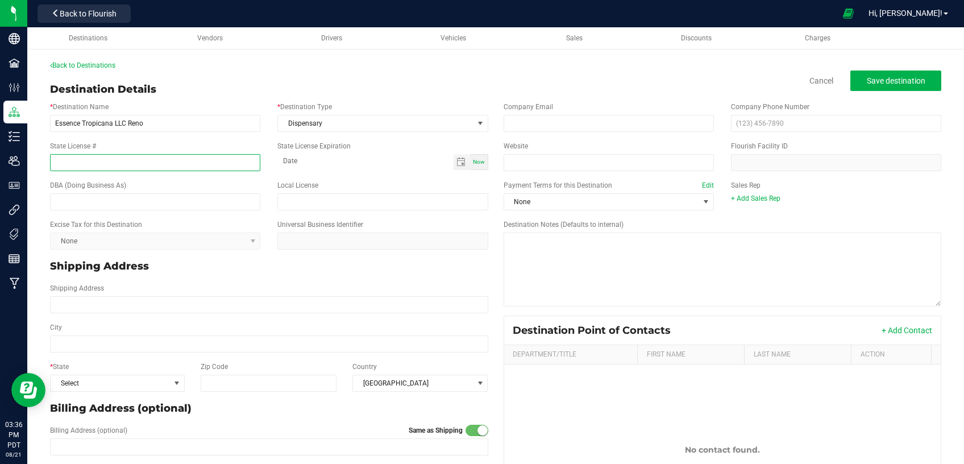
click at [169, 167] on input "State License #" at bounding box center [155, 162] width 210 height 17
paste input "26849340152215972256"
type input "26849340152215972256"
click at [152, 200] on input "text" at bounding box center [155, 201] width 210 height 17
paste input "Rise ([GEOGRAPHIC_DATA]) (2256)"
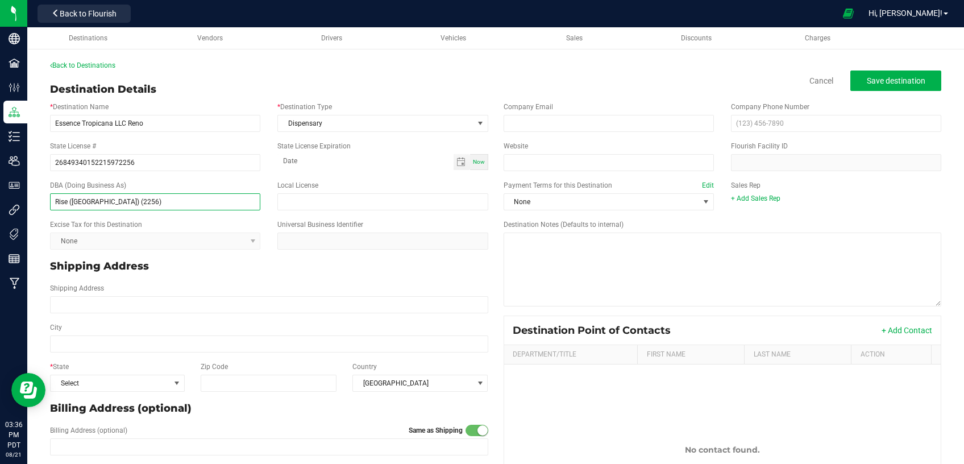
type input "Rise ([GEOGRAPHIC_DATA]) (2256)"
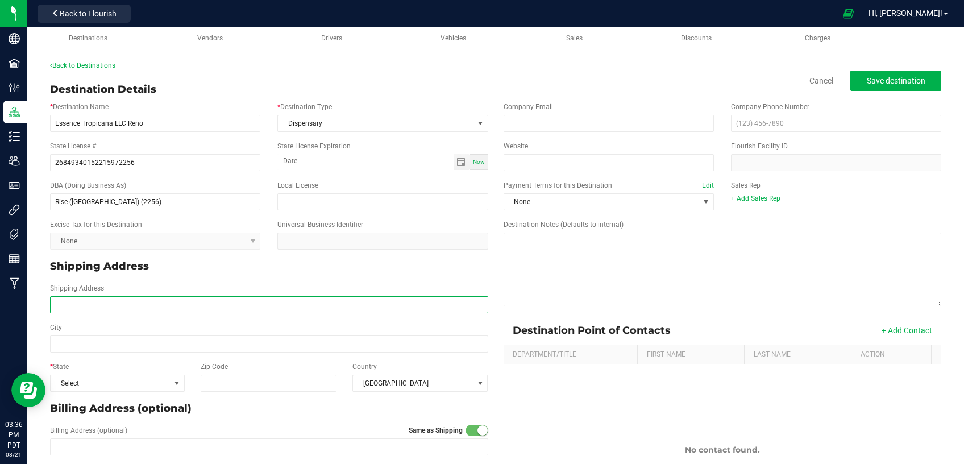
click at [142, 305] on input "Shipping Address" at bounding box center [269, 304] width 438 height 17
paste input "2881 Northtowne Ln"
type input "2881 Northtowne Ln"
click at [202, 349] on input "City" at bounding box center [269, 343] width 438 height 17
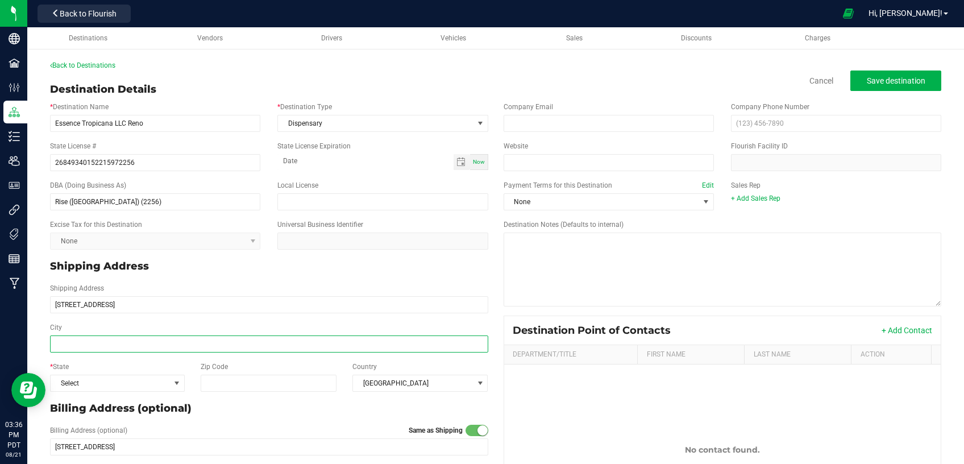
click at [205, 346] on input "City" at bounding box center [269, 343] width 438 height 17
paste input "Reno"
type input "Reno"
click at [140, 389] on span "Select" at bounding box center [110, 383] width 119 height 16
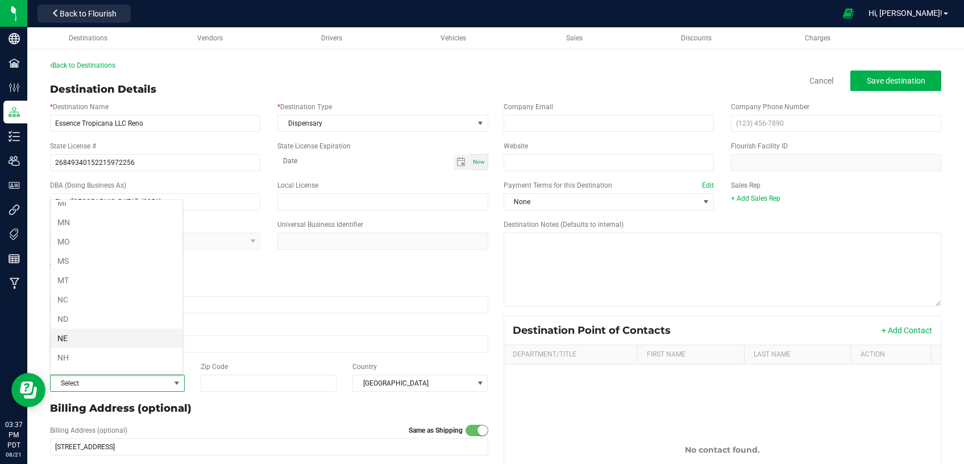
scroll to position [482, 0]
click at [94, 363] on li "NV" at bounding box center [117, 366] width 132 height 19
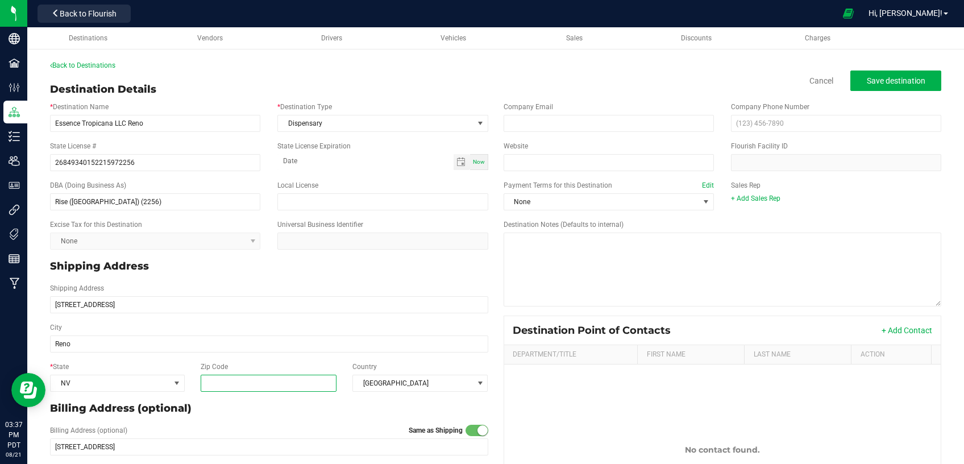
click at [264, 389] on input "Zip Code" at bounding box center [268, 383] width 135 height 17
paste input "89512"
type input "89512"
click at [573, 203] on span "None" at bounding box center [601, 202] width 195 height 16
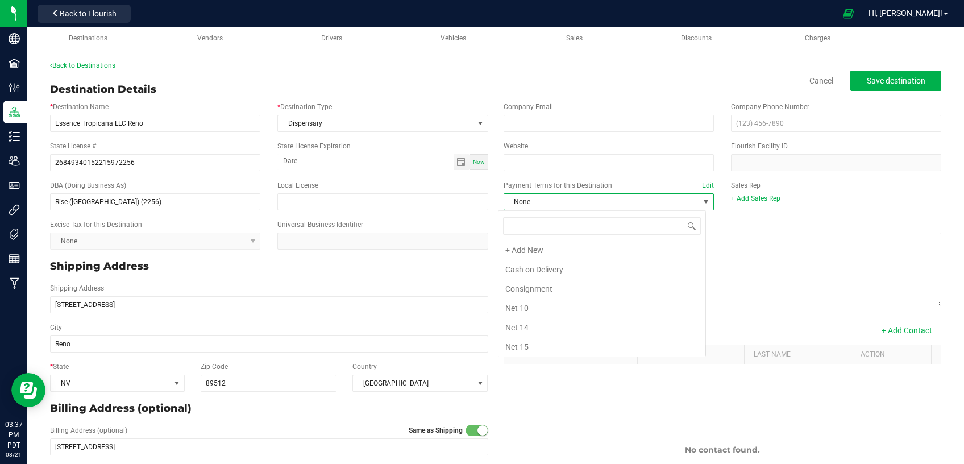
scroll to position [136, 0]
click at [543, 267] on li "Net 30" at bounding box center [601, 268] width 207 height 19
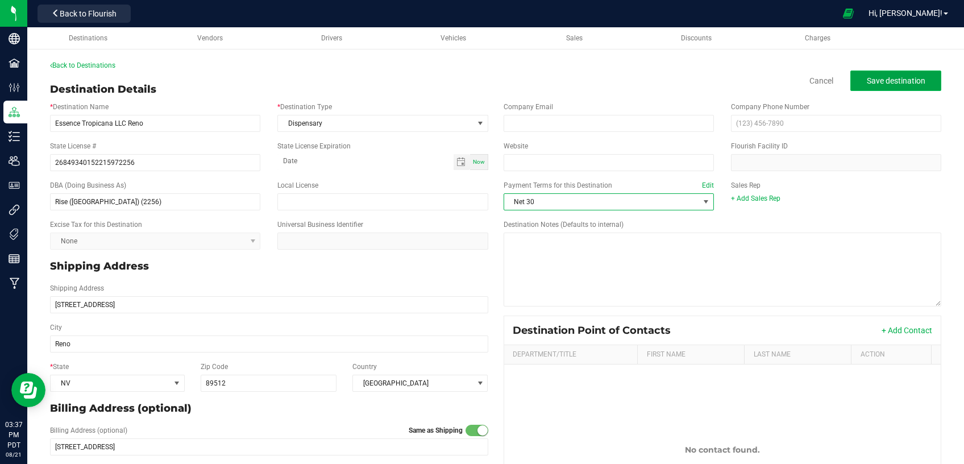
click at [867, 77] on span "Save destination" at bounding box center [896, 80] width 59 height 9
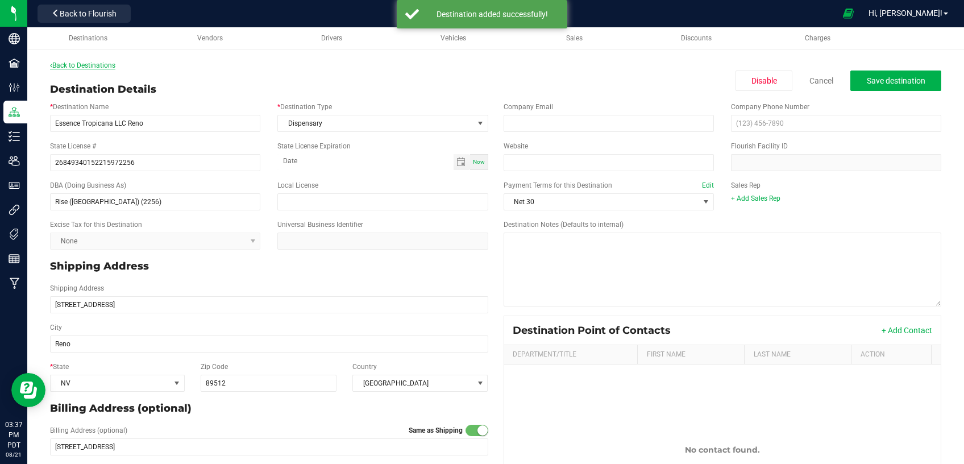
click at [83, 66] on link "Back to Destinations" at bounding box center [82, 65] width 65 height 8
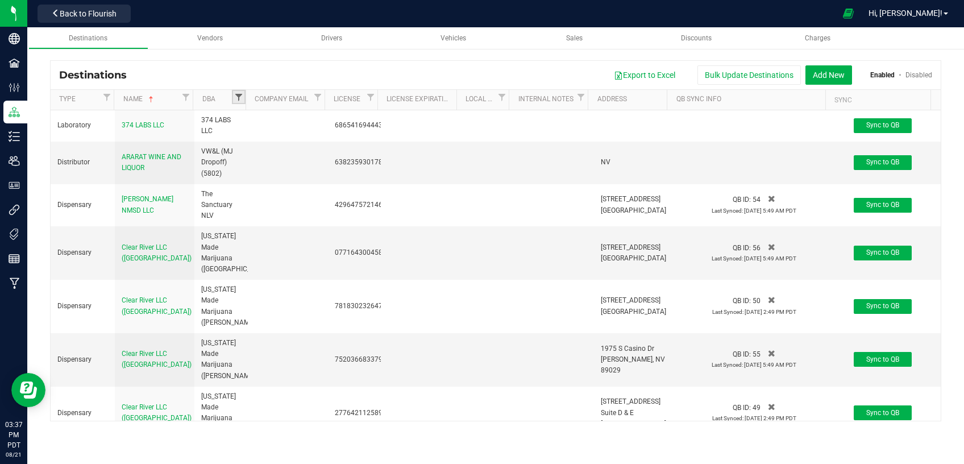
click at [243, 101] on span "Filter" at bounding box center [238, 97] width 9 height 9
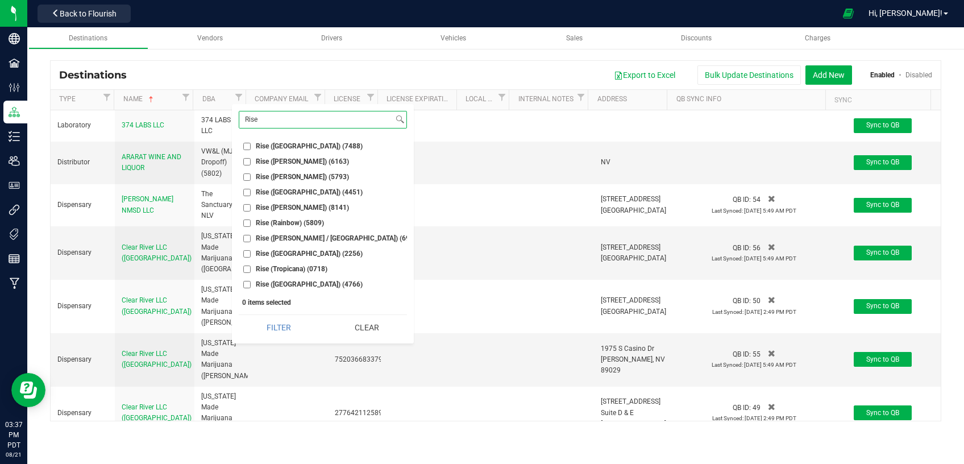
type input "Rise"
click at [83, 14] on span "Back to Flourish" at bounding box center [88, 13] width 57 height 9
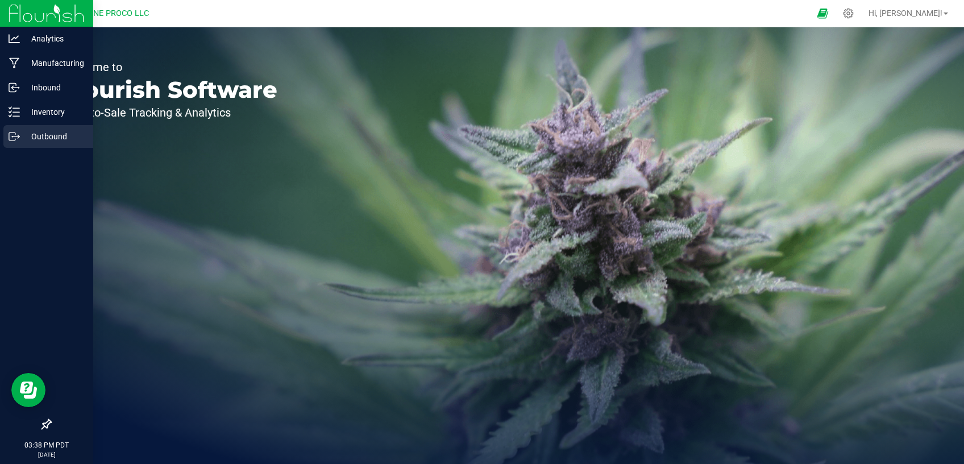
click at [57, 131] on p "Outbound" at bounding box center [54, 137] width 68 height 14
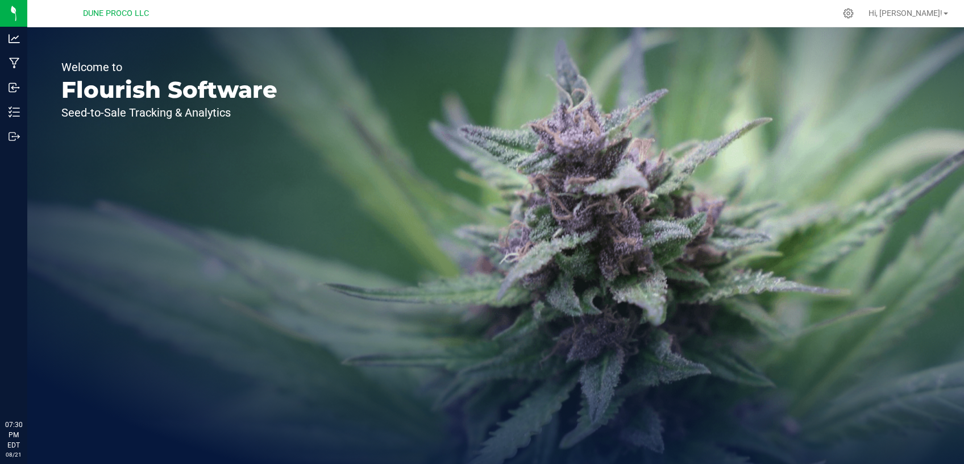
click at [0, 0] on p "Inventory" at bounding box center [0, 0] width 0 height 0
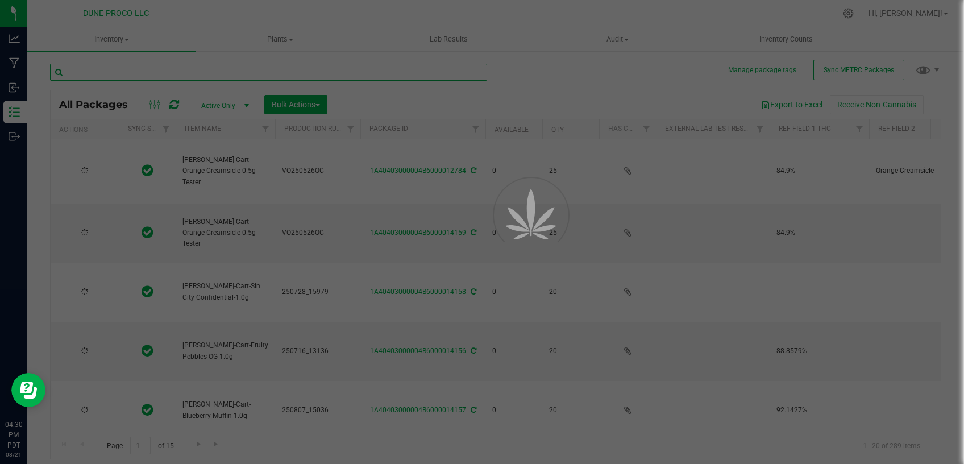
click at [222, 75] on input "text" at bounding box center [268, 72] width 437 height 17
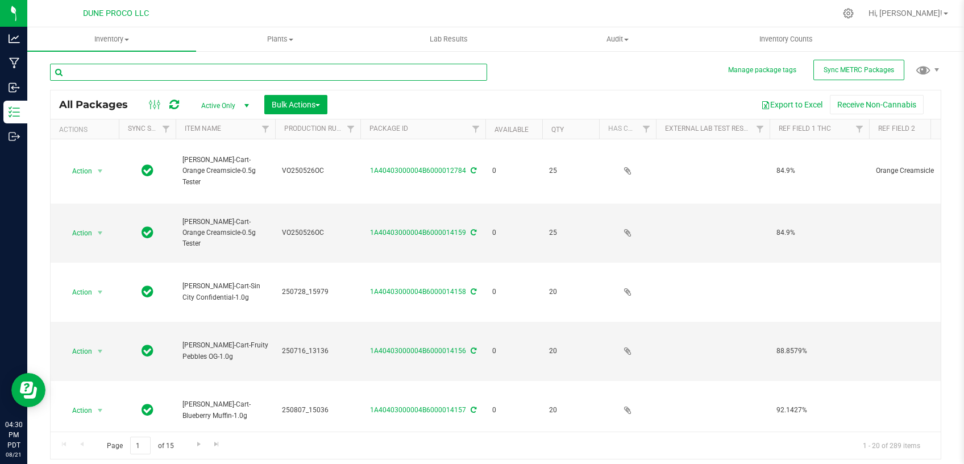
type input "2025-06-22"
type input "[DATE]"
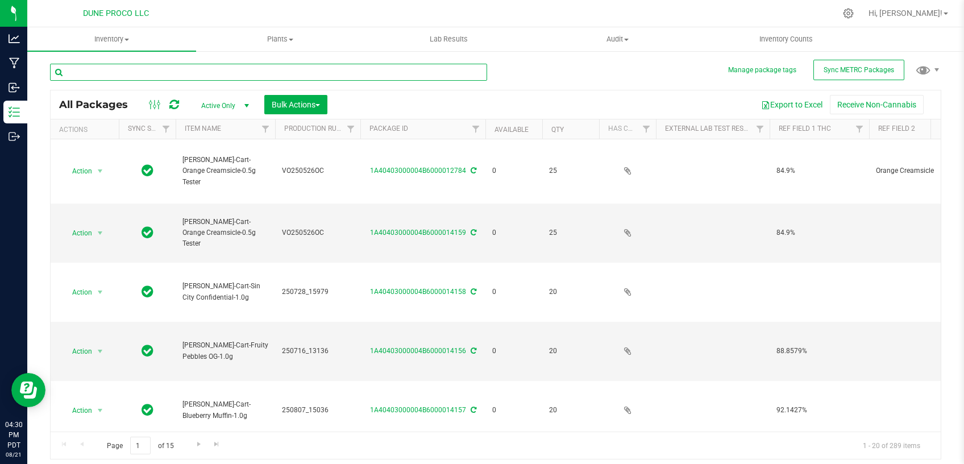
type input "[DATE]"
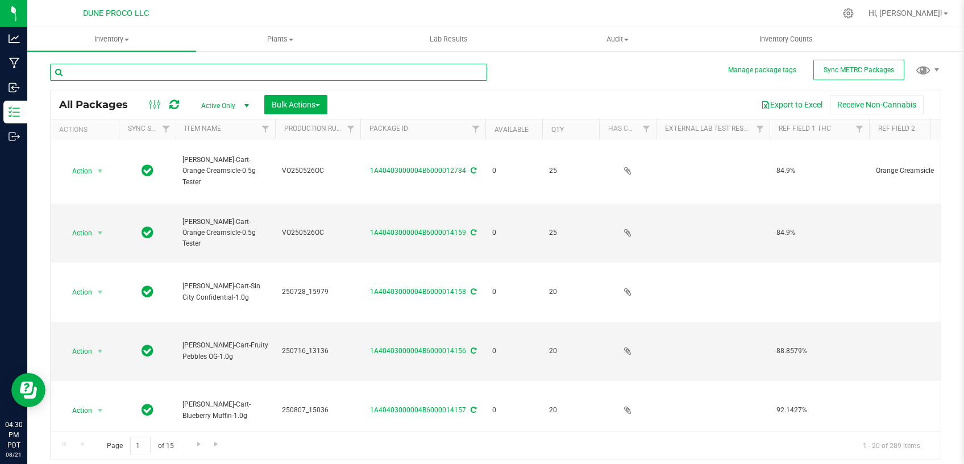
type input "[DATE]"
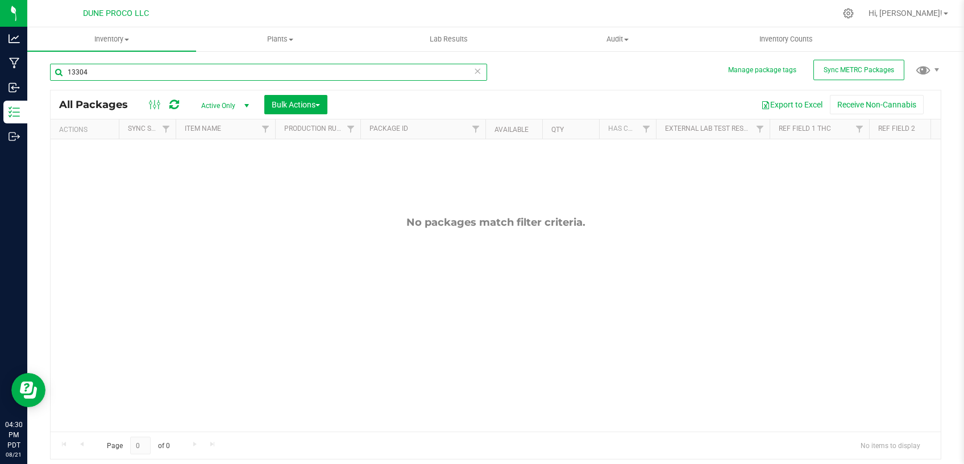
type input "13304"
click at [230, 104] on span "Active Only" at bounding box center [223, 106] width 63 height 16
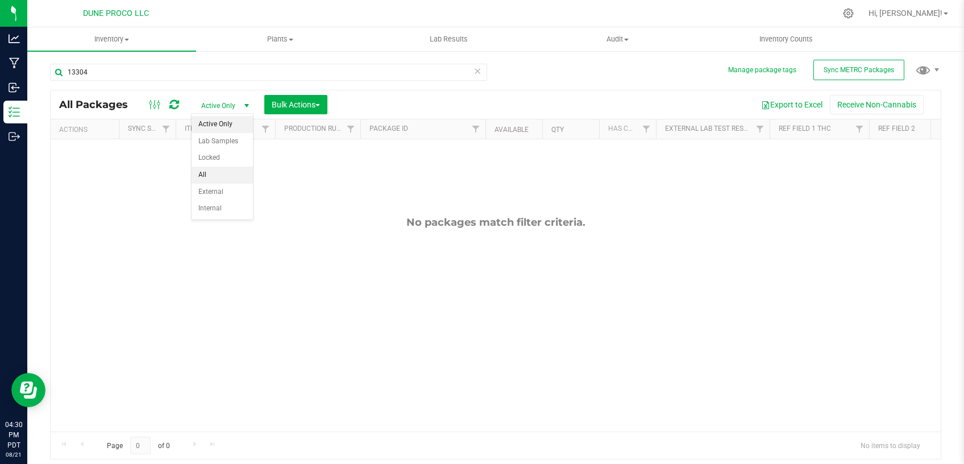
click at [205, 169] on li "All" at bounding box center [222, 175] width 61 height 17
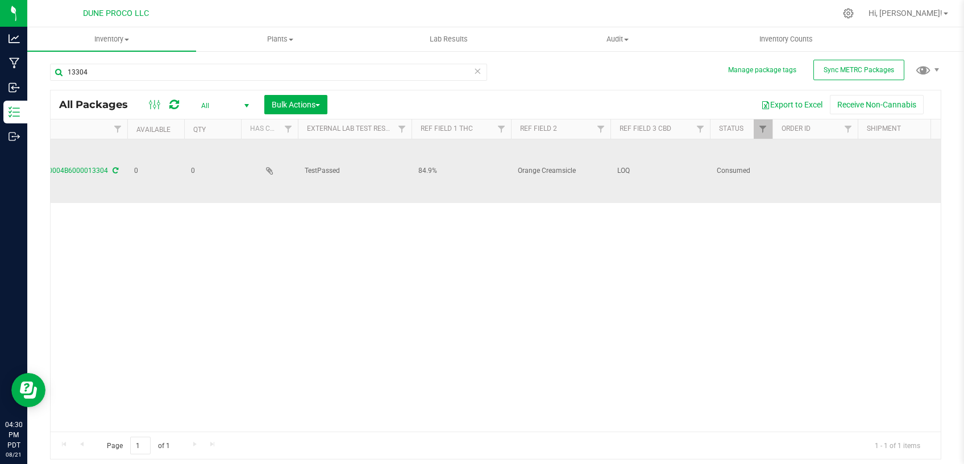
scroll to position [0, 485]
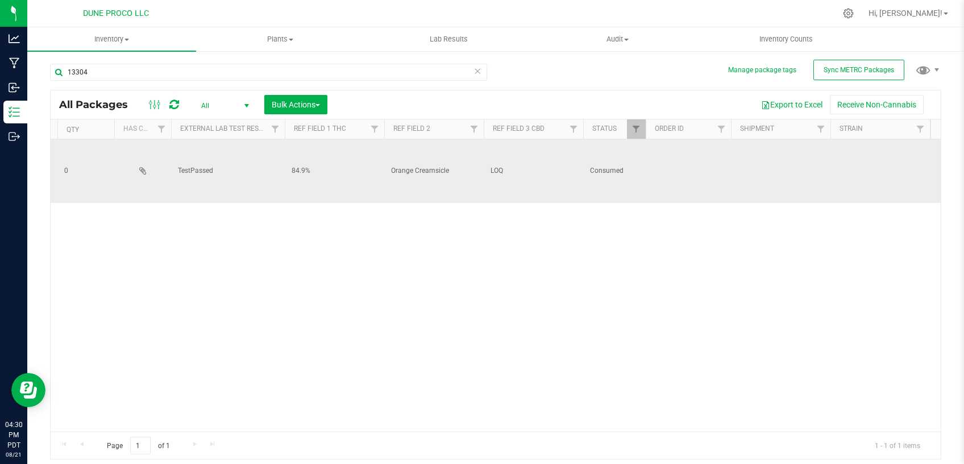
click at [497, 170] on span "LOQ" at bounding box center [533, 170] width 86 height 11
click at [492, 168] on input "LOQ" at bounding box center [530, 171] width 95 height 18
type input "<LOQ"
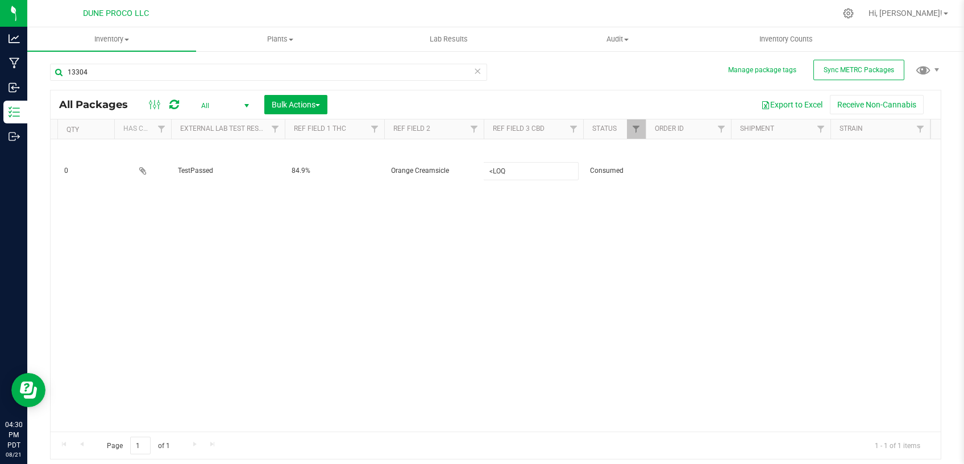
click at [501, 212] on div "Action Action Adjust qty Edit attributes Global inventory Locate package Packag…" at bounding box center [496, 285] width 890 height 292
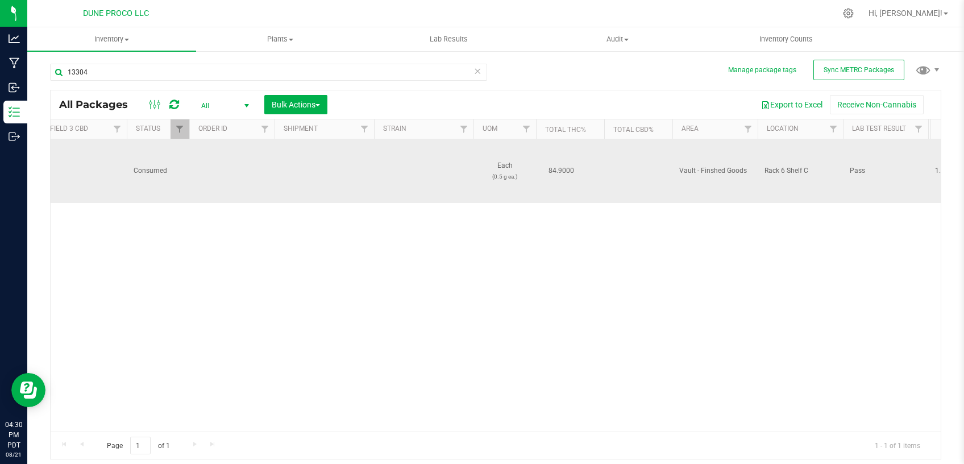
scroll to position [0, 970]
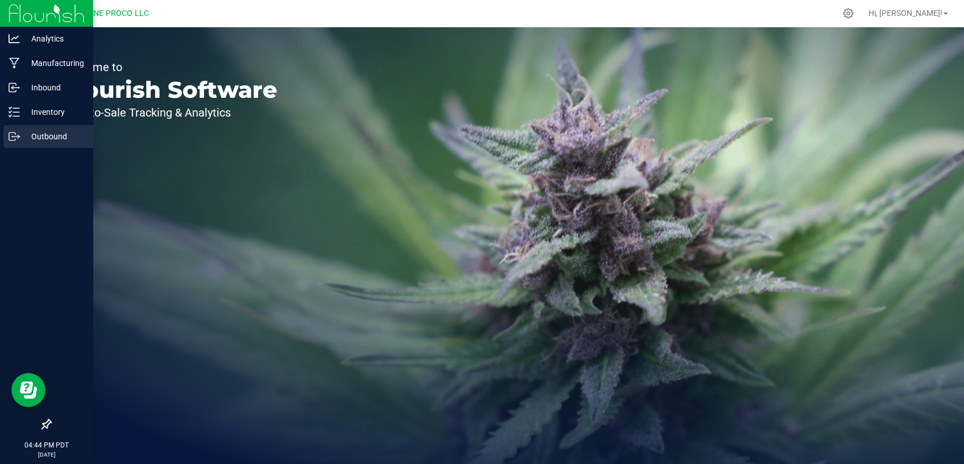
click at [46, 134] on p "Outbound" at bounding box center [54, 137] width 68 height 14
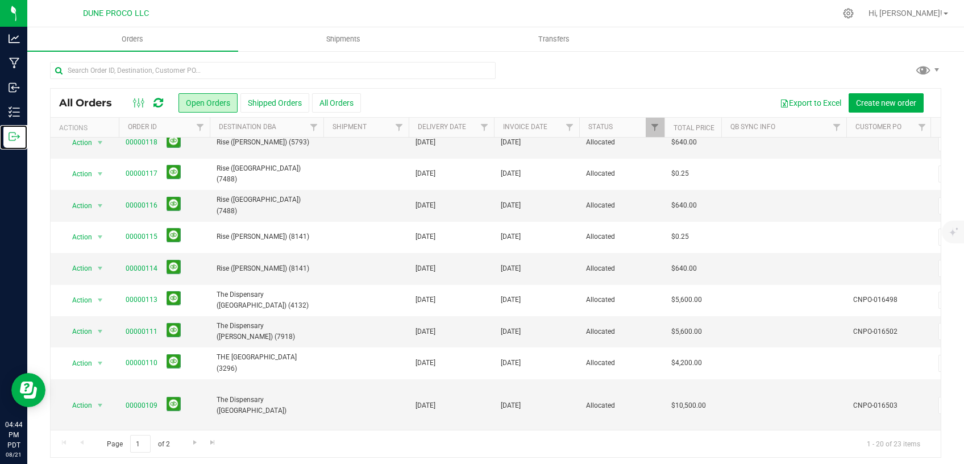
scroll to position [4, 0]
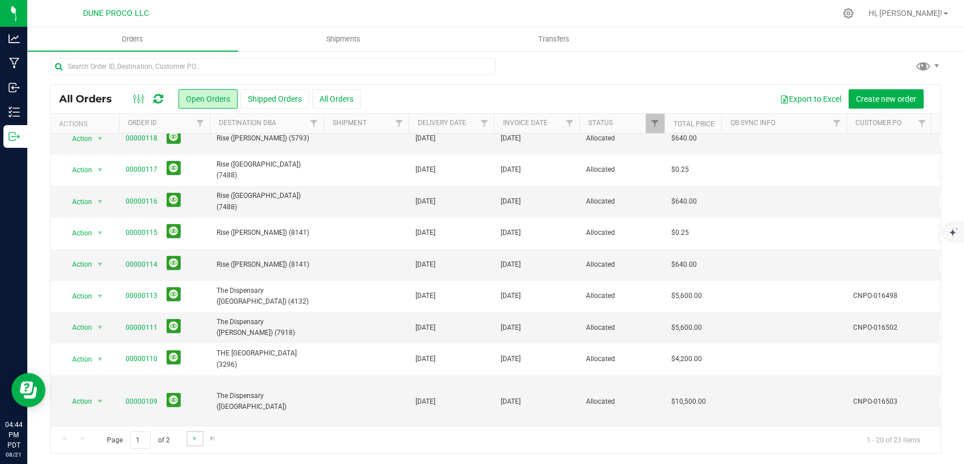
click at [189, 432] on link "Go to the next page" at bounding box center [194, 438] width 16 height 15
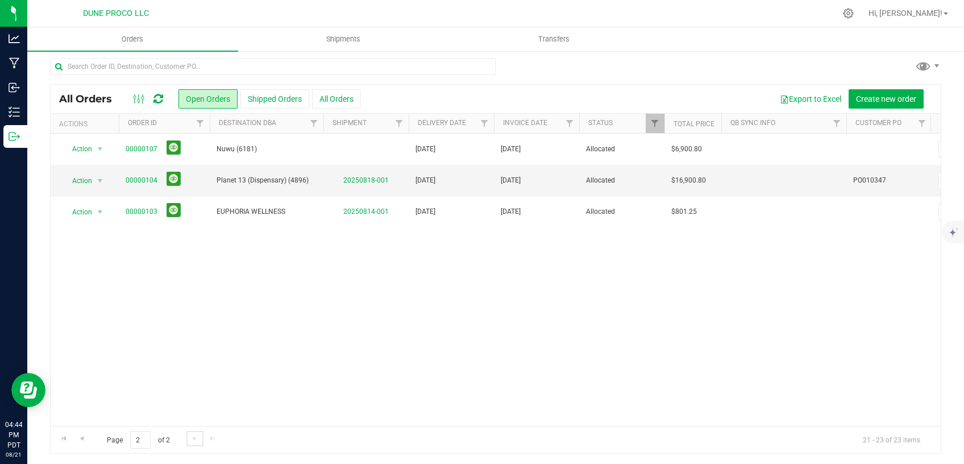
scroll to position [0, 0]
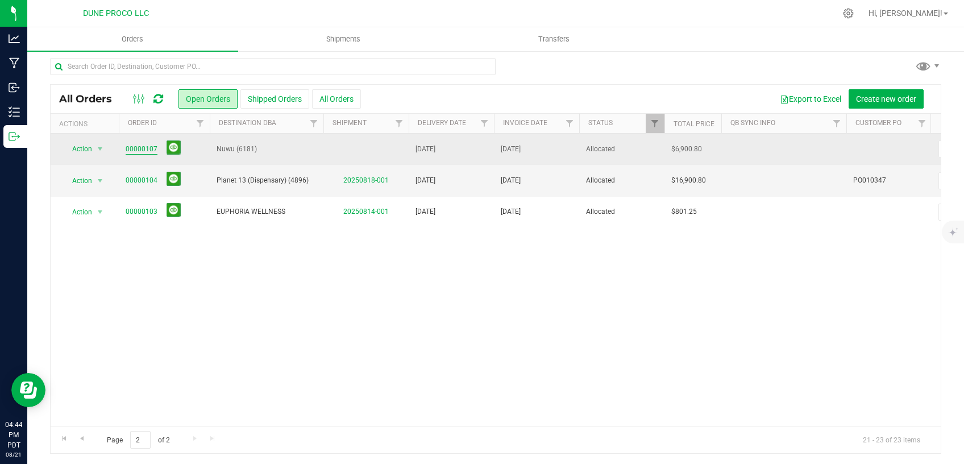
click at [143, 144] on link "00000107" at bounding box center [142, 149] width 32 height 11
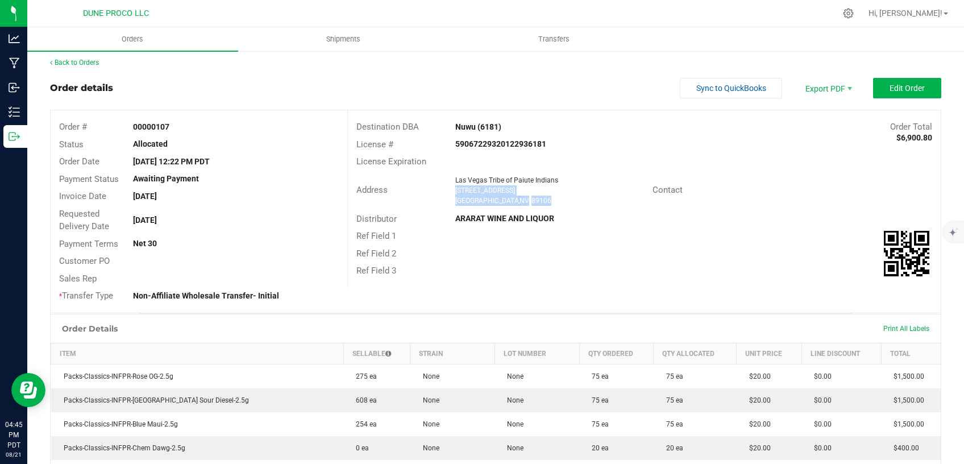
drag, startPoint x: 506, startPoint y: 197, endPoint x: 450, endPoint y: 189, distance: 56.7
click at [450, 189] on div "Las Vegas Tribe of Paiute Indians 1235 Paiute Circle Las Vegas , NV 89106" at bounding box center [551, 190] width 203 height 31
copy ngx-name-and-address "1235 Paiute Circle Las Vegas , NV 89106"
click at [452, 297] on div "Order # 00000107 Status Allocated Order Date Aug 19, 2025 12:22 PM PDT Payment …" at bounding box center [496, 211] width 890 height 202
click at [353, 43] on span "Shipments" at bounding box center [343, 39] width 65 height 10
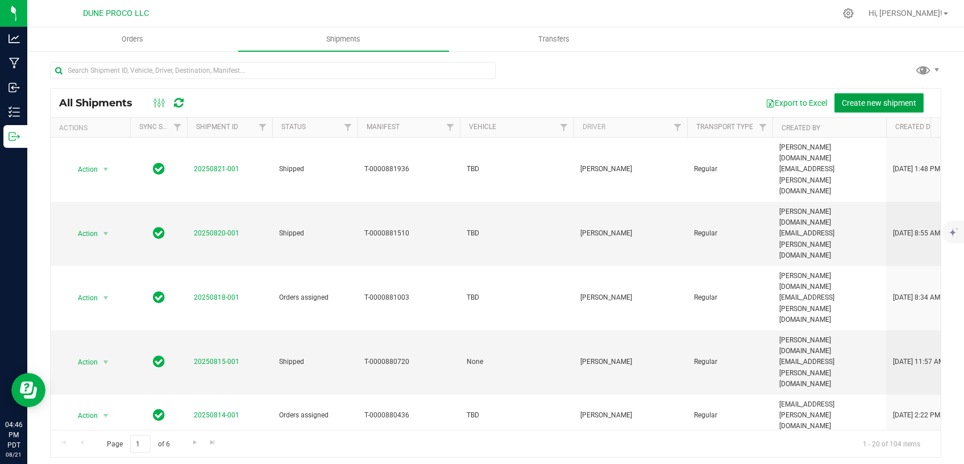
click at [842, 102] on span "Create new shipment" at bounding box center [879, 102] width 74 height 9
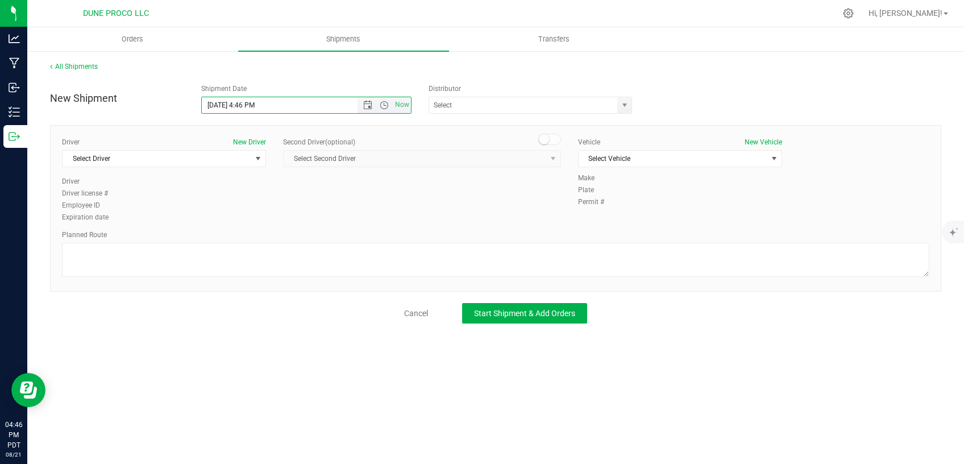
click at [223, 103] on input "8/21/2025 4:46 PM" at bounding box center [289, 105] width 175 height 16
drag, startPoint x: 261, startPoint y: 105, endPoint x: 242, endPoint y: 98, distance: 20.5
click at [242, 98] on input "8/22/2025 4:46 PM" at bounding box center [289, 105] width 175 height 16
click at [629, 101] on span "select" at bounding box center [624, 105] width 14 height 16
type input "8/22/2025 10:00 AM"
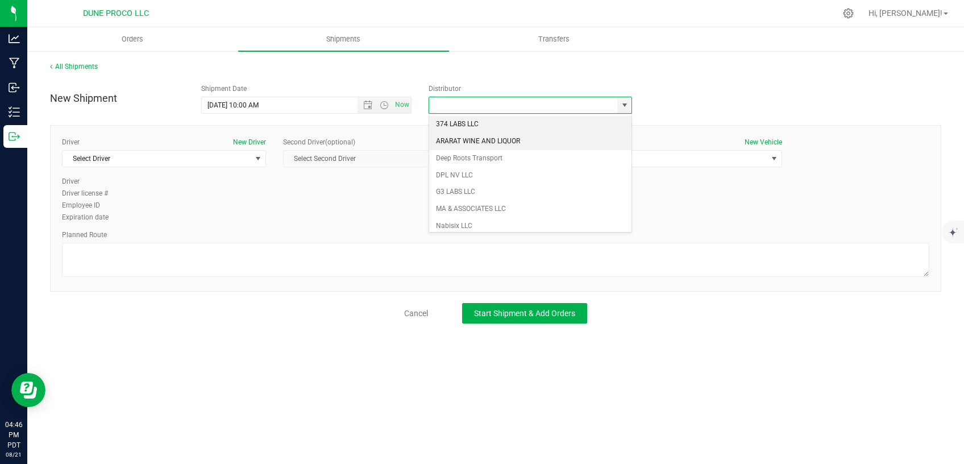
click at [549, 138] on li "ARARAT WINE AND LIQUOR" at bounding box center [530, 141] width 202 height 17
type input "ARARAT WINE AND LIQUOR"
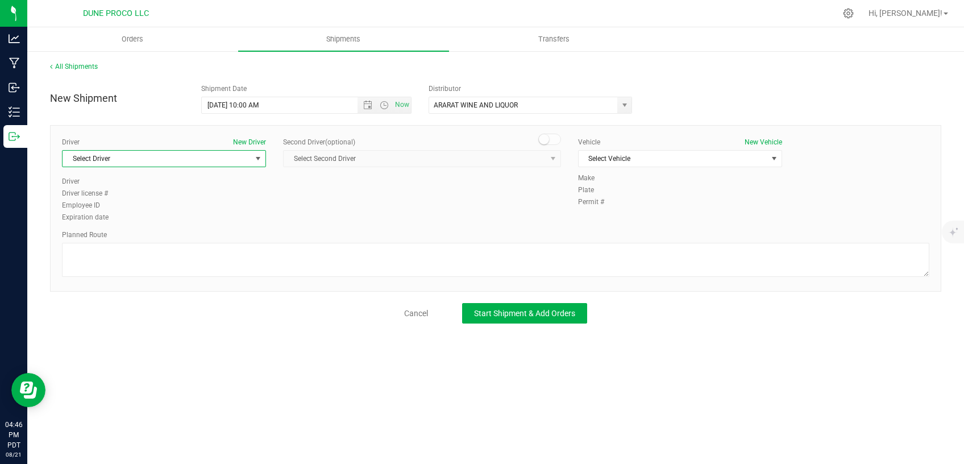
click at [250, 153] on span "Select Driver" at bounding box center [157, 159] width 189 height 16
click at [187, 243] on li "TBD TBD" at bounding box center [164, 239] width 203 height 17
click at [628, 160] on span "Select Vehicle" at bounding box center [673, 159] width 189 height 16
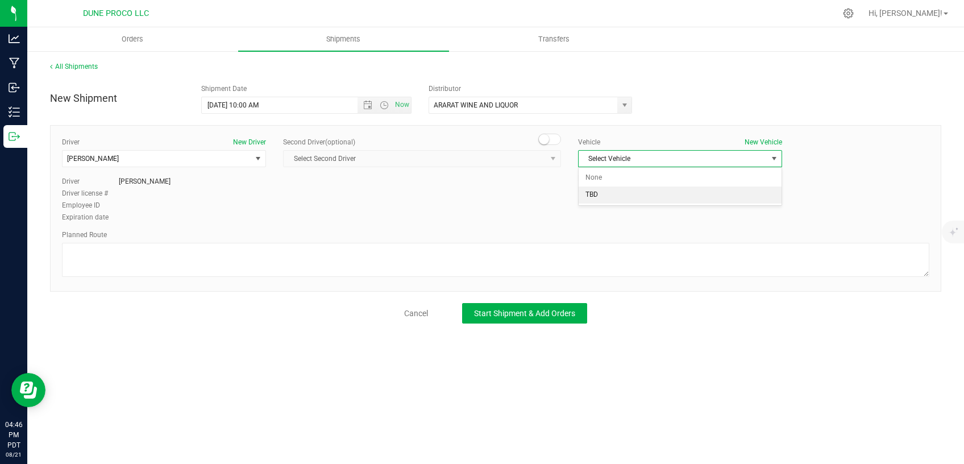
click at [601, 195] on li "TBD" at bounding box center [680, 194] width 203 height 17
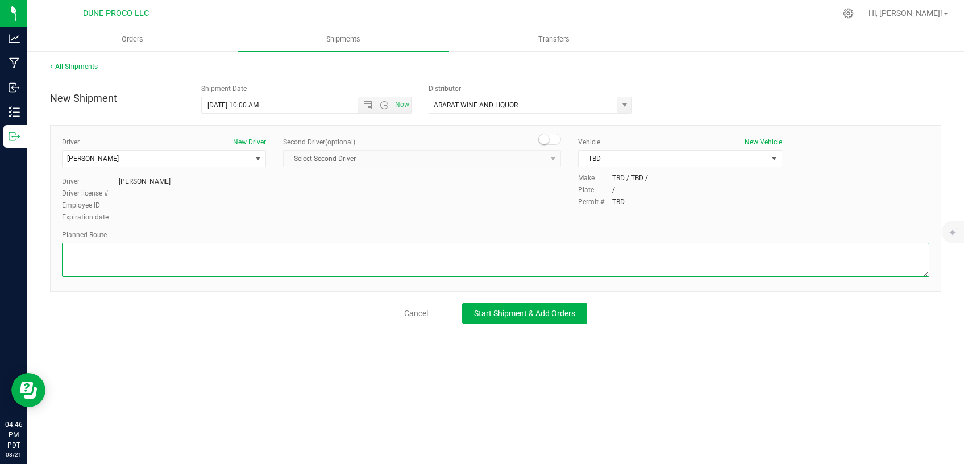
drag, startPoint x: 541, startPoint y: 249, endPoint x: 537, endPoint y: 255, distance: 6.9
click at [537, 255] on textarea at bounding box center [495, 260] width 867 height 34
paste textarea " Follow Bucyrus Erie to E Alexander Rd 9 sec (164 ft)  Take N 5th St to Paiut…"
click at [66, 265] on textarea at bounding box center [495, 260] width 867 height 34
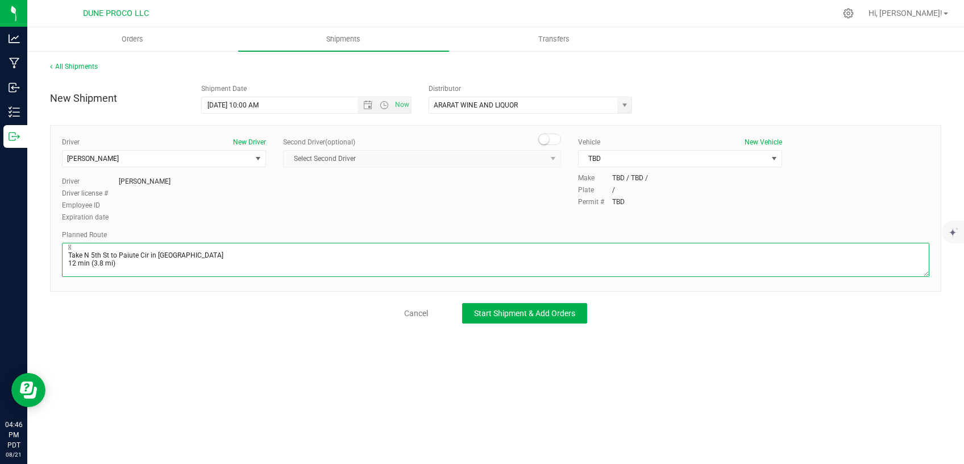
scroll to position [28, 0]
click at [68, 263] on textarea at bounding box center [495, 260] width 867 height 34
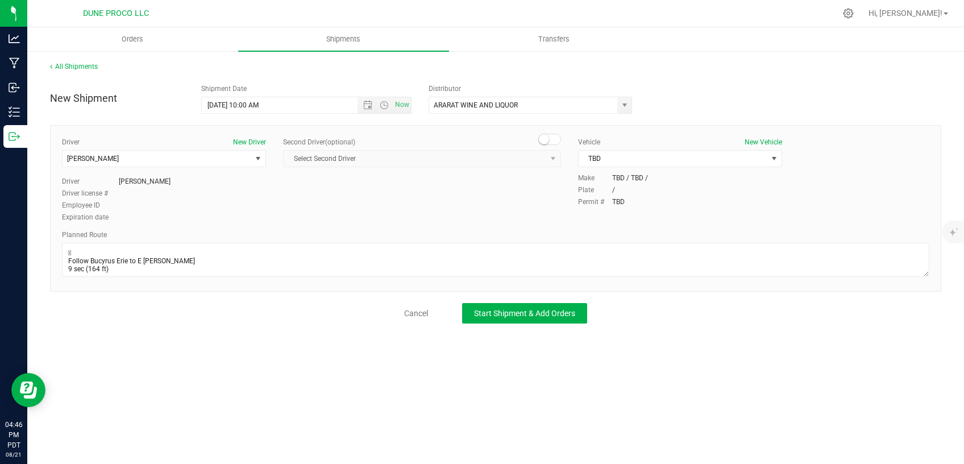
click at [62, 260] on div "Driver New Driver TBD TBD Select Driver Max O'Donnell Carla Simoni TBD TBD Driv…" at bounding box center [495, 208] width 891 height 167
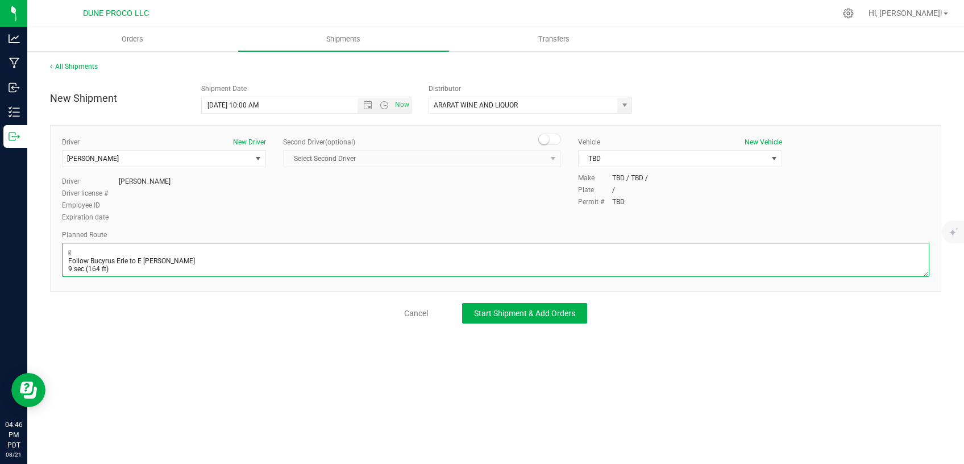
click at [64, 260] on textarea at bounding box center [495, 260] width 867 height 34
type textarea "Follow Bucyrus Erie to E Alexander Rd 9 sec (164 ft) Take N 5th St to Paiute Ci…"
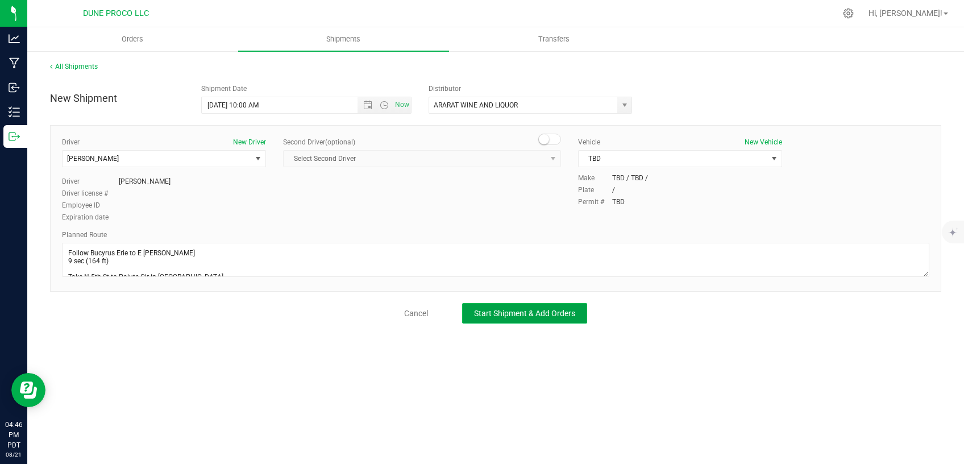
click at [477, 309] on span "Start Shipment & Add Orders" at bounding box center [524, 313] width 101 height 9
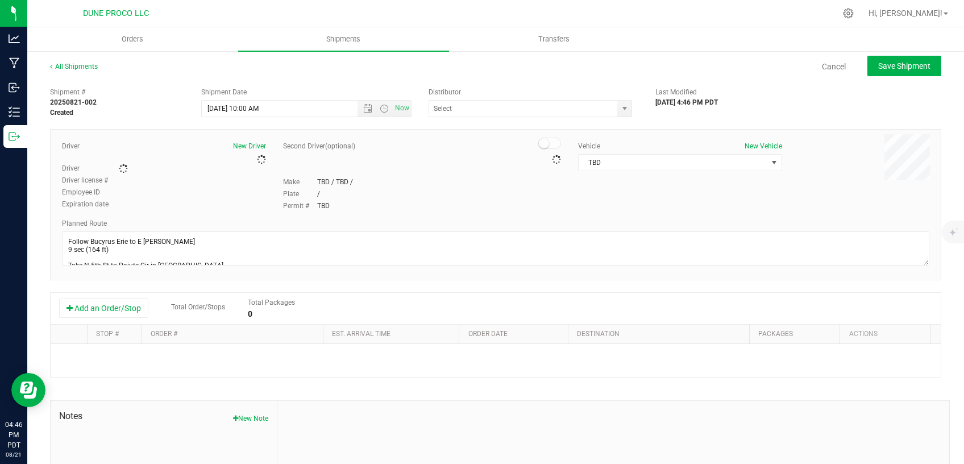
type input "ARARAT WINE AND LIQUOR"
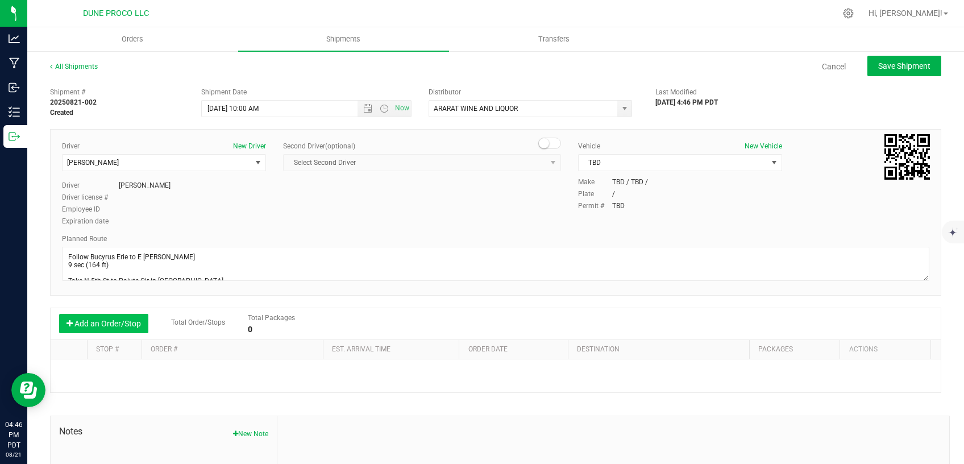
click at [118, 319] on button "Add an Order/Stop" at bounding box center [103, 323] width 89 height 19
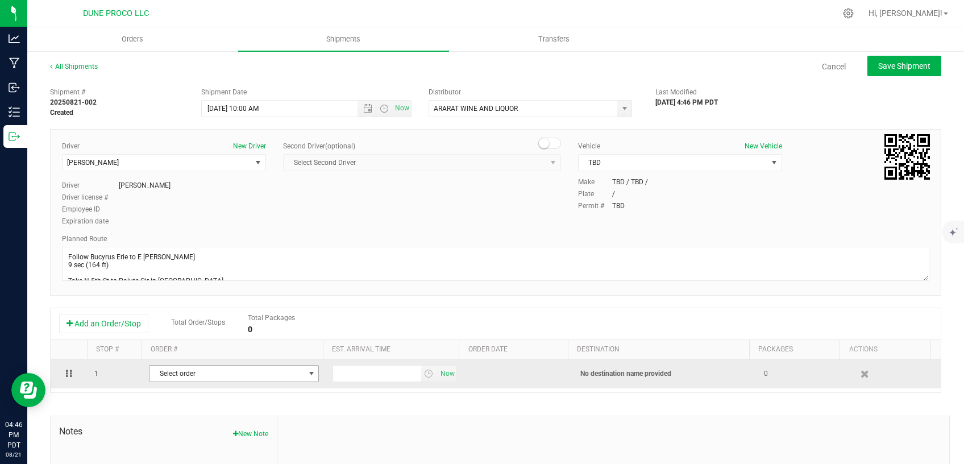
click at [192, 372] on span "Select order" at bounding box center [226, 373] width 155 height 16
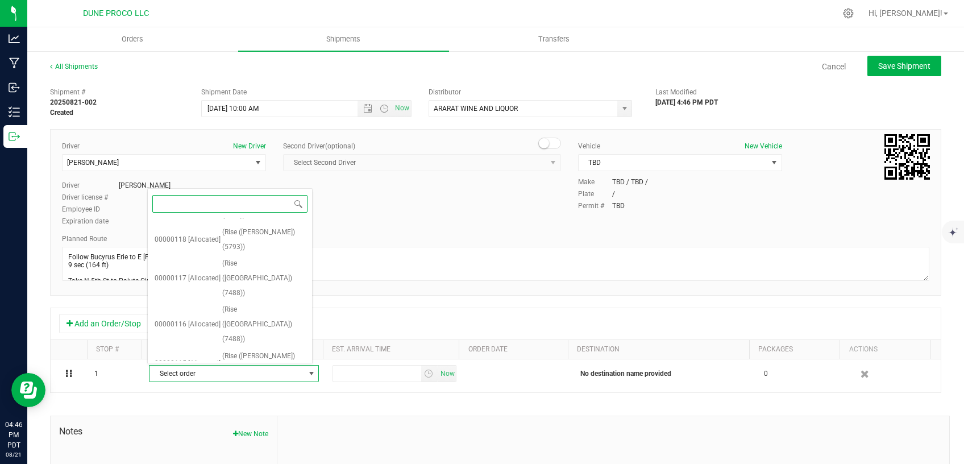
scroll to position [385, 0]
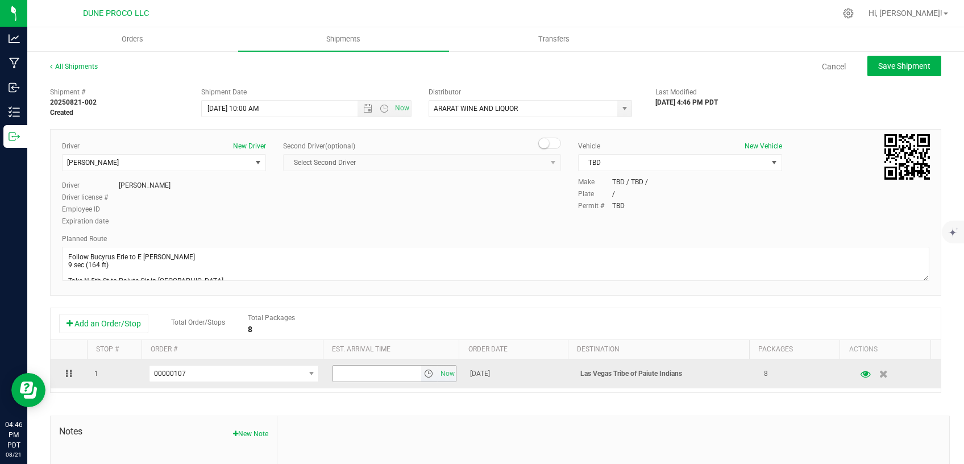
click at [367, 372] on input "text" at bounding box center [377, 373] width 88 height 16
type input "3:00 PM"
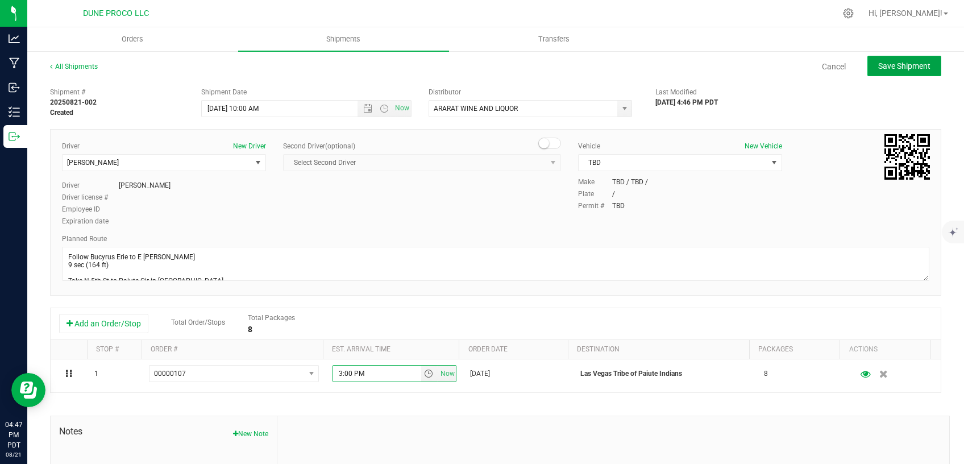
click at [908, 65] on span "Save Shipment" at bounding box center [904, 65] width 52 height 9
type input "8/22/2025 5:00 PM"
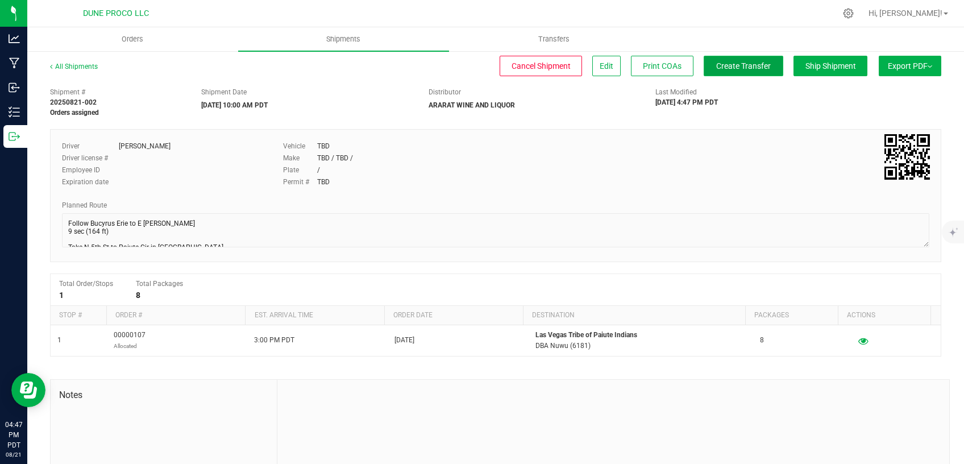
click at [748, 66] on span "Create Transfer" at bounding box center [743, 65] width 55 height 9
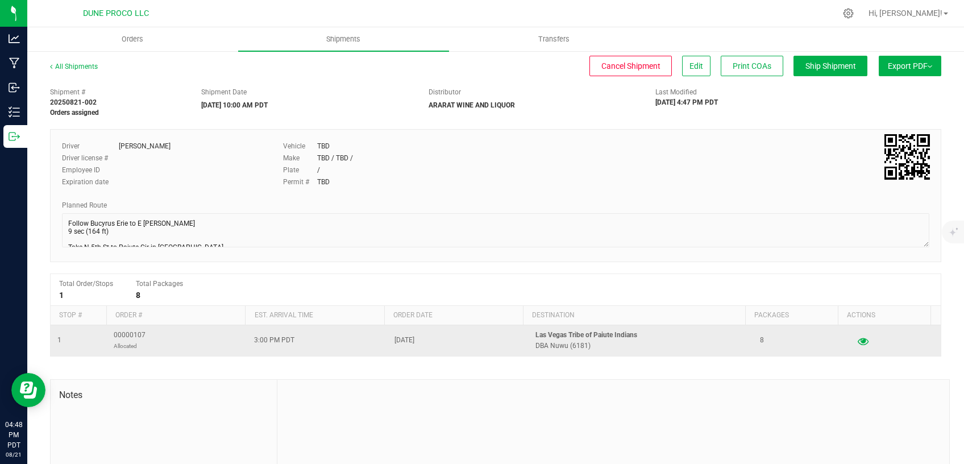
click at [858, 341] on icon "button" at bounding box center [863, 340] width 11 height 8
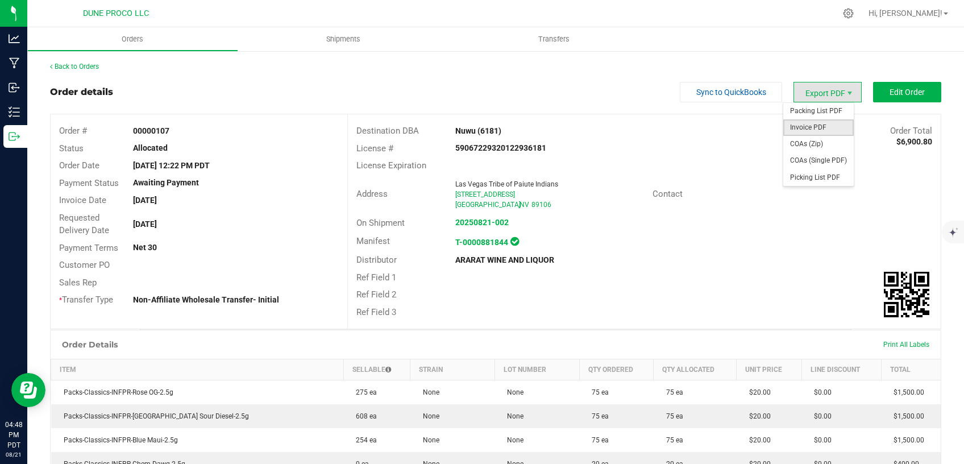
click at [809, 124] on span "Invoice PDF" at bounding box center [818, 127] width 70 height 16
drag, startPoint x: 796, startPoint y: 165, endPoint x: 749, endPoint y: 192, distance: 54.2
click at [797, 164] on span "COAs (Single PDF)" at bounding box center [818, 160] width 70 height 16
